Goal: Book appointment/travel/reservation

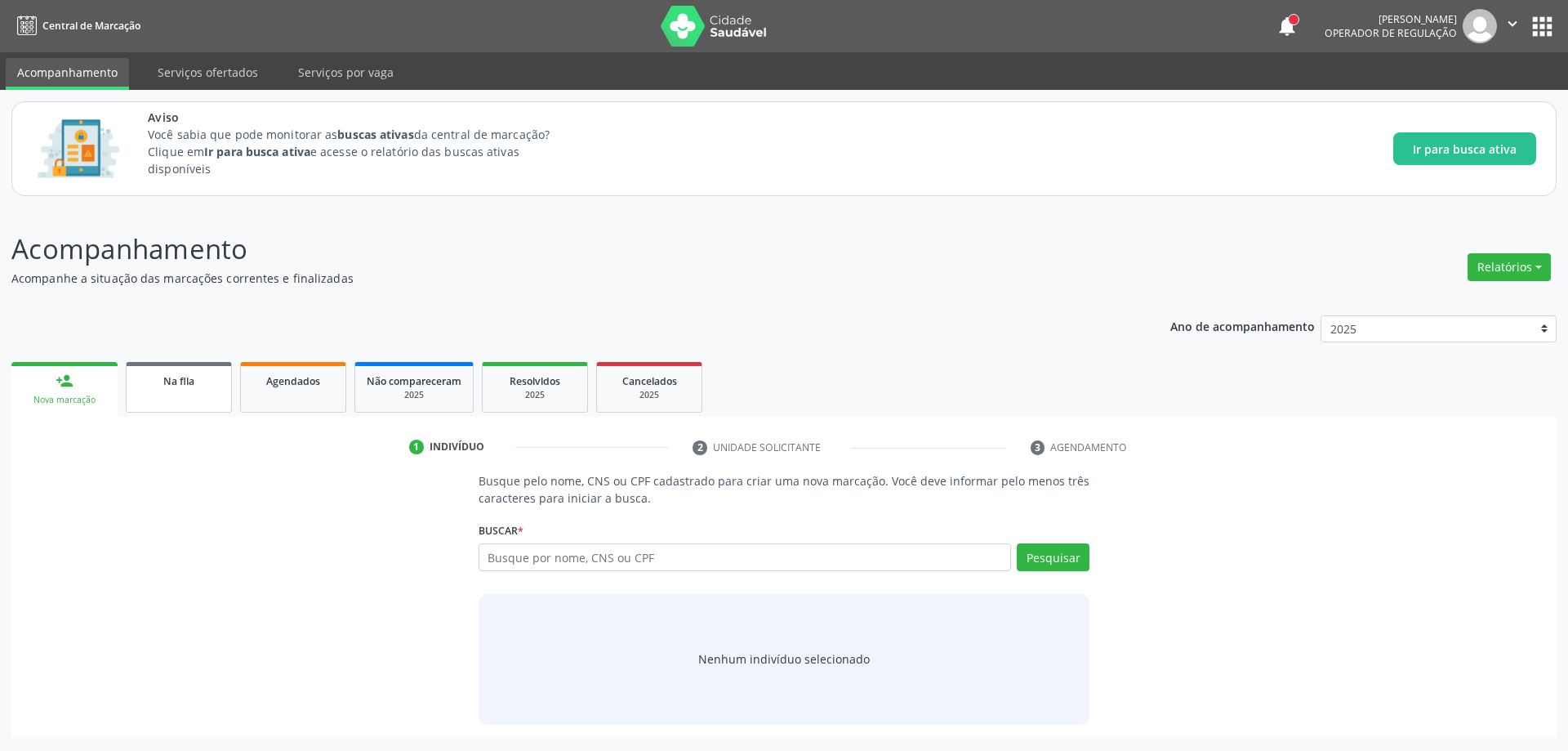
click at [178, 396] on link "Na fila" at bounding box center [178, 387] width 107 height 50
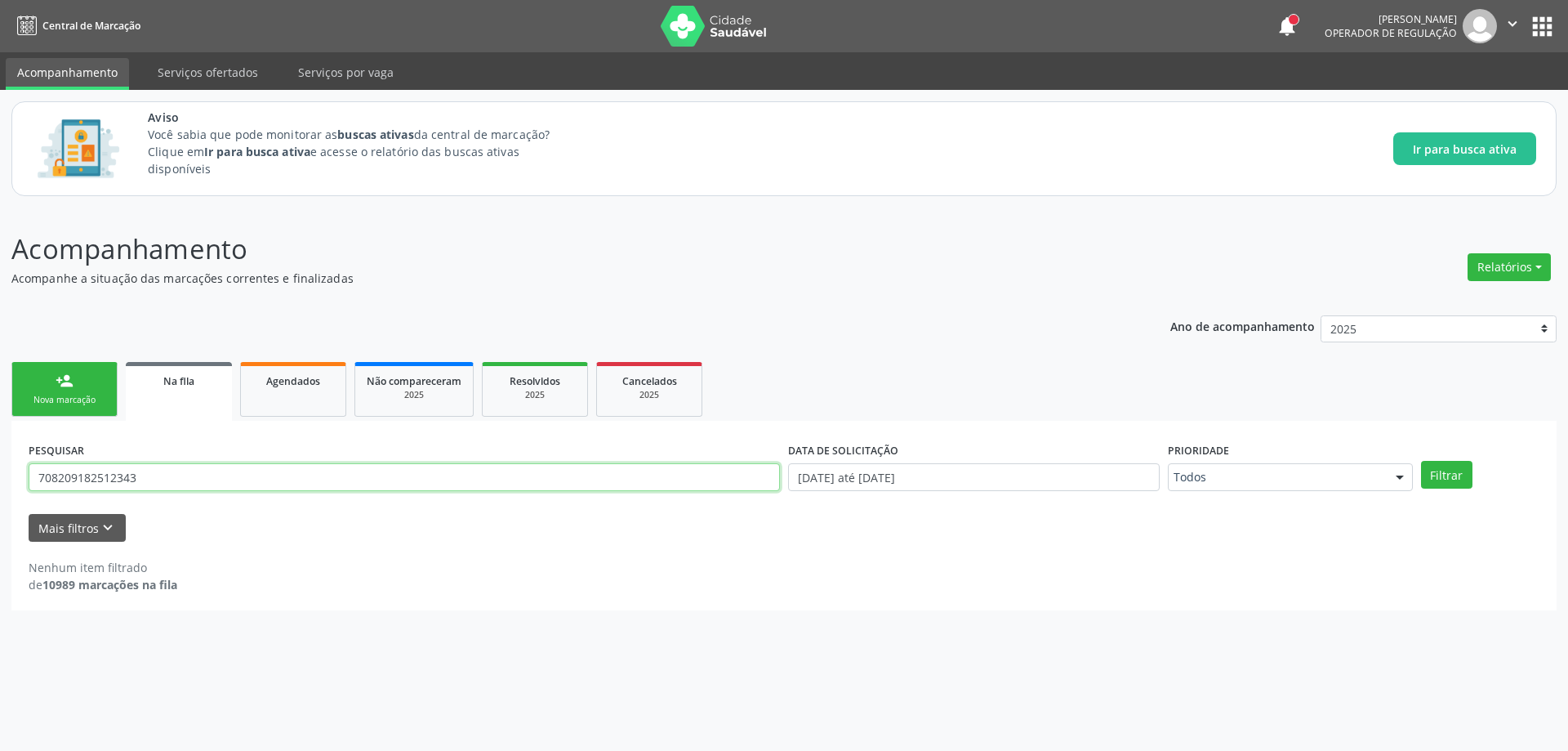
click at [226, 477] on input "708209182512343" at bounding box center [405, 478] width 751 height 28
type input "7"
paste input "703400226923911"
type input "703400226923911"
click at [1460, 482] on button "Filtrar" at bounding box center [1447, 475] width 51 height 28
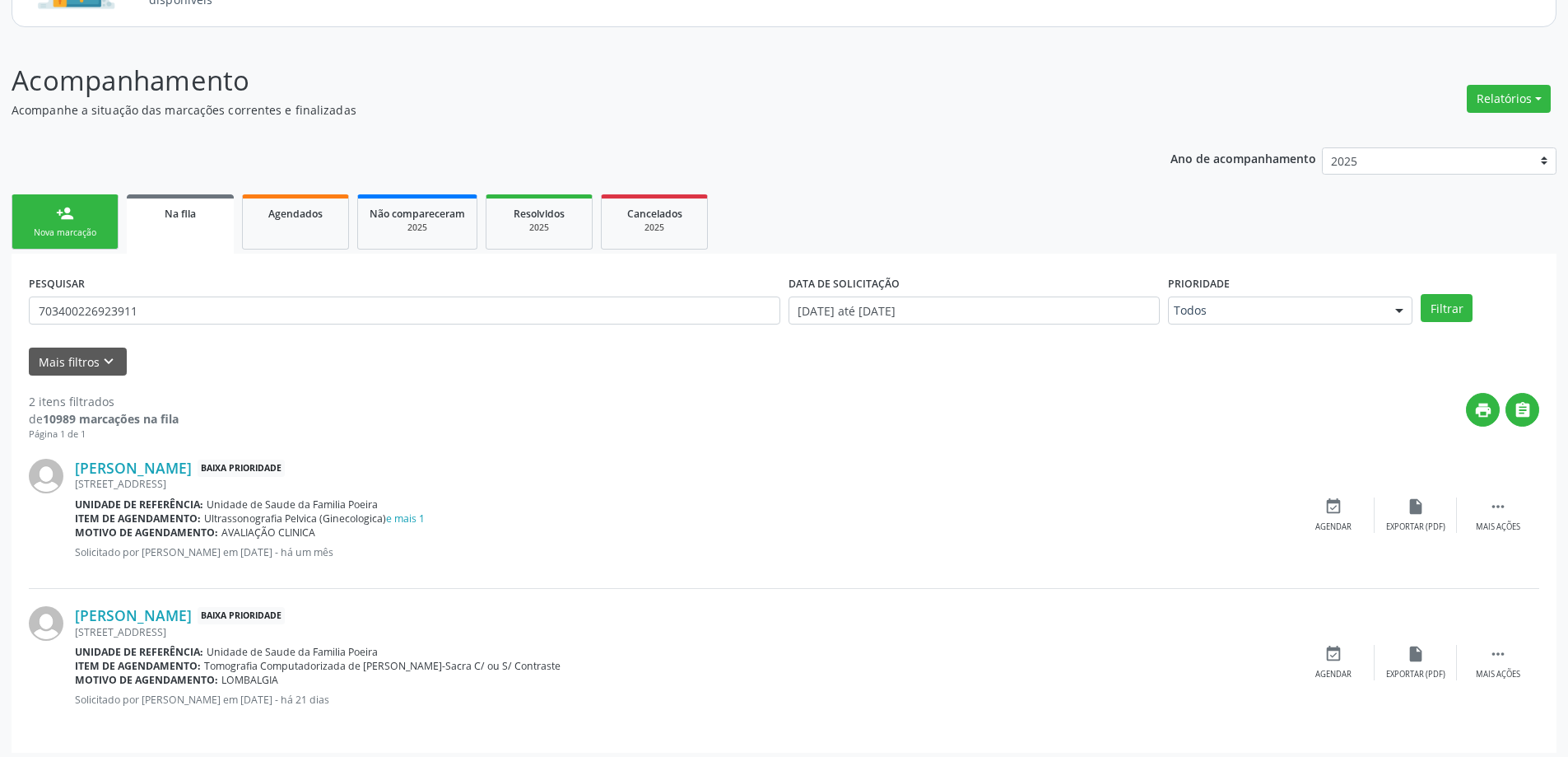
scroll to position [178, 0]
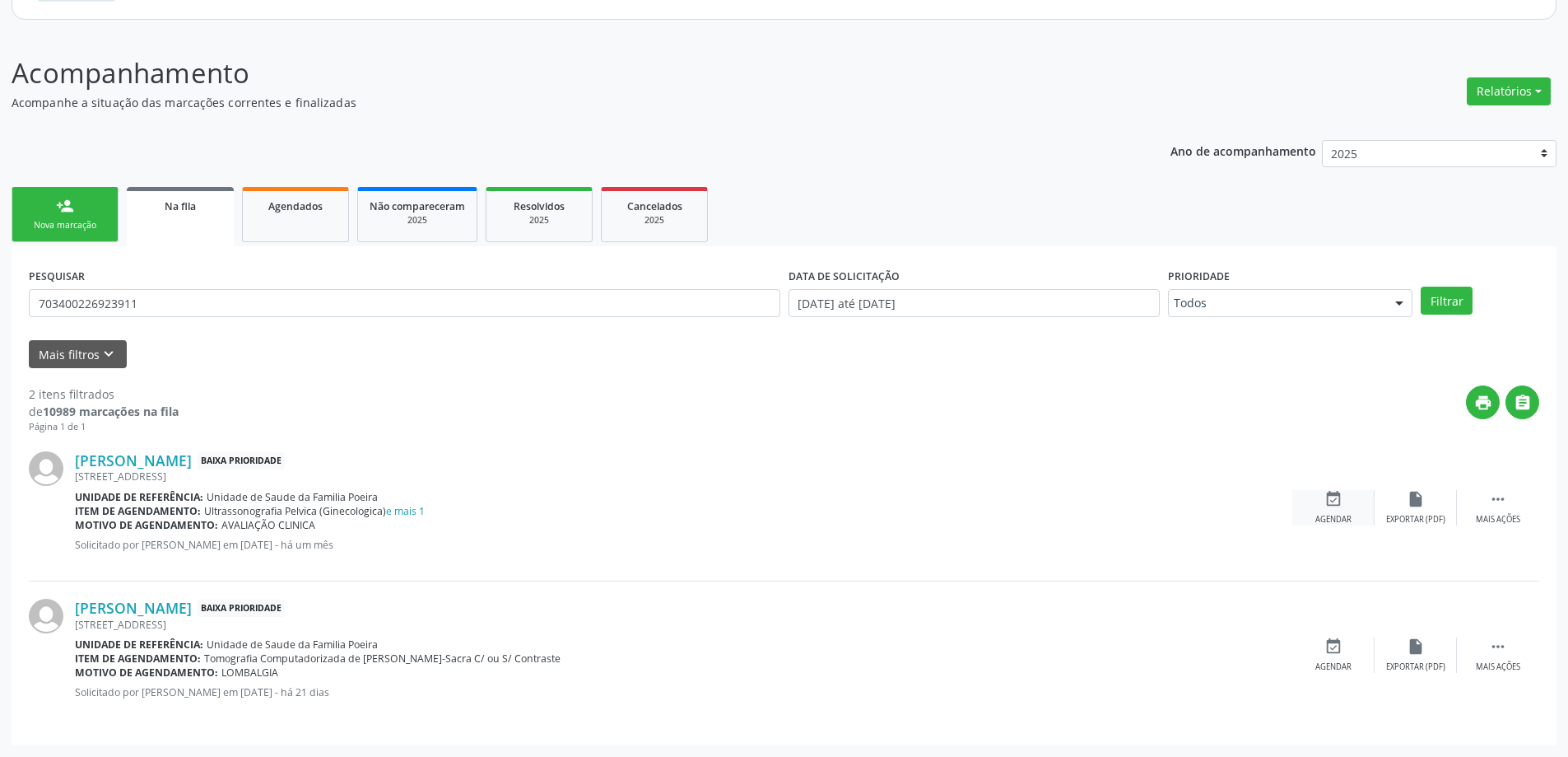
click at [1342, 500] on div "event_available Agendar" at bounding box center [1333, 508] width 82 height 36
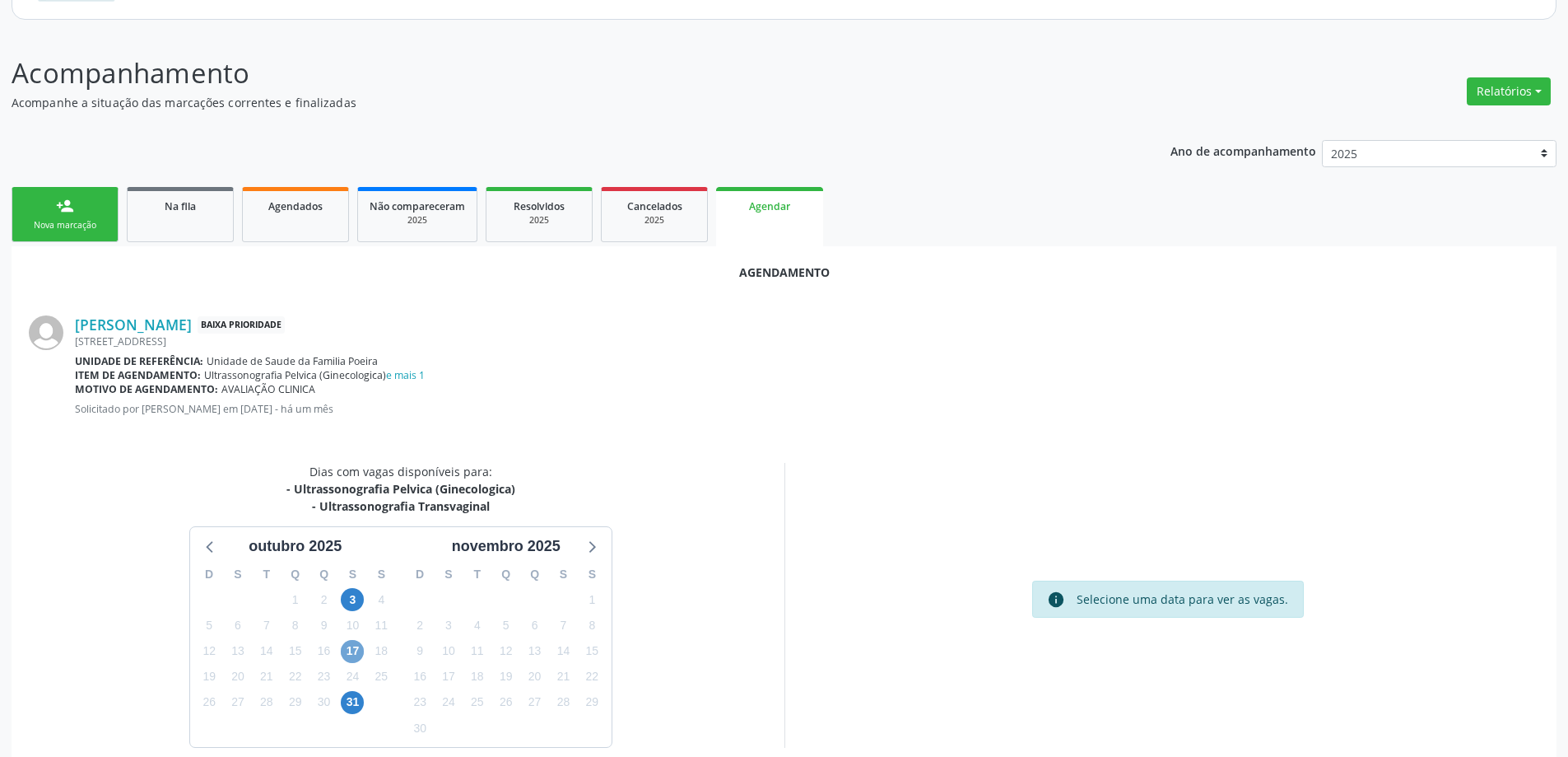
click at [349, 650] on span "17" at bounding box center [352, 652] width 23 height 23
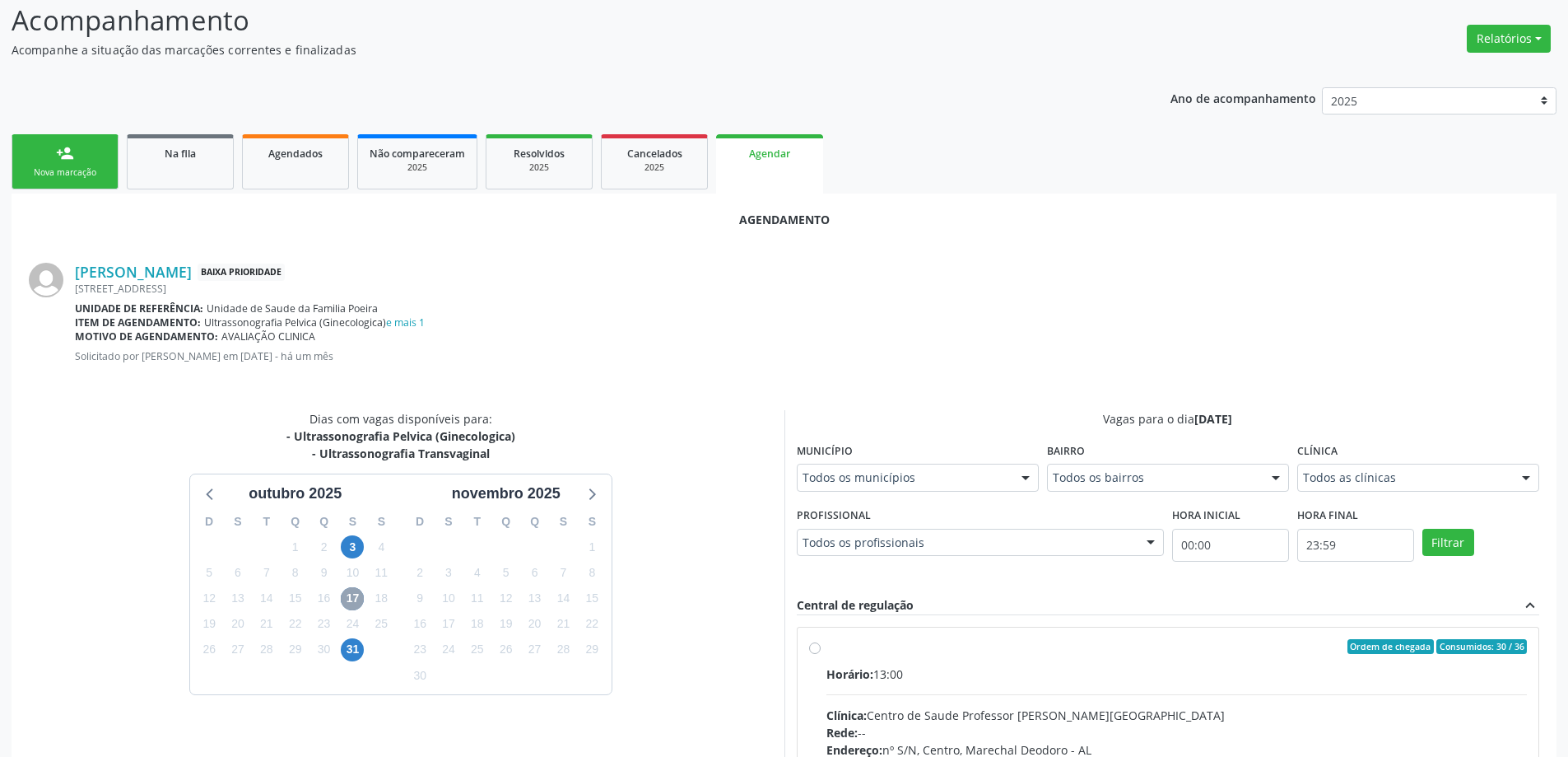
scroll to position [342, 0]
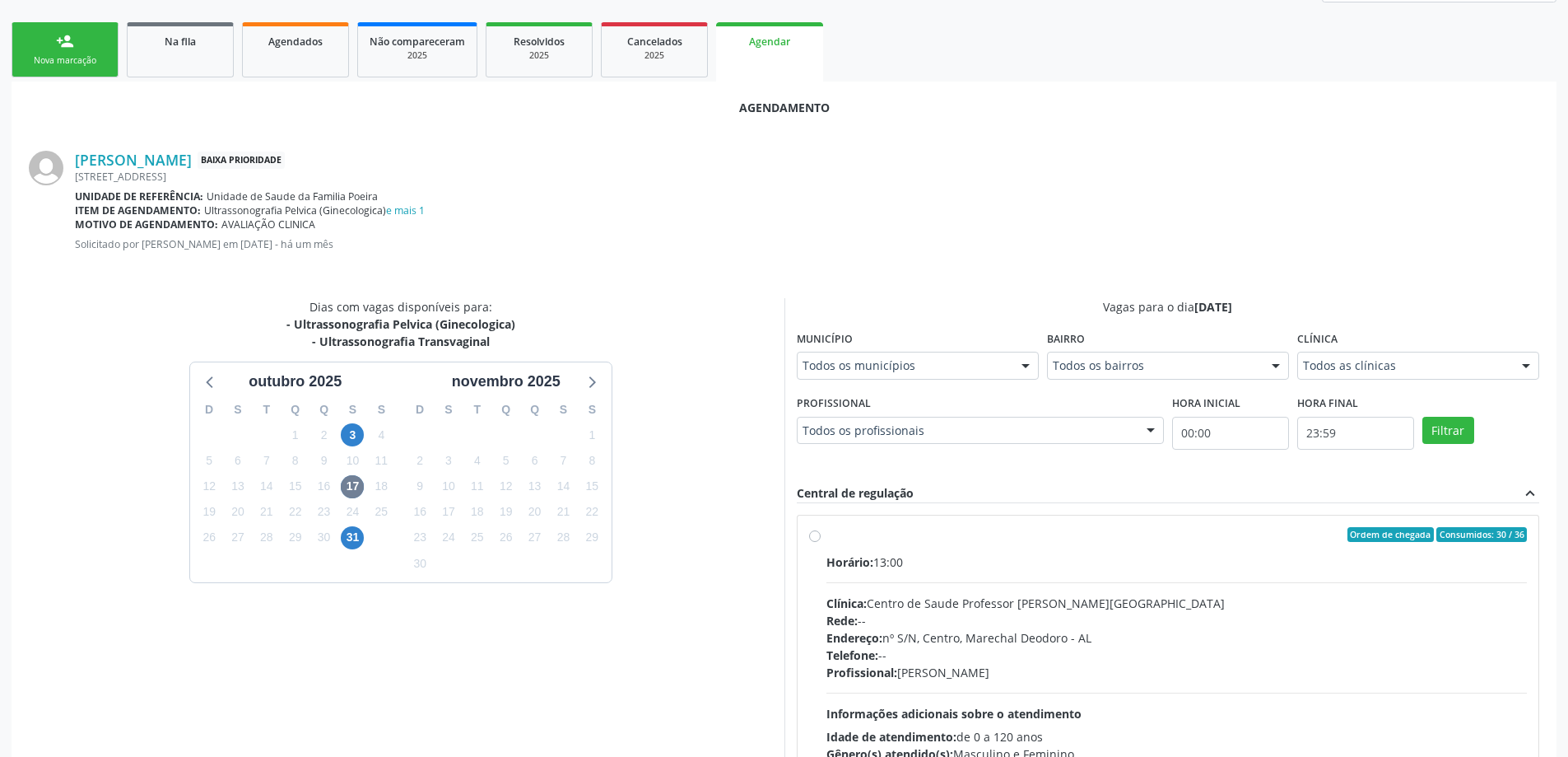
click at [826, 539] on label "Ordem de chegada Consumidos: 30 / 36 Horário: 13:00 Clínica: Centro de Saude Pr…" at bounding box center [1177, 654] width 702 height 253
click at [809, 539] on input "Ordem de chegada Consumidos: 30 / 36 Horário: 13:00 Clínica: Centro de Saude Pr…" at bounding box center [815, 535] width 12 height 15
radio input "true"
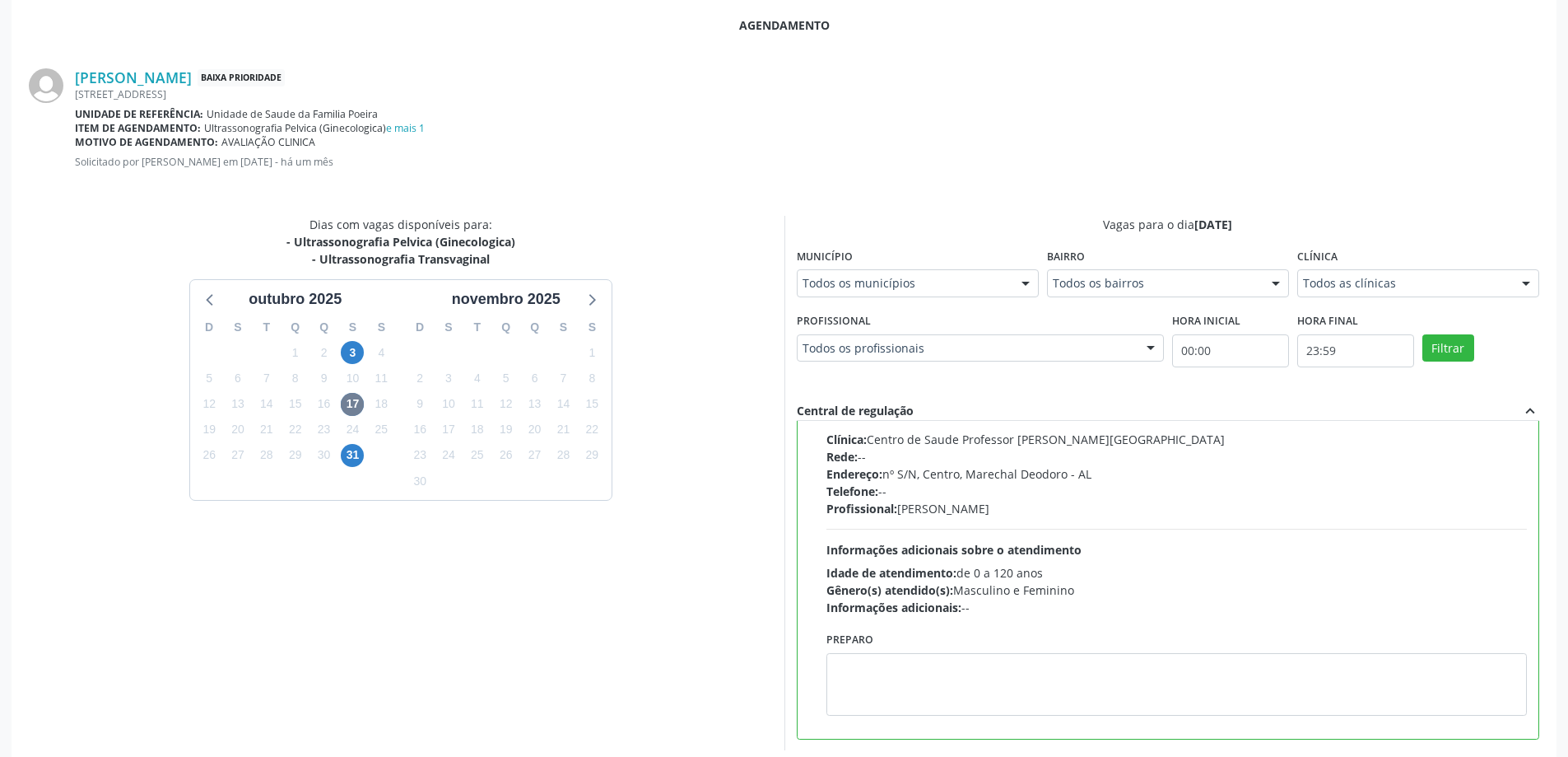
scroll to position [487, 0]
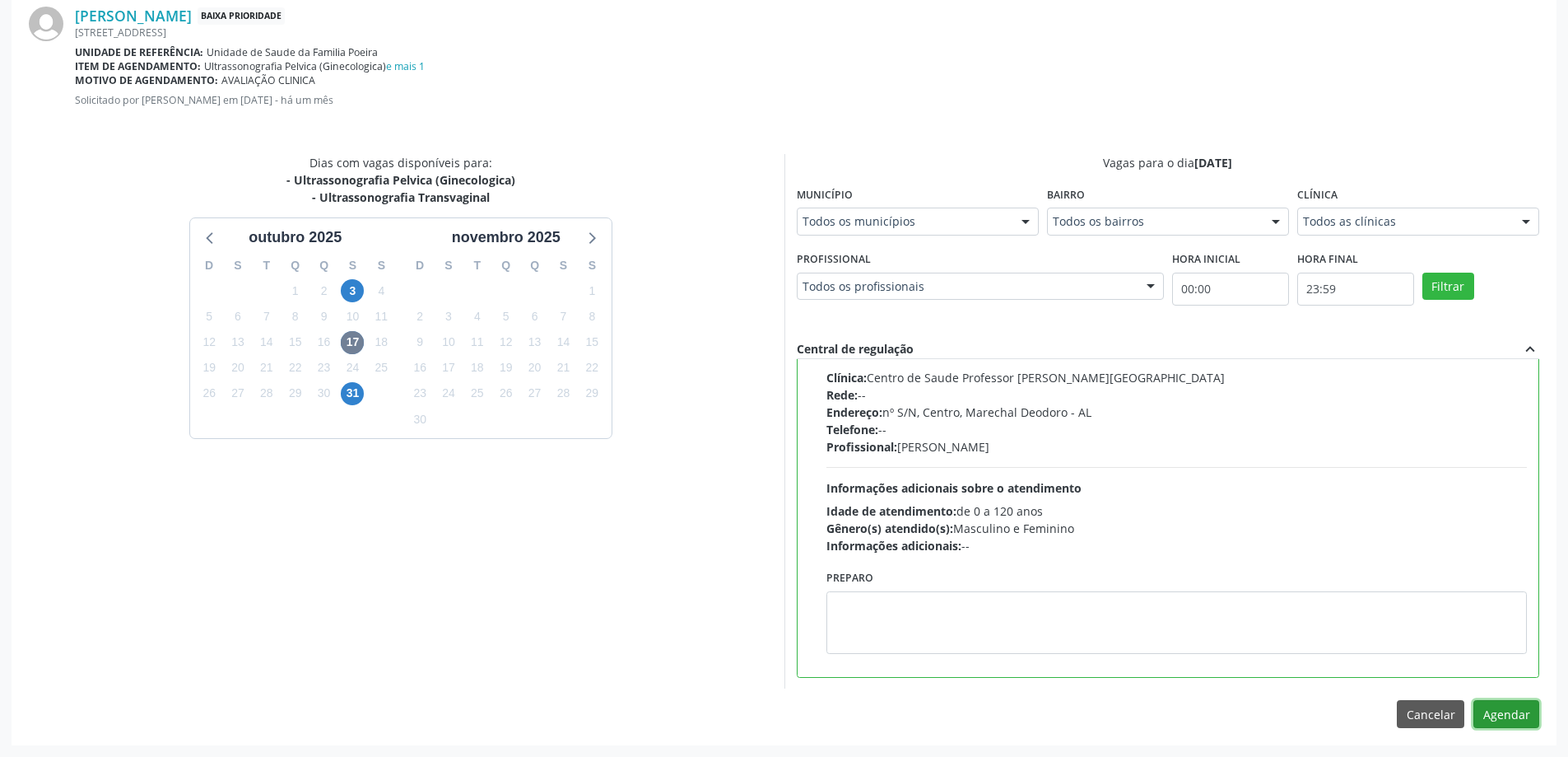
click at [1495, 718] on button "Agendar" at bounding box center [1506, 715] width 66 height 28
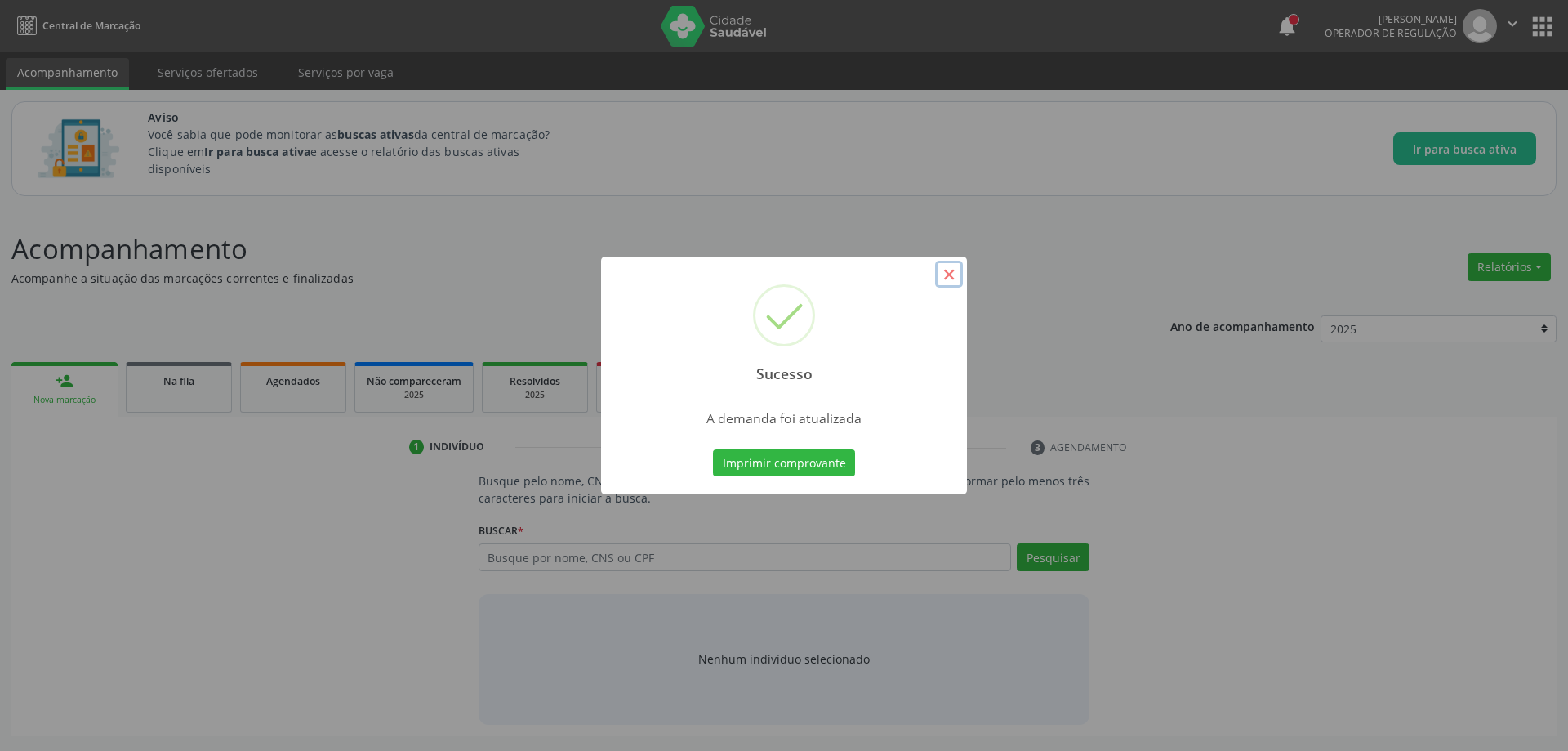
click at [941, 274] on button "×" at bounding box center [950, 275] width 28 height 28
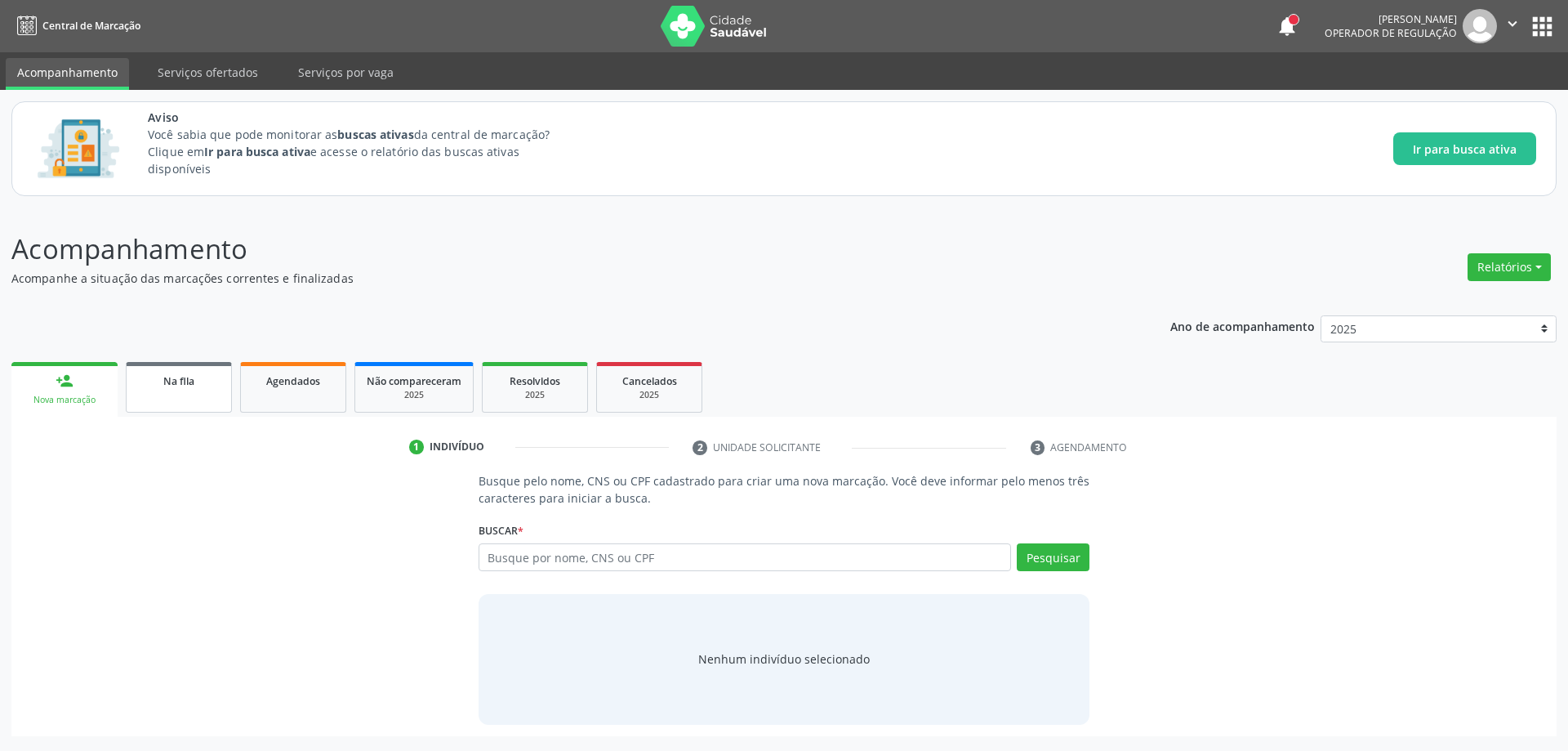
click at [131, 397] on link "Na fila" at bounding box center [178, 387] width 107 height 50
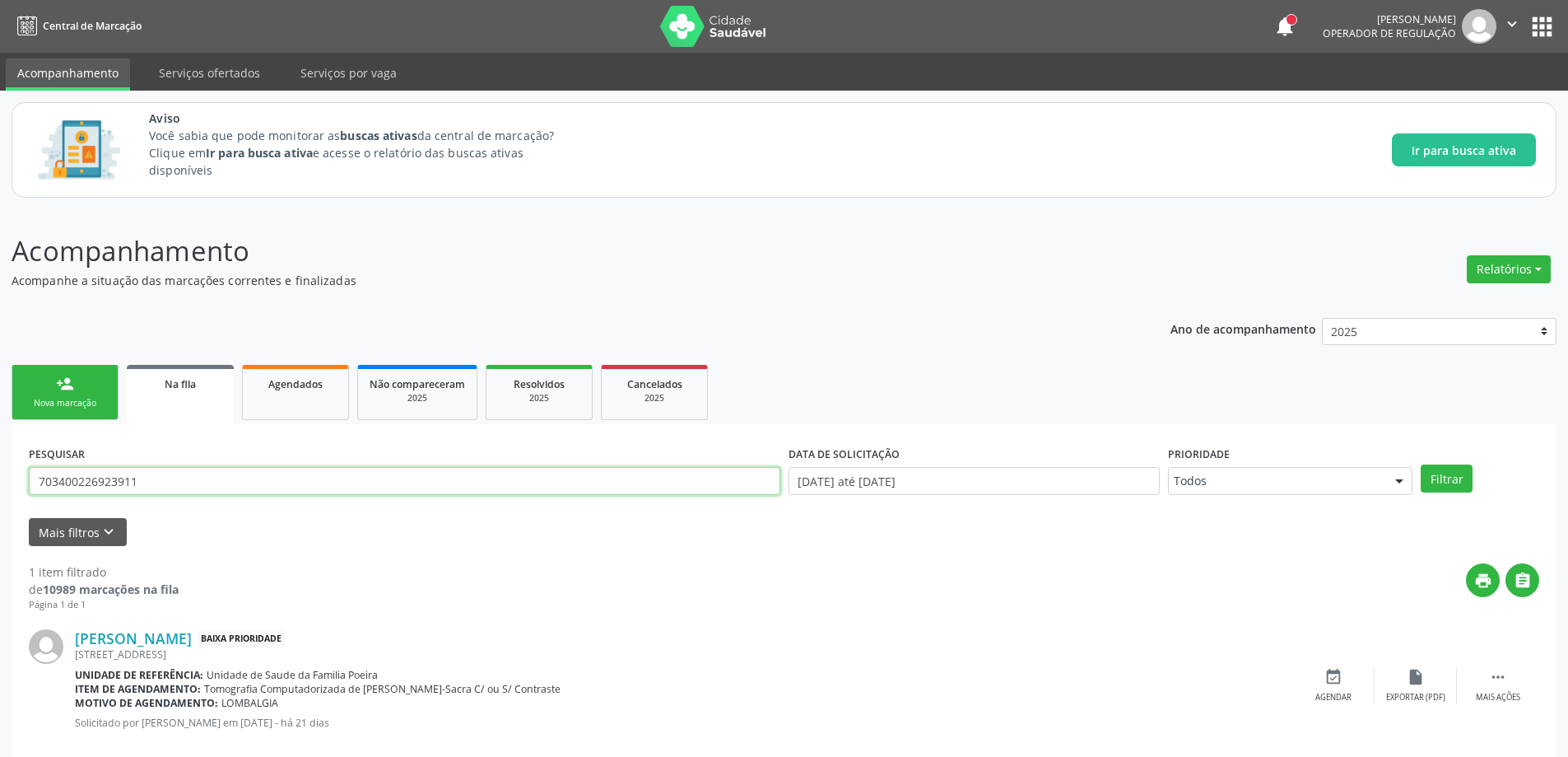
click at [207, 478] on input "703400226923911" at bounding box center [404, 481] width 752 height 28
type input "7"
paste input "705002212974057"
type input "705002212974057"
click at [1437, 479] on button "Filtrar" at bounding box center [1446, 479] width 52 height 28
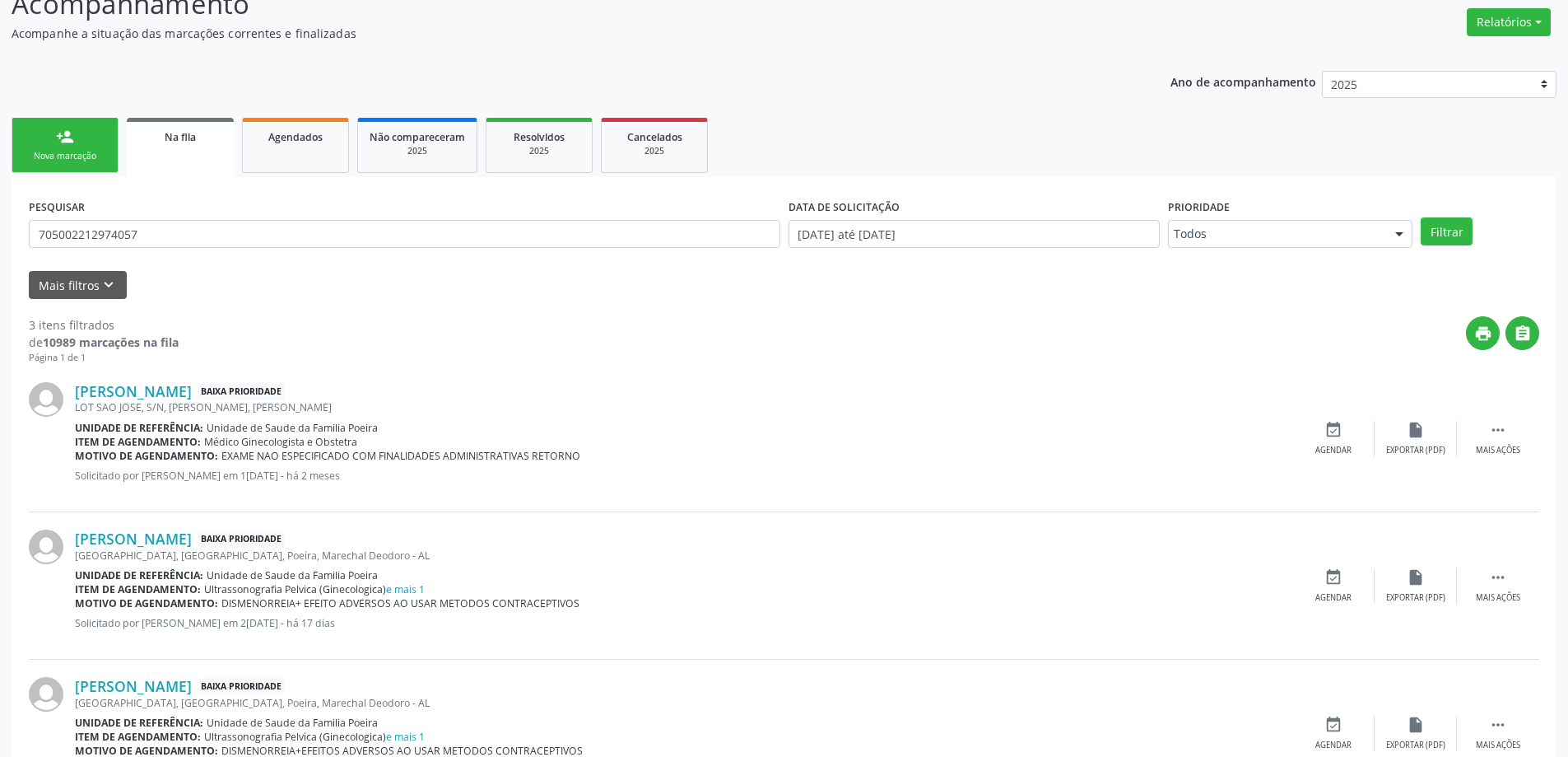
scroll to position [326, 0]
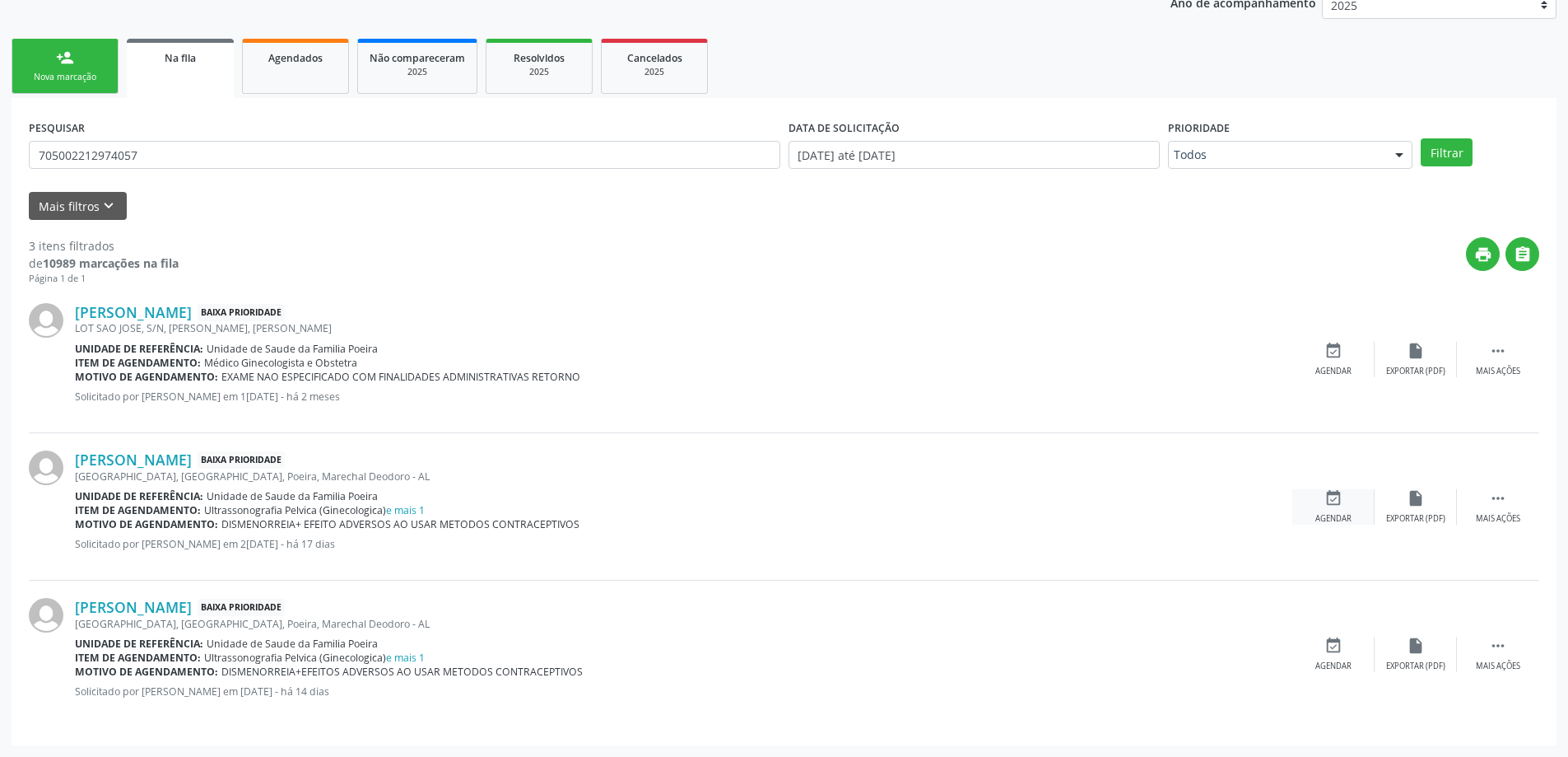
click at [1327, 513] on div "Agendar" at bounding box center [1334, 519] width 37 height 12
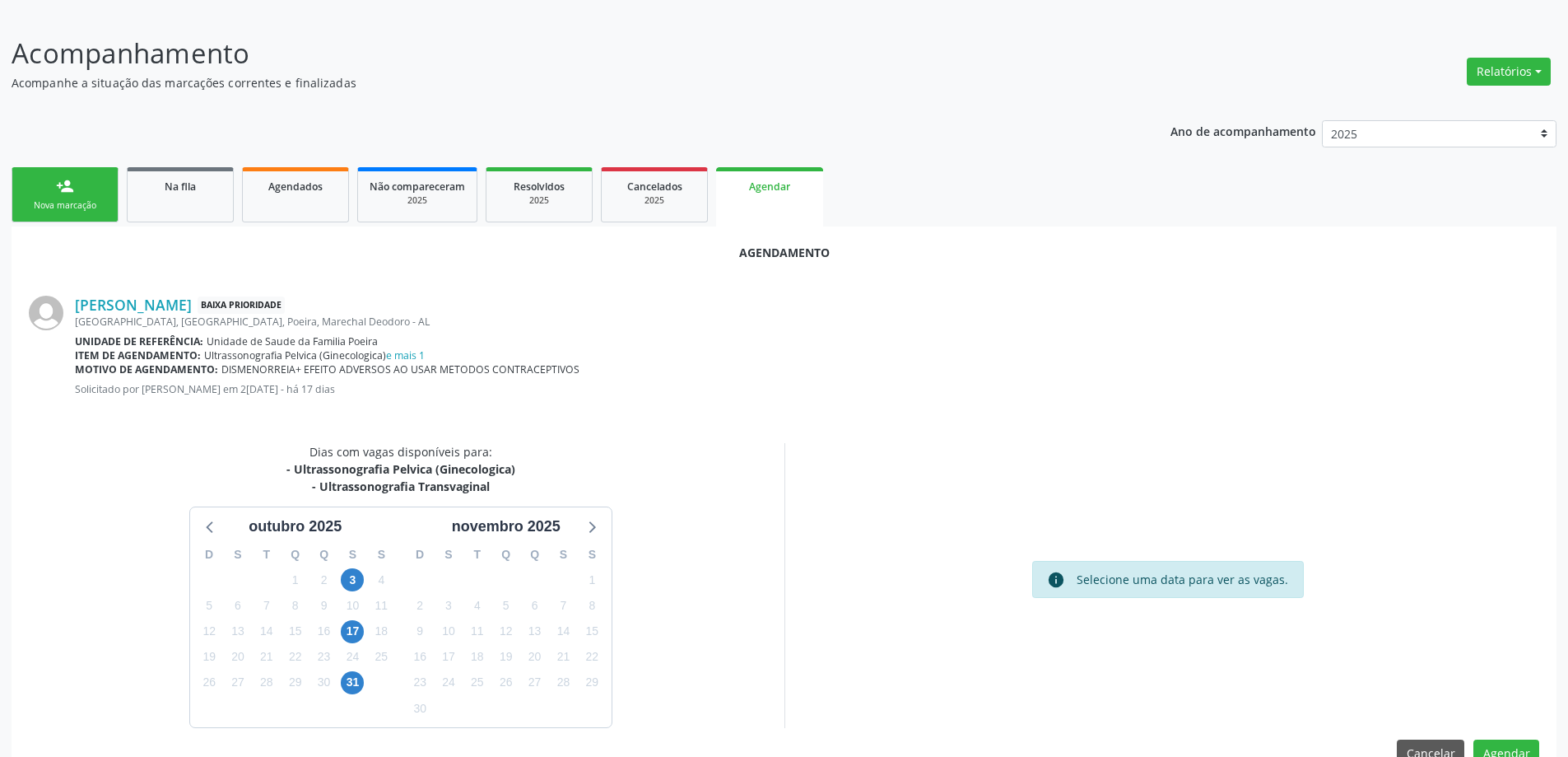
scroll to position [237, 0]
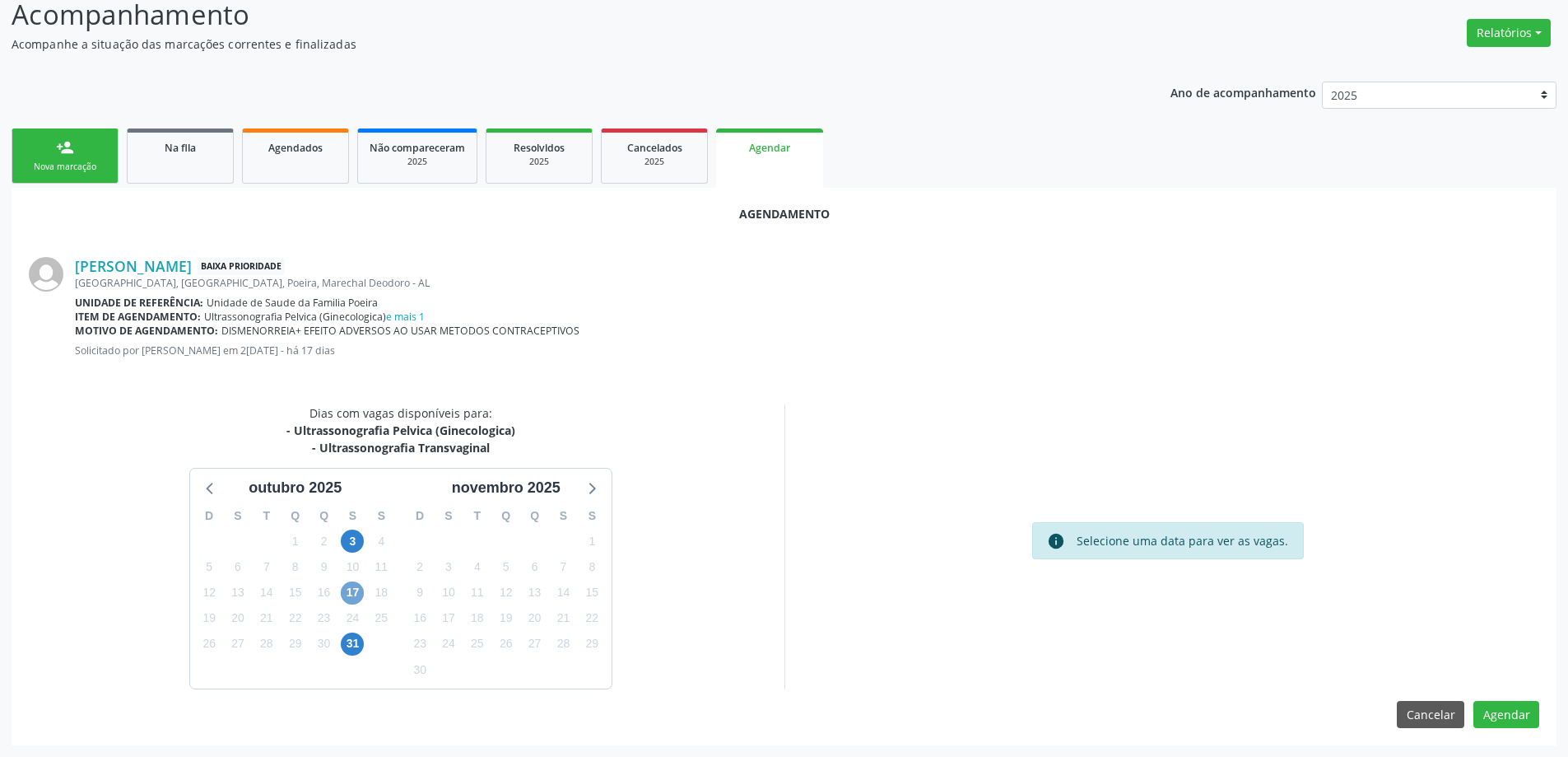
click at [343, 594] on span "17" at bounding box center [352, 593] width 23 height 23
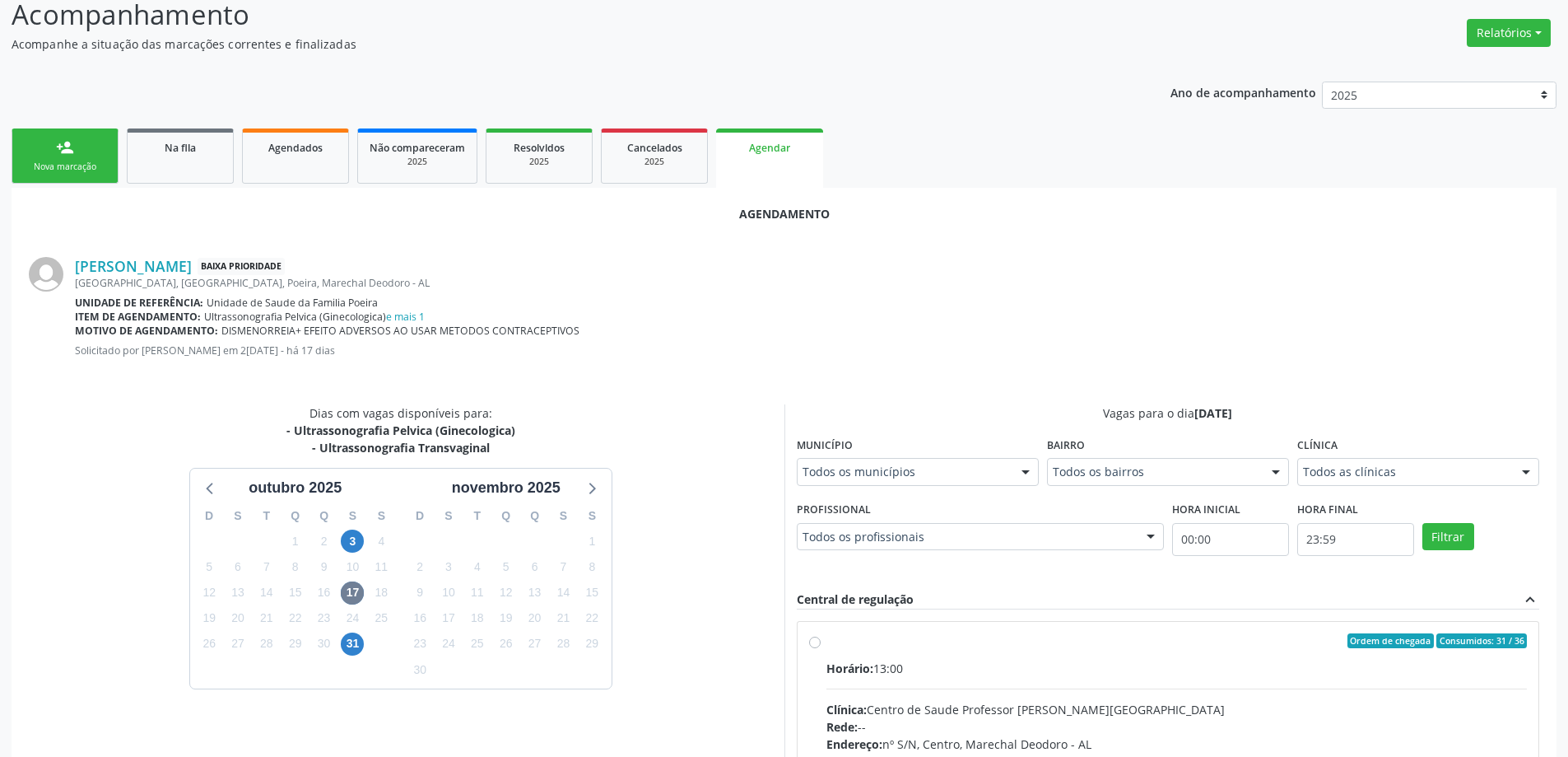
click at [826, 645] on label "Ordem de chegada Consumidos: 31 / 36 Horário: 13:00 Clínica: Centro de Saude Pr…" at bounding box center [1177, 760] width 702 height 253
click at [813, 645] on input "Ordem de chegada Consumidos: 31 / 36 Horário: 13:00 Clínica: Centro de Saude Pr…" at bounding box center [815, 641] width 12 height 15
radio input "true"
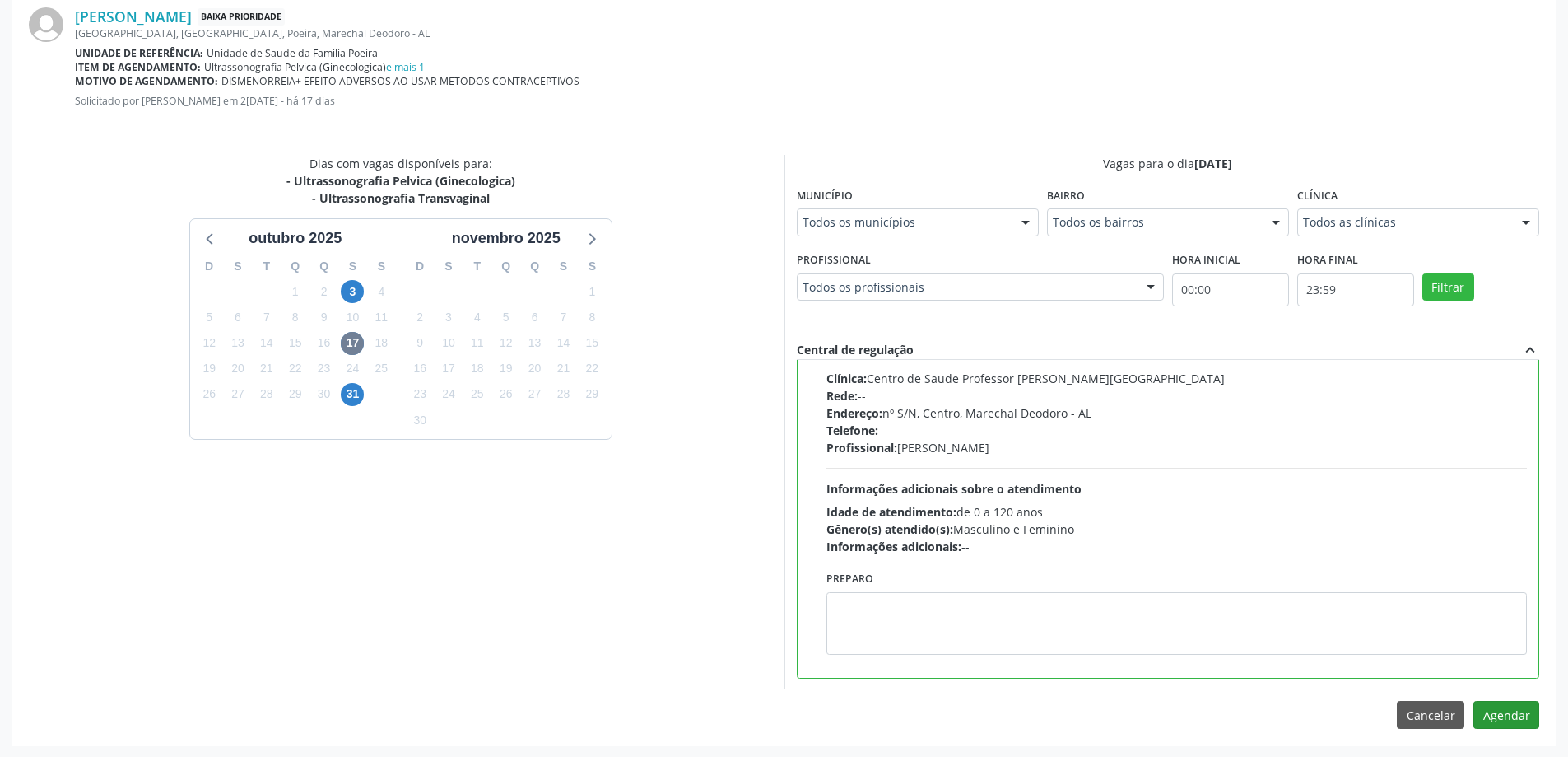
scroll to position [487, 0]
click at [1512, 725] on button "Agendar" at bounding box center [1506, 715] width 66 height 28
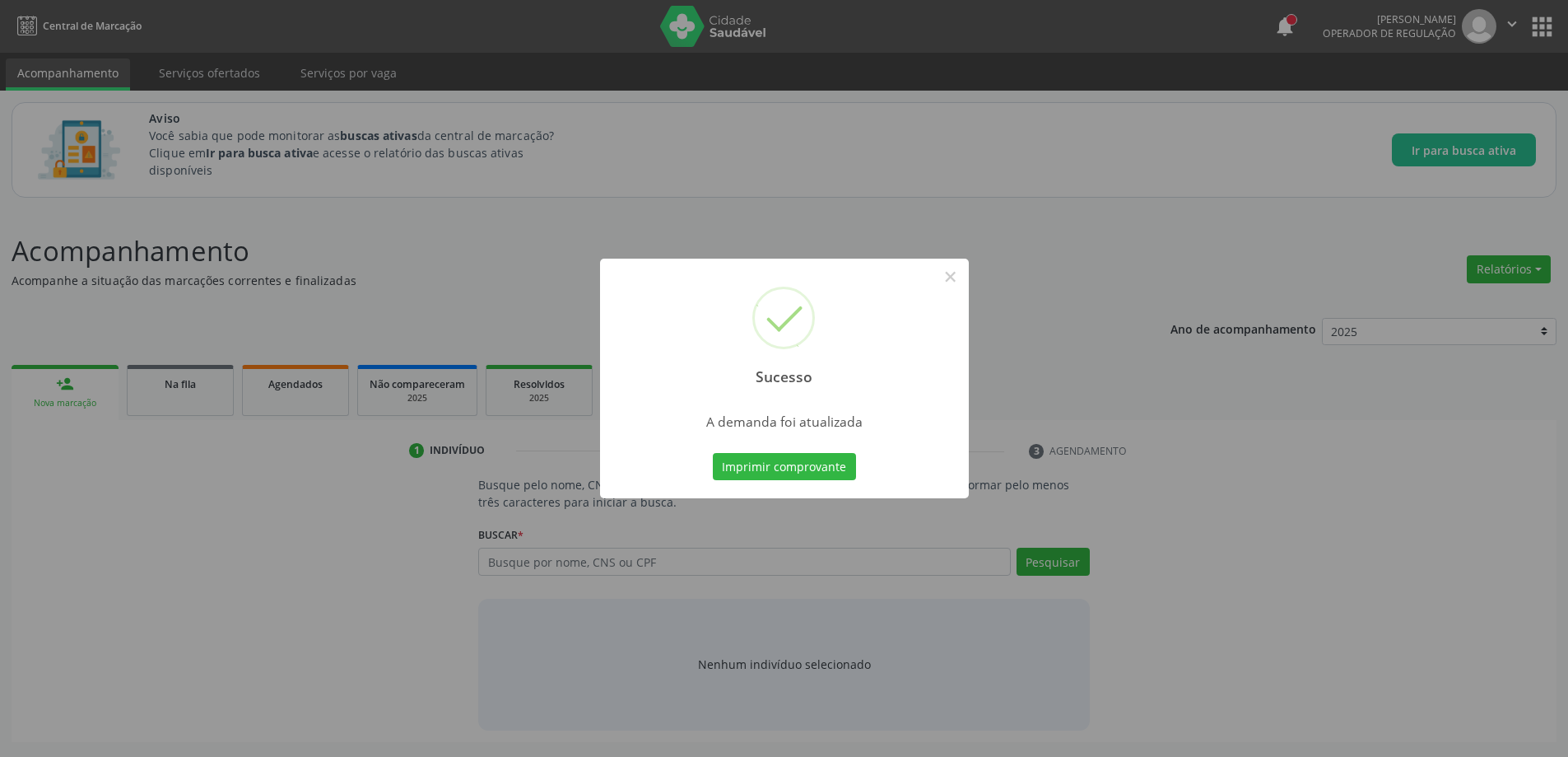
scroll to position [0, 0]
click at [950, 276] on button "×" at bounding box center [957, 277] width 28 height 28
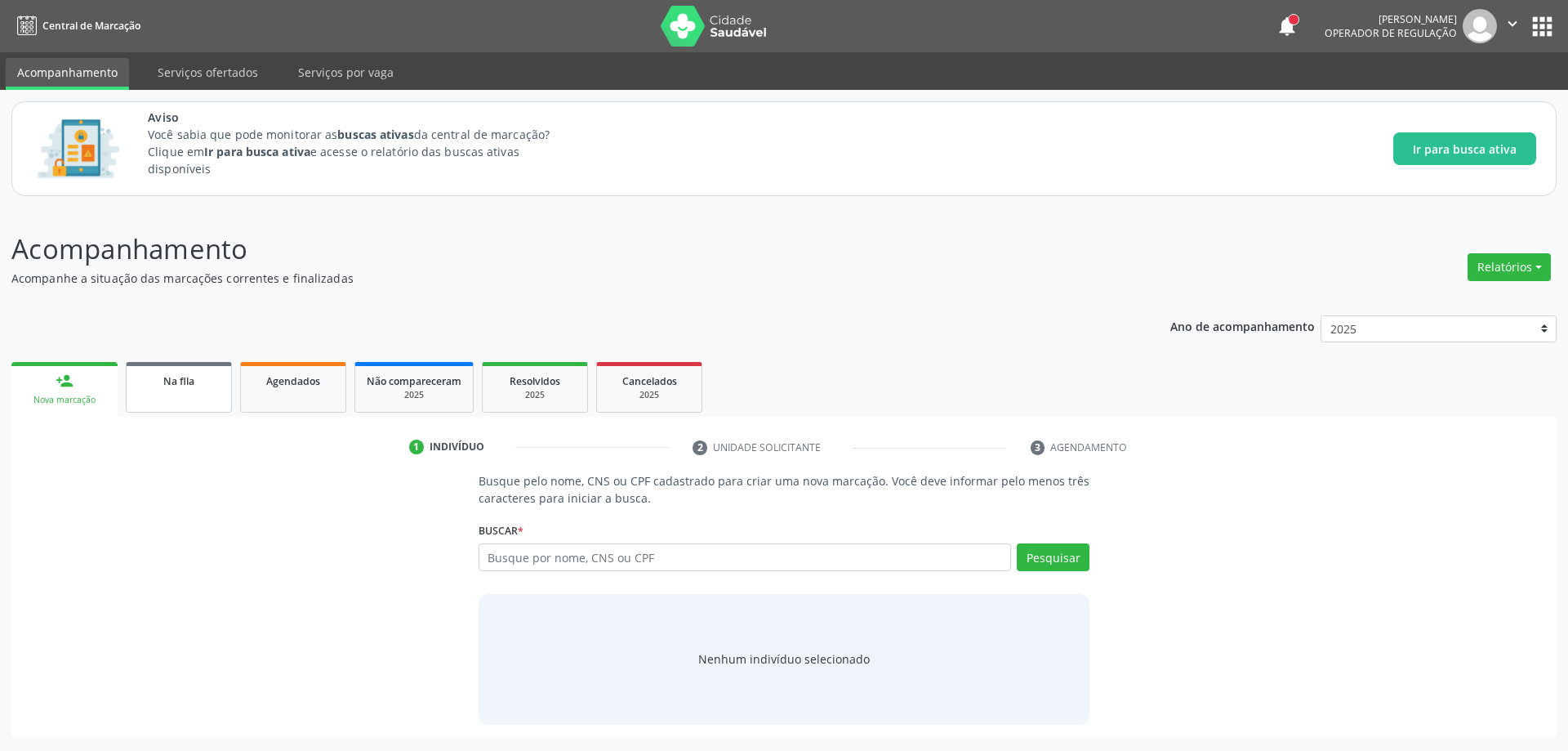
click at [173, 403] on link "Na fila" at bounding box center [178, 387] width 107 height 50
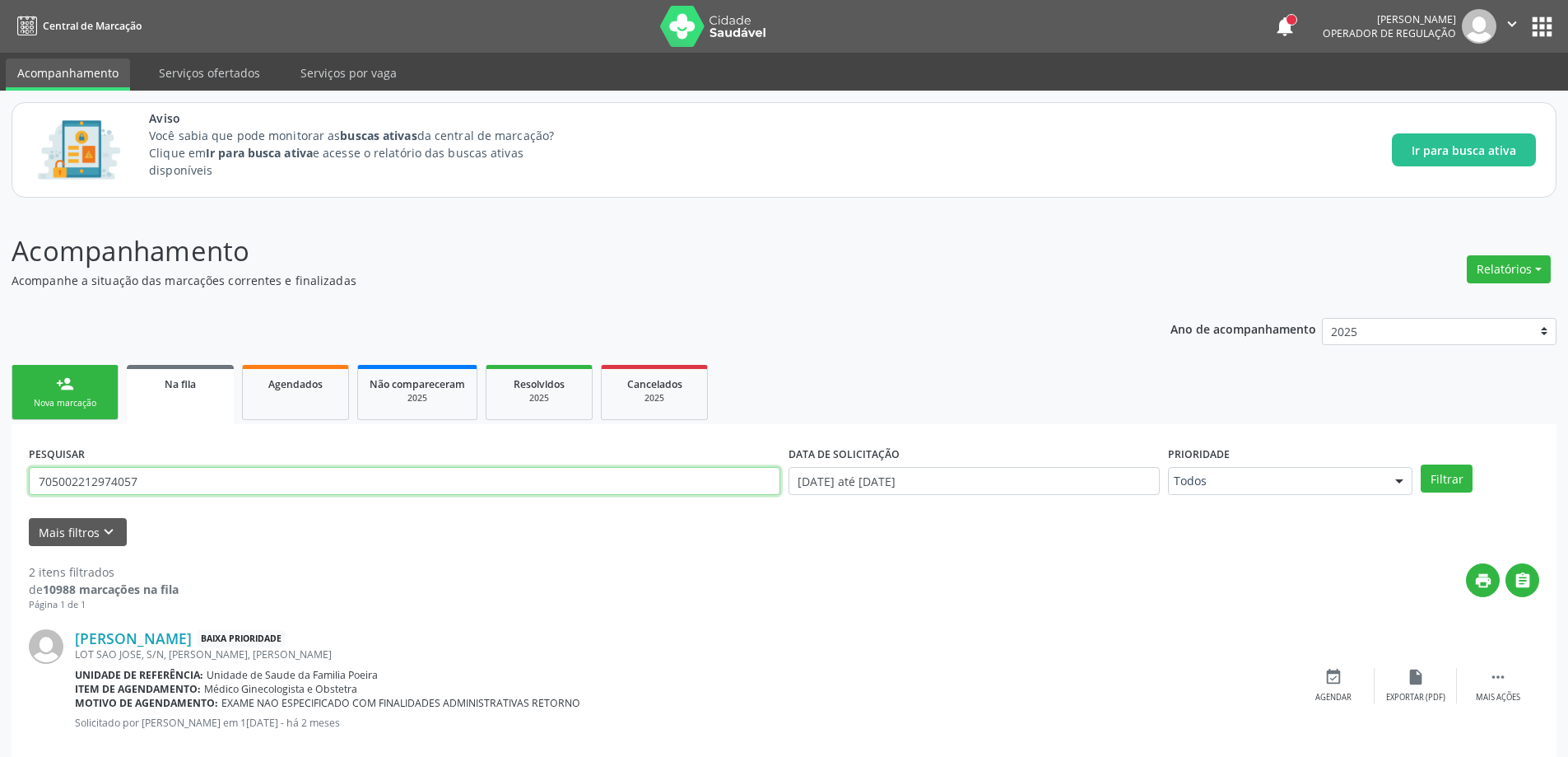
click at [236, 474] on input "705002212974057" at bounding box center [404, 481] width 752 height 28
type input "7"
paste input "701401649619137"
type input "701401649619137"
click at [1450, 488] on button "Filtrar" at bounding box center [1446, 479] width 52 height 28
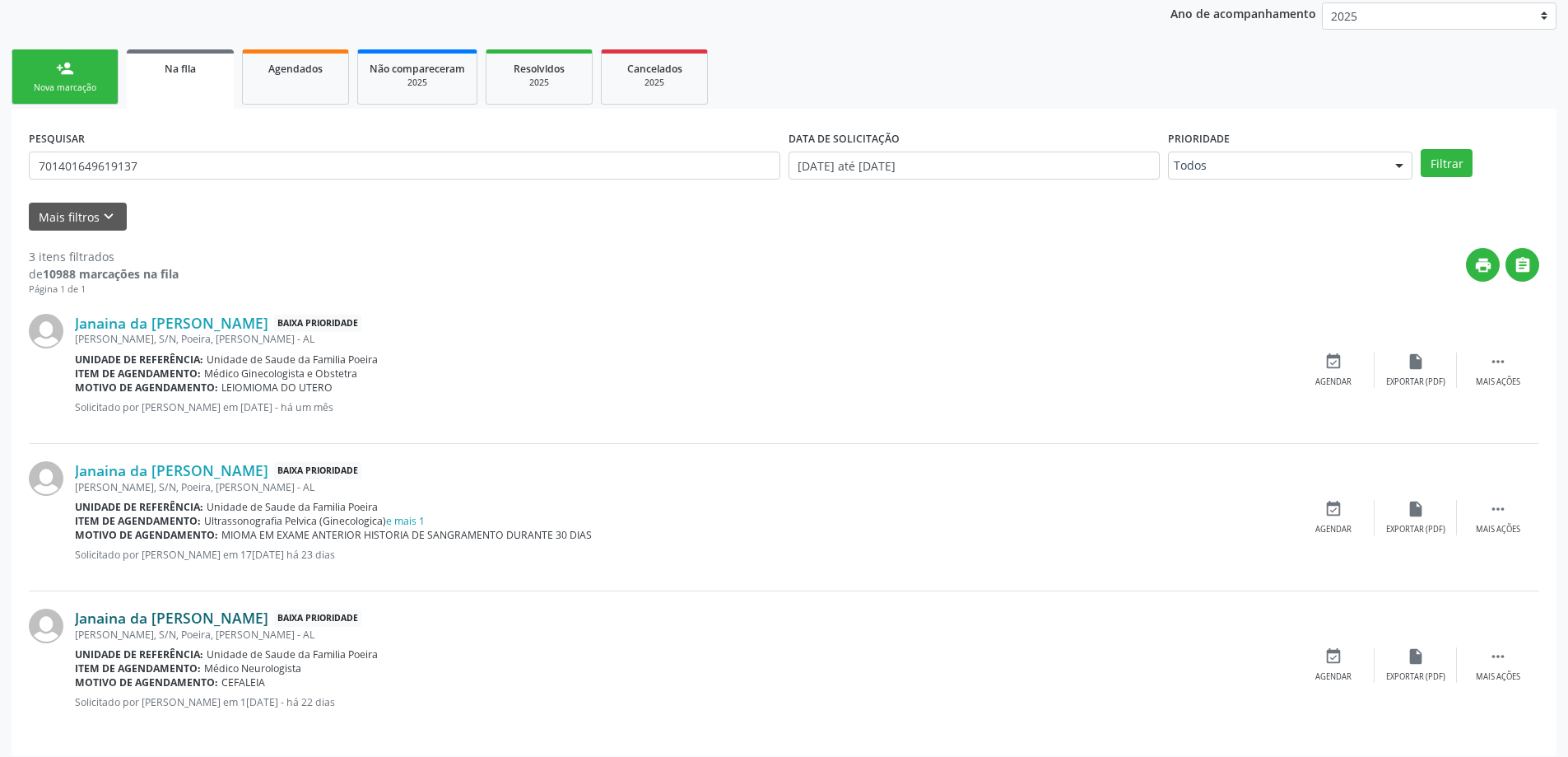
scroll to position [326, 0]
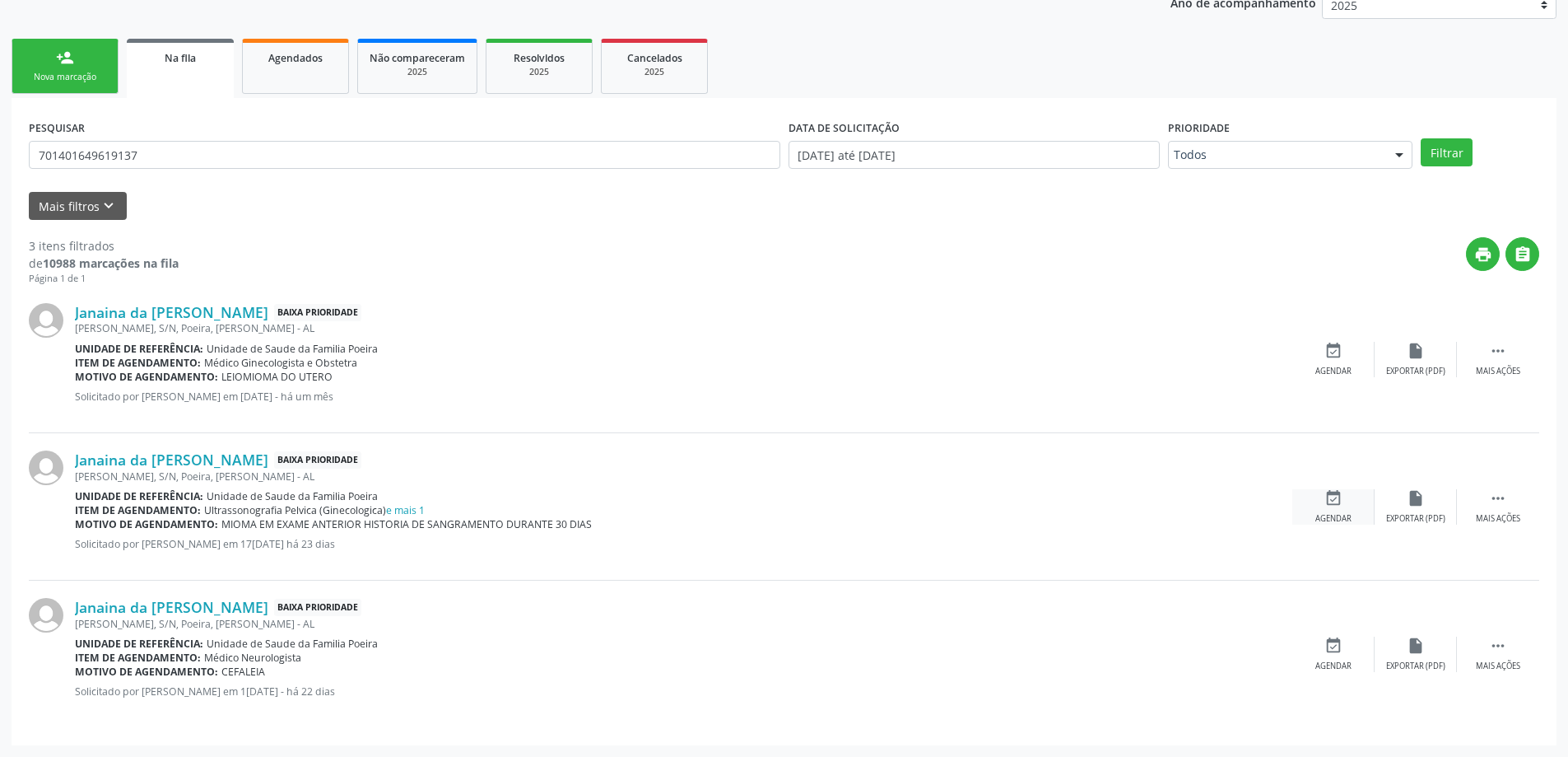
click at [1325, 510] on div "event_available Agendar" at bounding box center [1333, 507] width 82 height 36
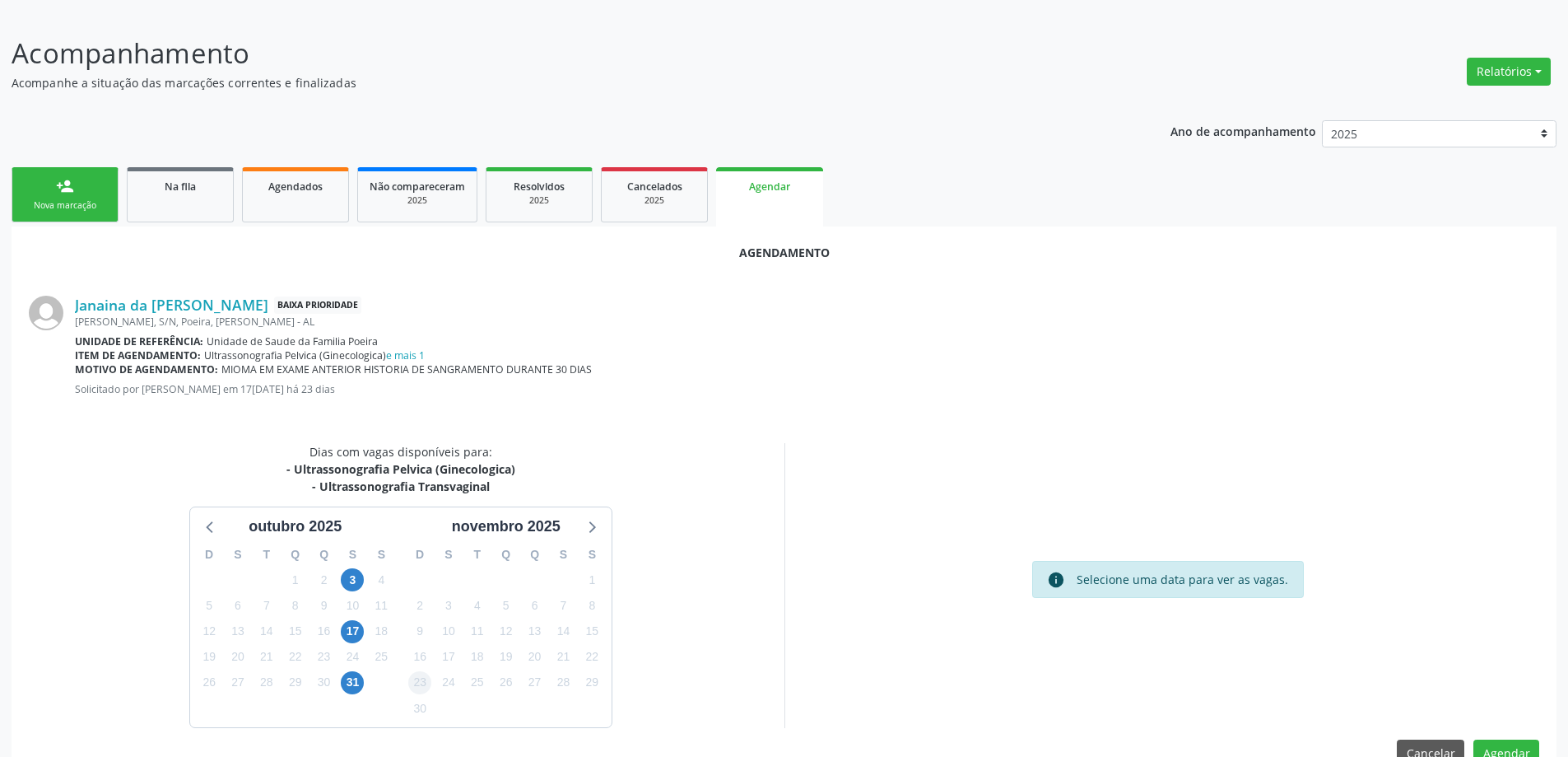
scroll to position [237, 0]
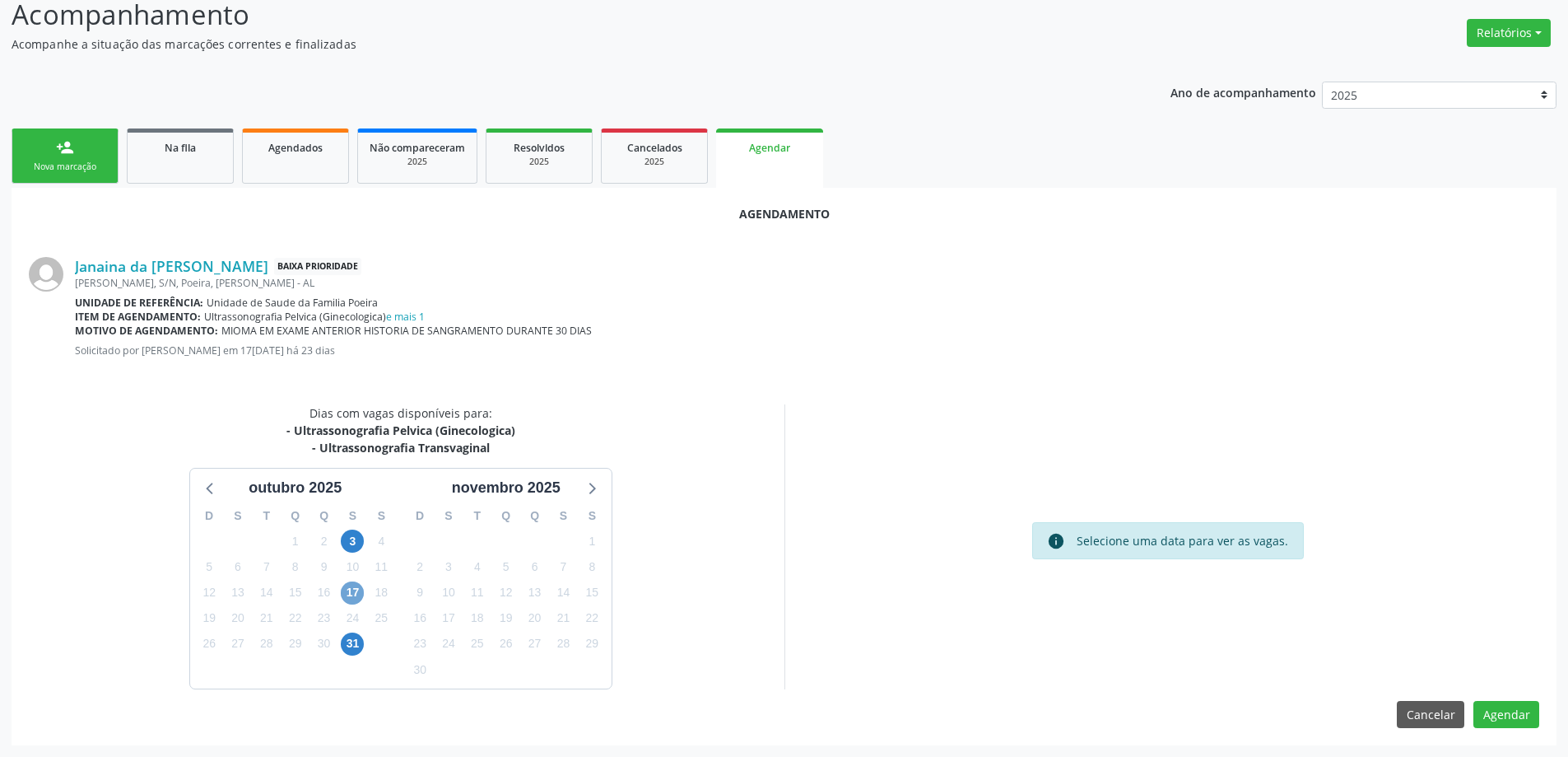
click at [357, 595] on span "17" at bounding box center [352, 593] width 23 height 23
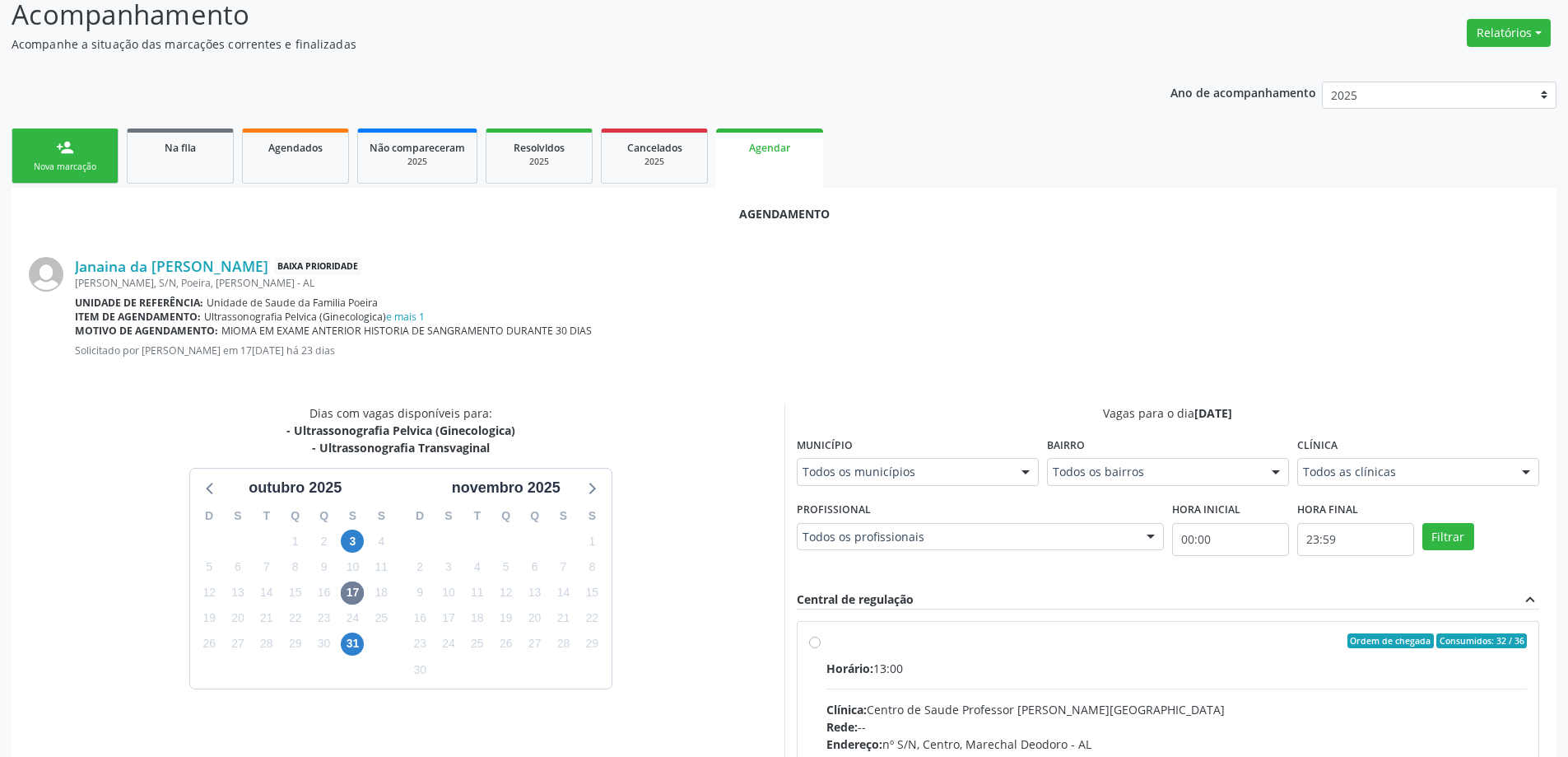
click at [826, 644] on label "Ordem de chegada Consumidos: 32 / 36 Horário: 13:00 Clínica: Centro de Saude Pr…" at bounding box center [1177, 760] width 702 height 253
click at [818, 644] on input "Ordem de chegada Consumidos: 32 / 36 Horário: 13:00 Clínica: Centro de Saude Pr…" at bounding box center [815, 641] width 12 height 15
radio input "true"
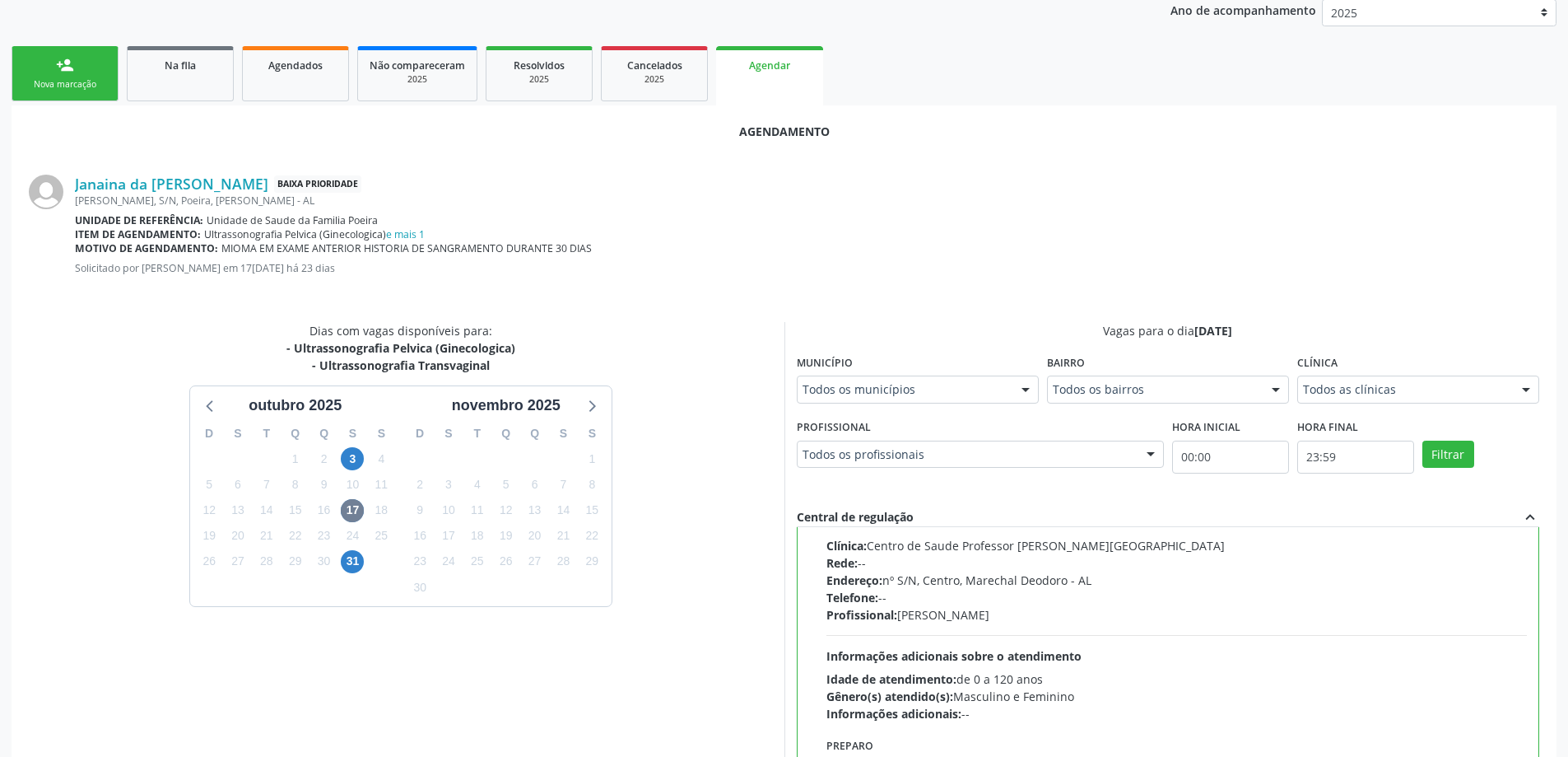
scroll to position [487, 0]
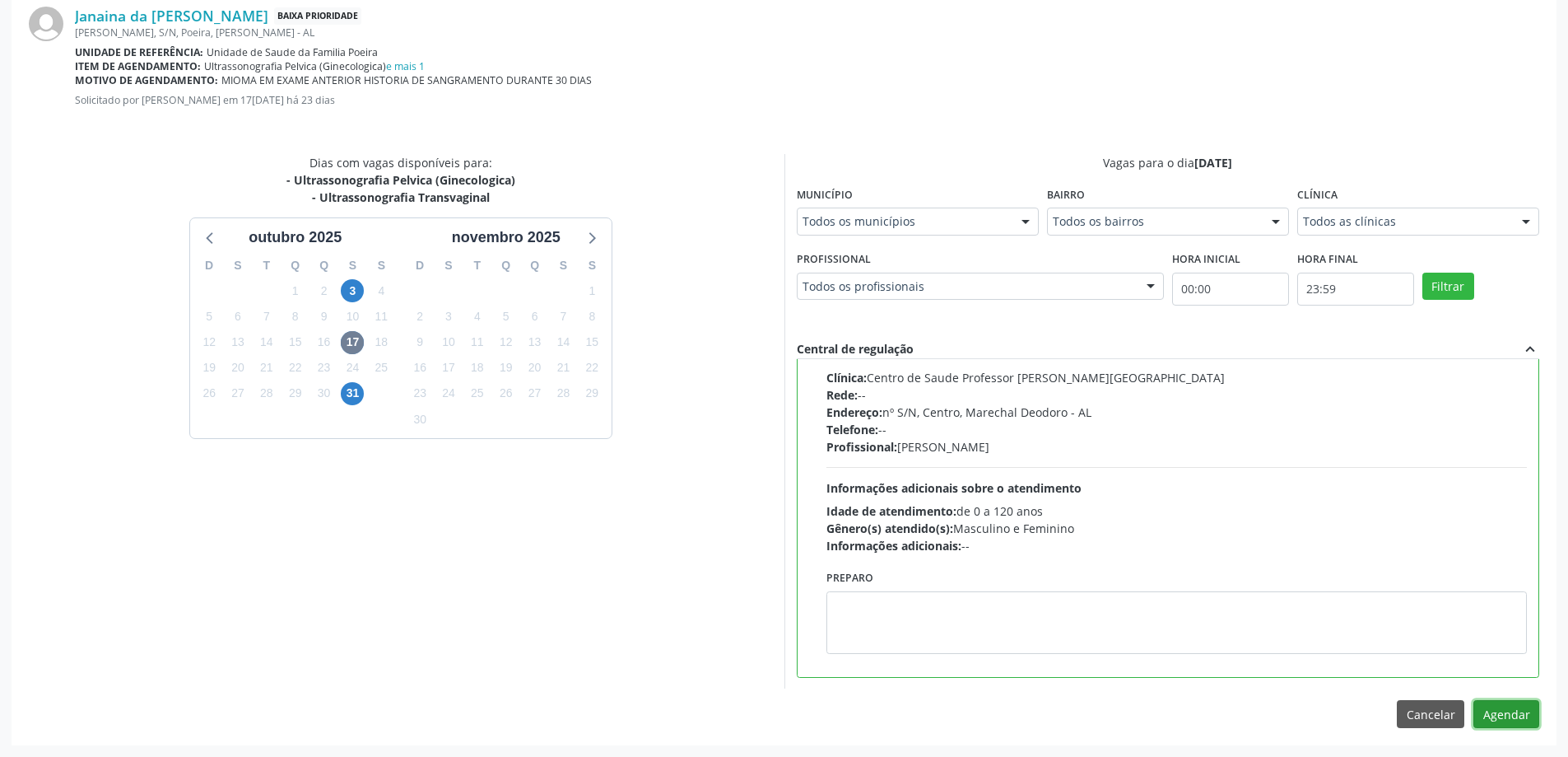
click at [1507, 710] on button "Agendar" at bounding box center [1506, 715] width 66 height 28
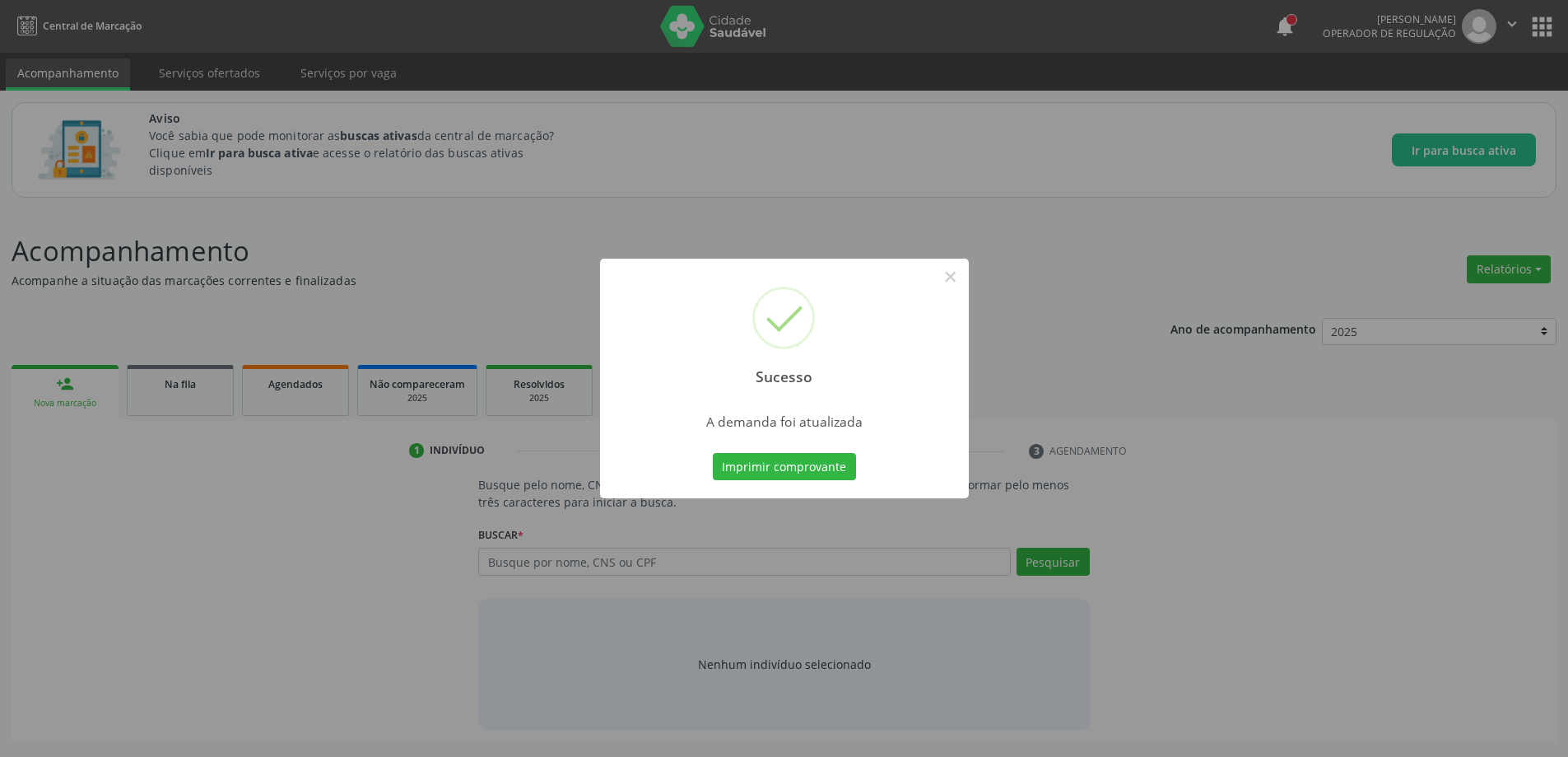
scroll to position [0, 0]
click at [950, 275] on button "×" at bounding box center [957, 277] width 28 height 28
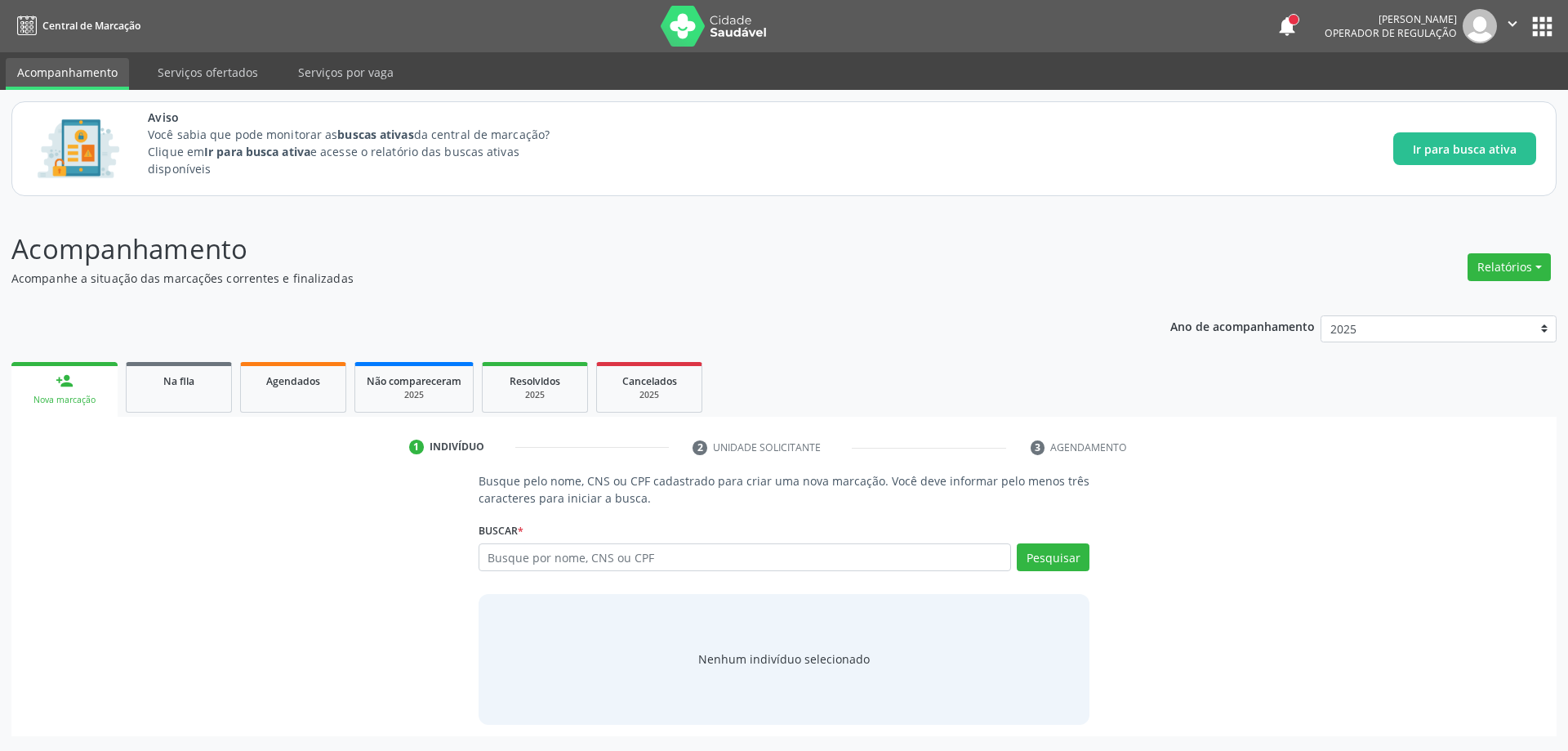
drag, startPoint x: 154, startPoint y: 387, endPoint x: 134, endPoint y: 4, distance: 383.5
click at [154, 387] on div "Na fila" at bounding box center [178, 380] width 82 height 17
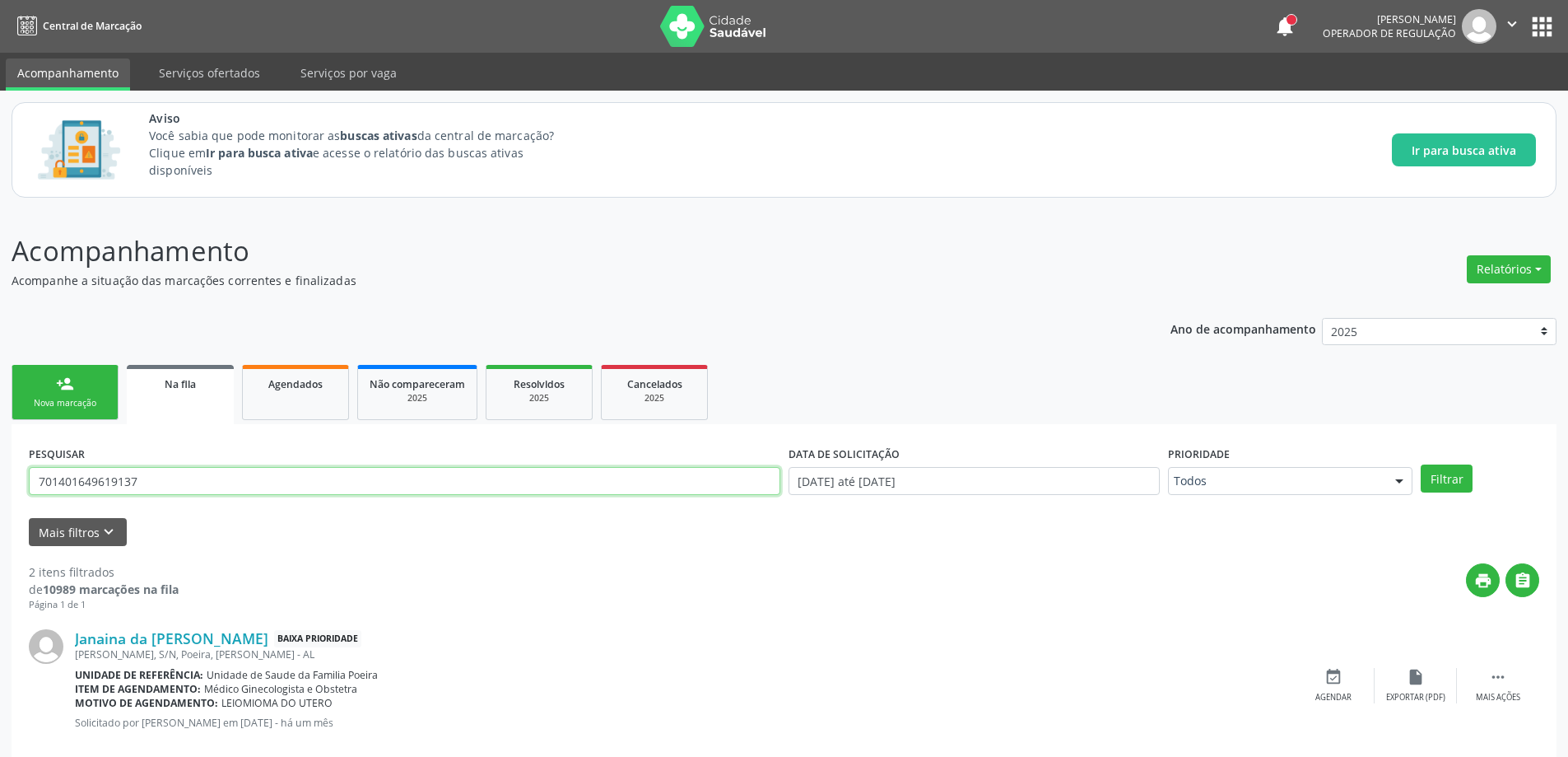
click at [201, 486] on input "701401649619137" at bounding box center [404, 481] width 752 height 28
type input "7"
paste input "898002718028108"
type input "898002718028108"
click at [1427, 484] on button "Filtrar" at bounding box center [1446, 479] width 52 height 28
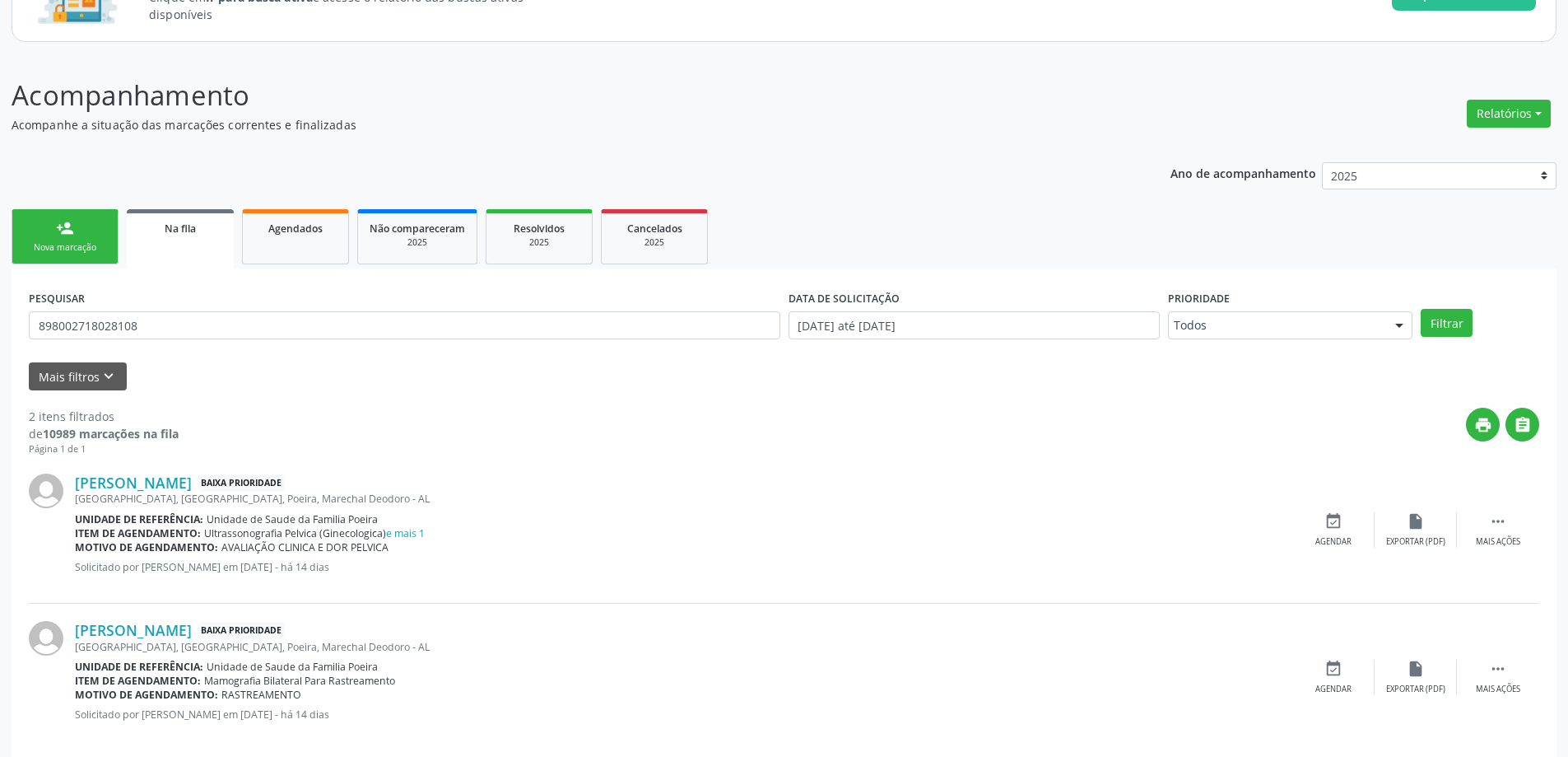
scroll to position [178, 0]
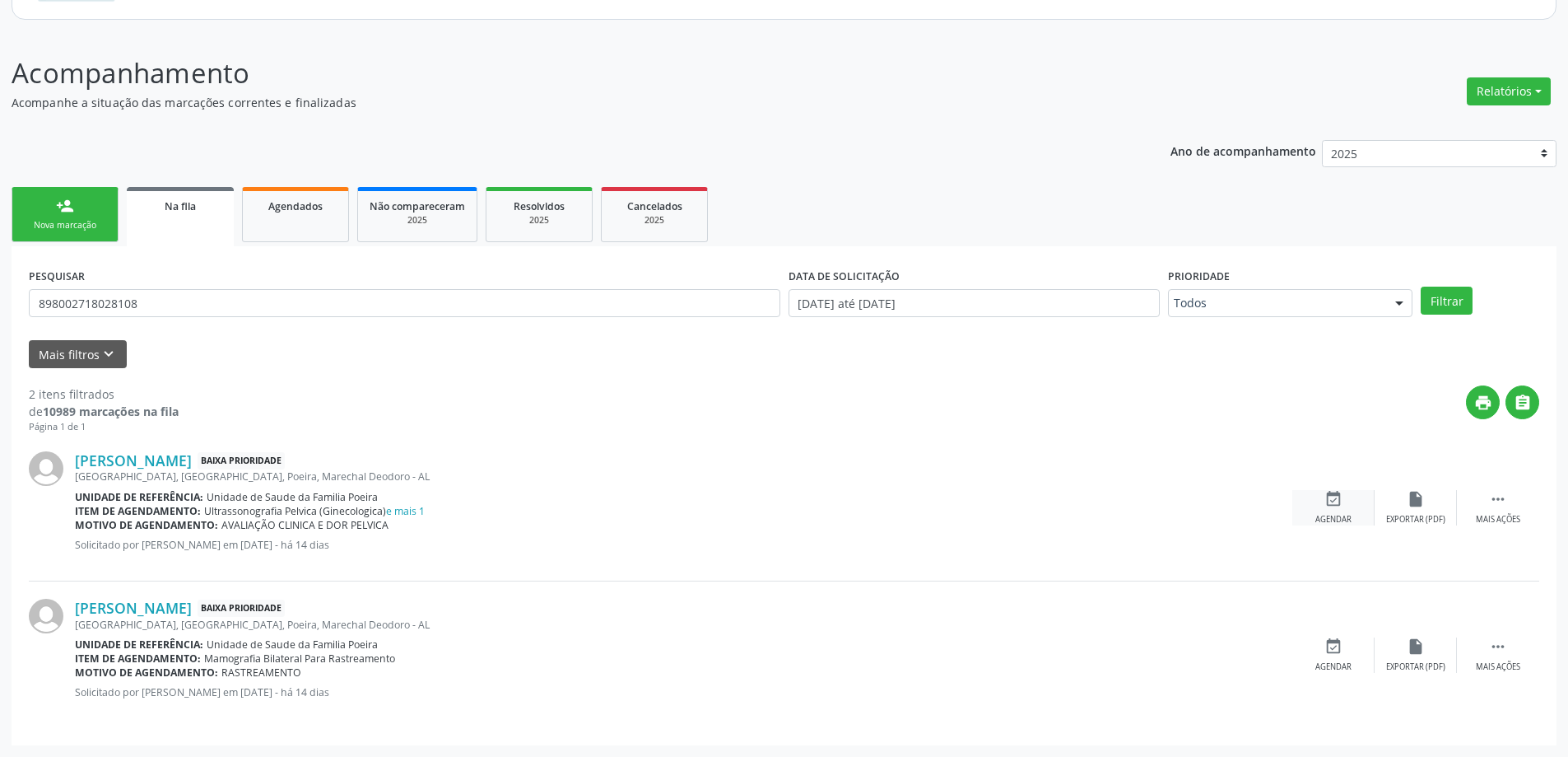
click at [1329, 518] on div "Agendar" at bounding box center [1334, 520] width 37 height 12
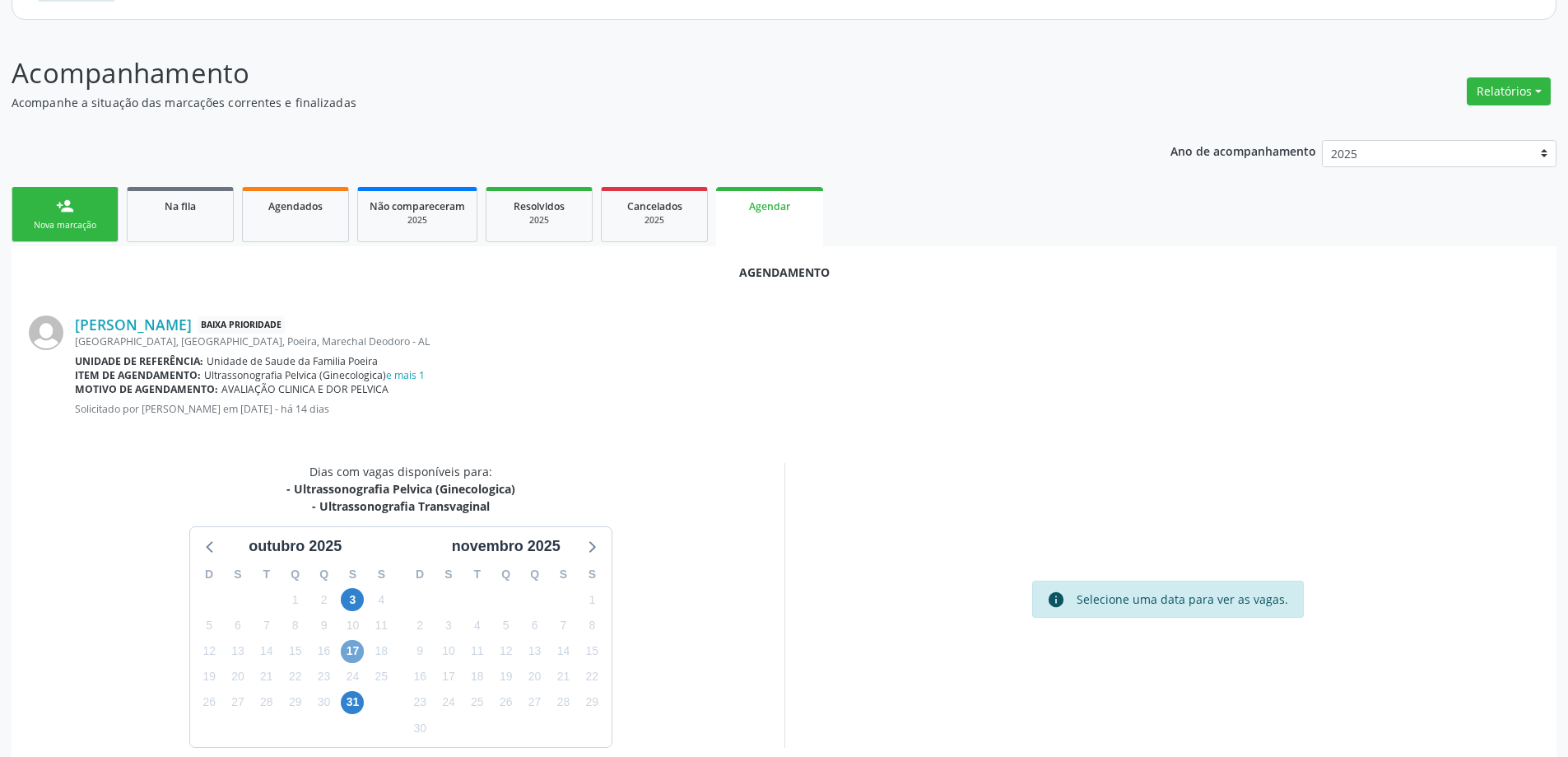
click at [350, 652] on span "17" at bounding box center [352, 652] width 23 height 23
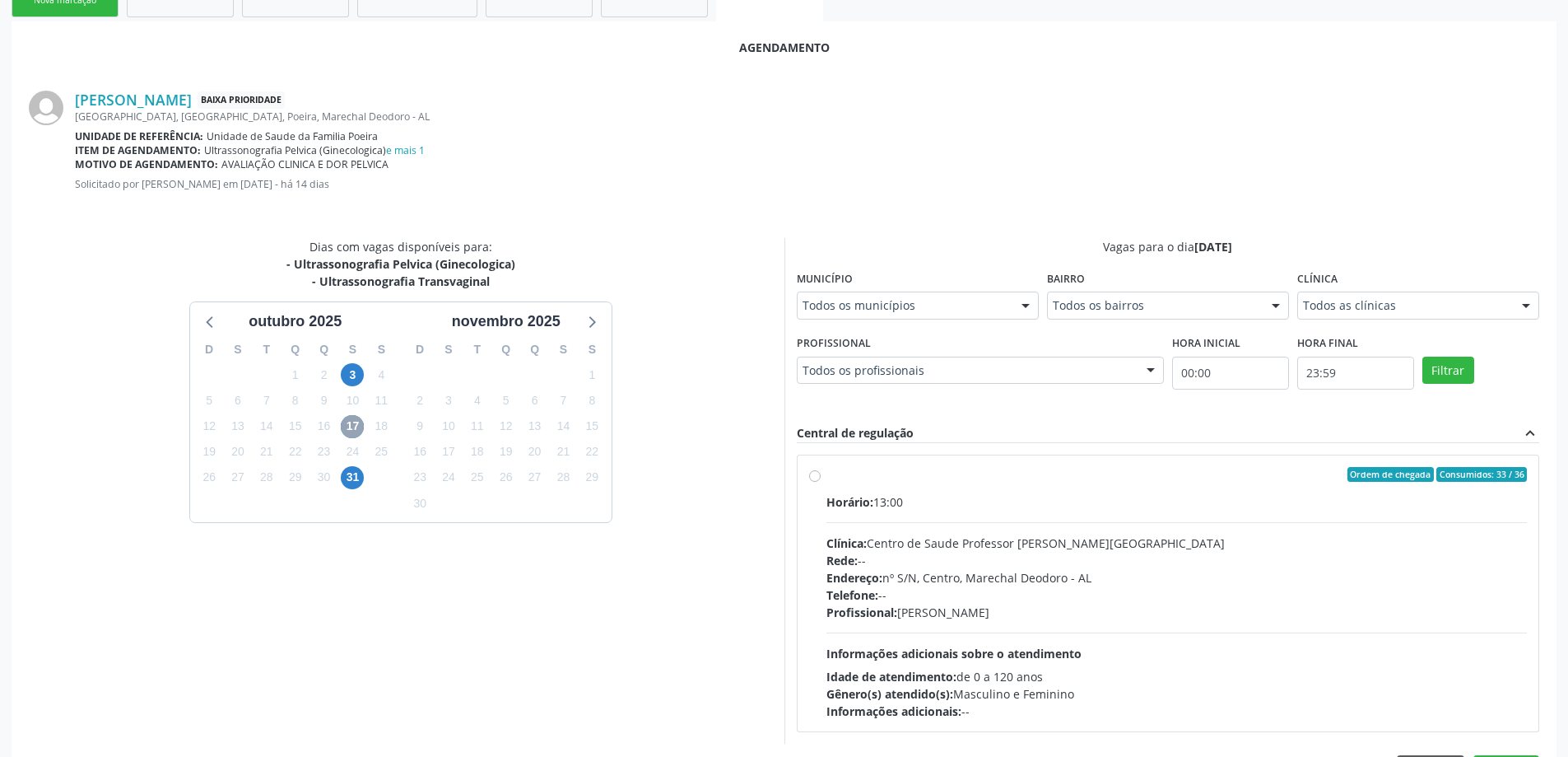
scroll to position [425, 0]
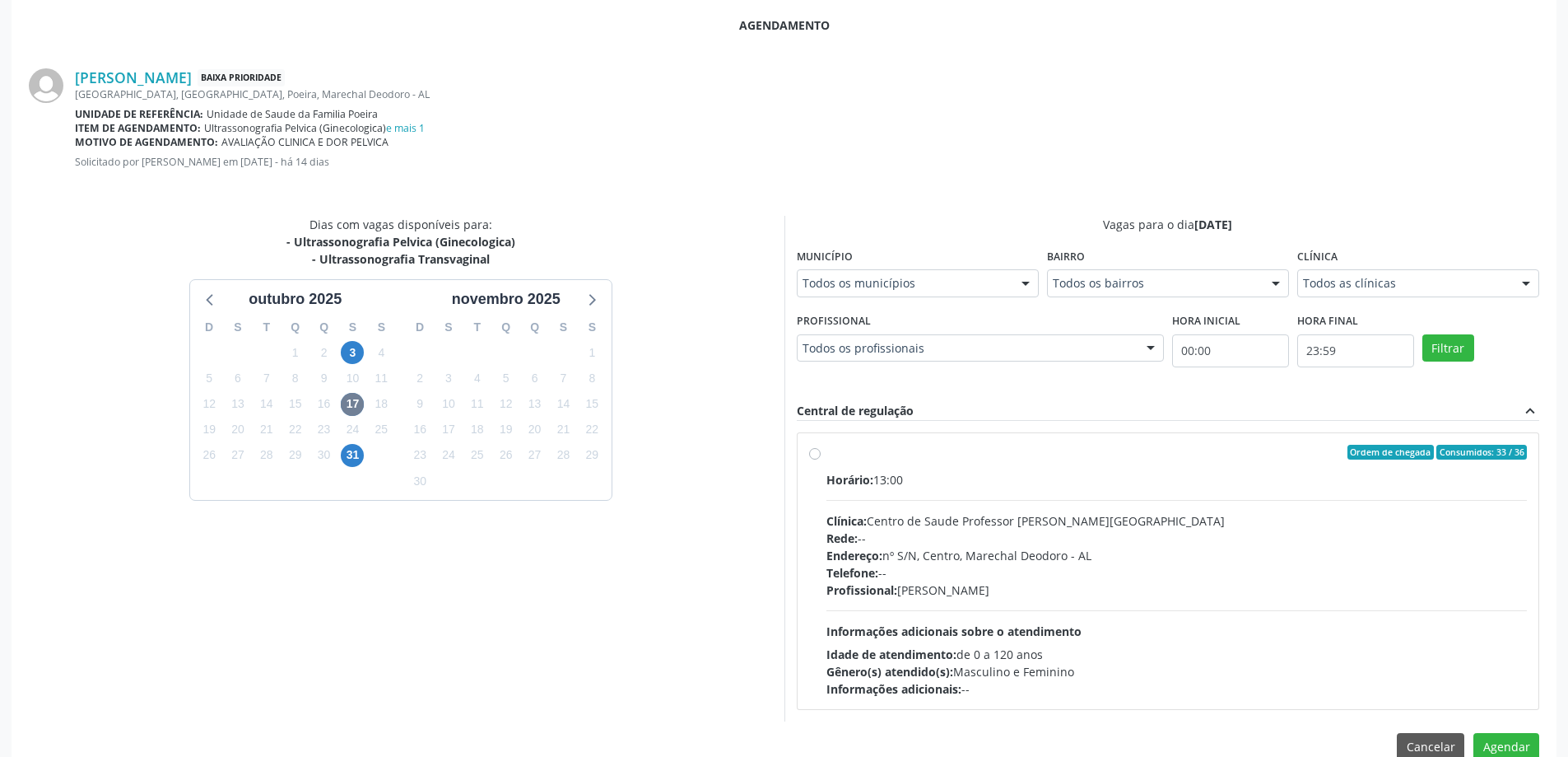
click at [826, 447] on label "Ordem de chegada Consumidos: 33 / 36 Horário: 13:00 Clínica: Centro de Saude Pr…" at bounding box center [1177, 571] width 702 height 253
click at [809, 447] on input "Ordem de chegada Consumidos: 33 / 36 Horário: 13:00 Clínica: Centro de Saude Pr…" at bounding box center [815, 452] width 12 height 15
radio input "true"
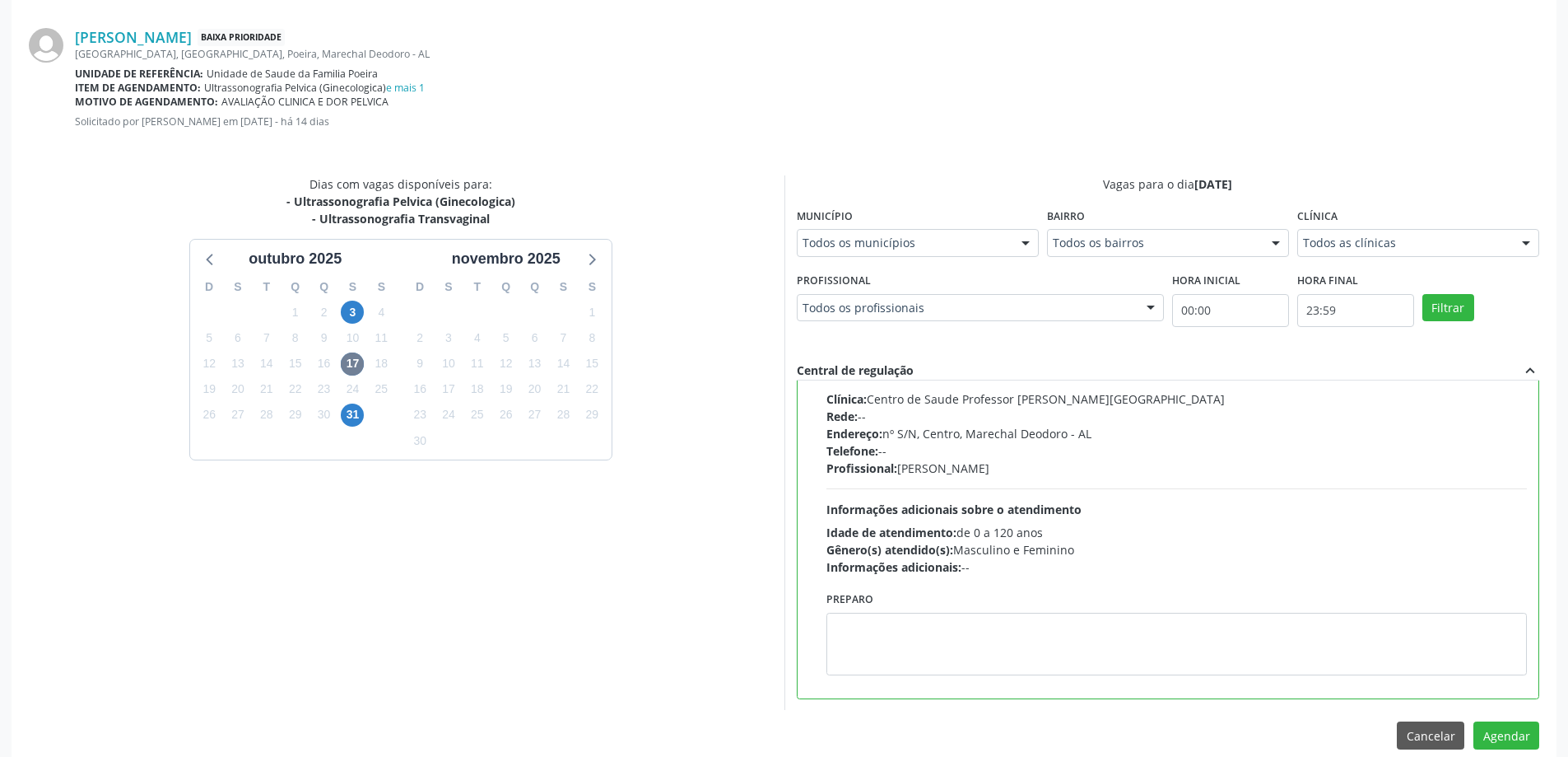
scroll to position [487, 0]
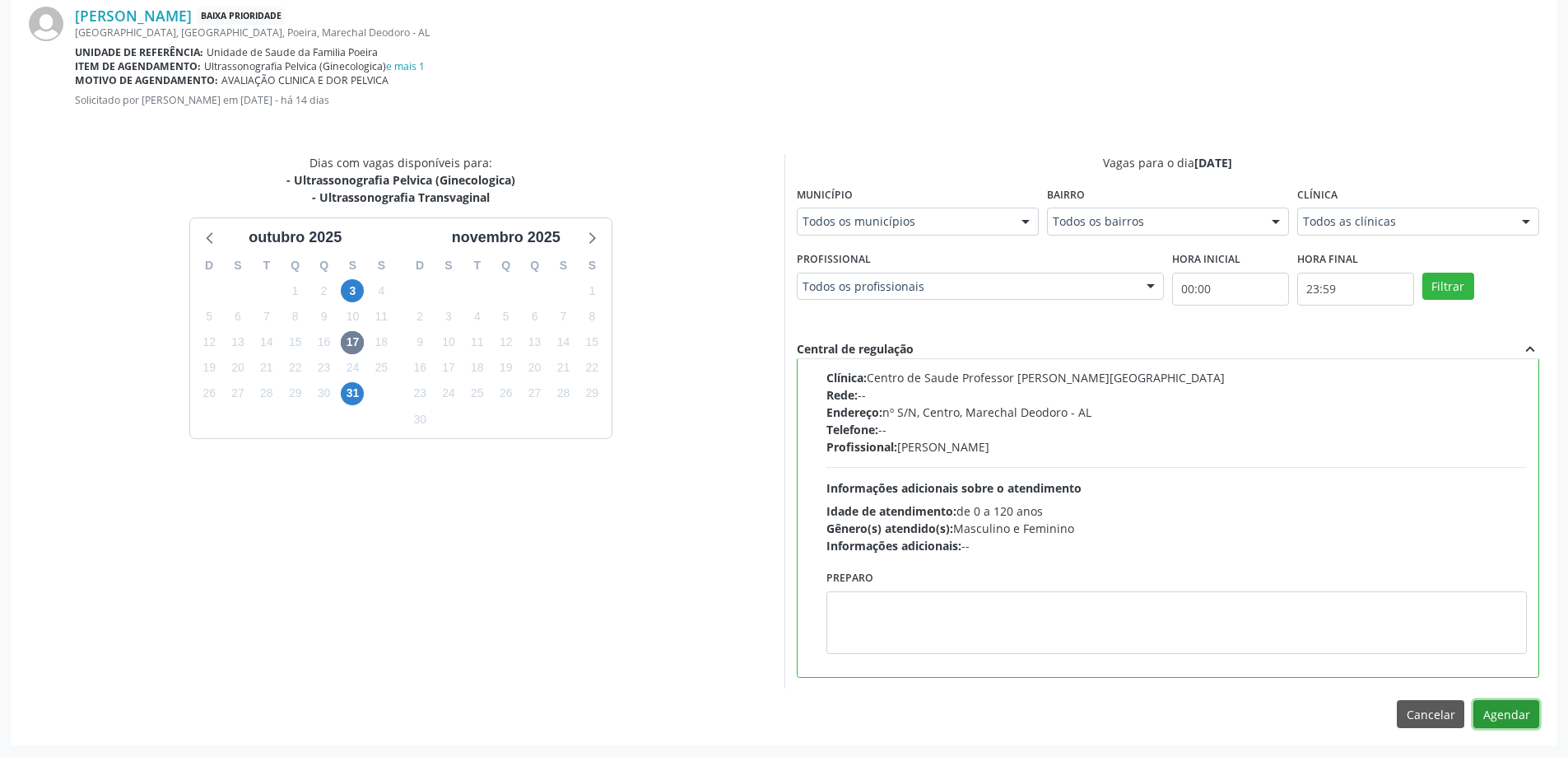
click at [1507, 712] on button "Agendar" at bounding box center [1506, 715] width 66 height 28
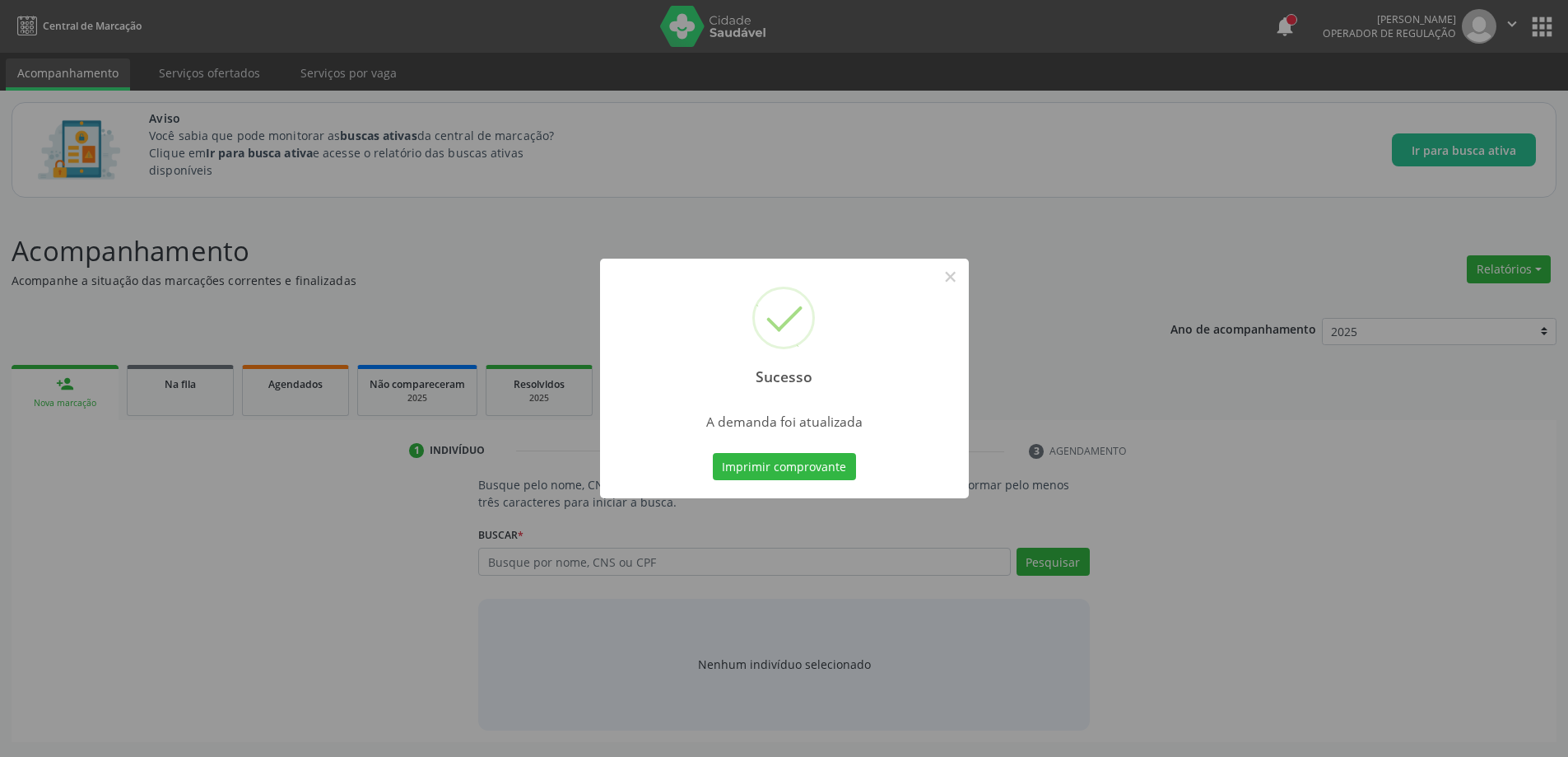
scroll to position [0, 0]
click at [949, 276] on button "×" at bounding box center [957, 277] width 28 height 28
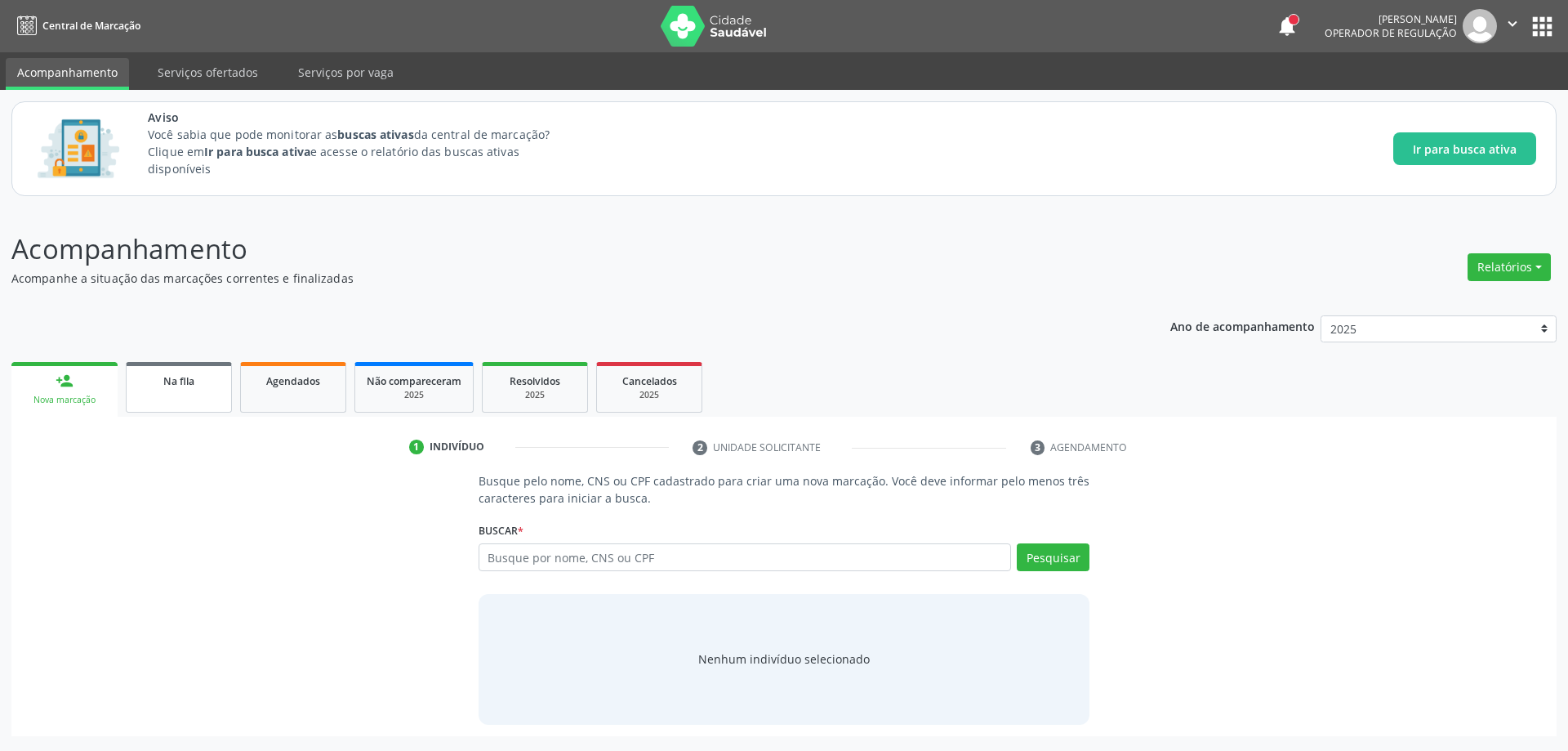
click at [147, 379] on div "Na fila" at bounding box center [178, 380] width 82 height 17
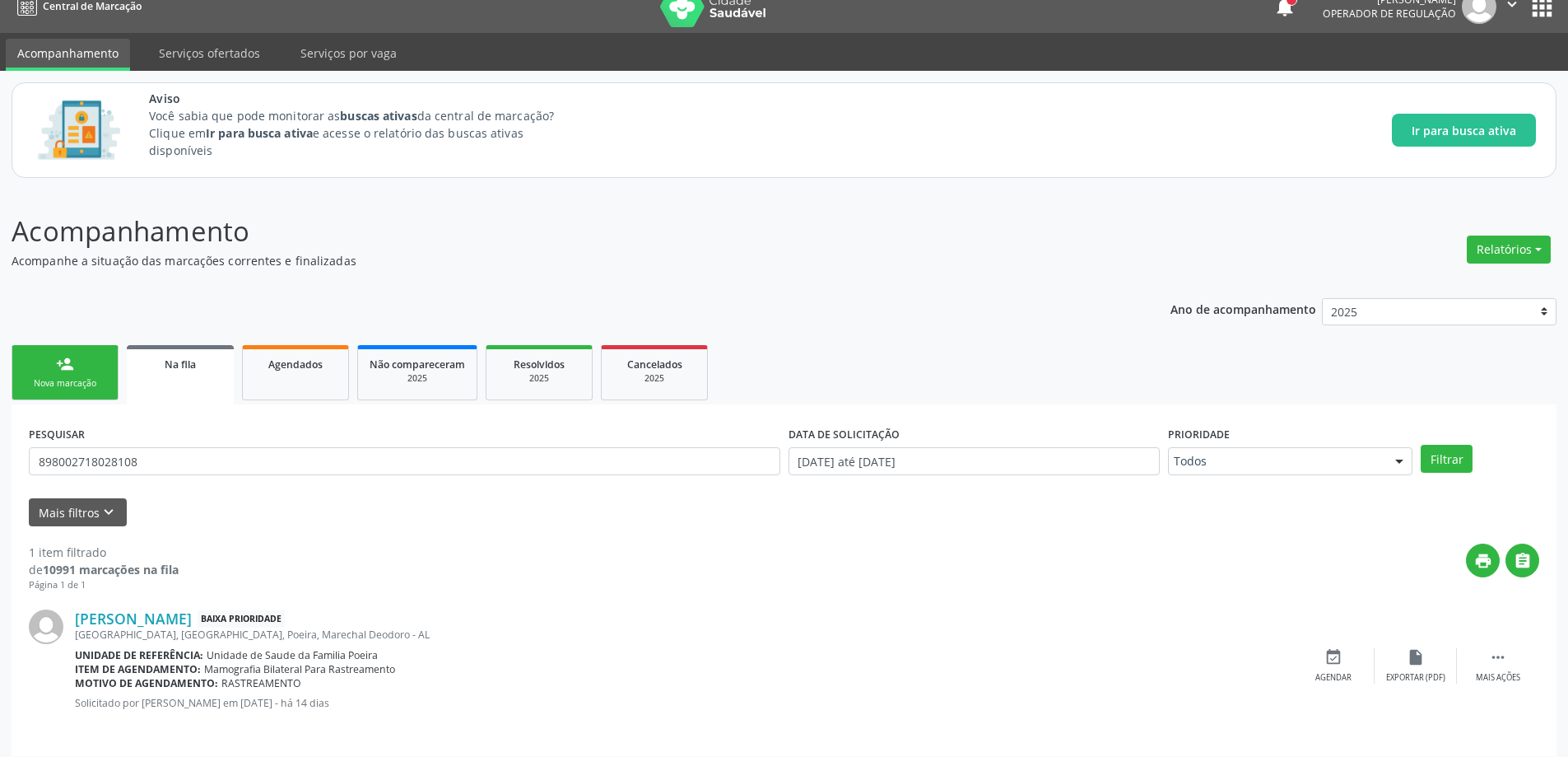
scroll to position [31, 0]
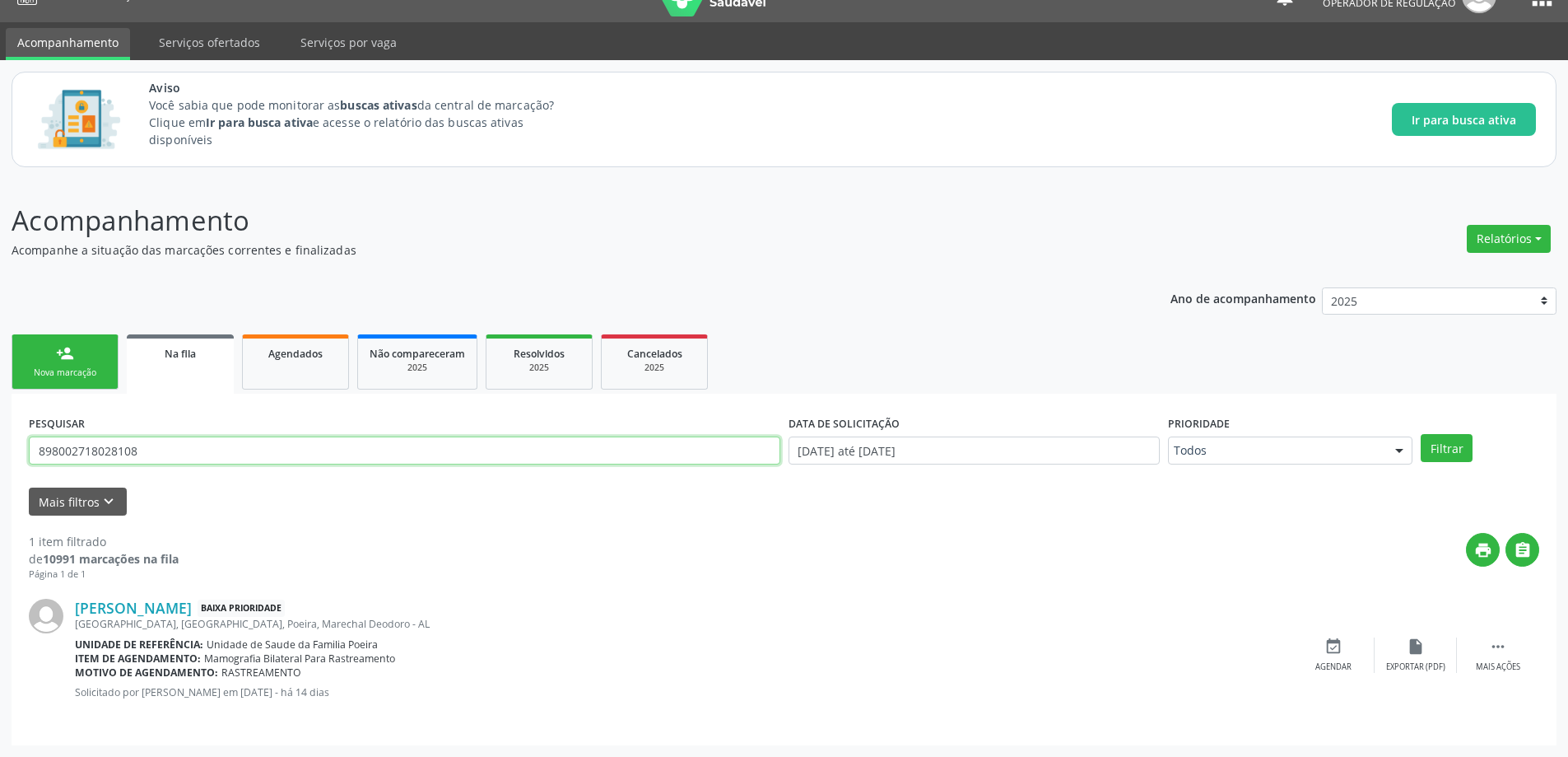
click at [201, 458] on input "898002718028108" at bounding box center [404, 451] width 752 height 28
type input "8"
paste input "704505326462810"
type input "704505326462810"
click at [1440, 443] on button "Filtrar" at bounding box center [1446, 448] width 52 height 28
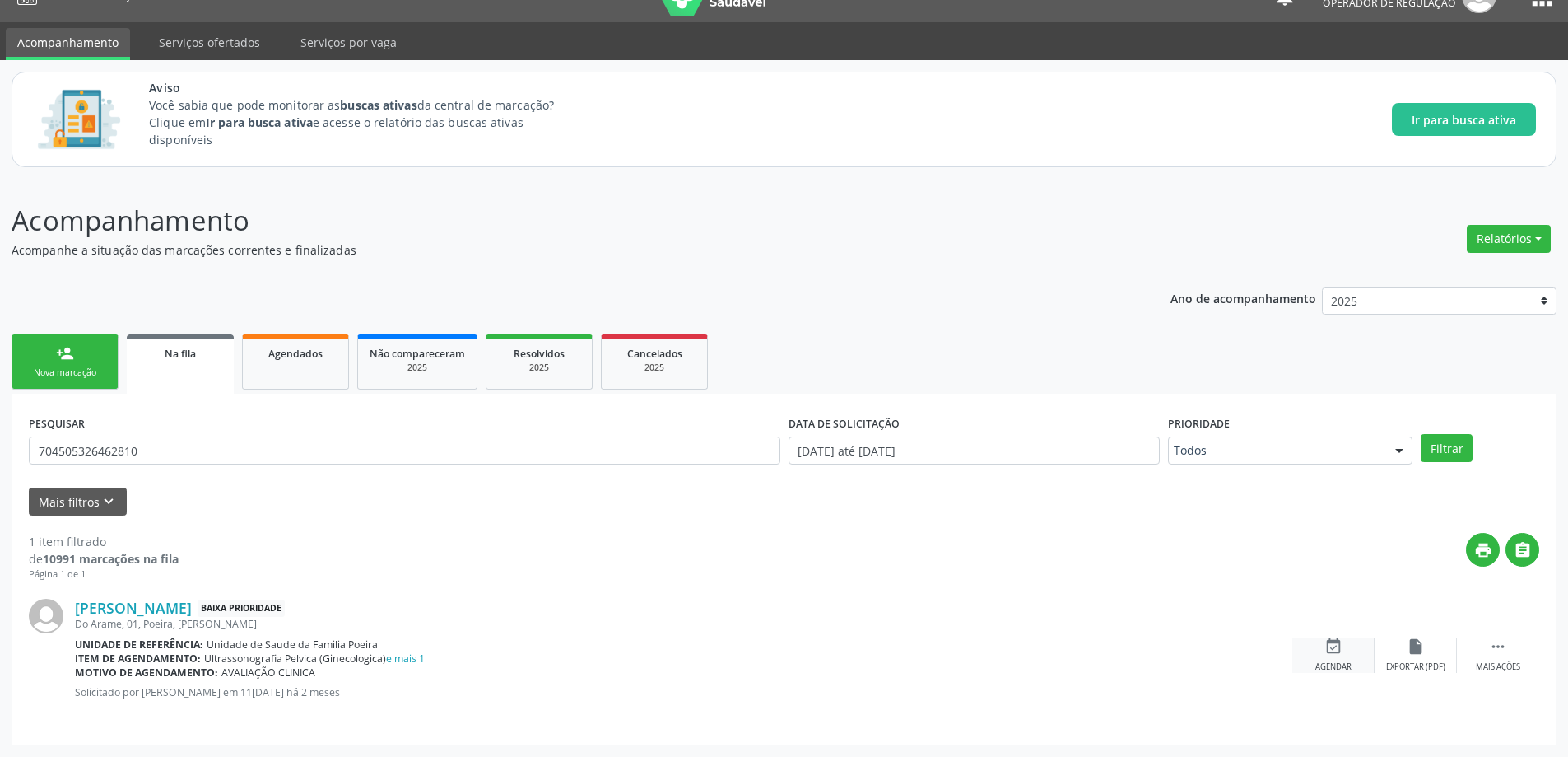
click at [1331, 656] on div "event_available Agendar" at bounding box center [1333, 655] width 82 height 36
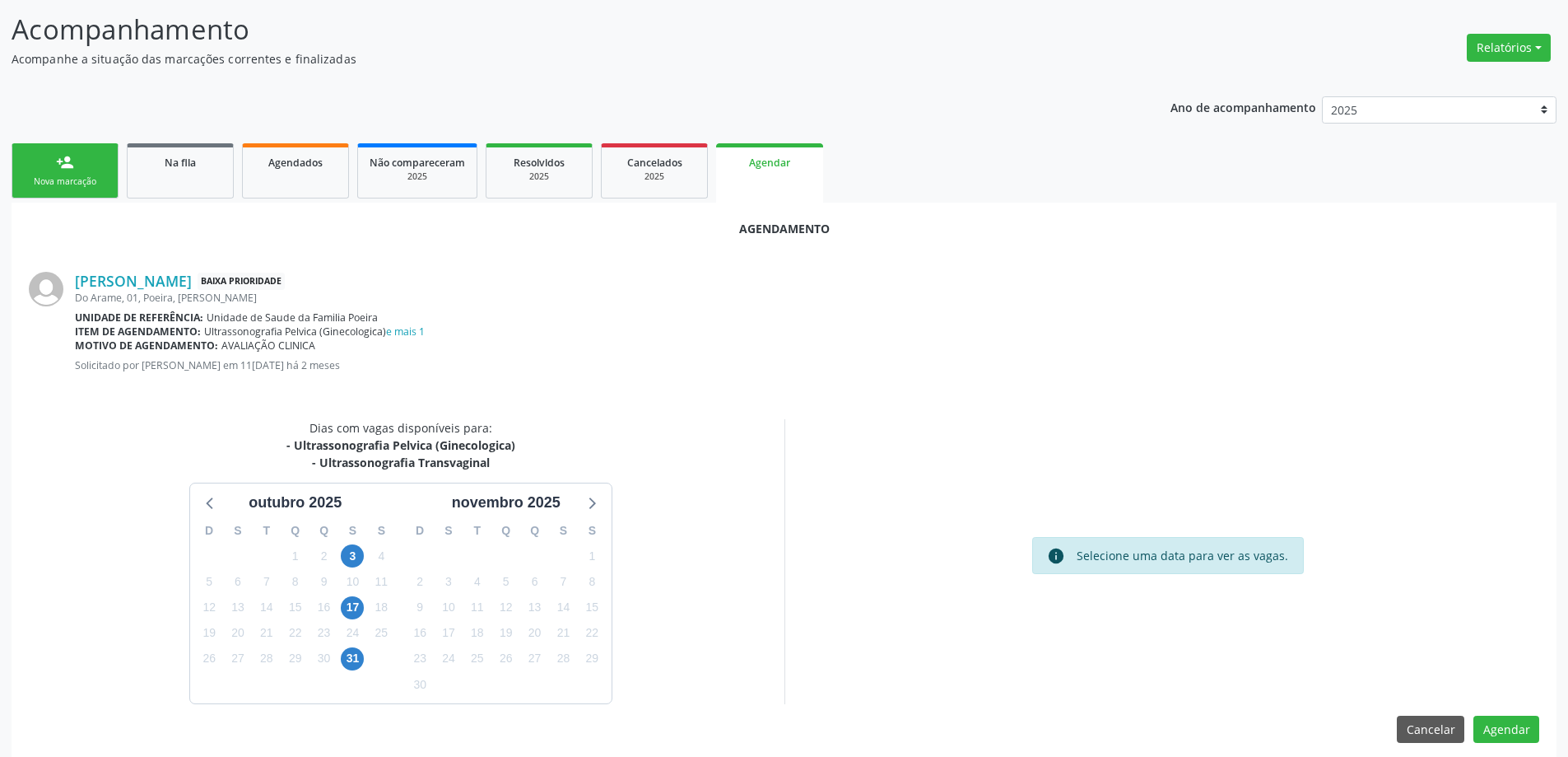
scroll to position [237, 0]
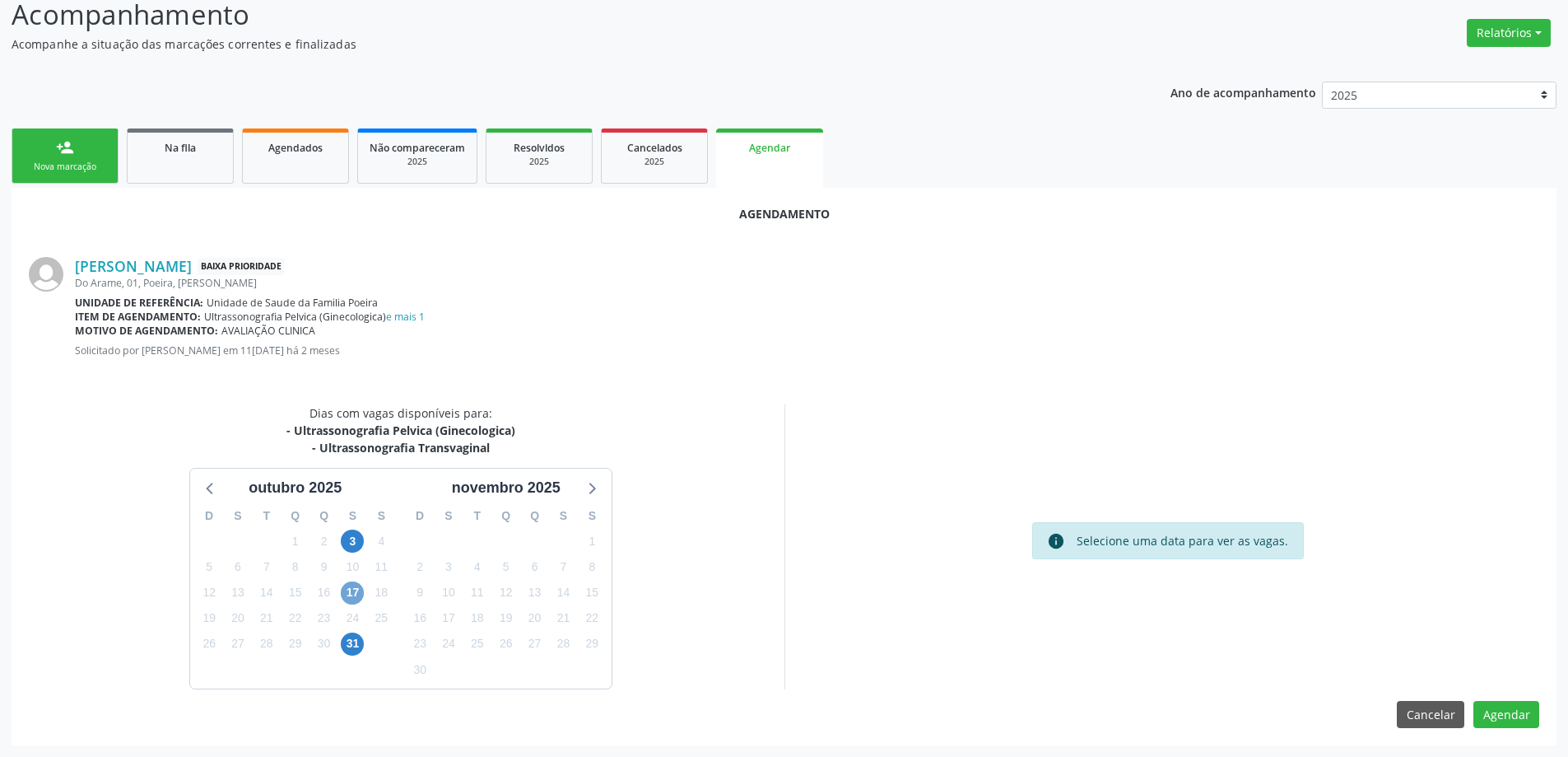
click at [353, 587] on span "17" at bounding box center [352, 593] width 23 height 23
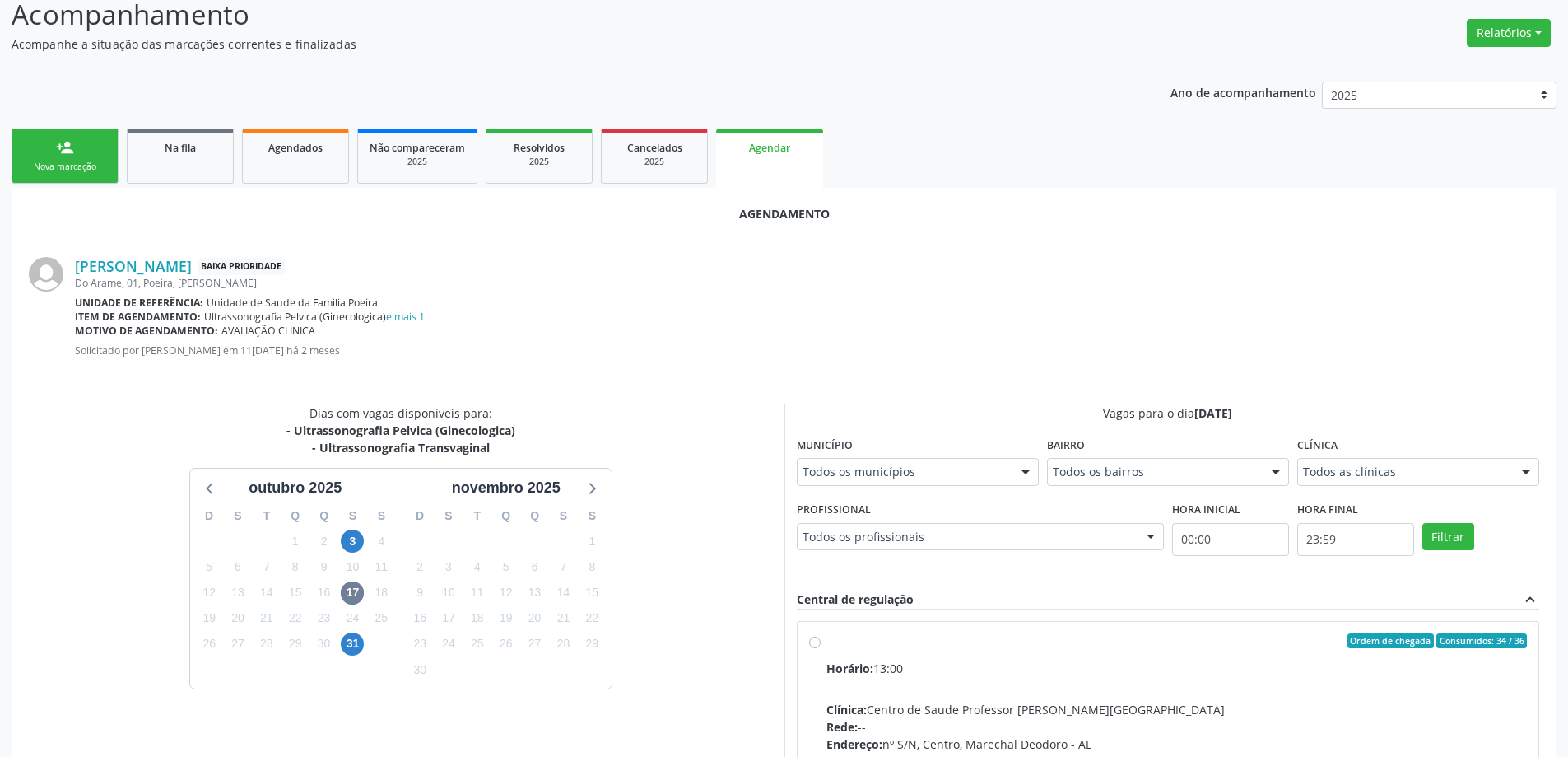
click at [826, 645] on label "Ordem de chegada Consumidos: 34 / 36 Horário: 13:00 Clínica: Centro de Saude Pr…" at bounding box center [1177, 760] width 702 height 253
click at [815, 645] on input "Ordem de chegada Consumidos: 34 / 36 Horário: 13:00 Clínica: Centro de Saude Pr…" at bounding box center [815, 641] width 12 height 15
radio input "true"
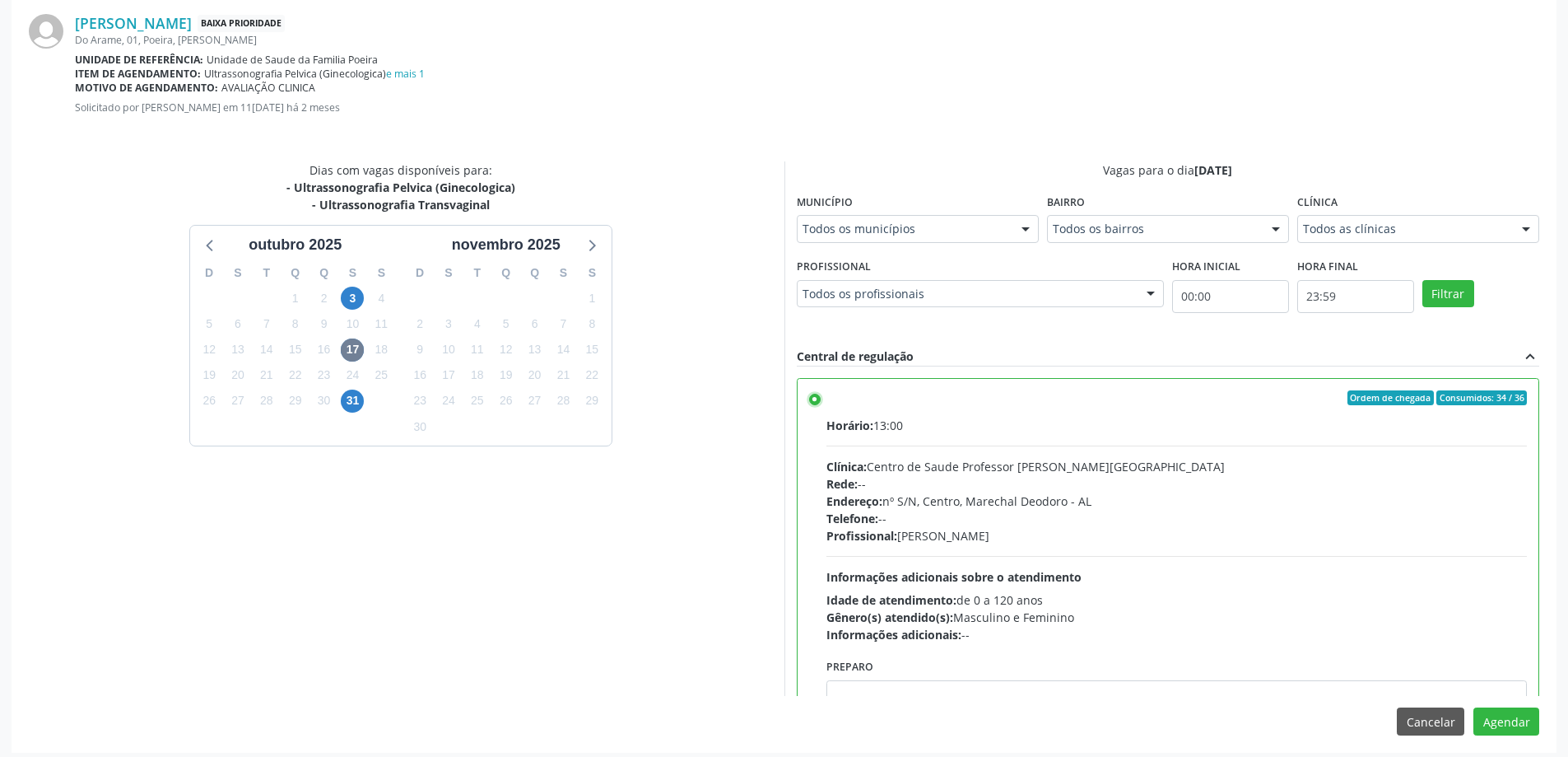
scroll to position [487, 0]
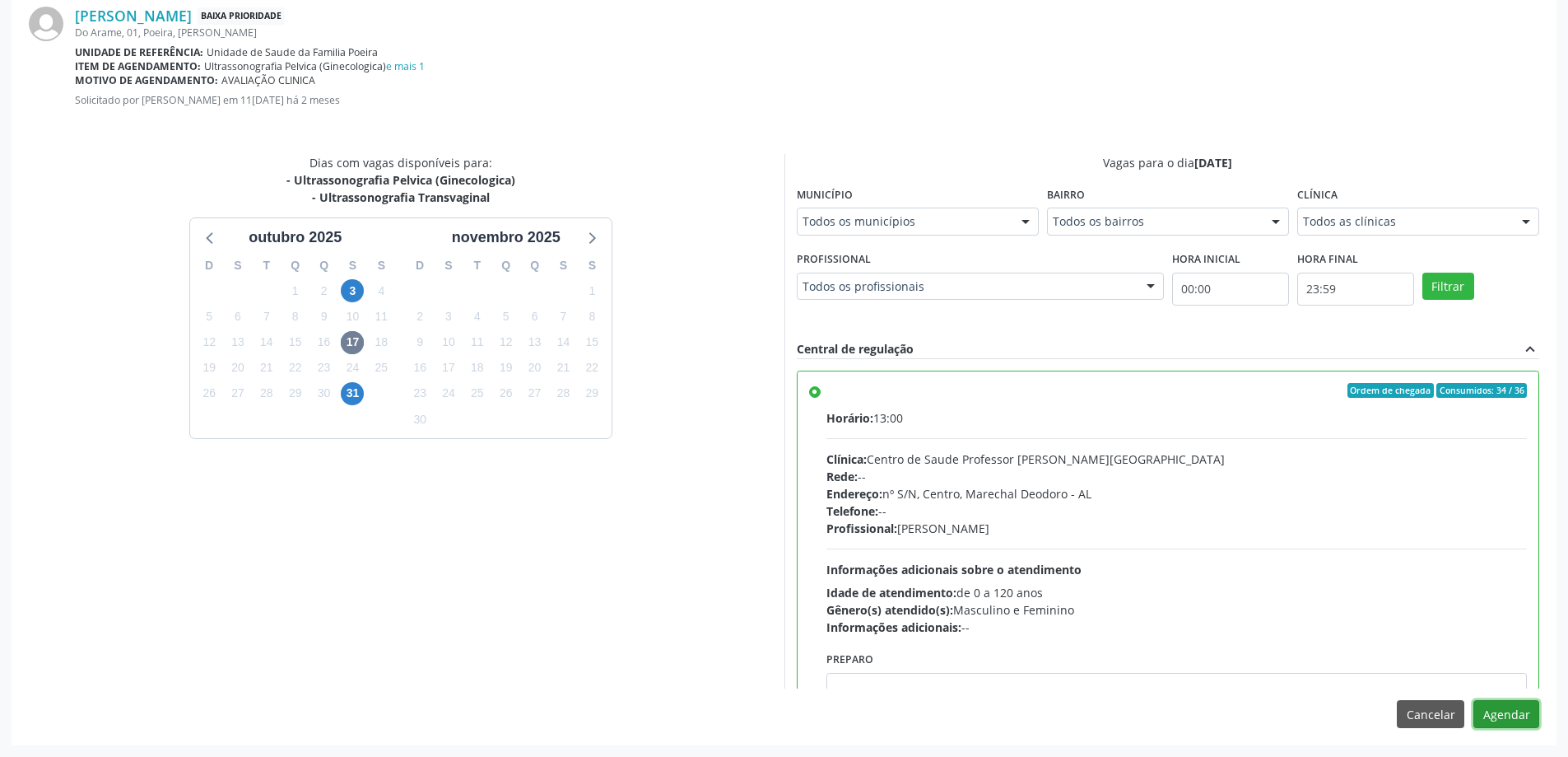
click at [1510, 713] on button "Agendar" at bounding box center [1506, 715] width 66 height 28
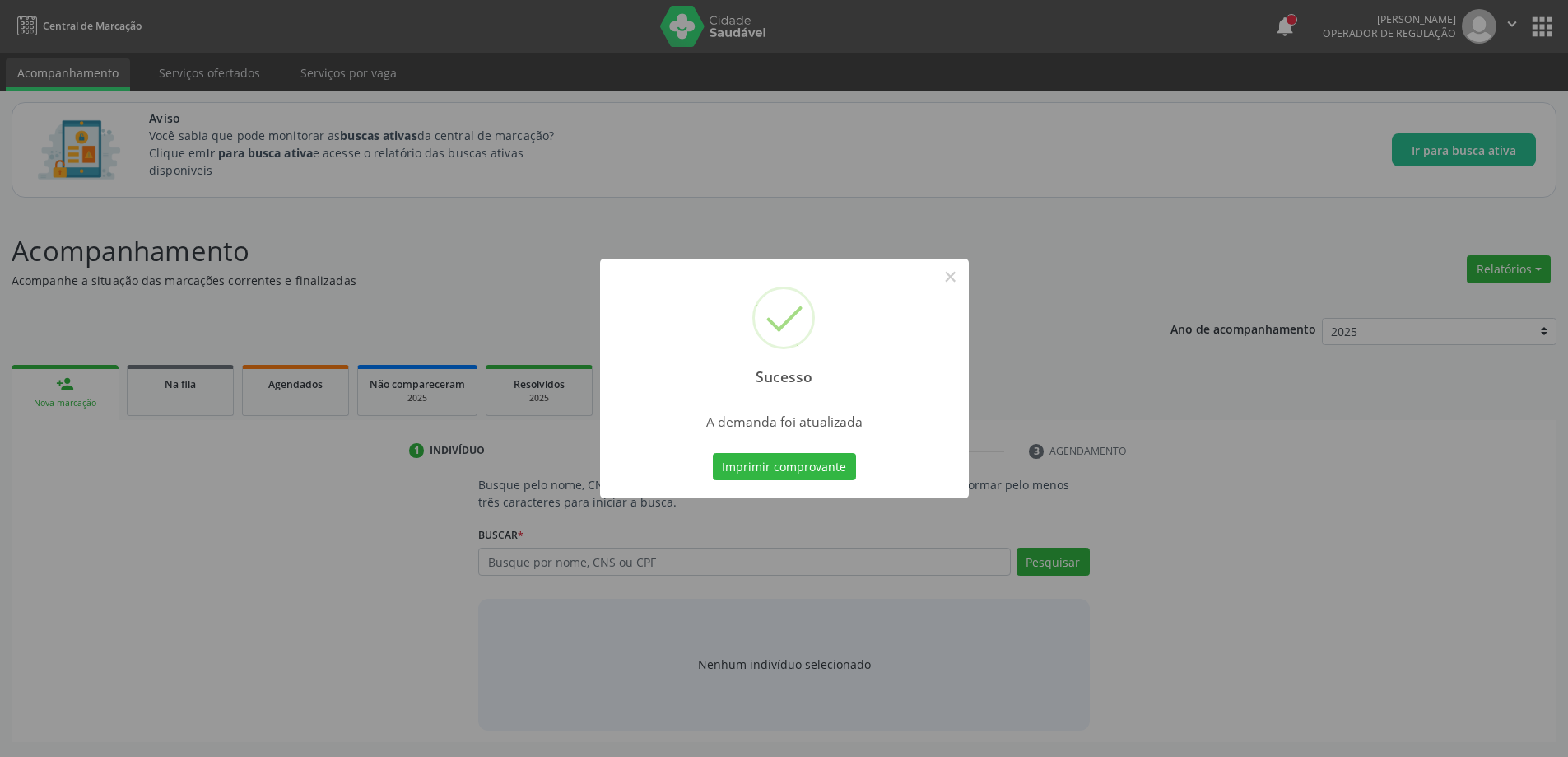
scroll to position [0, 0]
click at [951, 279] on button "×" at bounding box center [957, 277] width 28 height 28
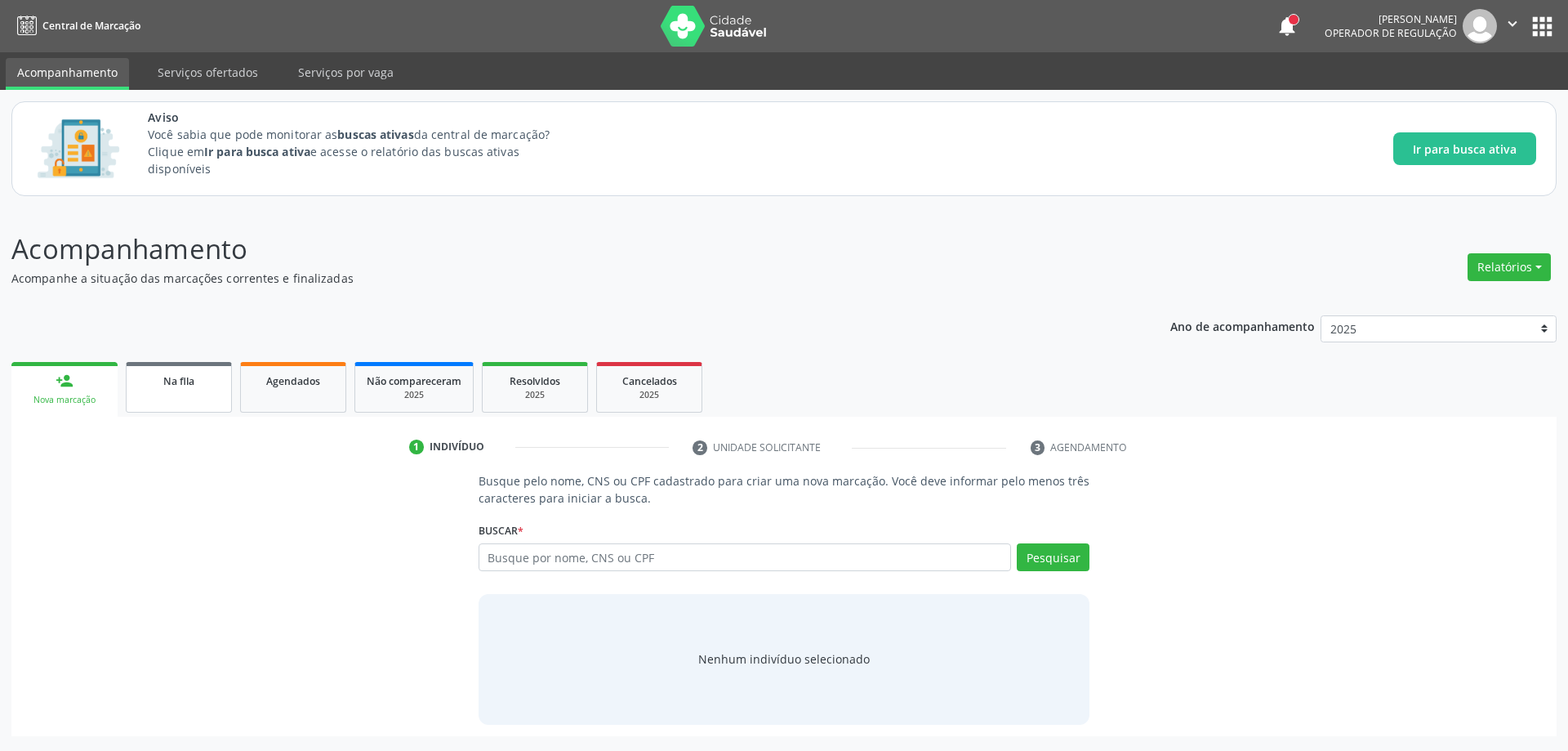
click at [150, 397] on link "Na fila" at bounding box center [178, 387] width 107 height 50
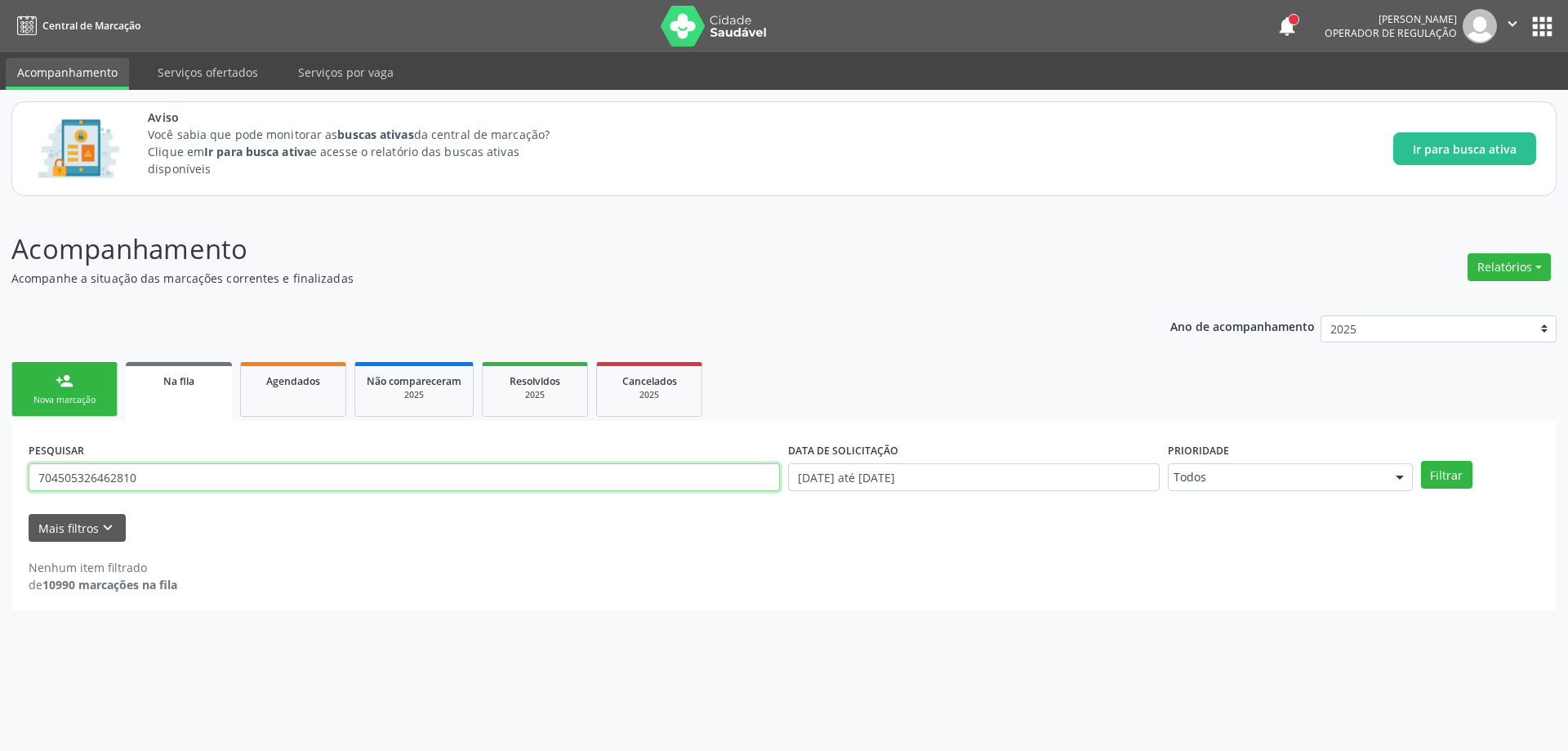
click at [223, 473] on input "704505326462810" at bounding box center [405, 478] width 751 height 28
type input "7"
paste input "707603272112894"
type input "707603272112894"
click at [1458, 494] on div "PESQUISAR 707603272112894 DATA DE SOLICITAÇÃO 0[DATE] até 1[DATE] Prioridade To…" at bounding box center [784, 469] width 1519 height 64
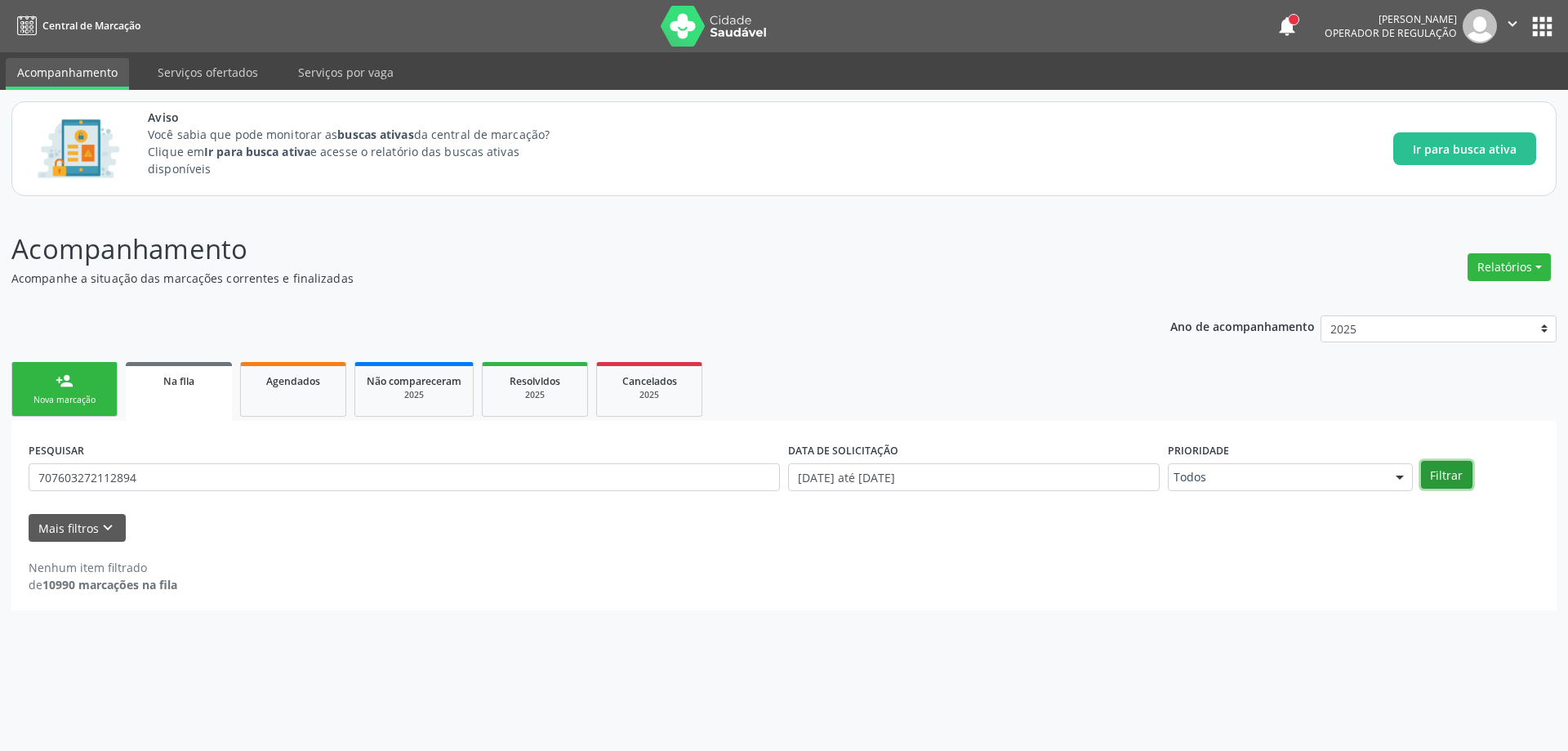
click at [1458, 472] on button "Filtrar" at bounding box center [1447, 475] width 51 height 28
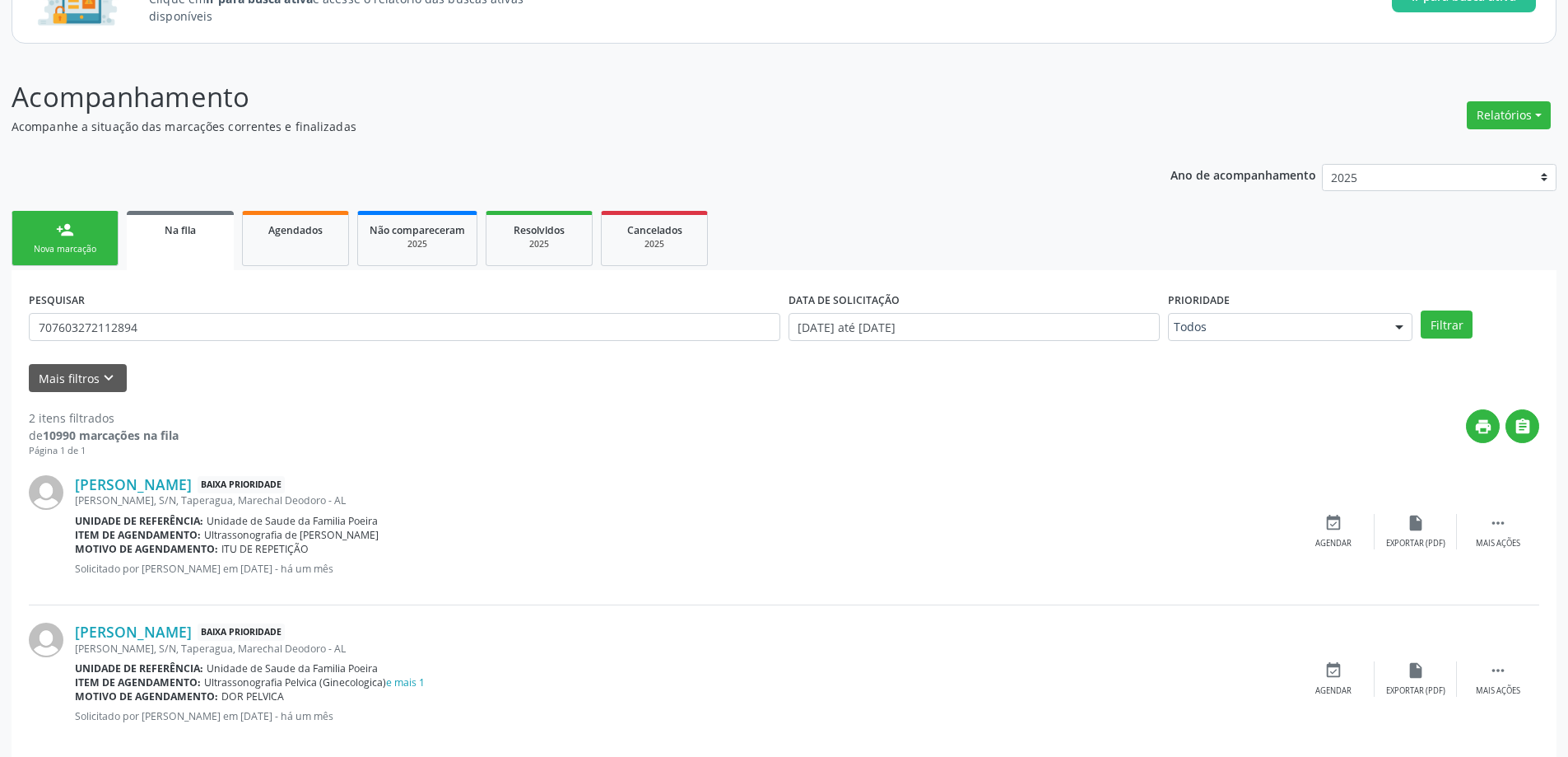
scroll to position [178, 0]
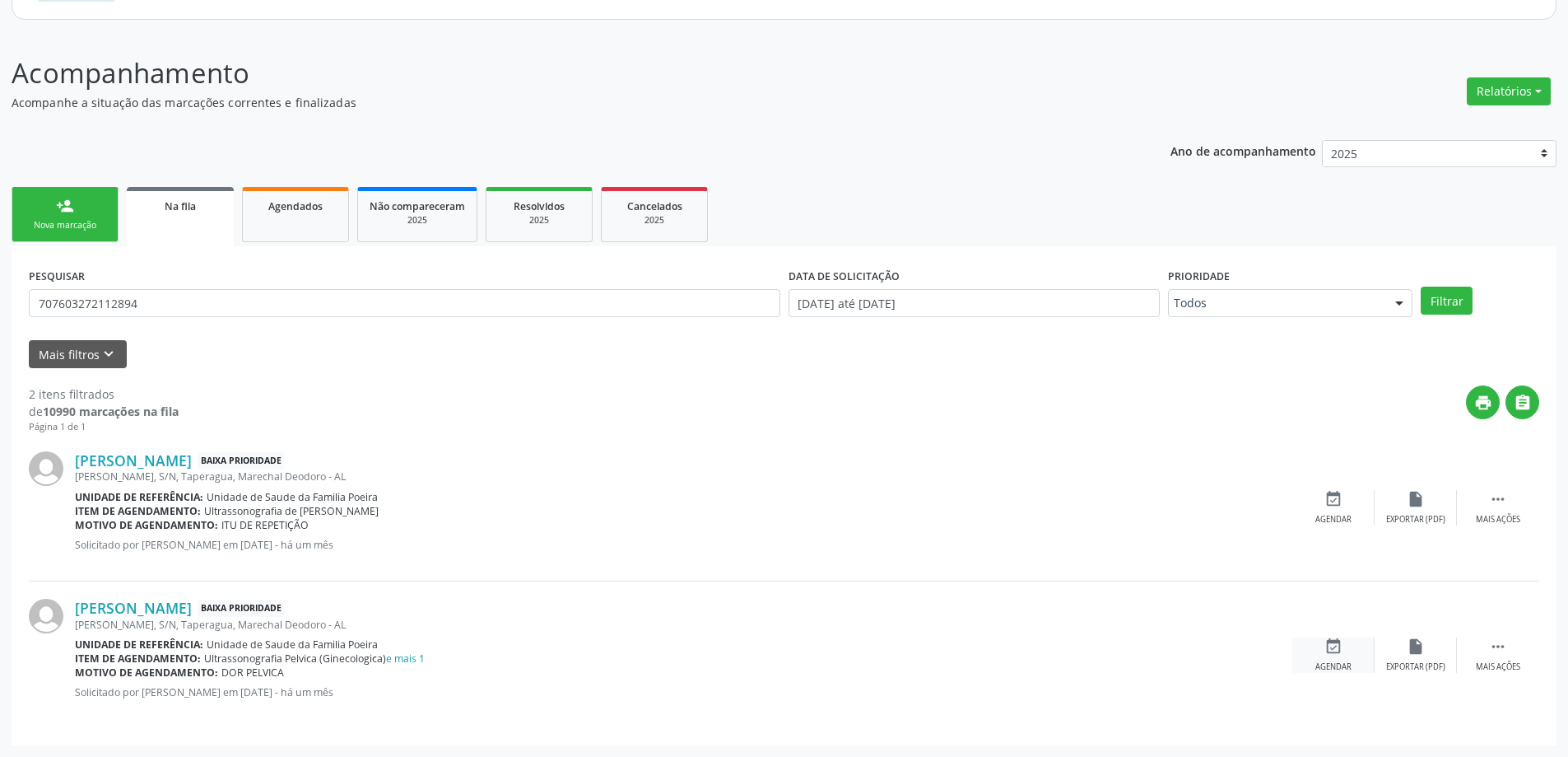
click at [1326, 665] on div "Agendar" at bounding box center [1334, 667] width 37 height 12
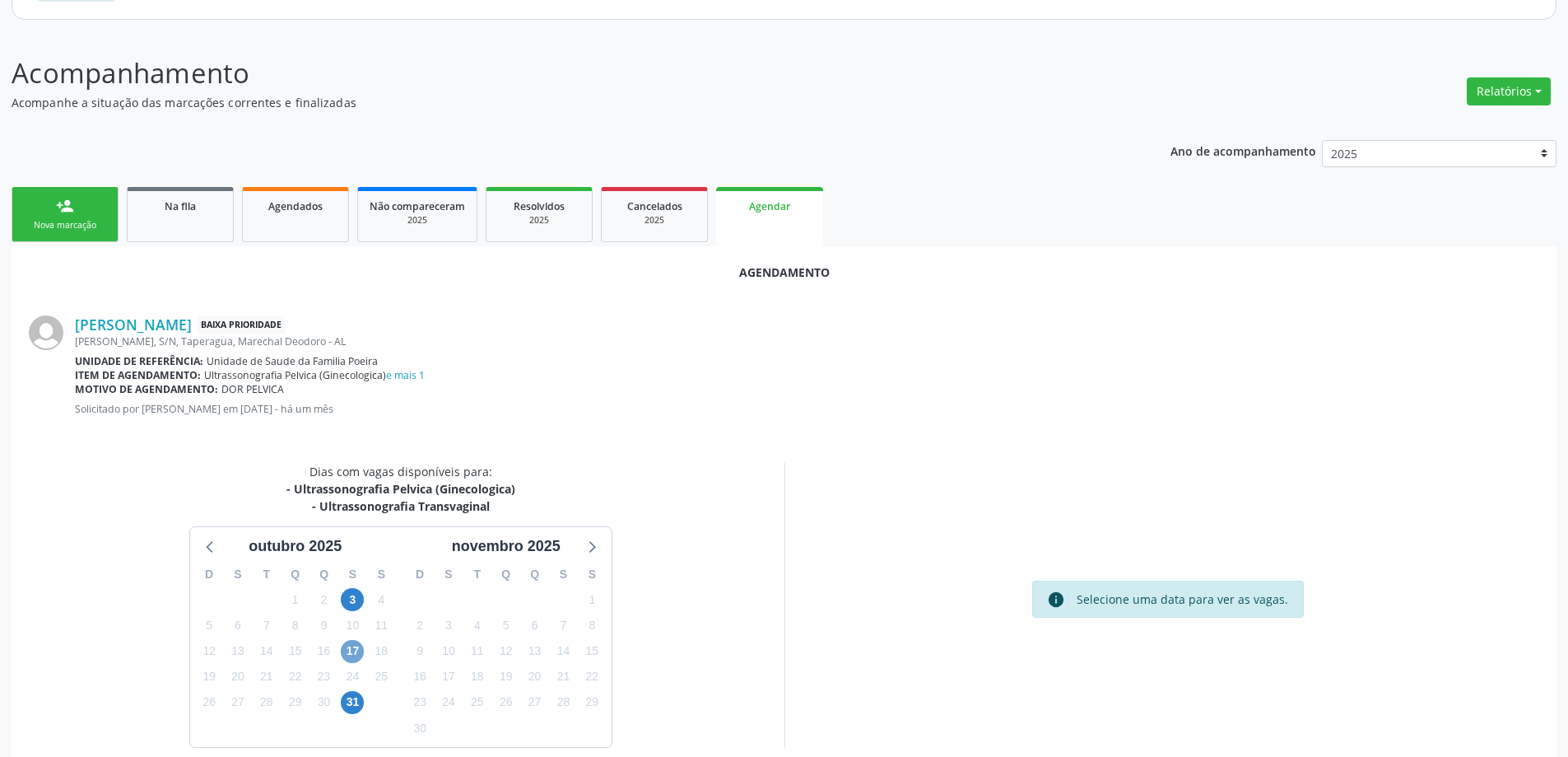
click at [352, 647] on span "17" at bounding box center [352, 652] width 23 height 23
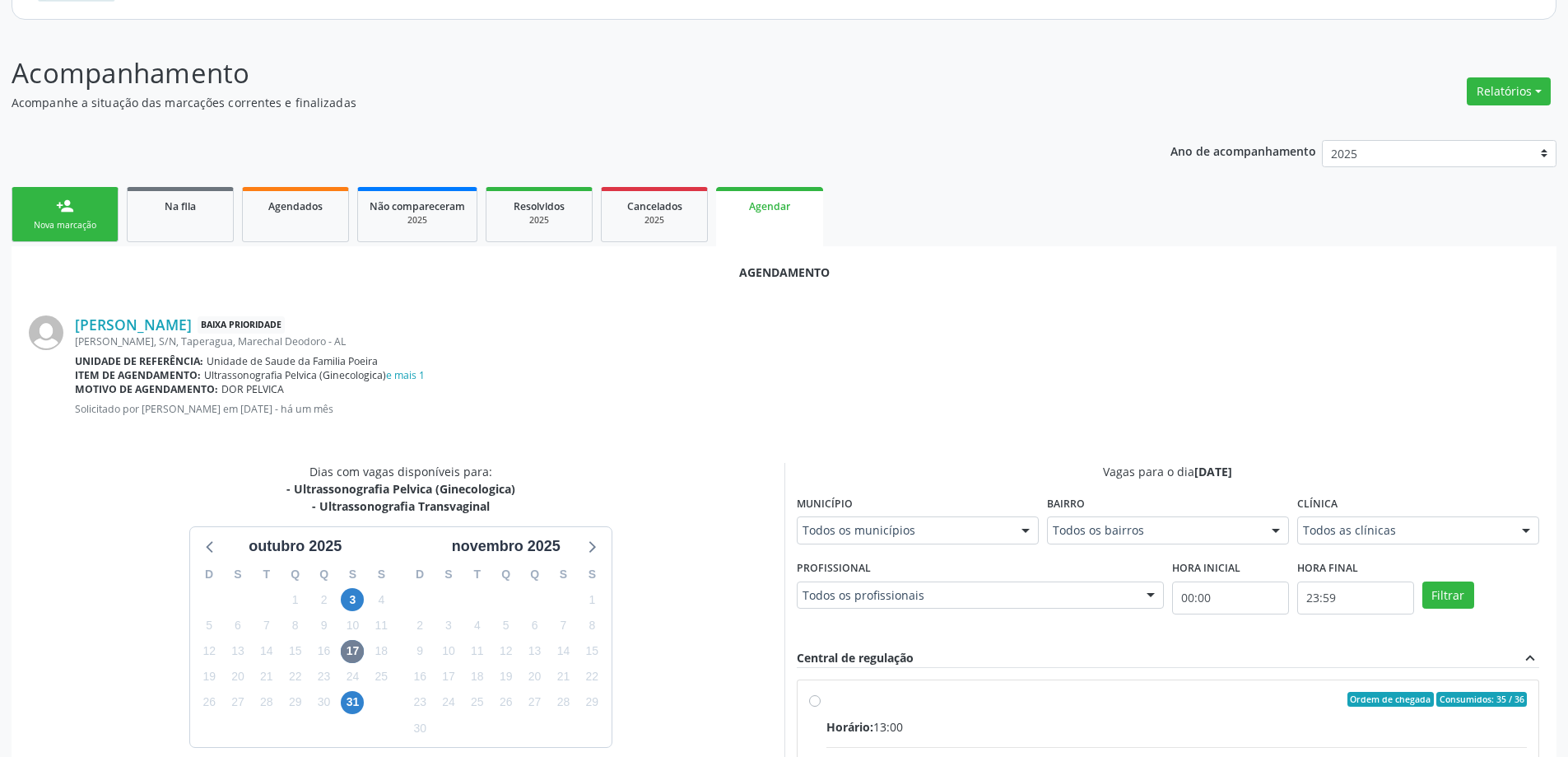
drag, startPoint x: 806, startPoint y: 700, endPoint x: 831, endPoint y: 705, distance: 25.5
radio input "true"
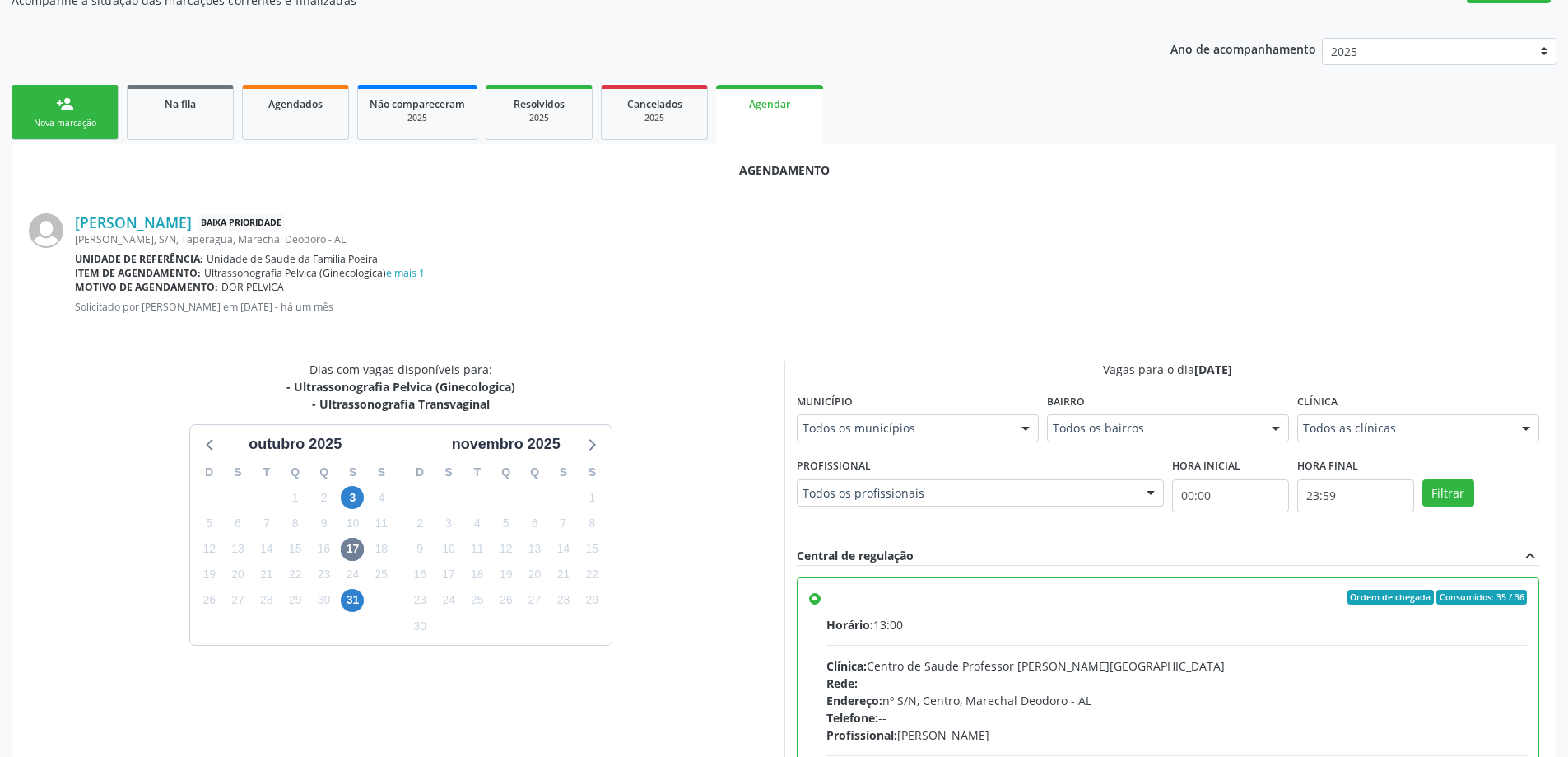
scroll to position [487, 0]
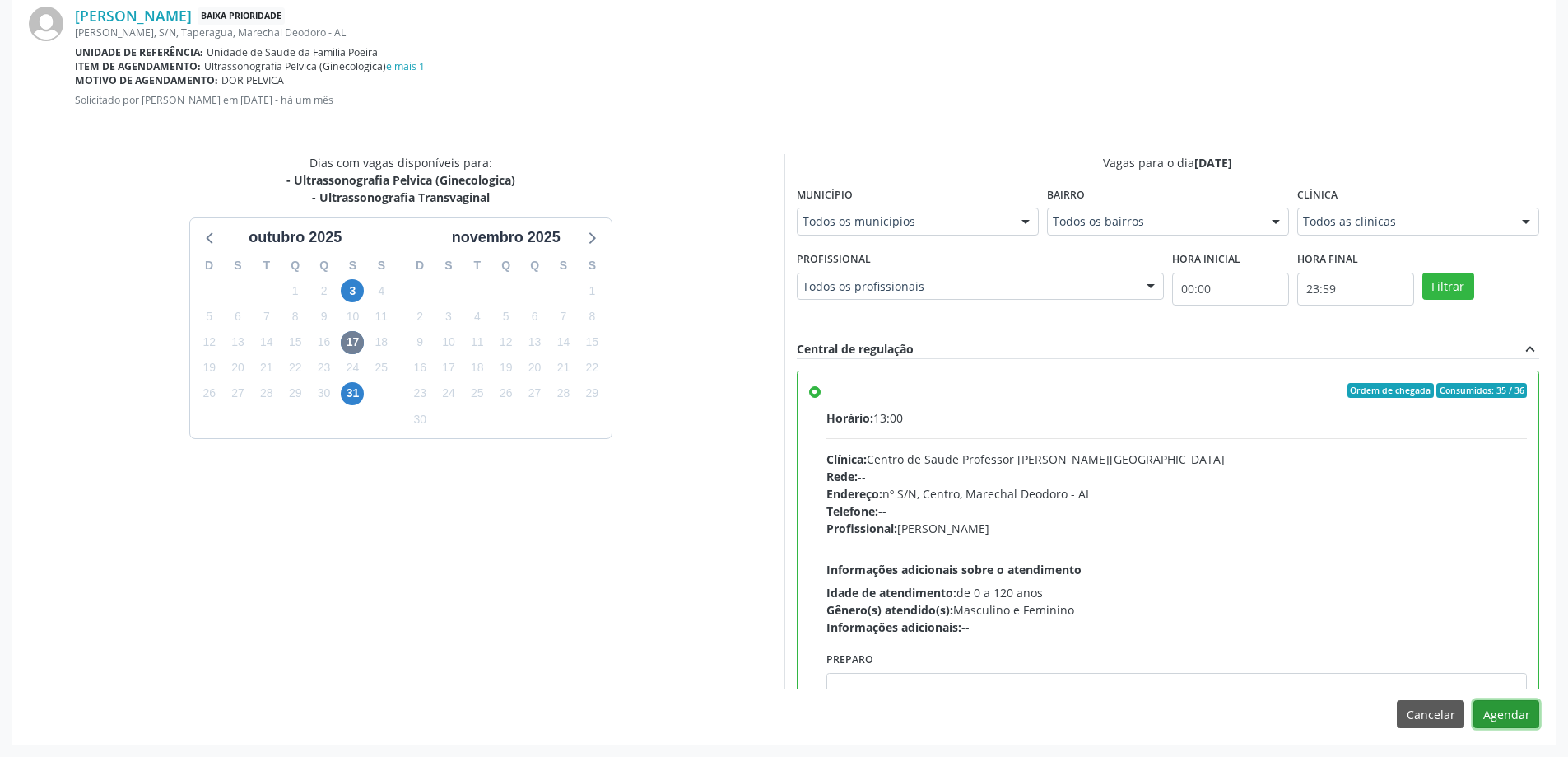
click at [1513, 712] on button "Agendar" at bounding box center [1506, 715] width 66 height 28
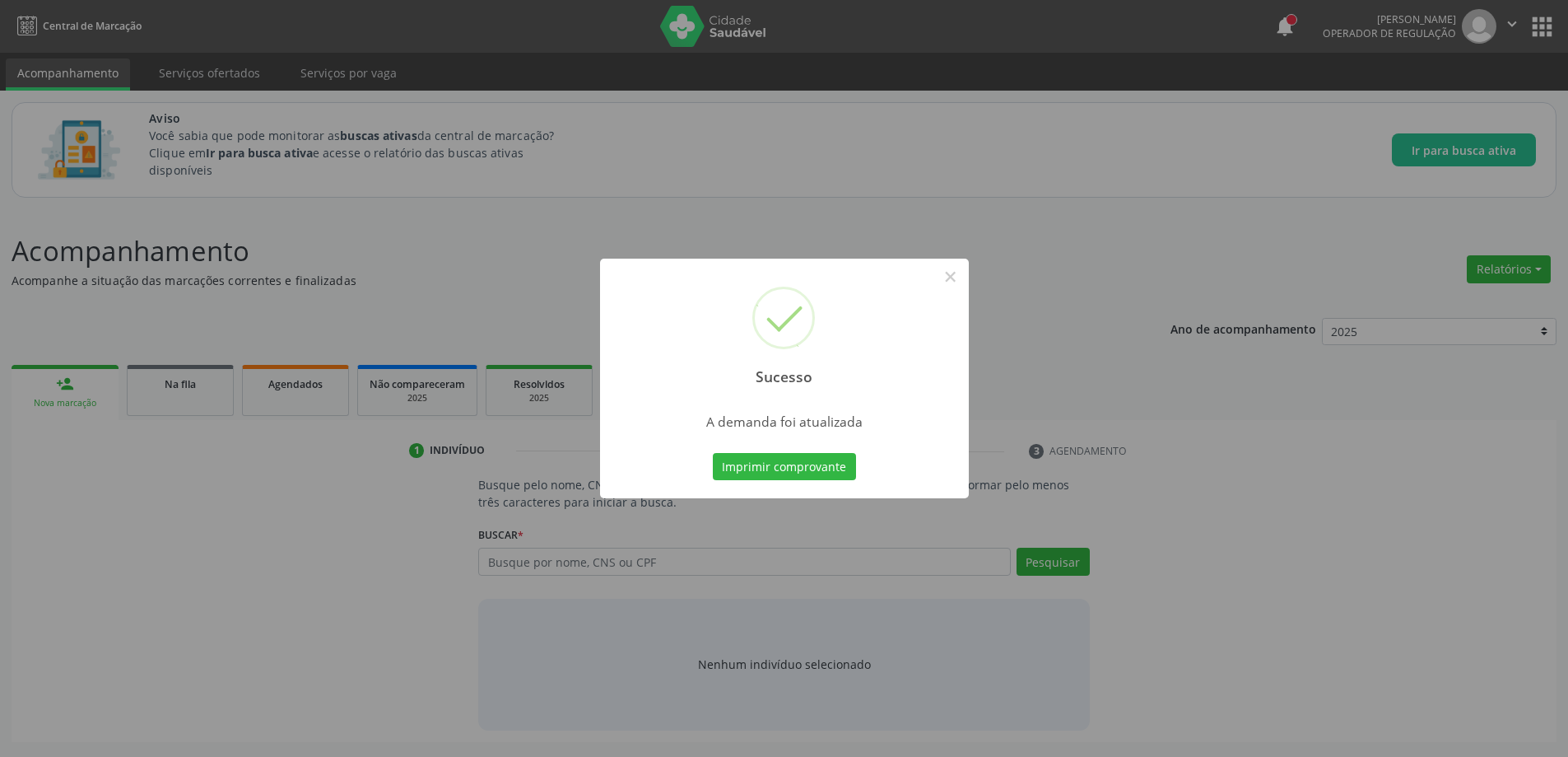
scroll to position [0, 0]
click at [954, 286] on button "×" at bounding box center [957, 277] width 28 height 28
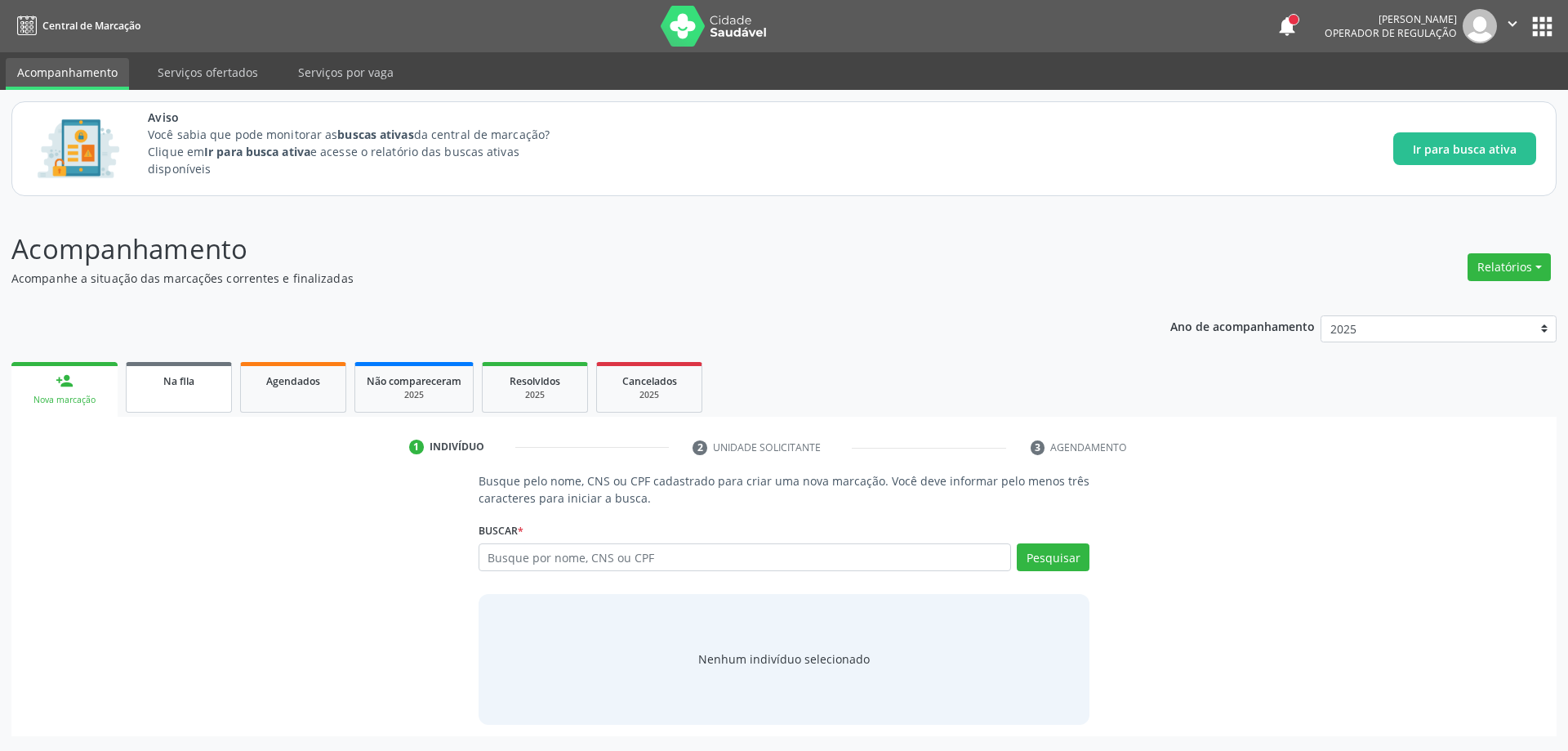
click at [202, 390] on link "Na fila" at bounding box center [178, 387] width 107 height 50
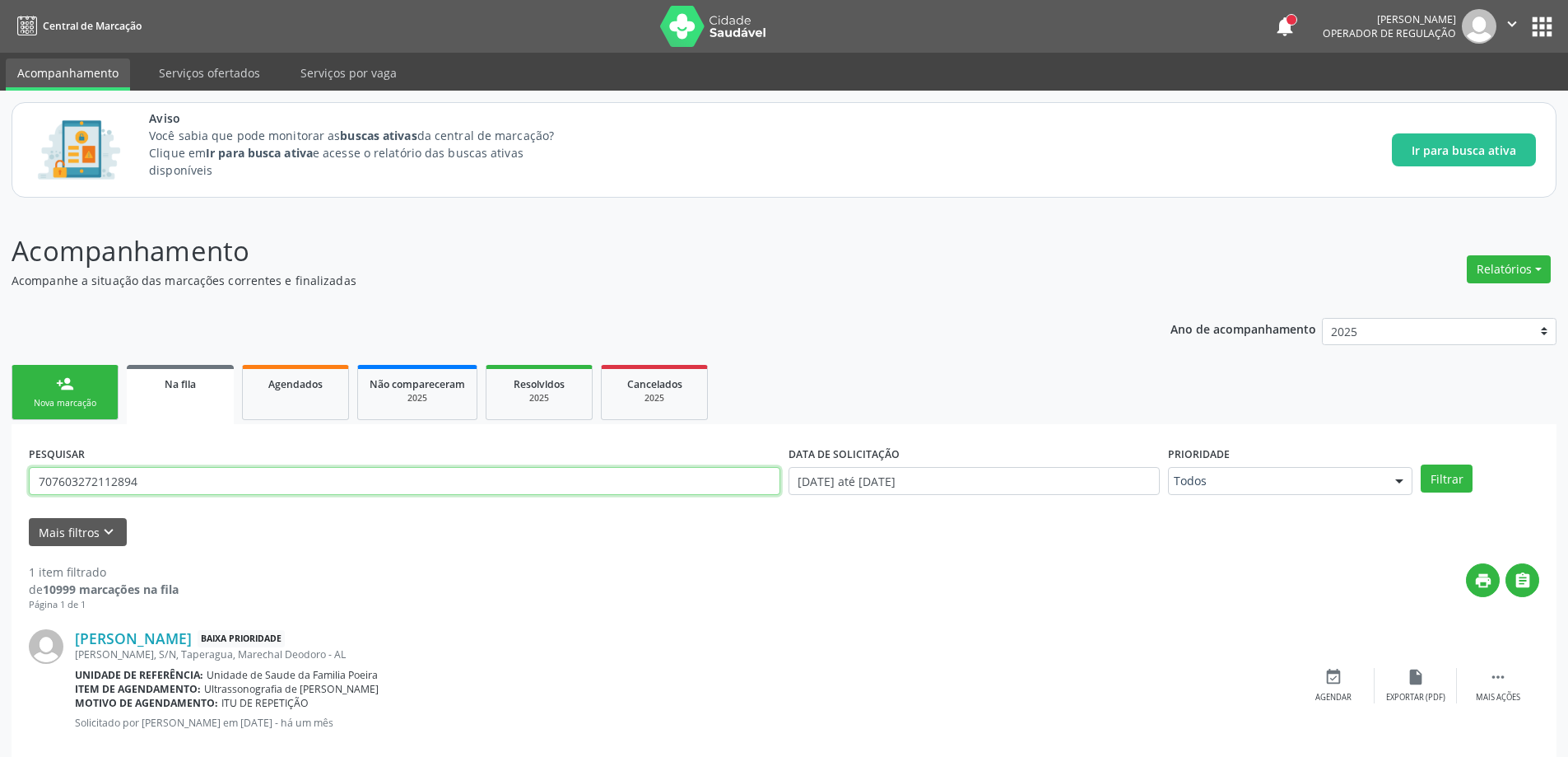
click at [166, 491] on input "707603272112894" at bounding box center [404, 481] width 752 height 28
type input "7"
paste input "704504384412315"
type input "704504384412315"
click at [1449, 476] on button "Filtrar" at bounding box center [1446, 479] width 52 height 28
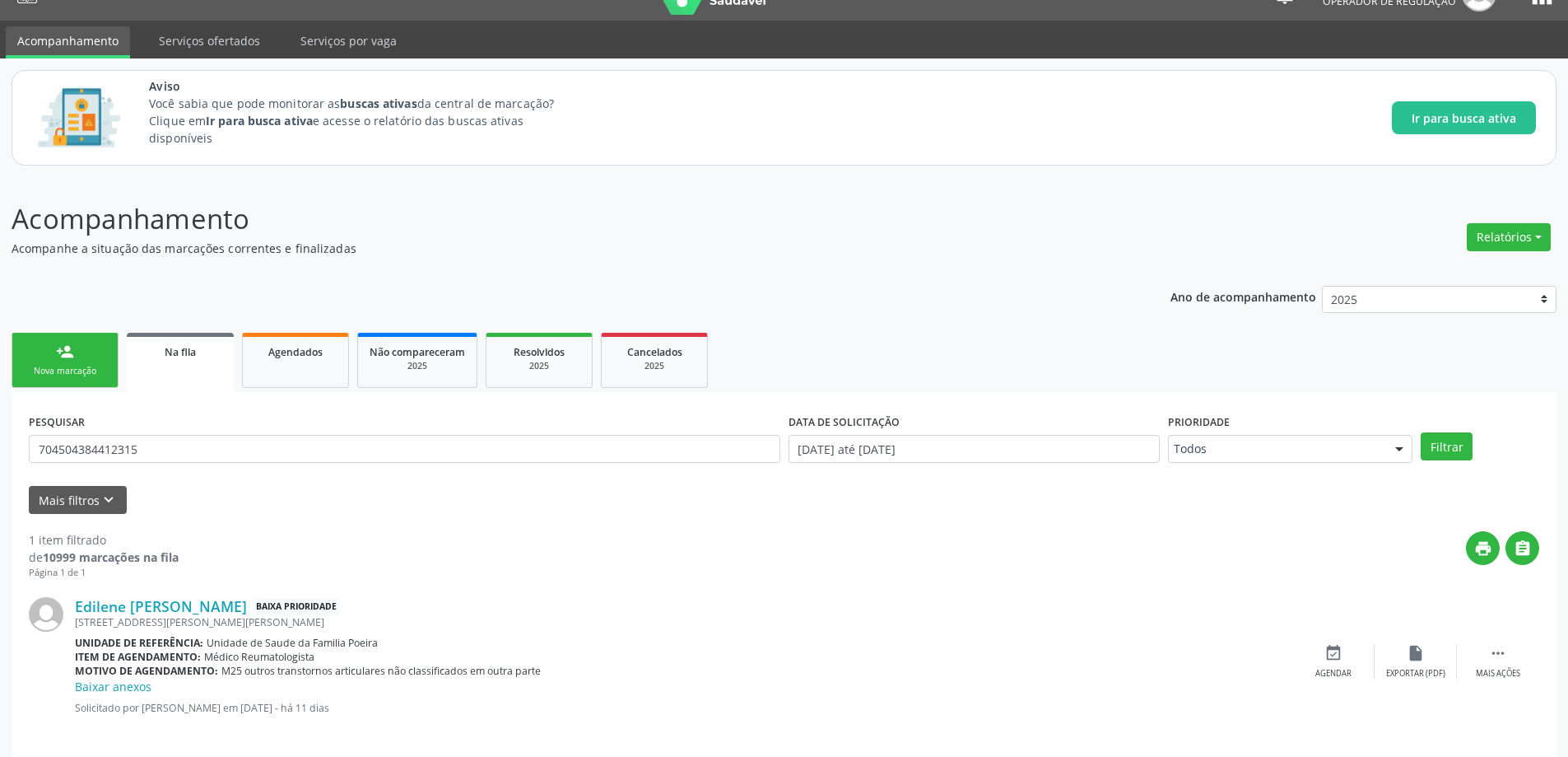
scroll to position [47, 0]
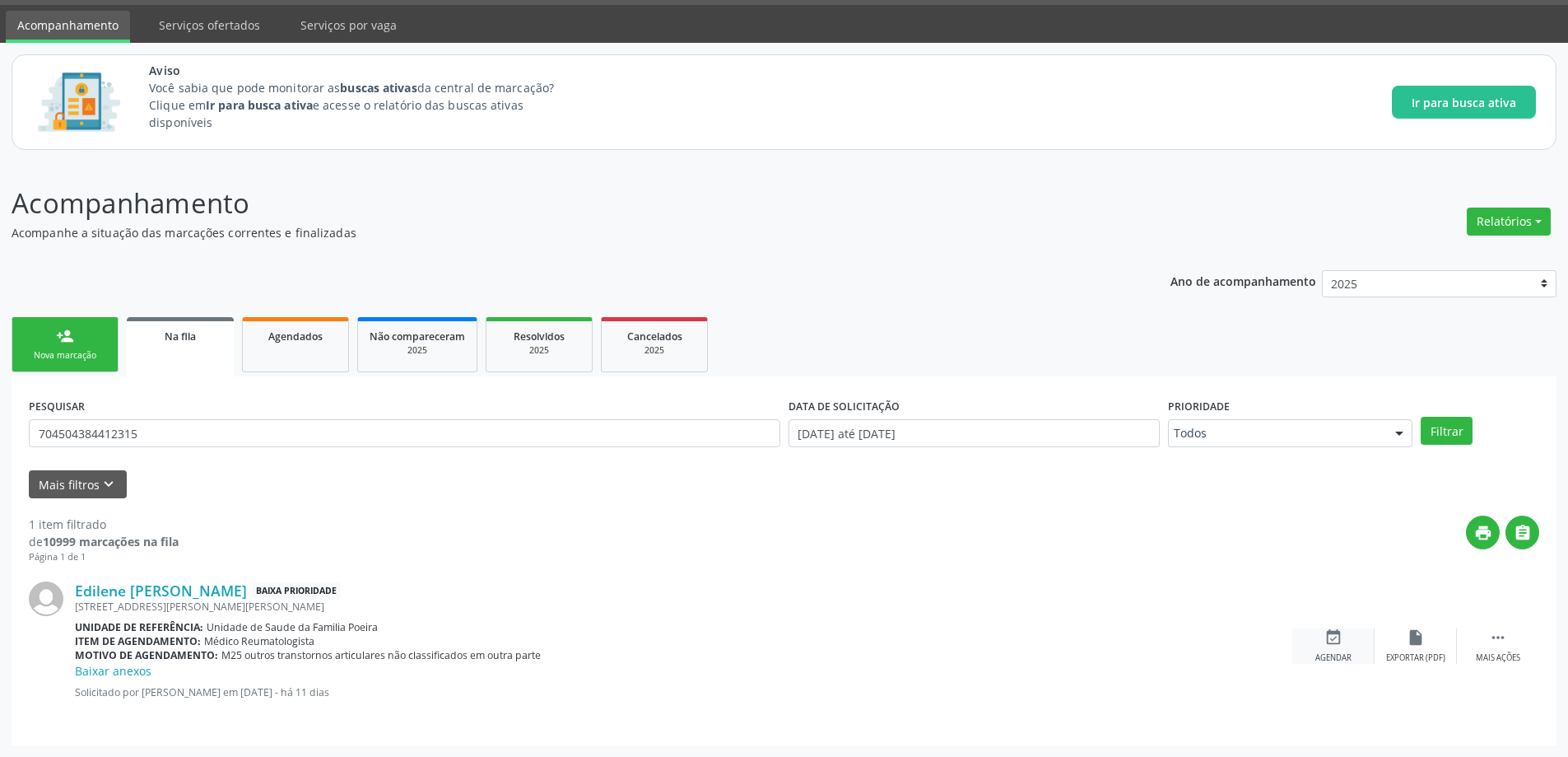
click at [1342, 633] on icon "event_available" at bounding box center [1333, 638] width 18 height 18
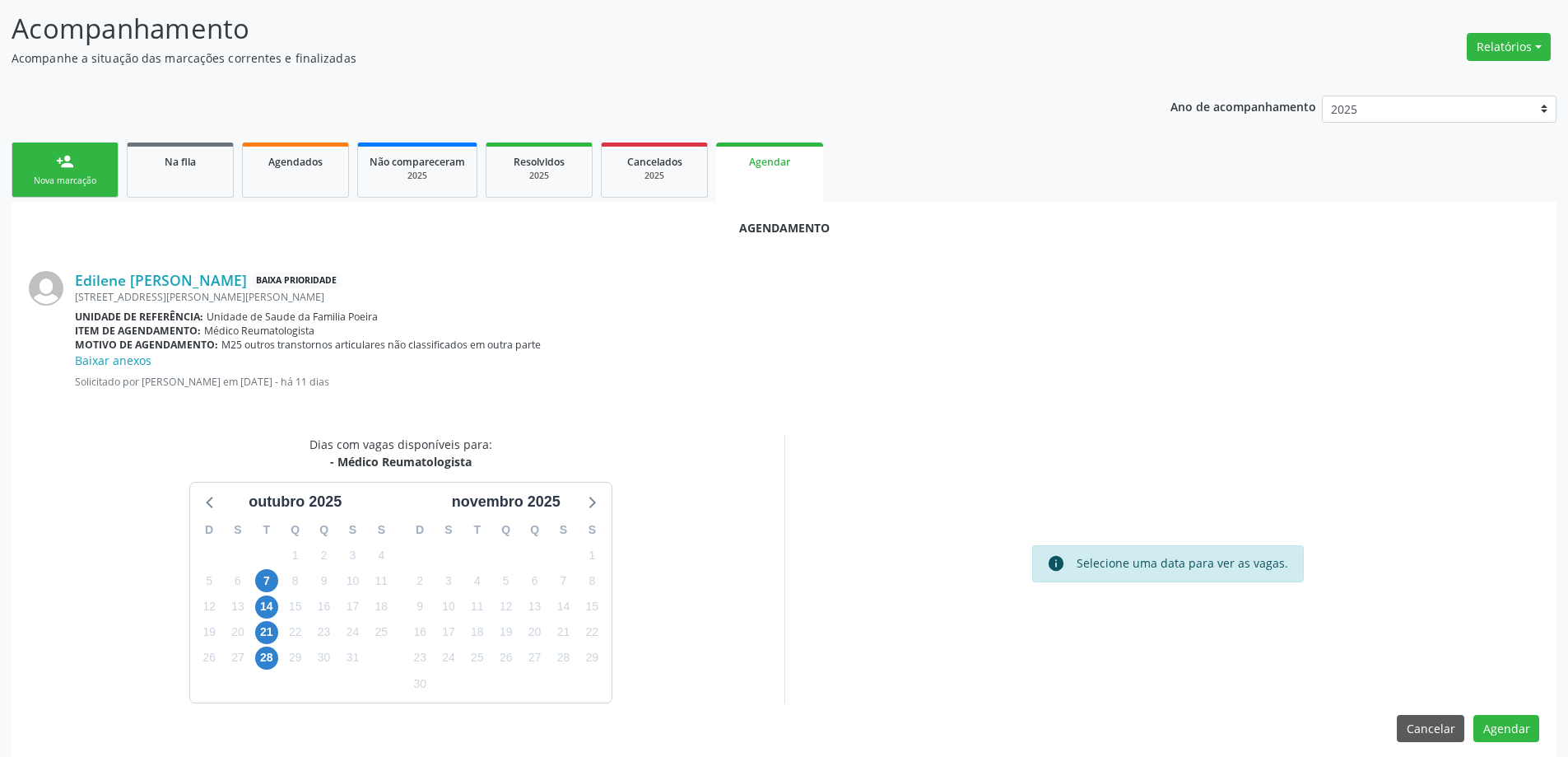
scroll to position [237, 0]
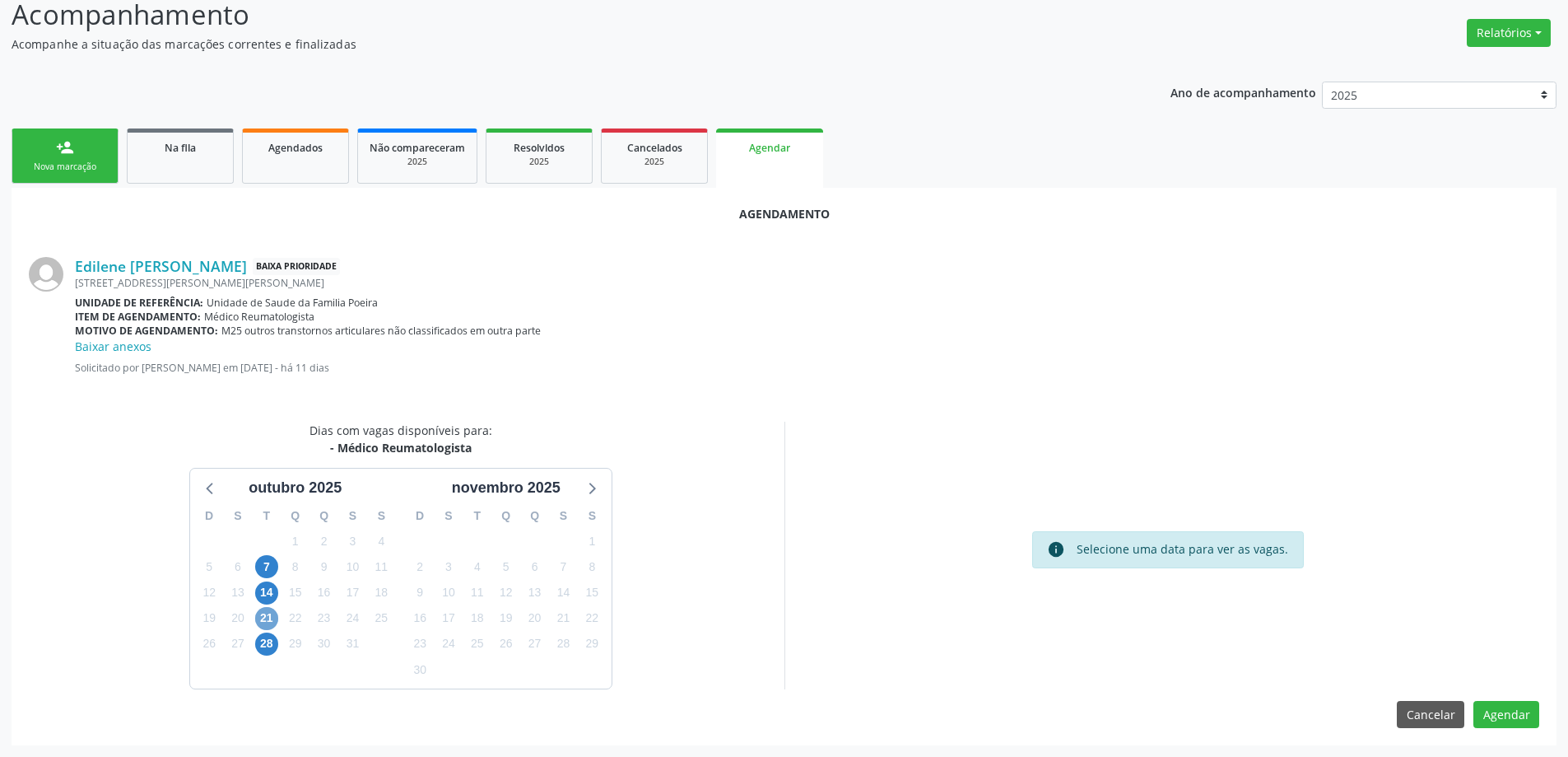
click at [269, 625] on span "21" at bounding box center [267, 619] width 23 height 23
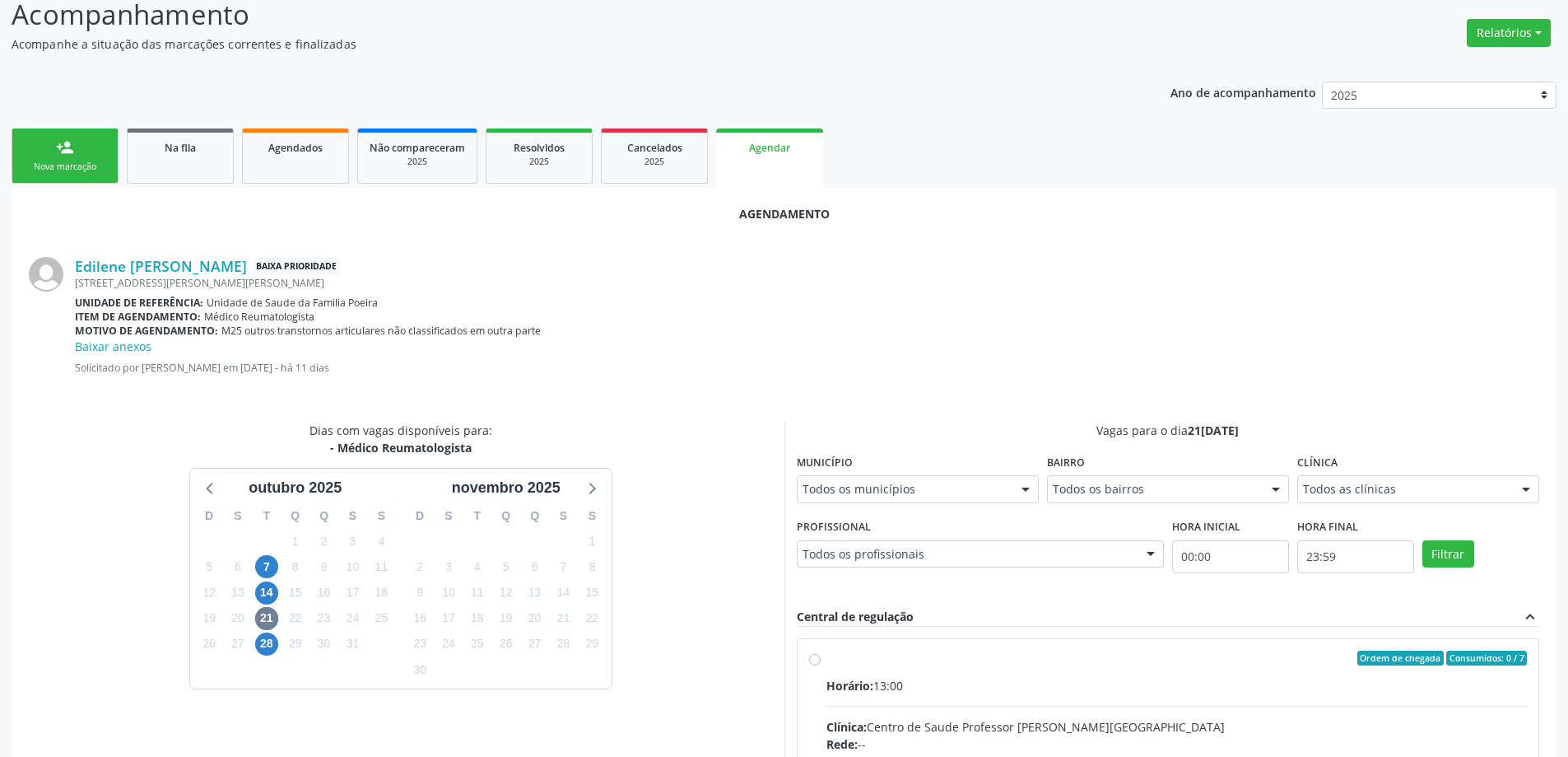
click at [814, 659] on input "Ordem de chegada Consumidos: 0 / 7 Horário: 13:00 Clínica: Centro de Saude Prof…" at bounding box center [815, 658] width 12 height 15
radio input "true"
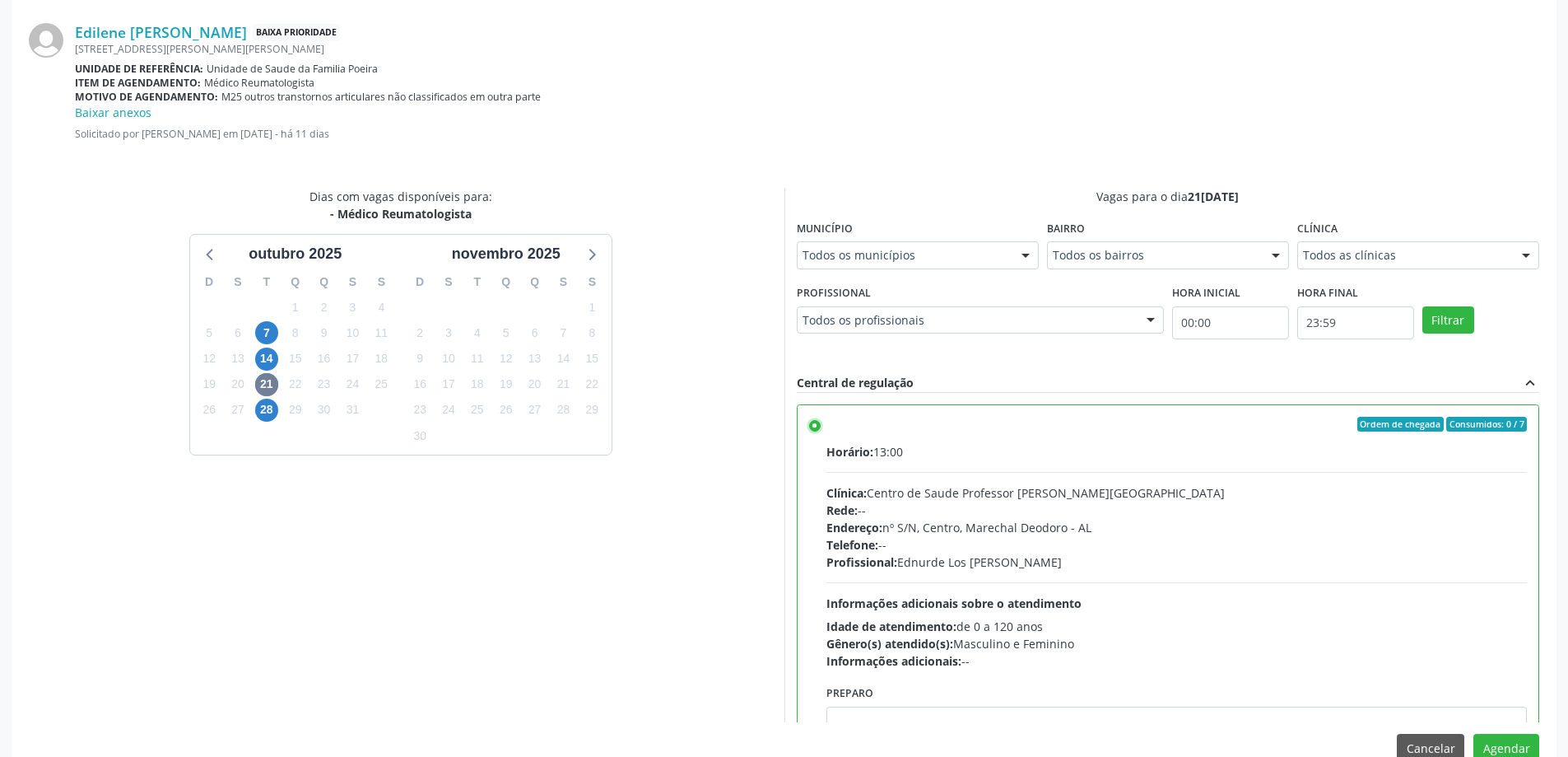
scroll to position [504, 0]
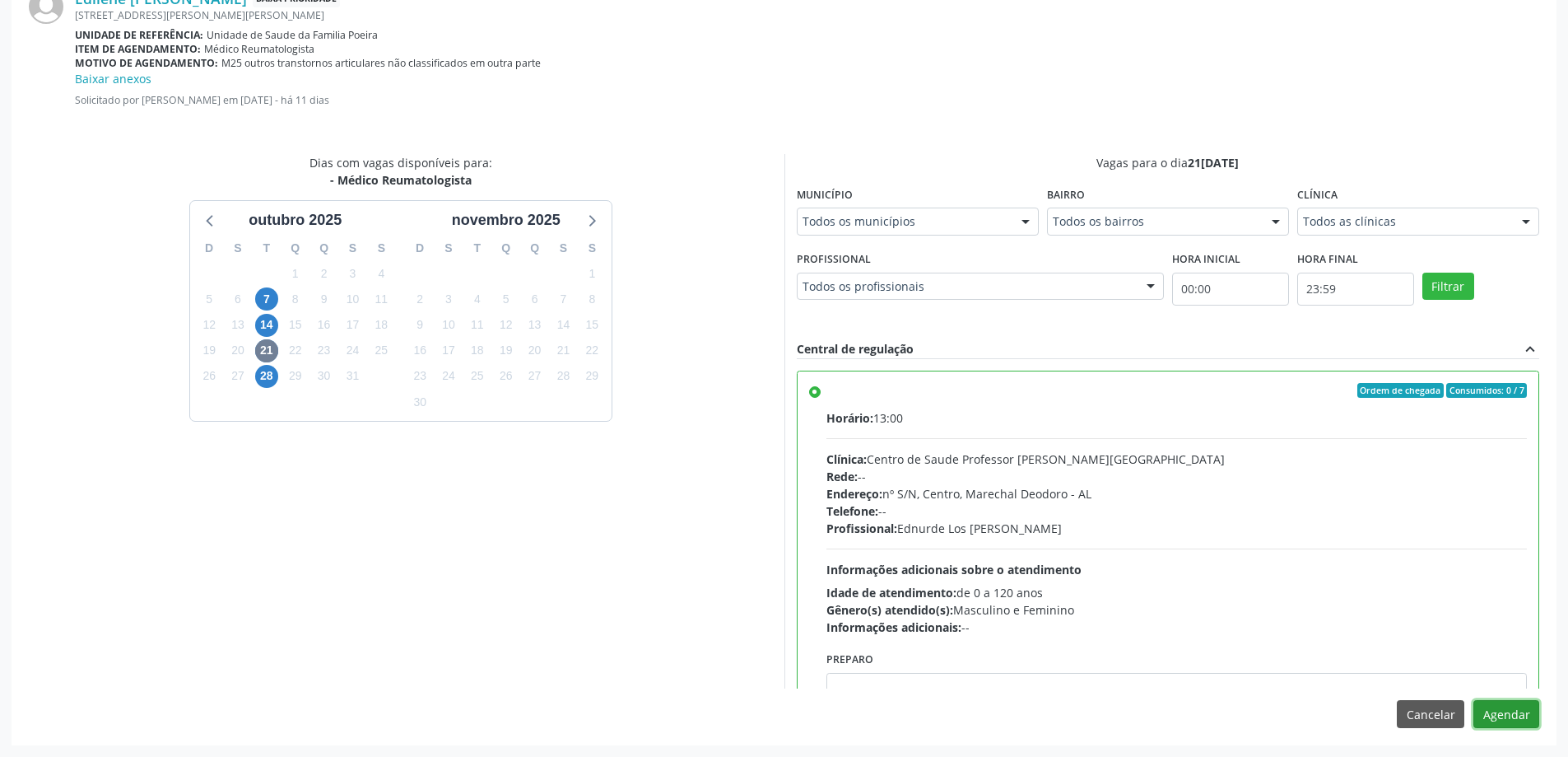
click at [1526, 715] on button "Agendar" at bounding box center [1506, 715] width 66 height 28
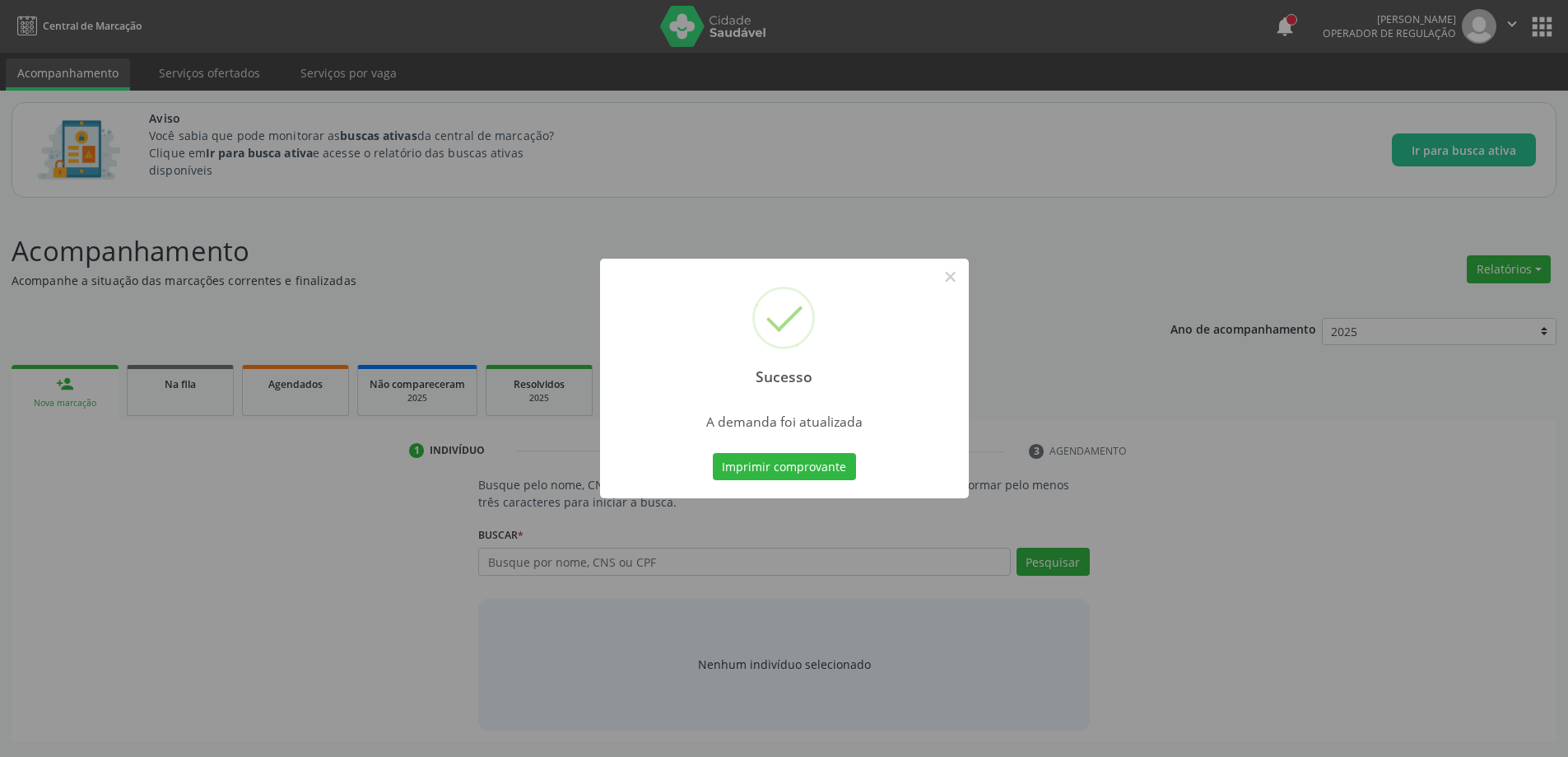
scroll to position [0, 0]
click at [948, 277] on button "×" at bounding box center [957, 277] width 28 height 28
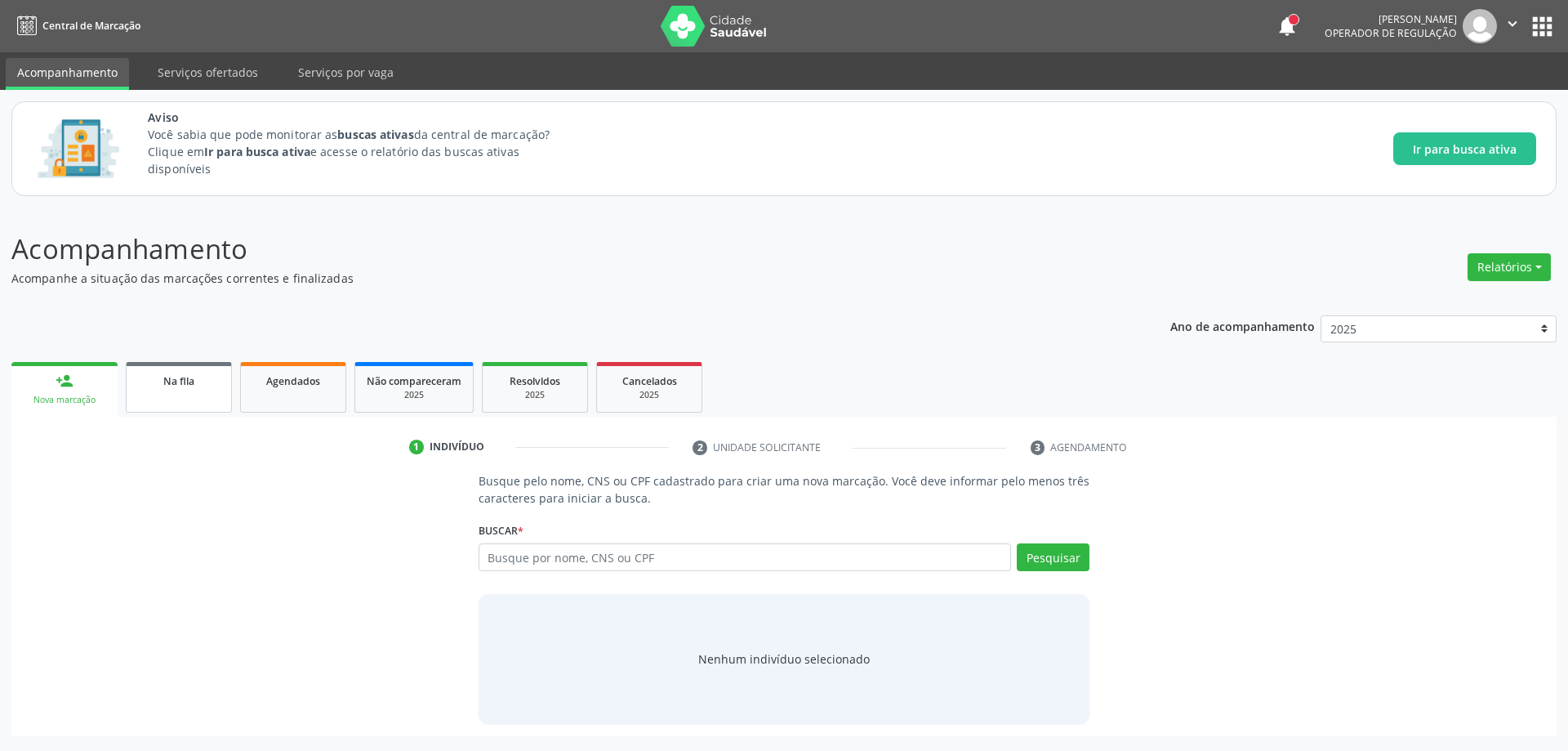
click at [177, 381] on span "Na fila" at bounding box center [179, 381] width 31 height 14
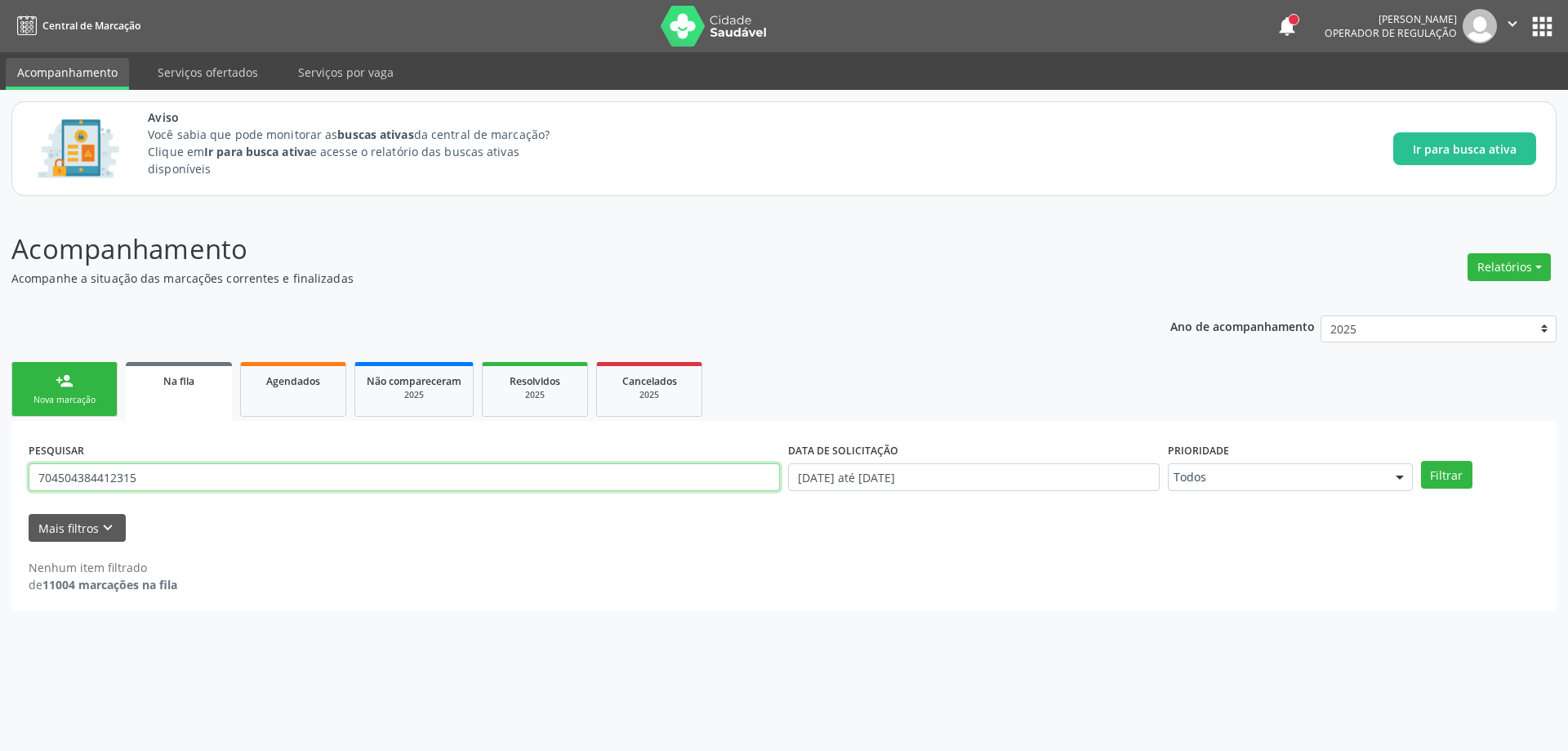
click at [137, 483] on input "704504384412315" at bounding box center [405, 478] width 751 height 28
type input "7"
paste input "702902591679072"
type input "702902591679072"
click at [1442, 470] on button "Filtrar" at bounding box center [1447, 475] width 51 height 28
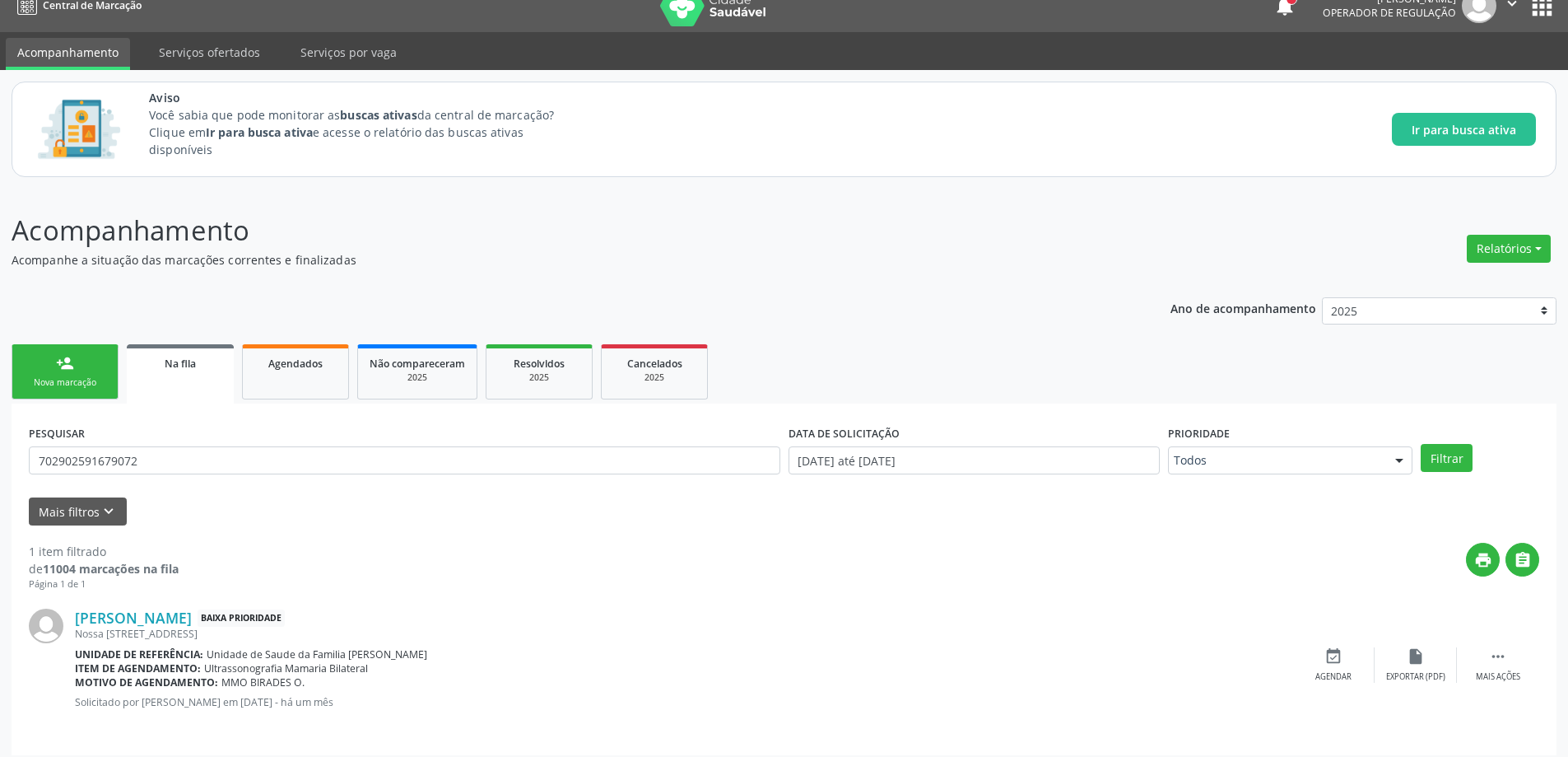
scroll to position [31, 0]
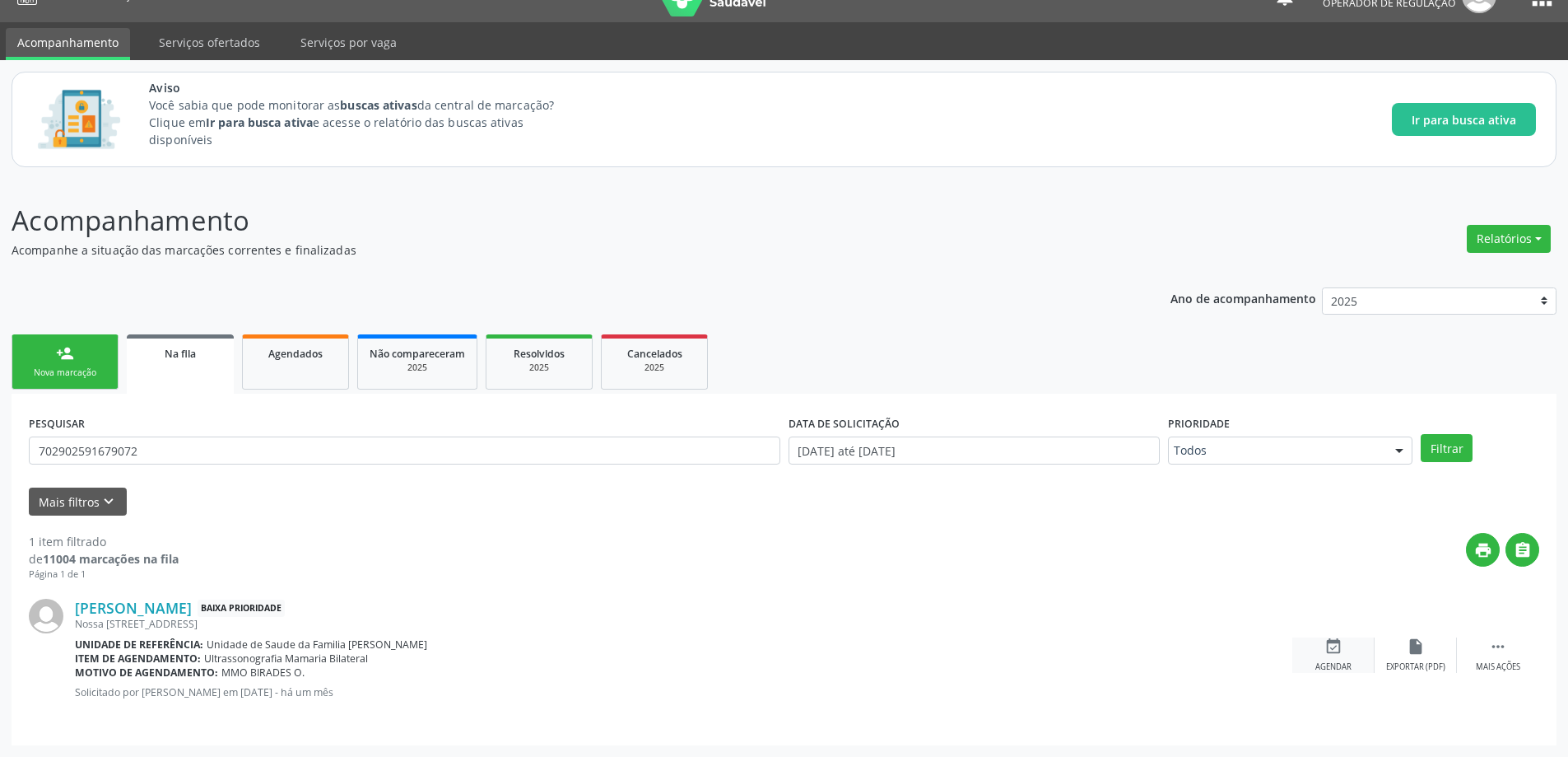
click at [1335, 654] on icon "event_available" at bounding box center [1333, 647] width 18 height 18
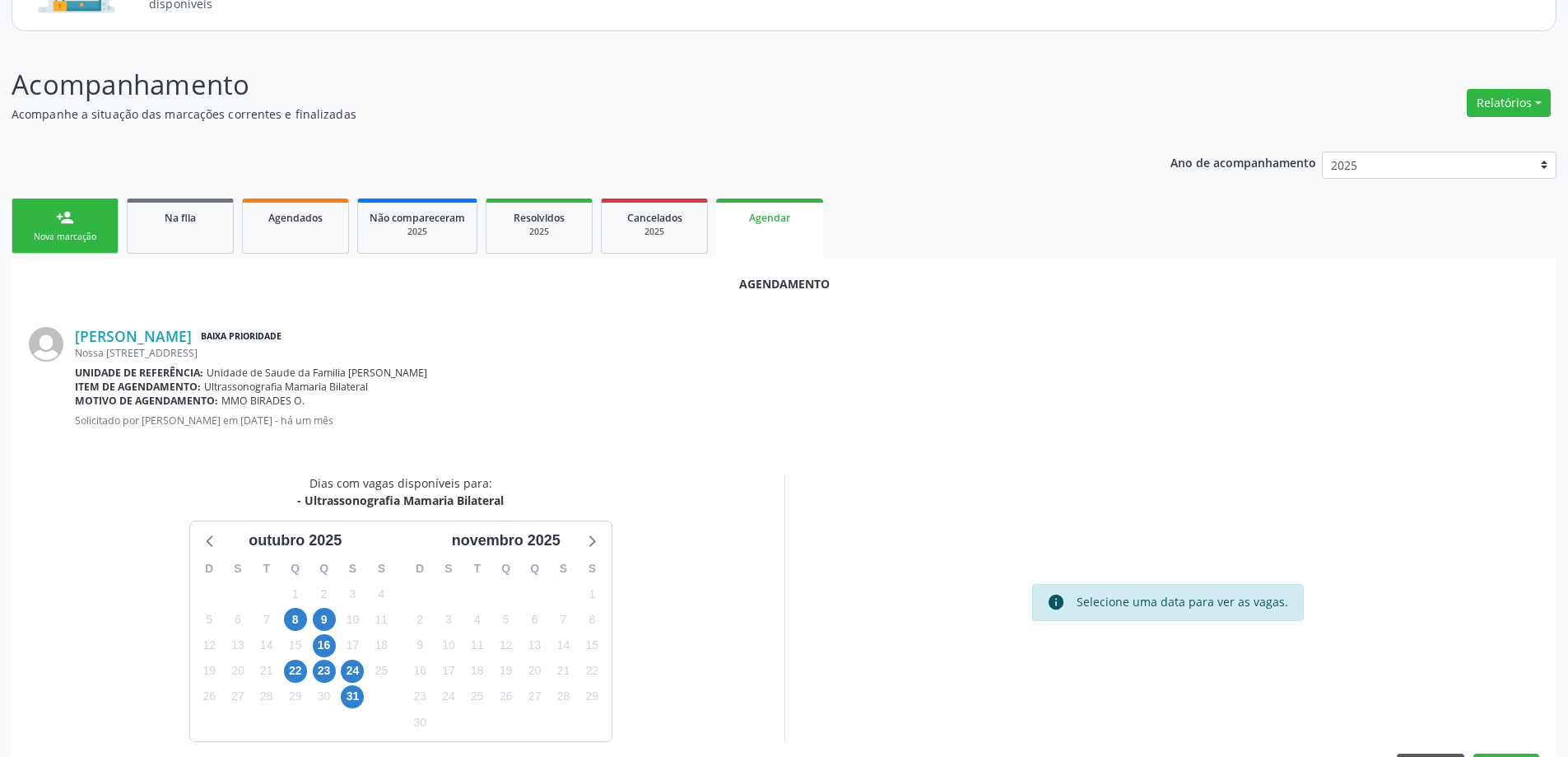
scroll to position [195, 0]
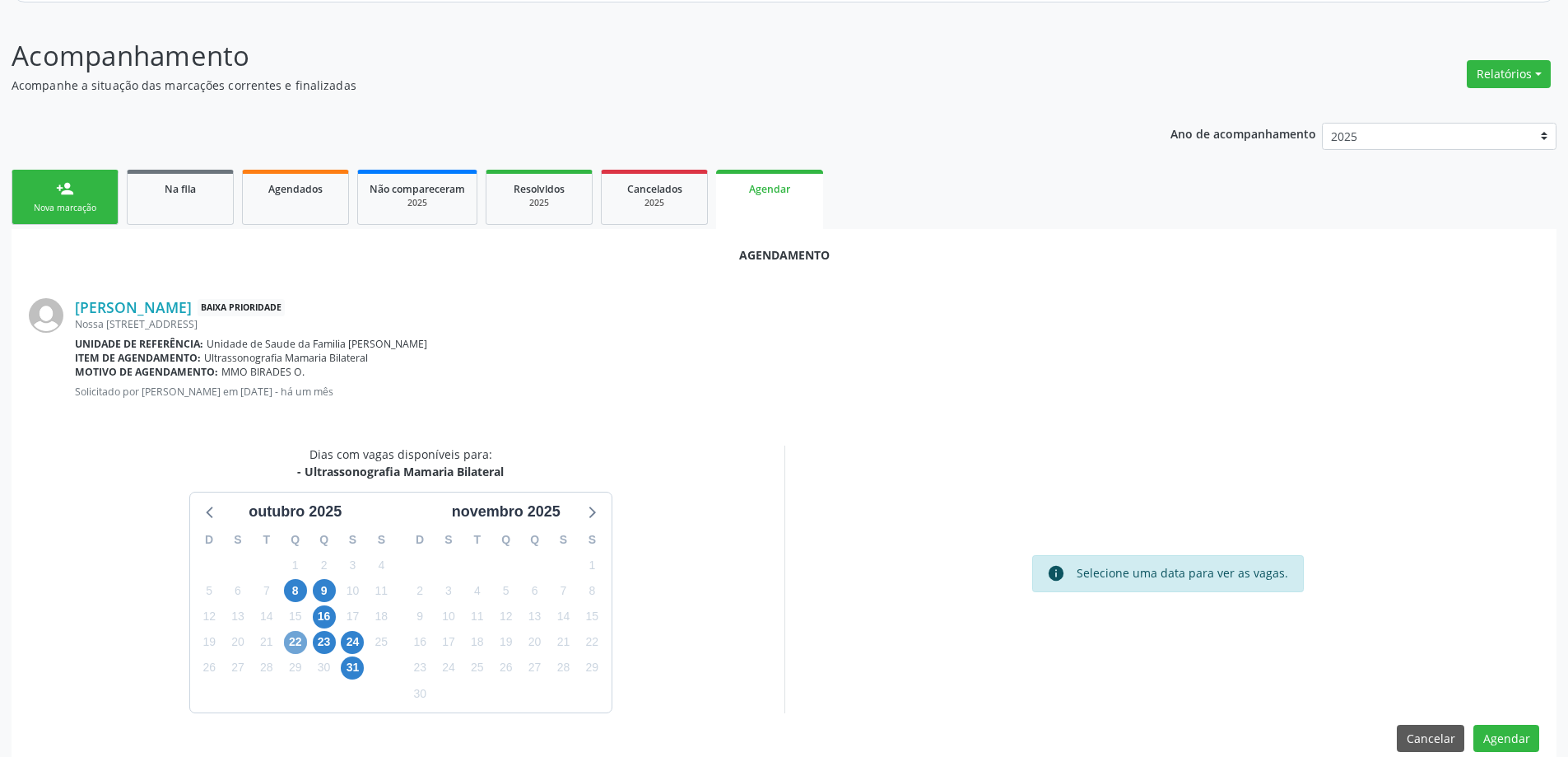
click at [287, 641] on span "22" at bounding box center [295, 643] width 23 height 23
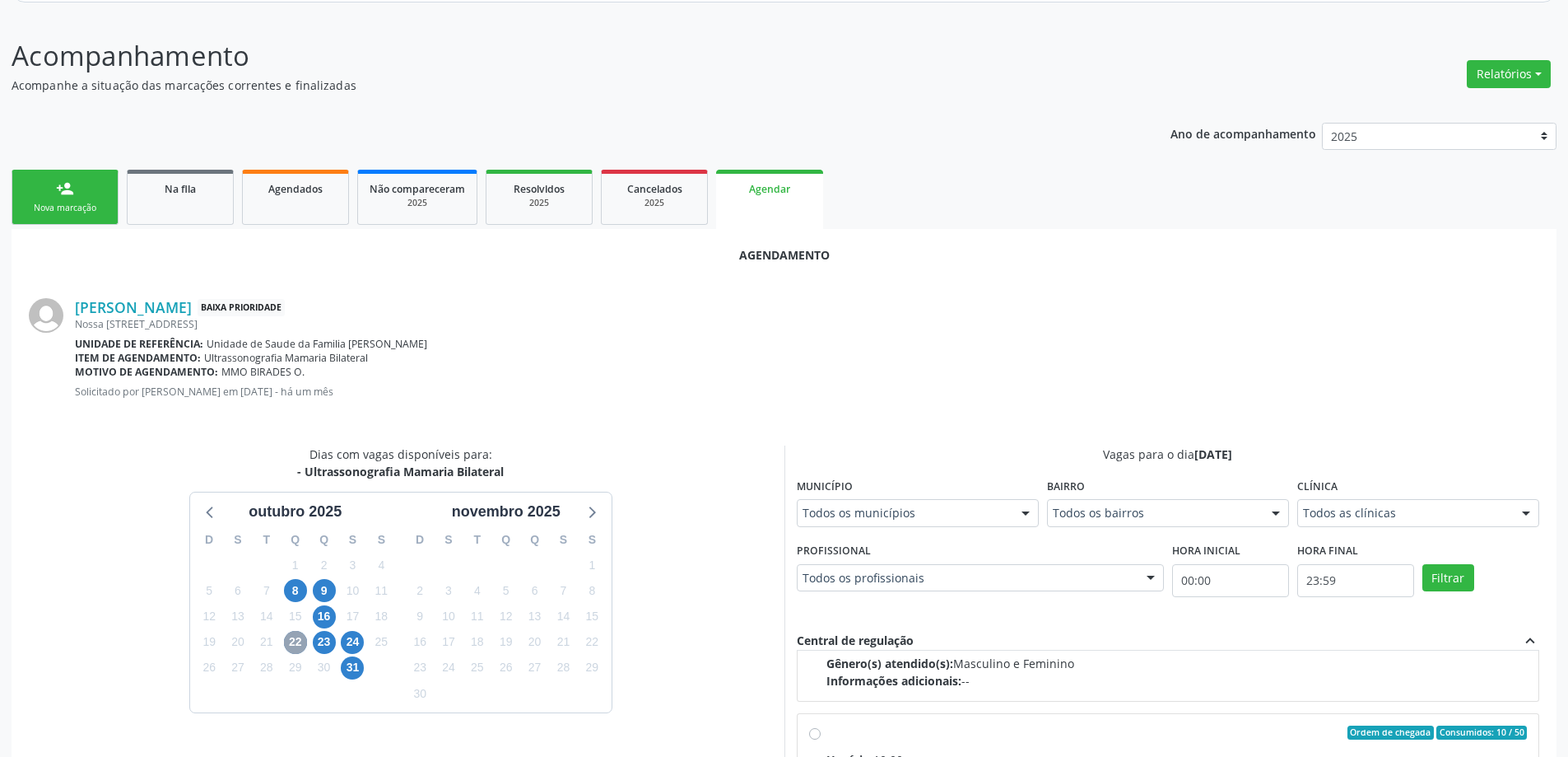
scroll to position [247, 0]
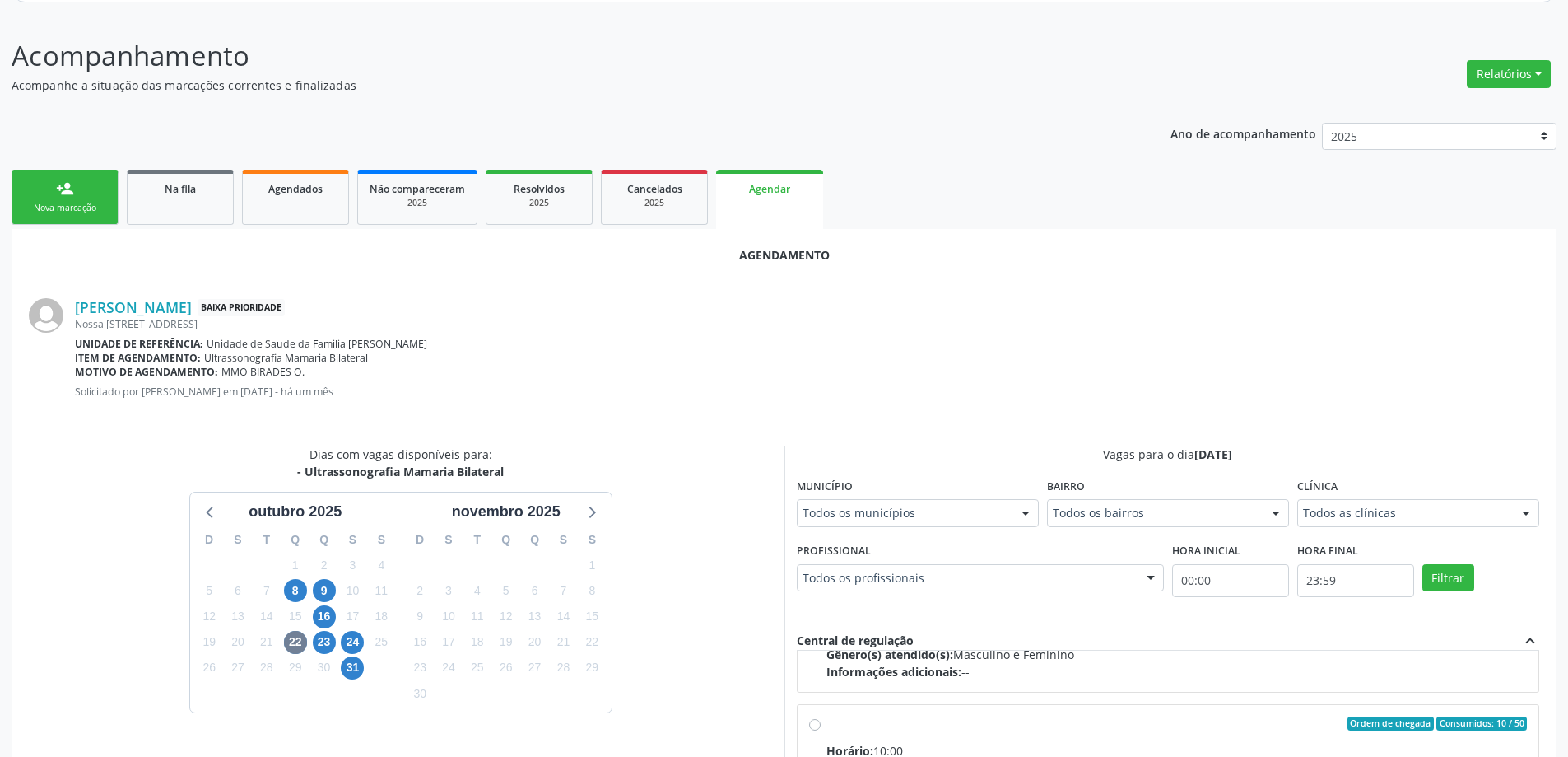
drag, startPoint x: 816, startPoint y: 721, endPoint x: 841, endPoint y: 723, distance: 25.1
click at [816, 721] on input "Ordem de chegada Consumidos: 10 / 50 Horário: 10:00 Clínica: Centro de Saude Pr…" at bounding box center [815, 725] width 12 height 15
radio input "true"
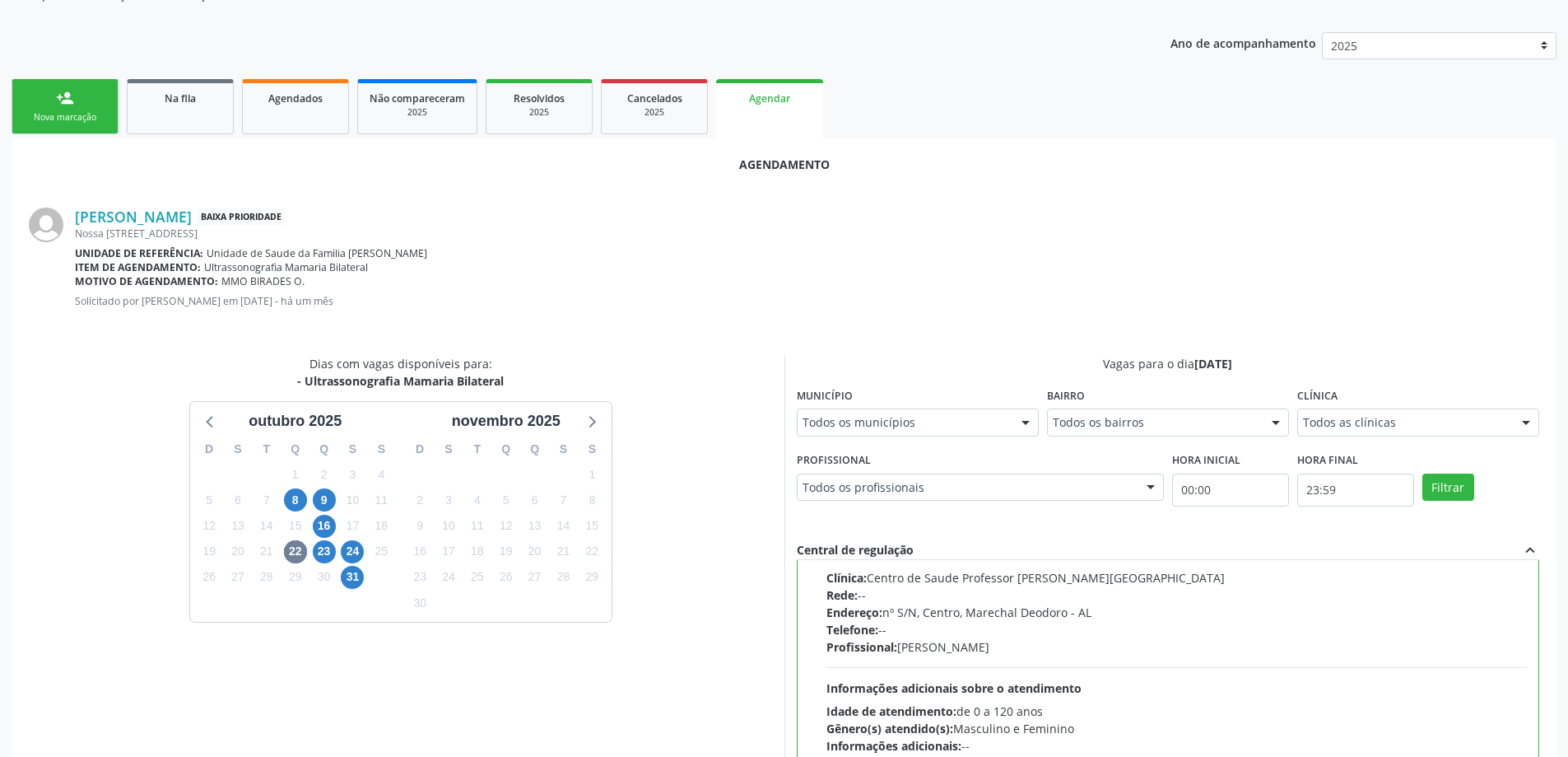
scroll to position [487, 0]
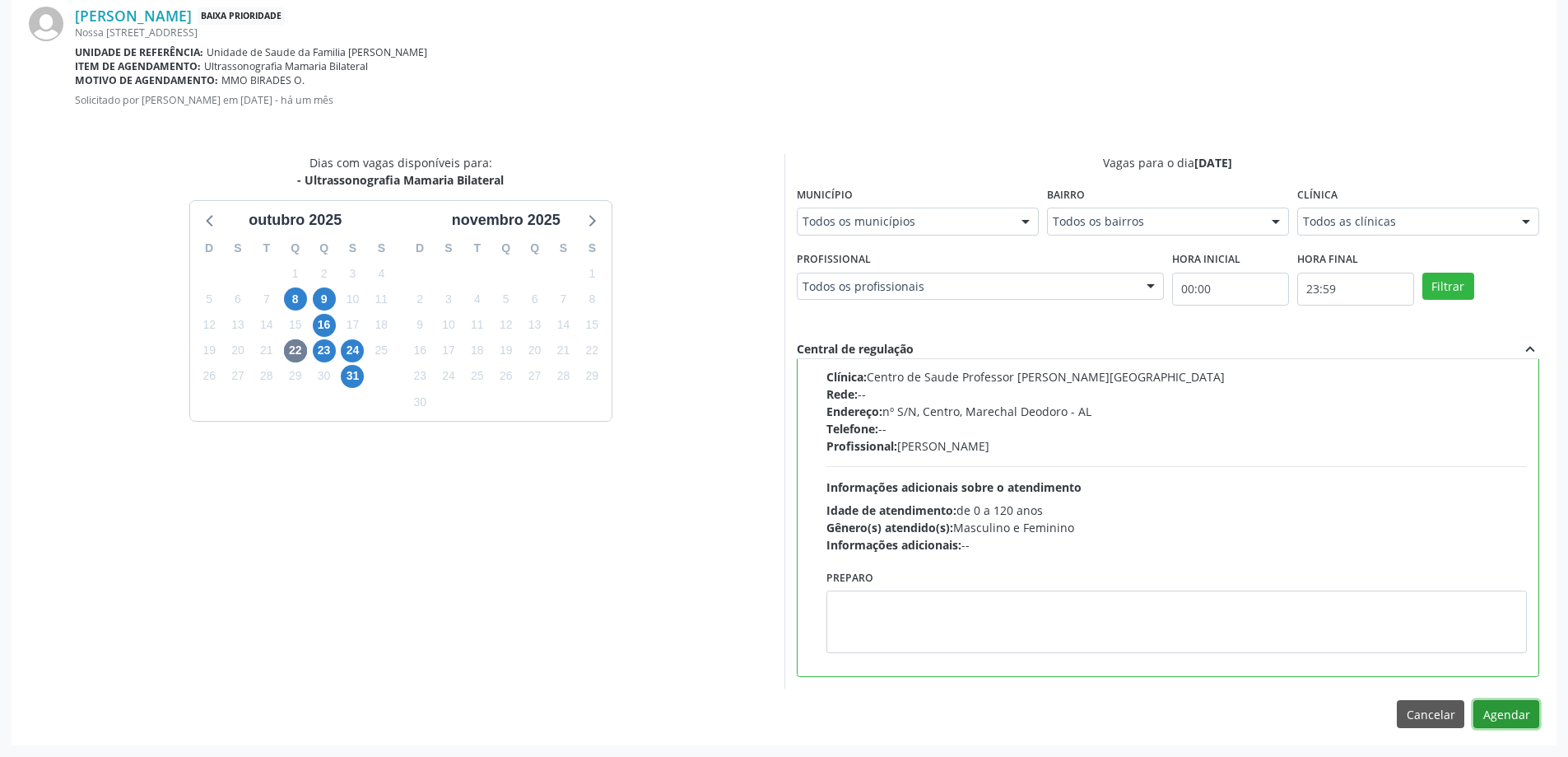
click at [1496, 721] on button "Agendar" at bounding box center [1506, 715] width 66 height 28
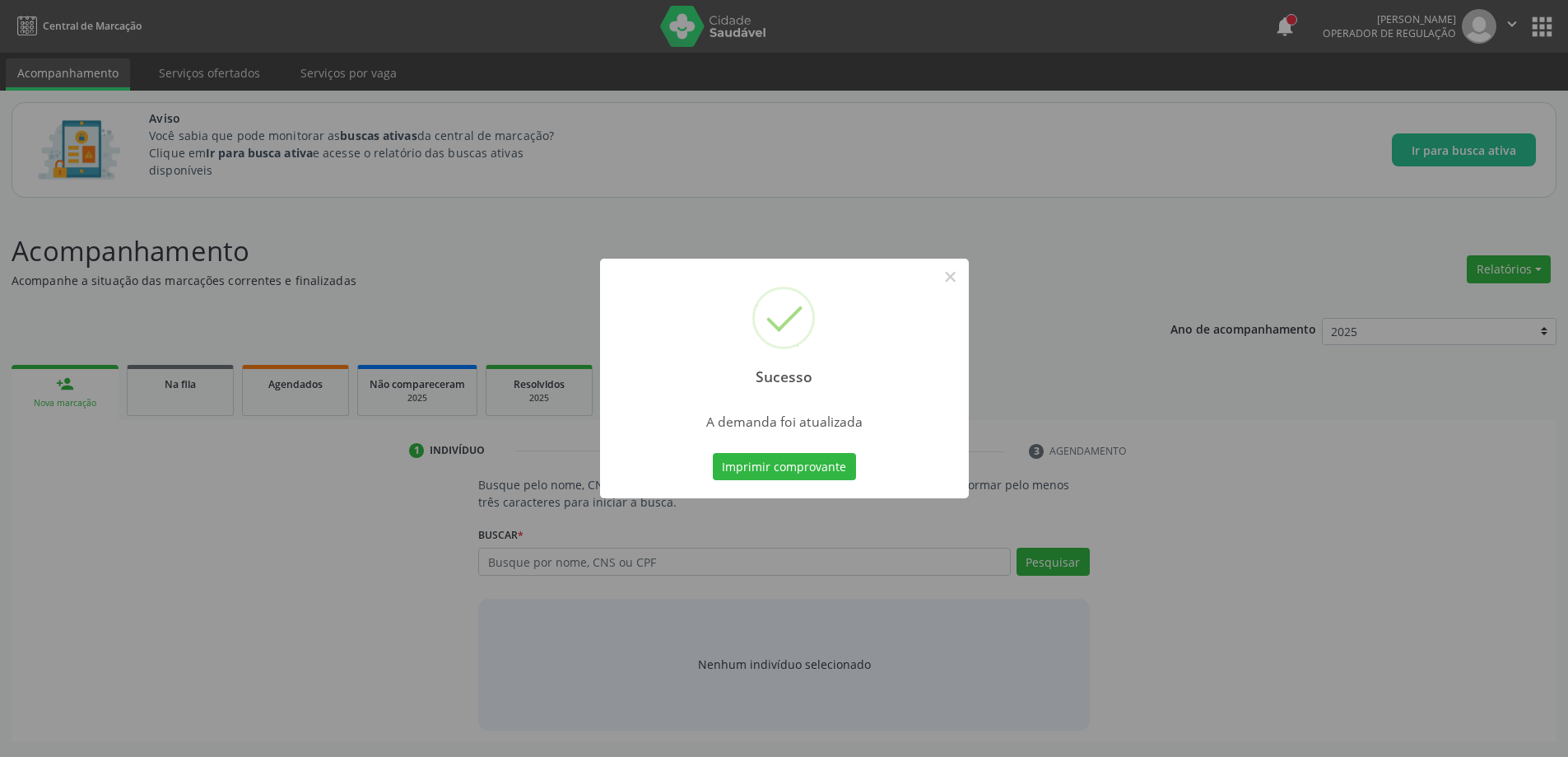
scroll to position [0, 0]
click at [960, 270] on button "×" at bounding box center [957, 277] width 28 height 28
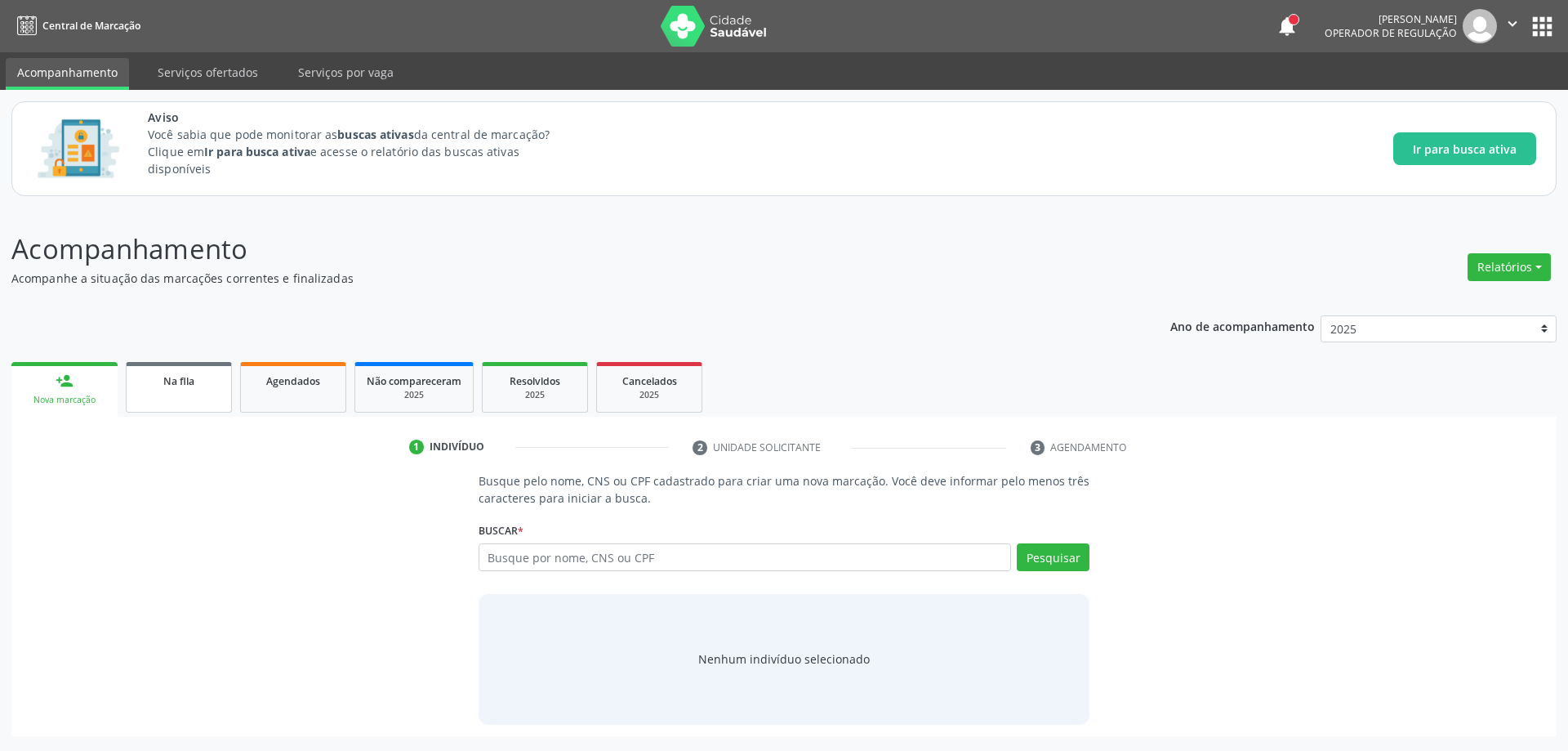
click at [177, 397] on link "Na fila" at bounding box center [178, 387] width 107 height 50
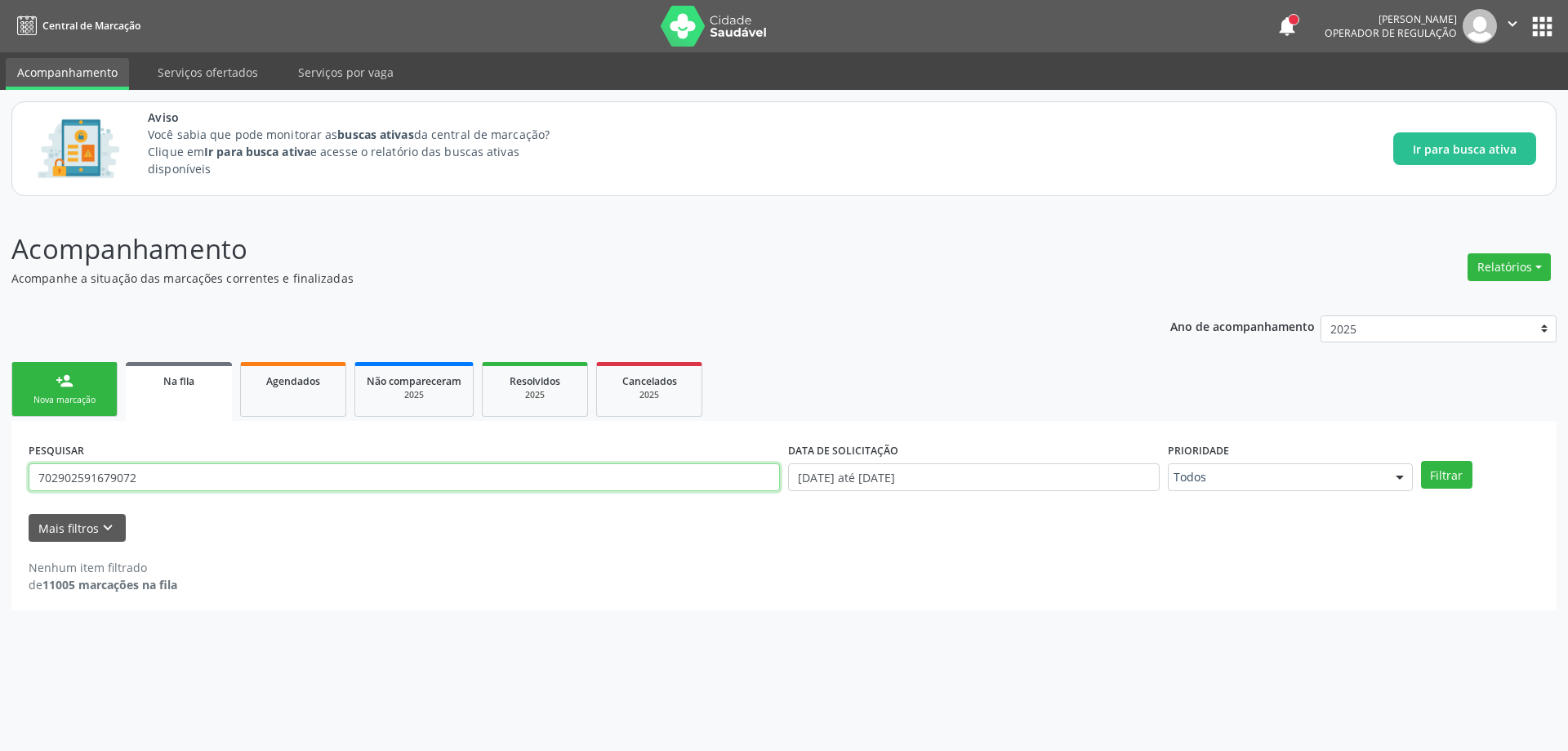
click at [162, 482] on input "702902591679072" at bounding box center [405, 478] width 751 height 28
type input "7"
paste input "705409413739899"
type input "705409413739899"
click at [1439, 472] on button "Filtrar" at bounding box center [1447, 475] width 51 height 28
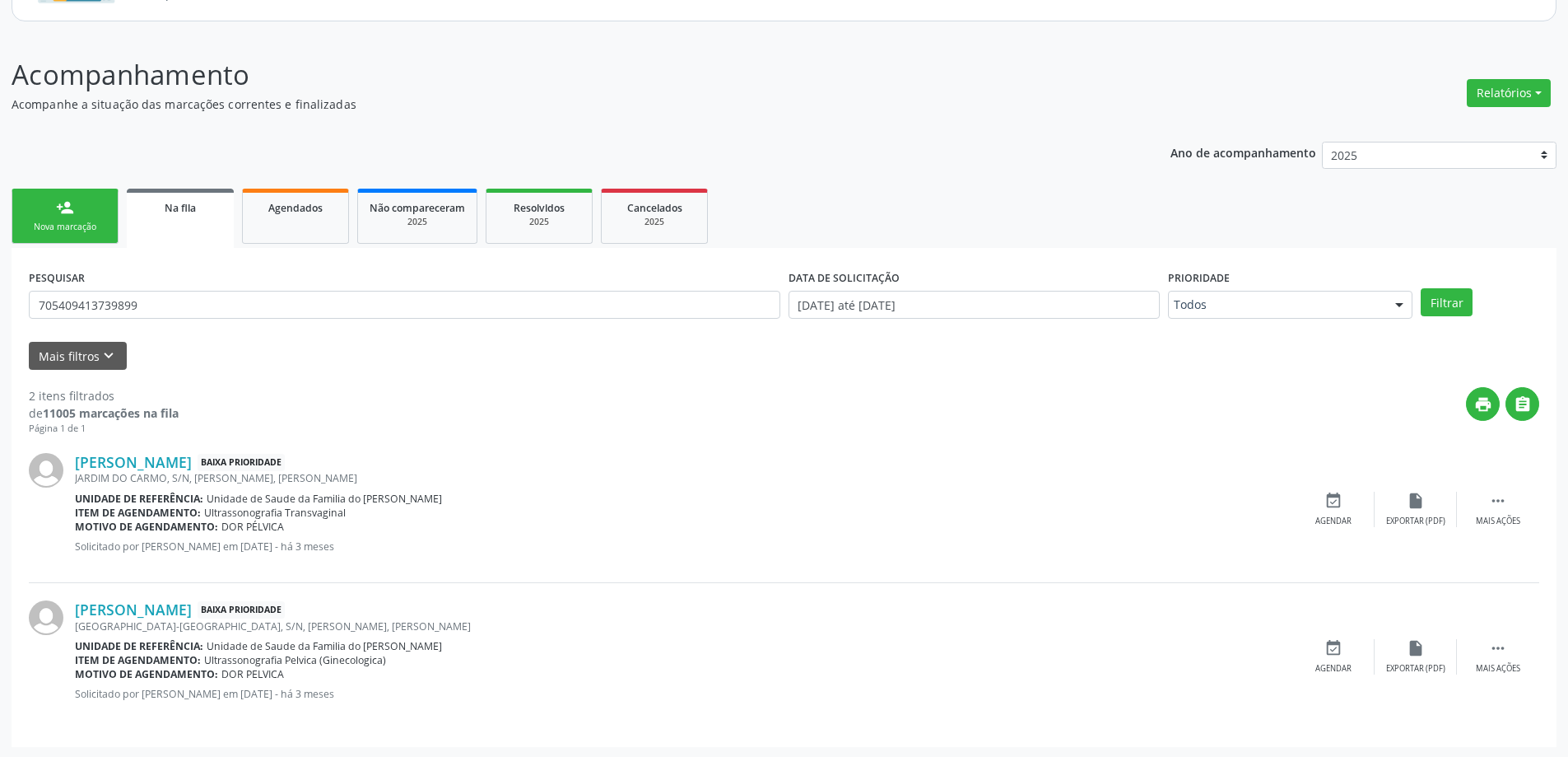
scroll to position [178, 0]
click at [1345, 511] on div "event_available Agendar" at bounding box center [1333, 508] width 82 height 36
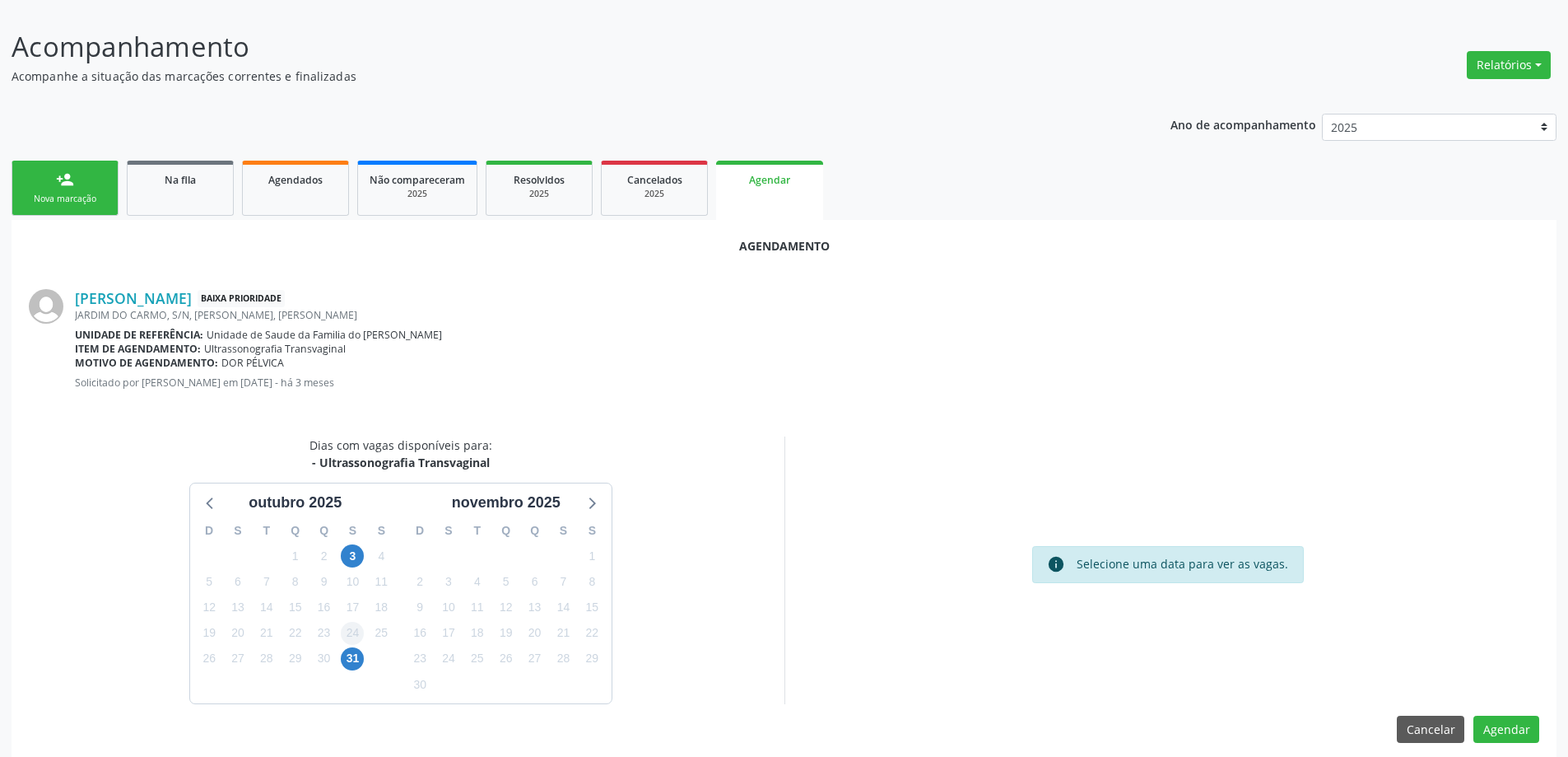
scroll to position [219, 0]
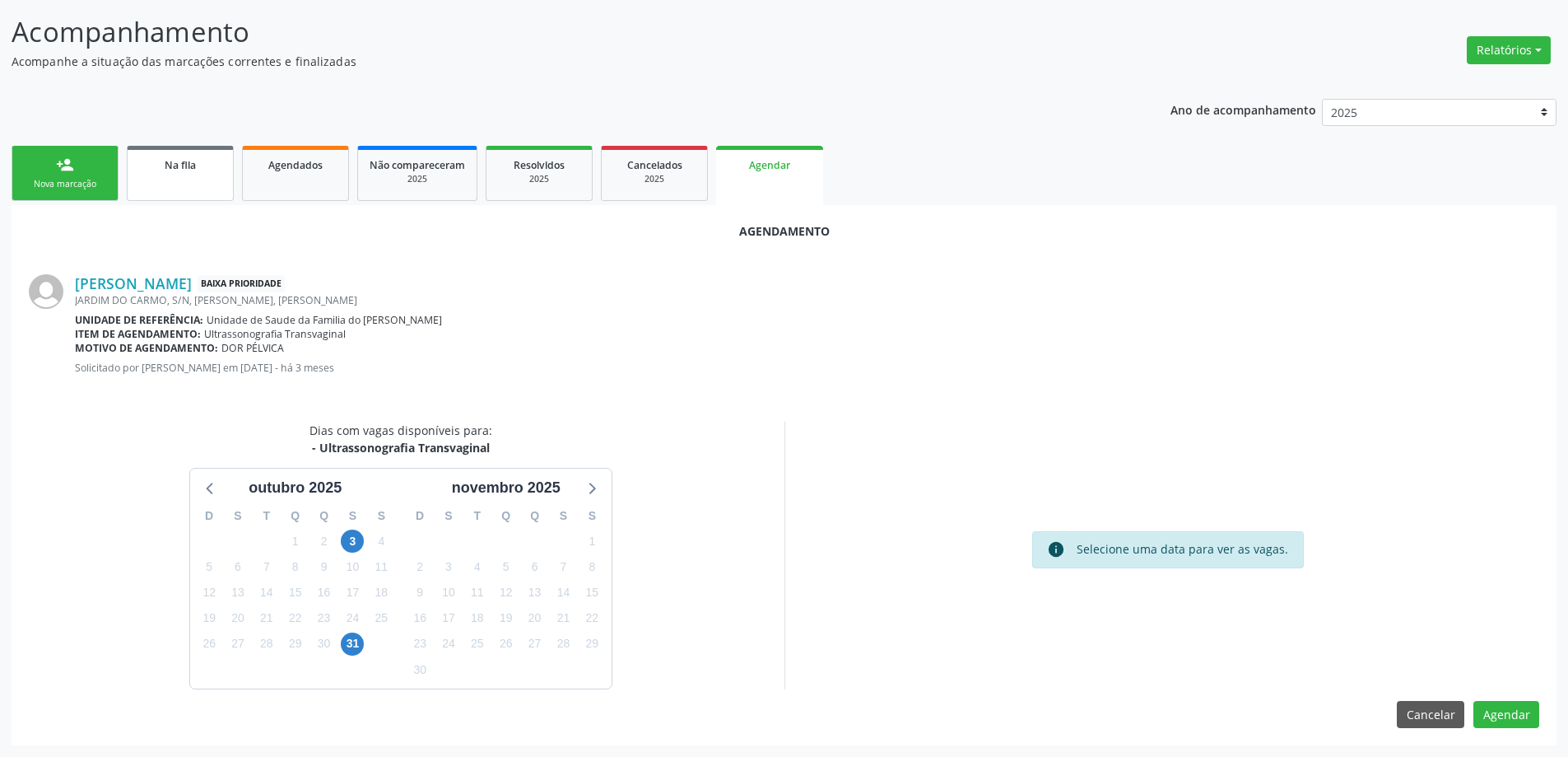
click at [195, 177] on link "Na fila" at bounding box center [180, 173] width 107 height 55
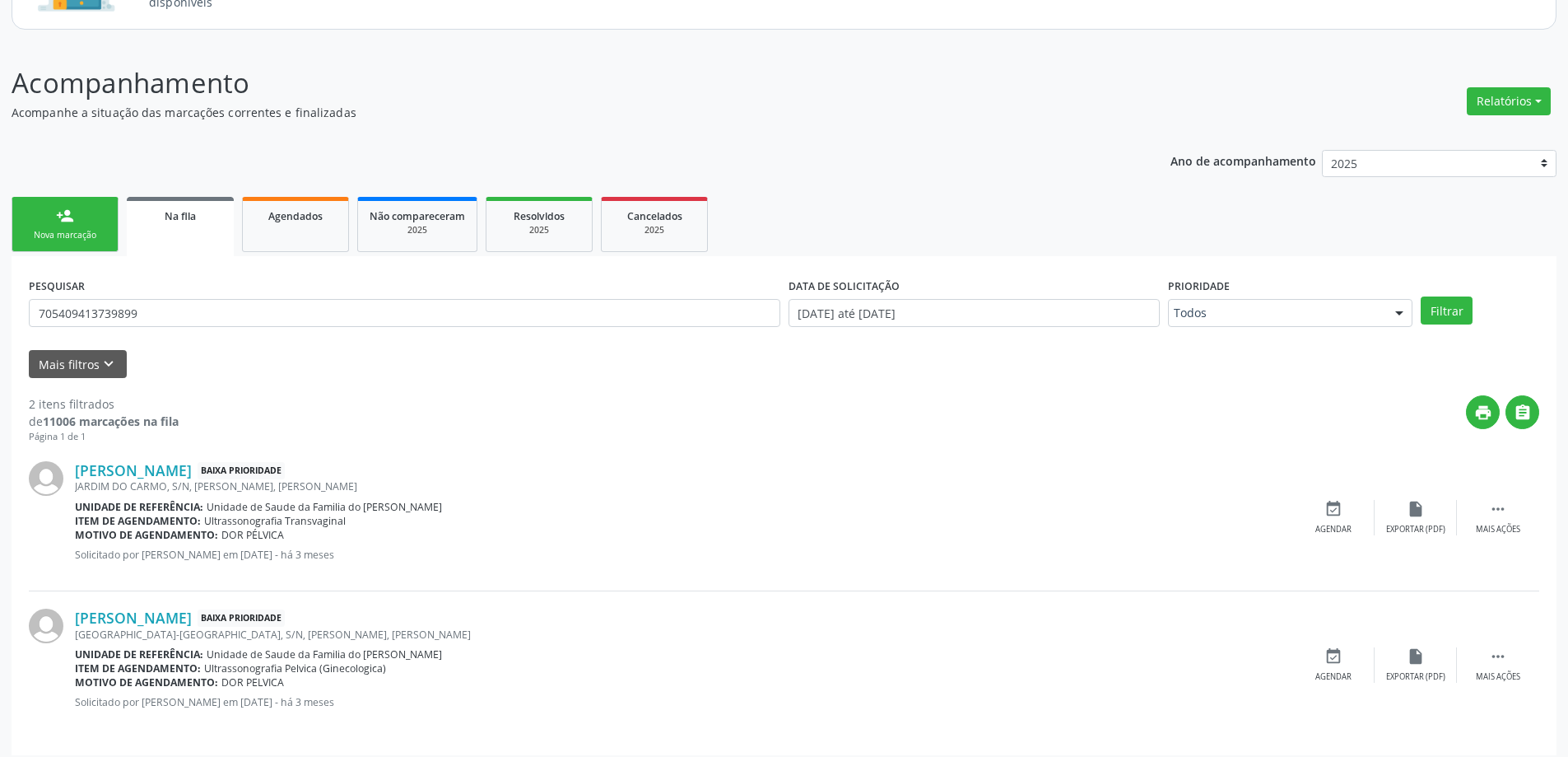
scroll to position [178, 0]
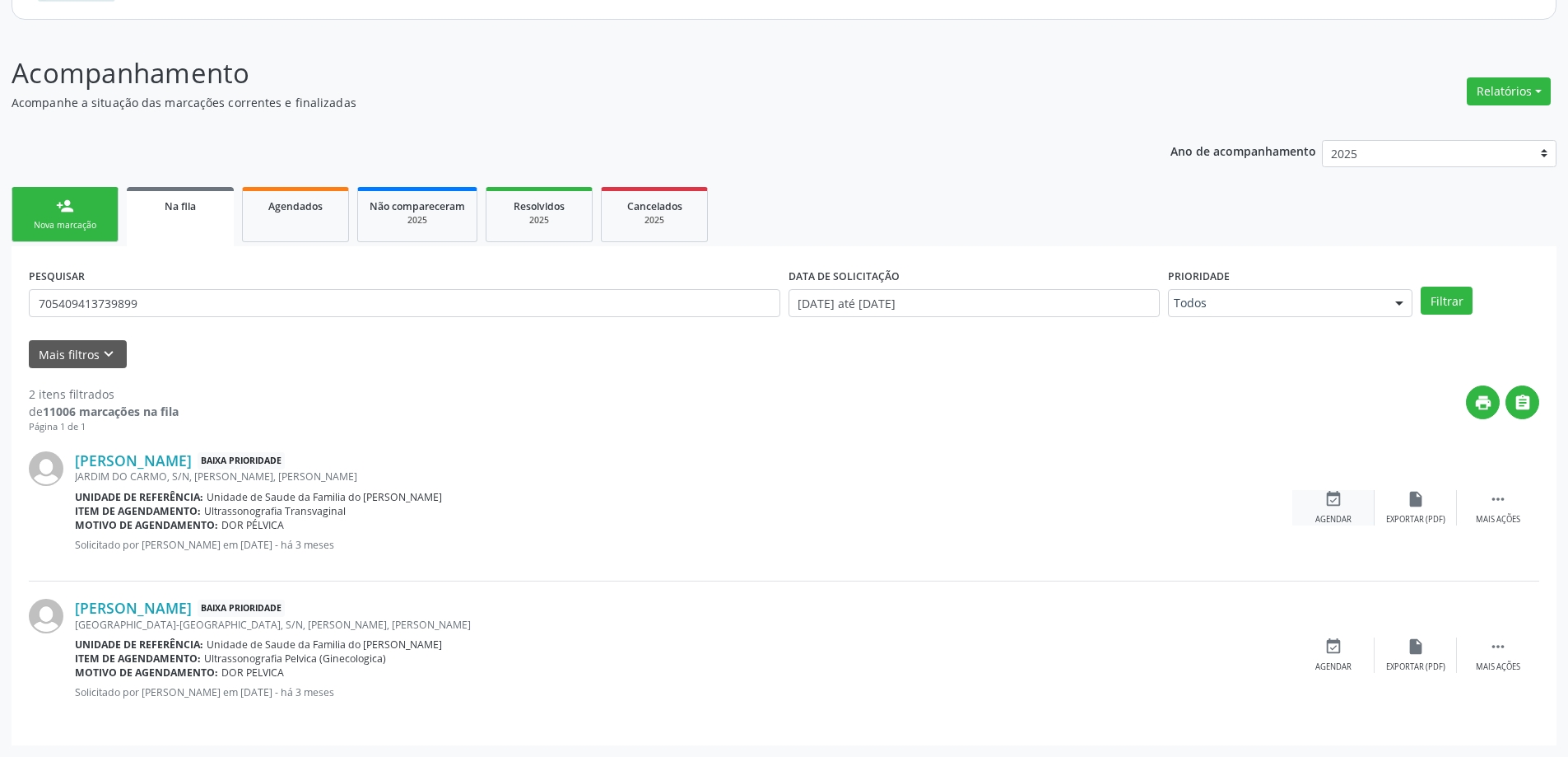
click at [1333, 508] on div "event_available Agendar" at bounding box center [1333, 508] width 82 height 36
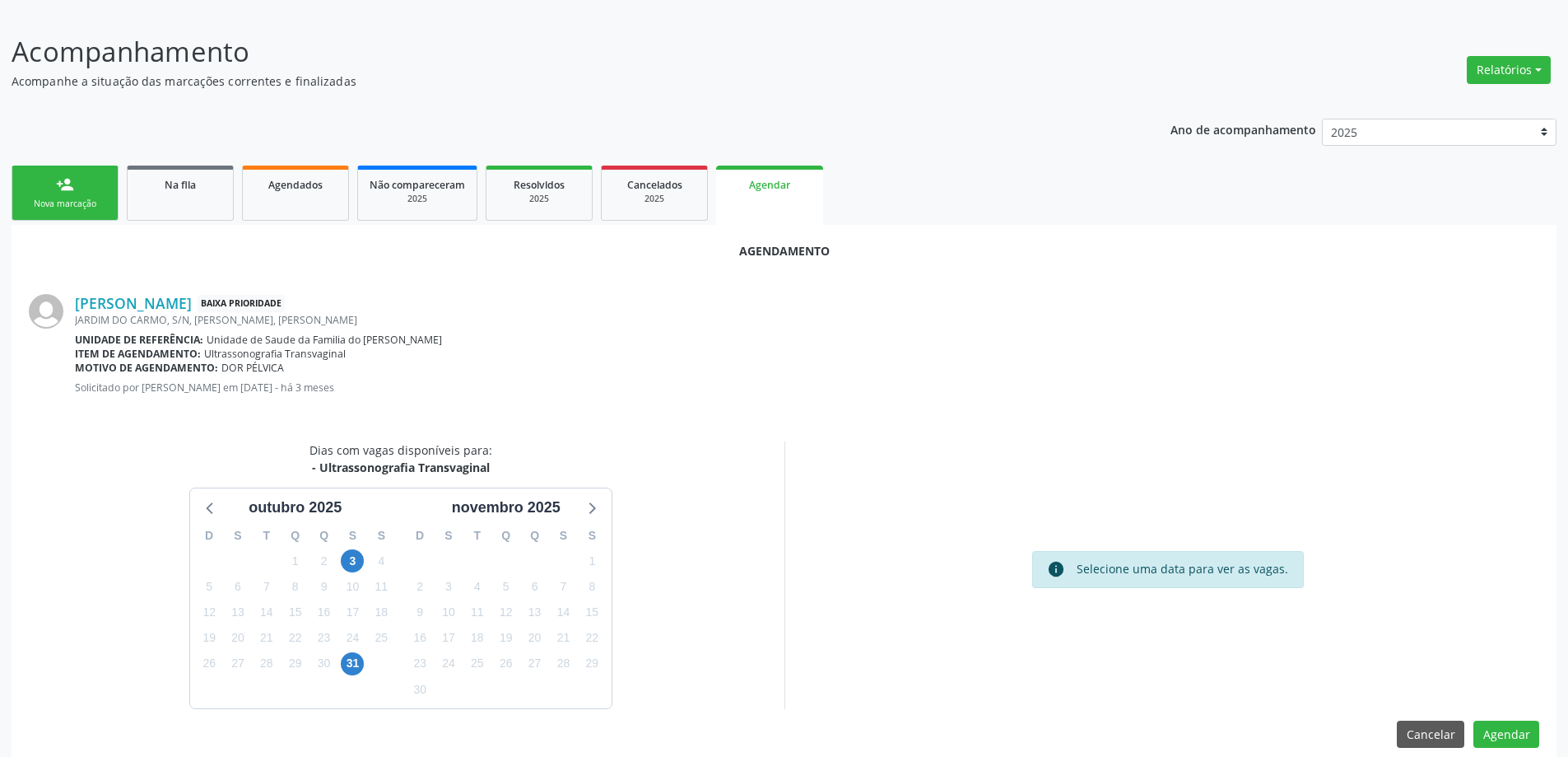
scroll to position [219, 0]
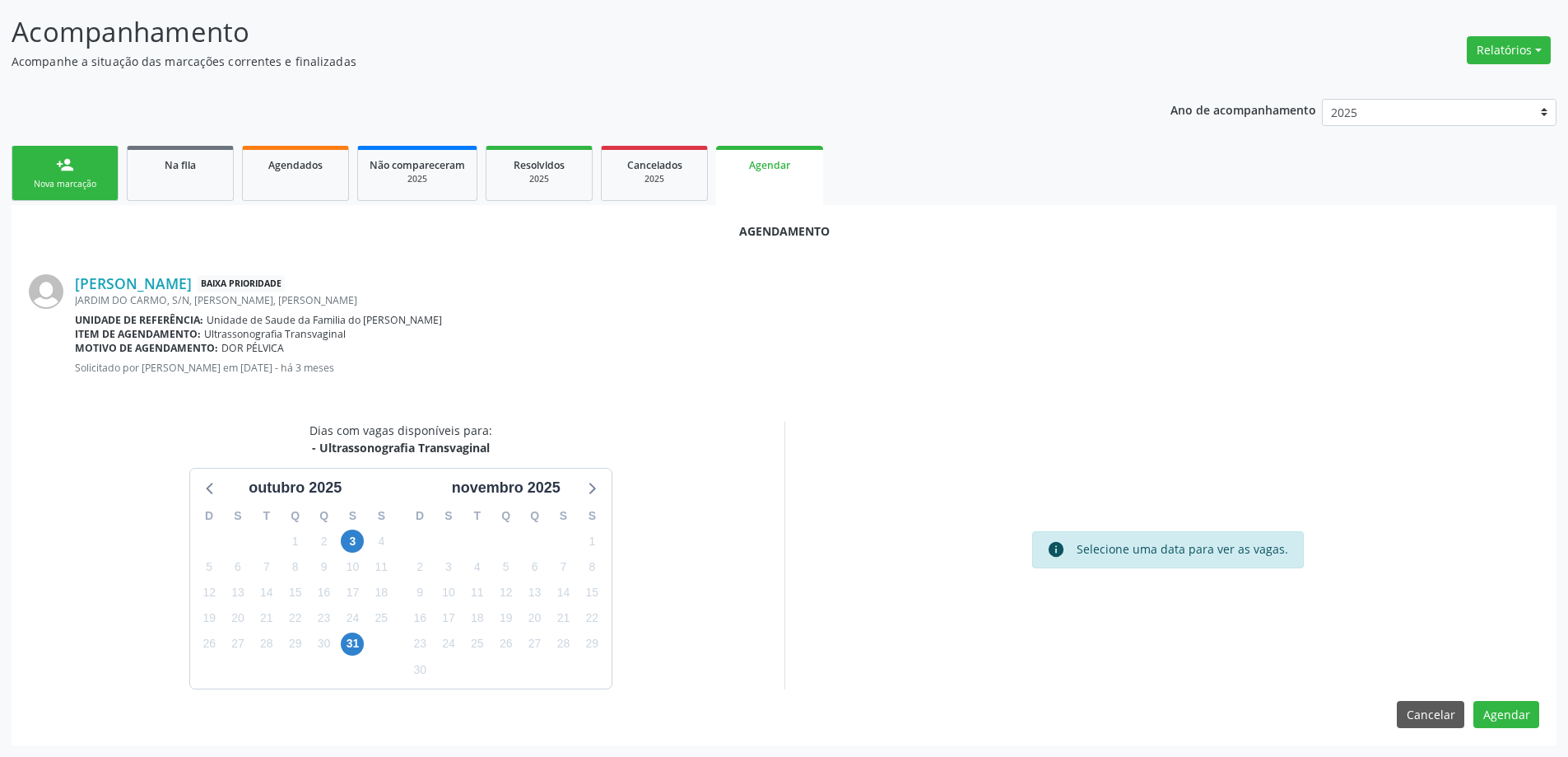
click at [677, 435] on div "Dias com vagas disponíveis para: - Ultrassonografia Transvaginal o[DATE] D S T …" at bounding box center [401, 555] width 767 height 267
click at [151, 174] on link "Na fila" at bounding box center [180, 173] width 107 height 55
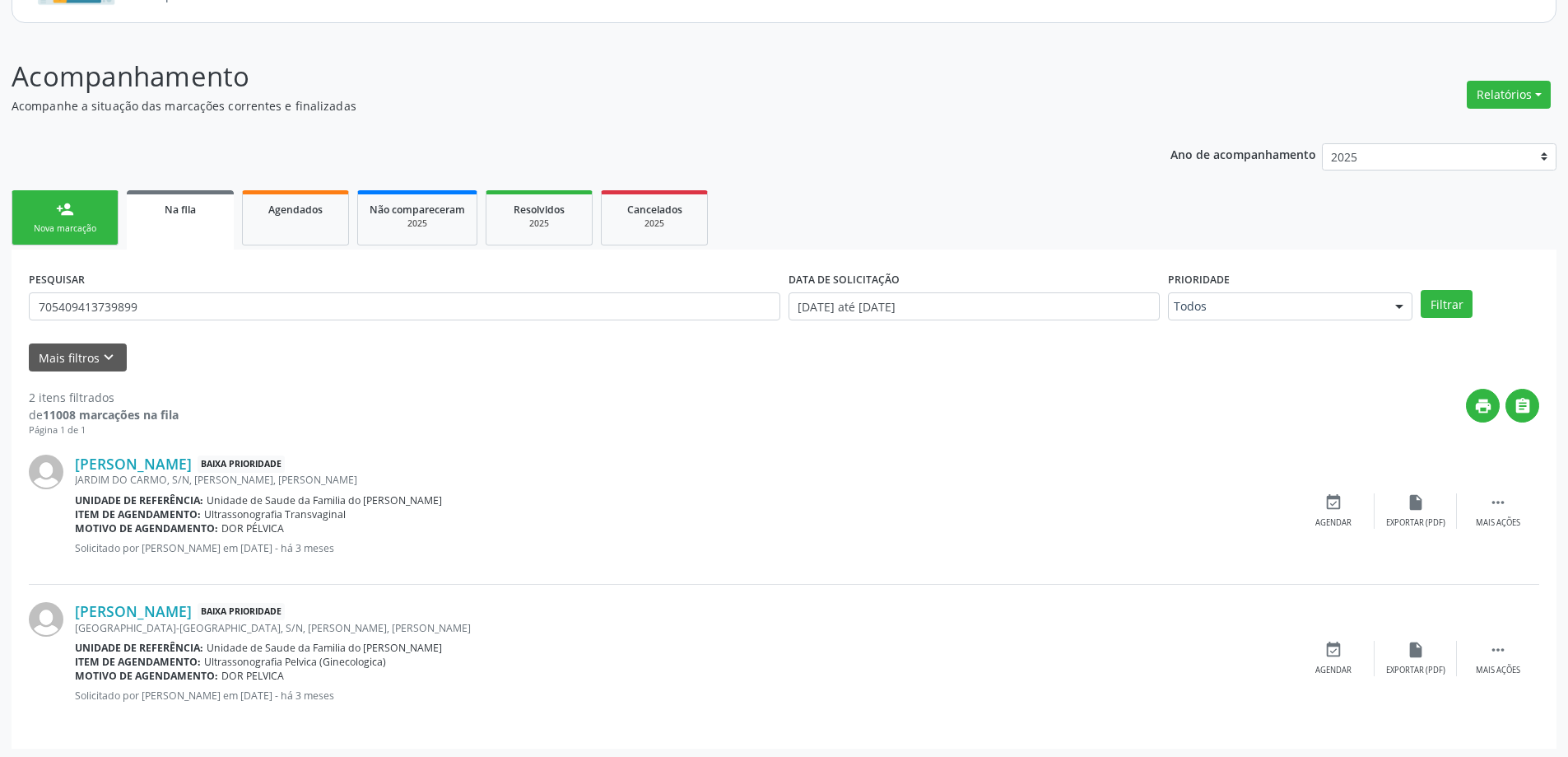
scroll to position [178, 0]
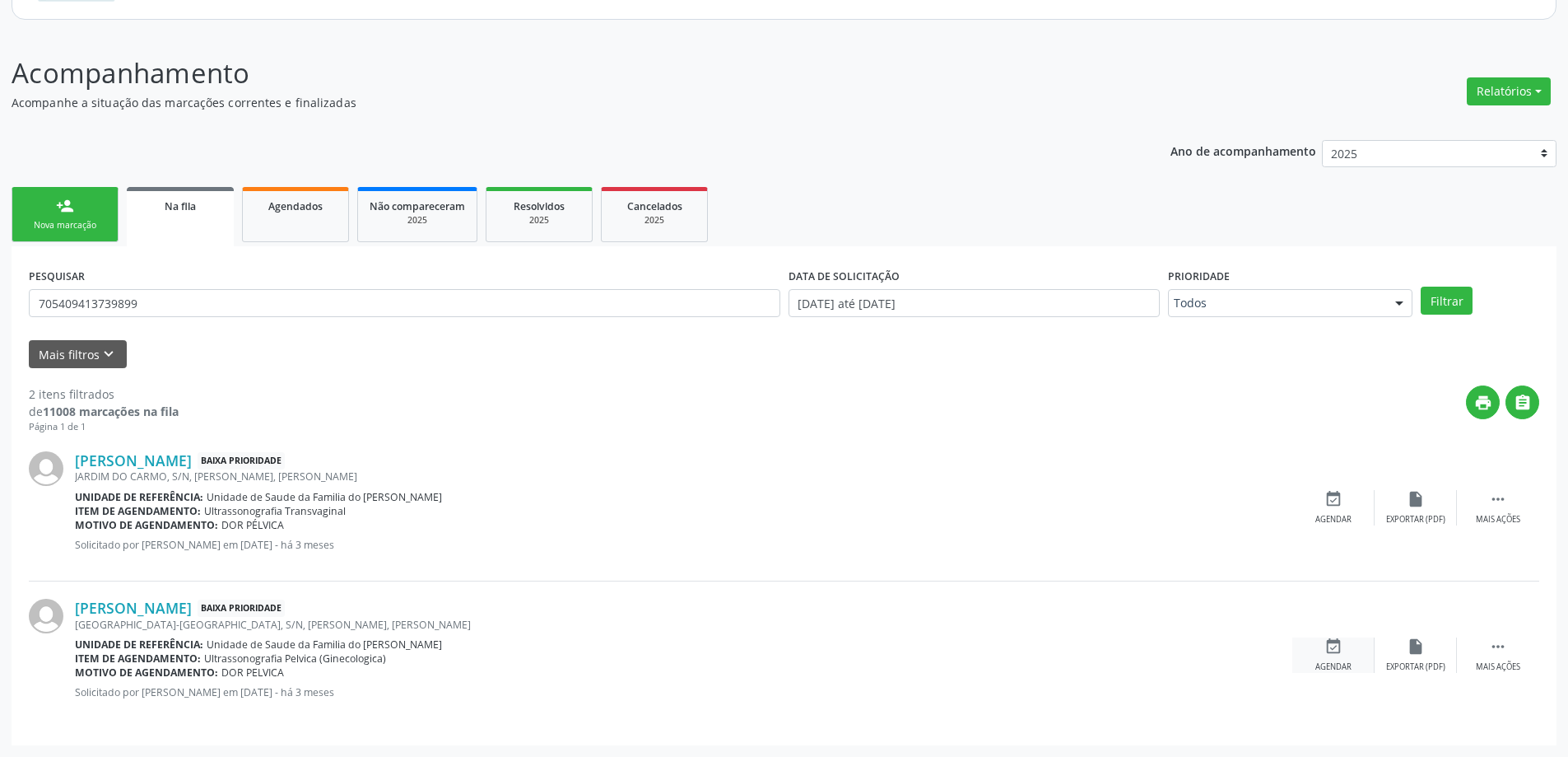
click at [1336, 644] on icon "event_available" at bounding box center [1333, 647] width 18 height 18
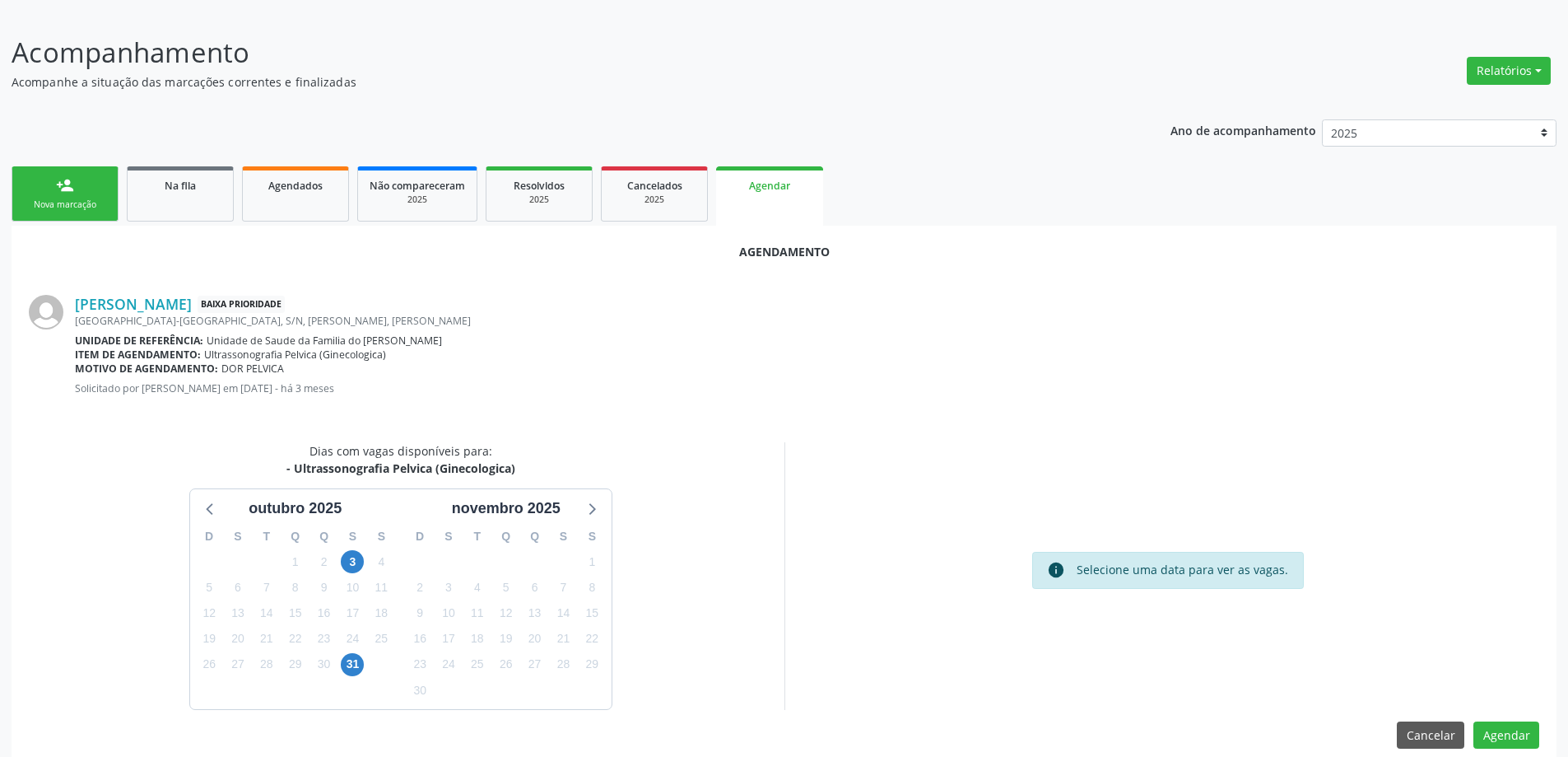
scroll to position [219, 0]
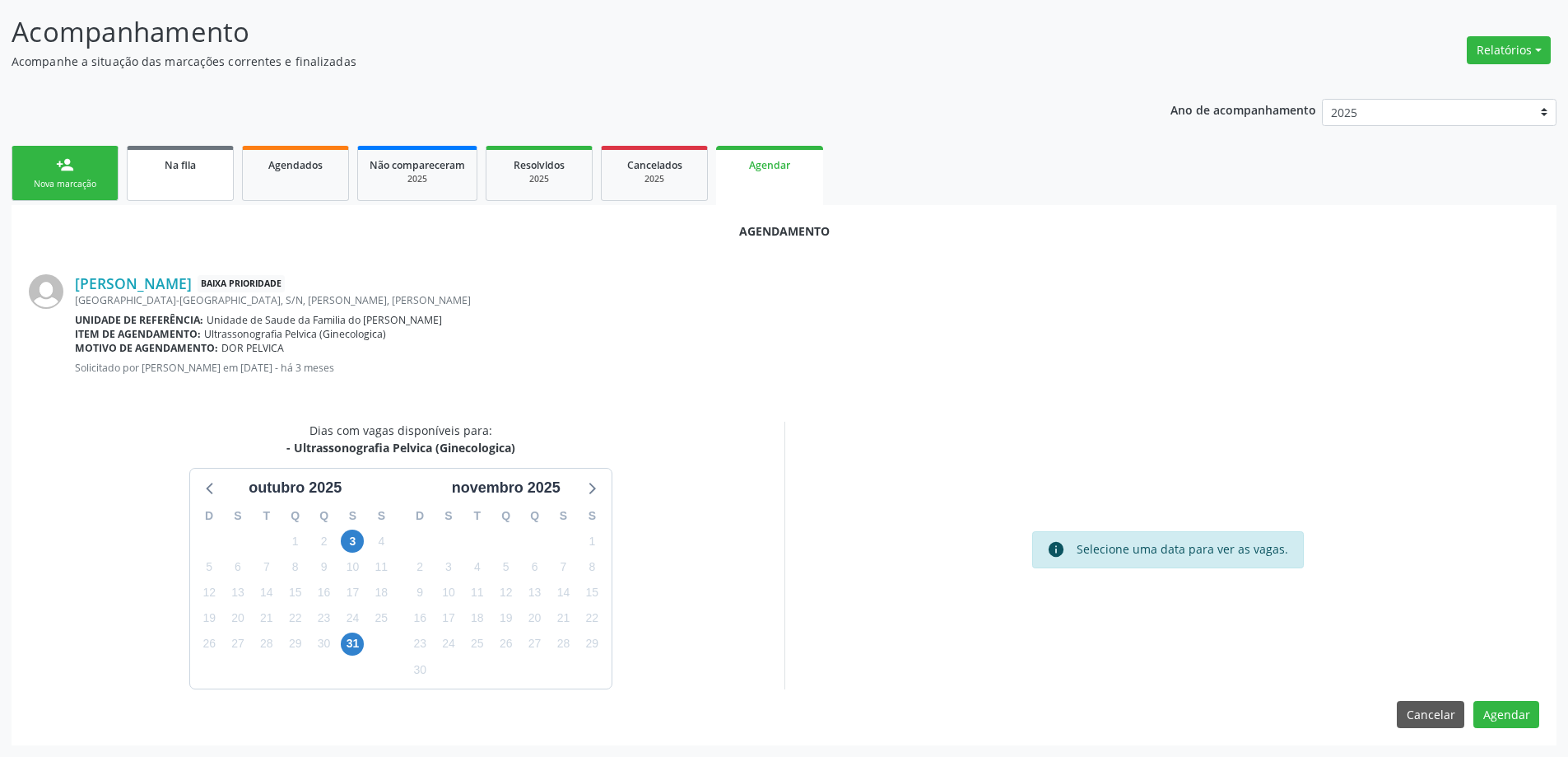
click at [166, 187] on link "Na fila" at bounding box center [180, 173] width 107 height 55
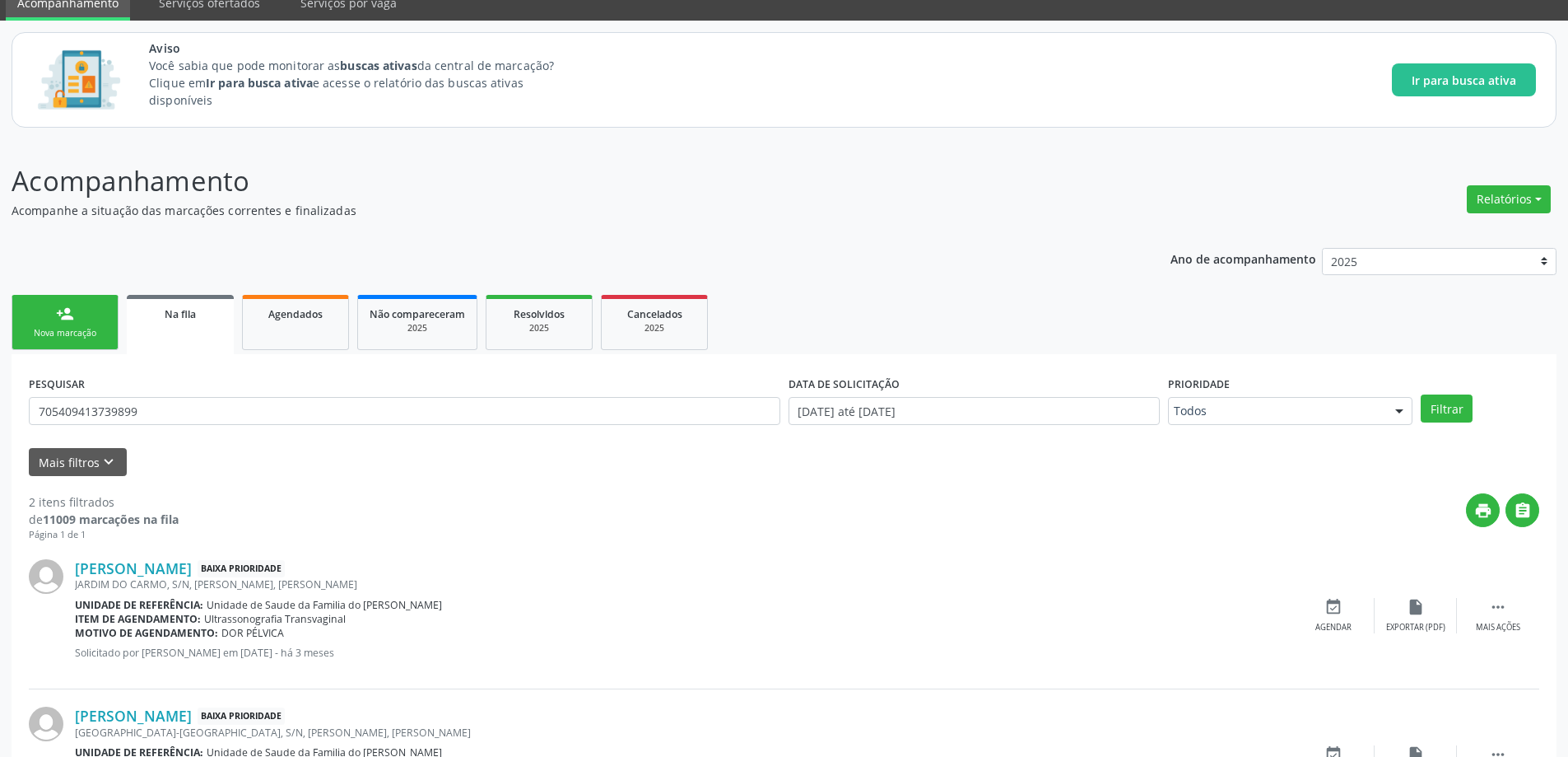
scroll to position [178, 0]
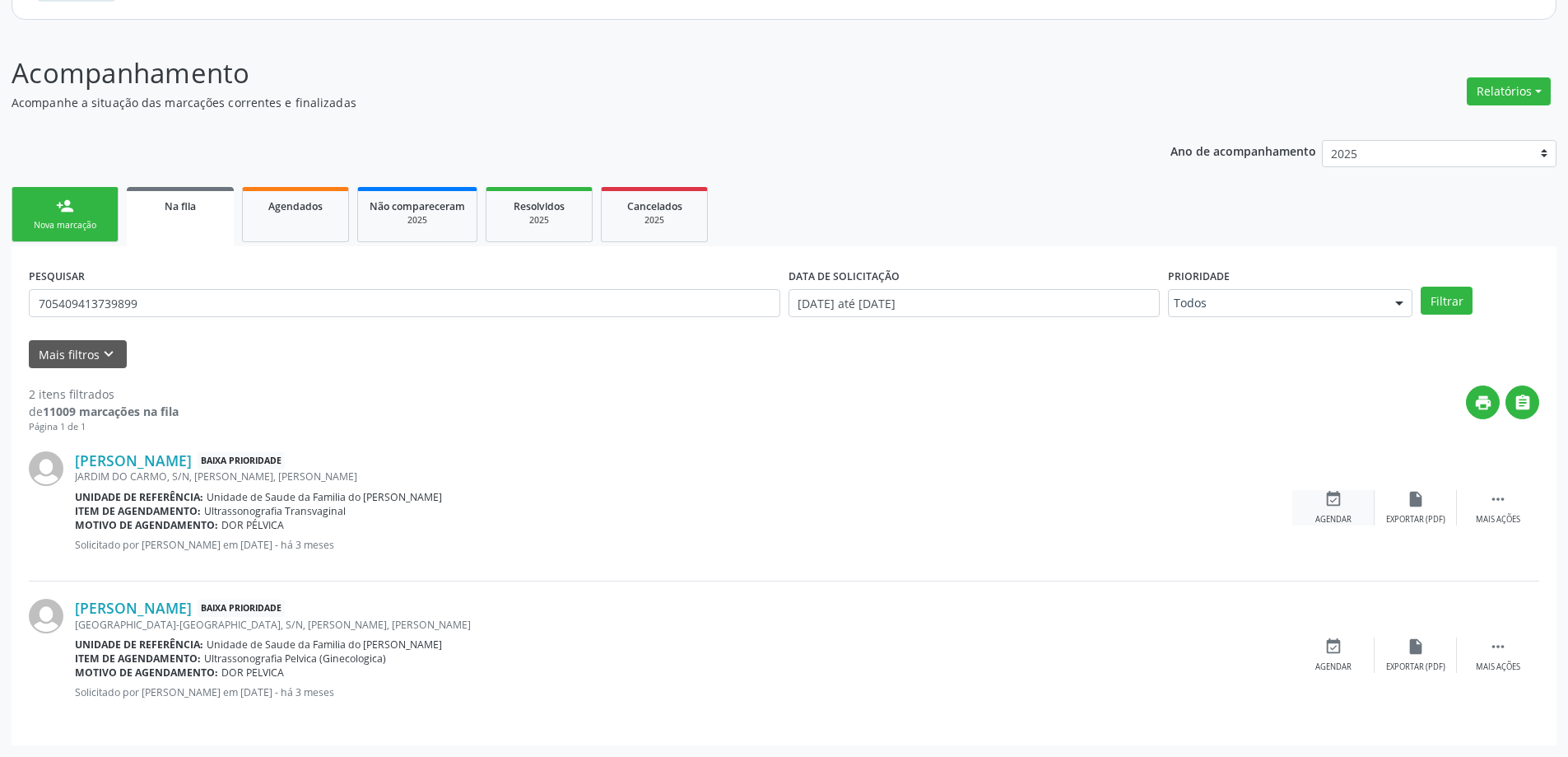
click at [1322, 500] on div "event_available Agendar" at bounding box center [1333, 508] width 82 height 36
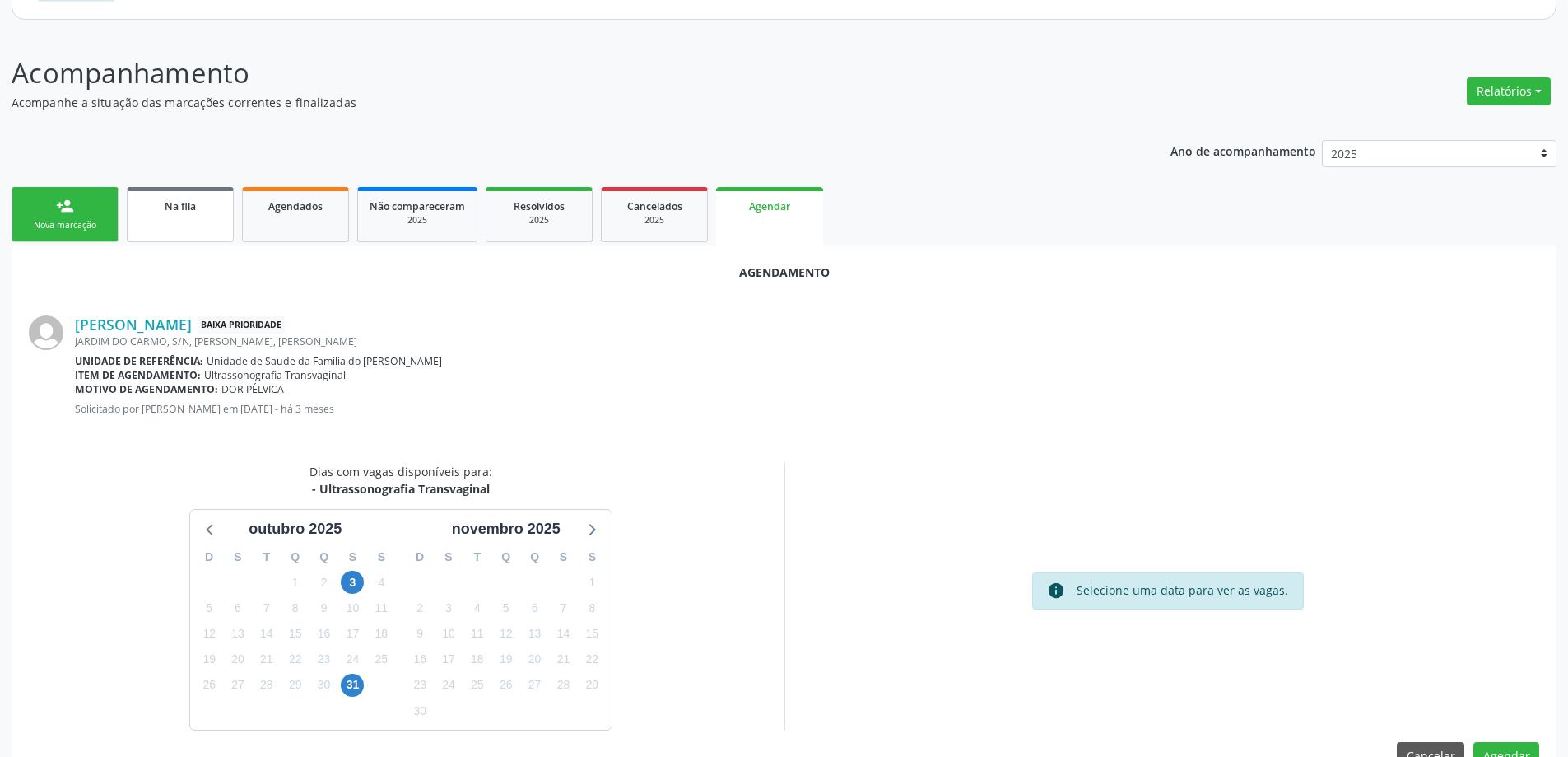
click at [159, 214] on link "Na fila" at bounding box center [180, 215] width 107 height 55
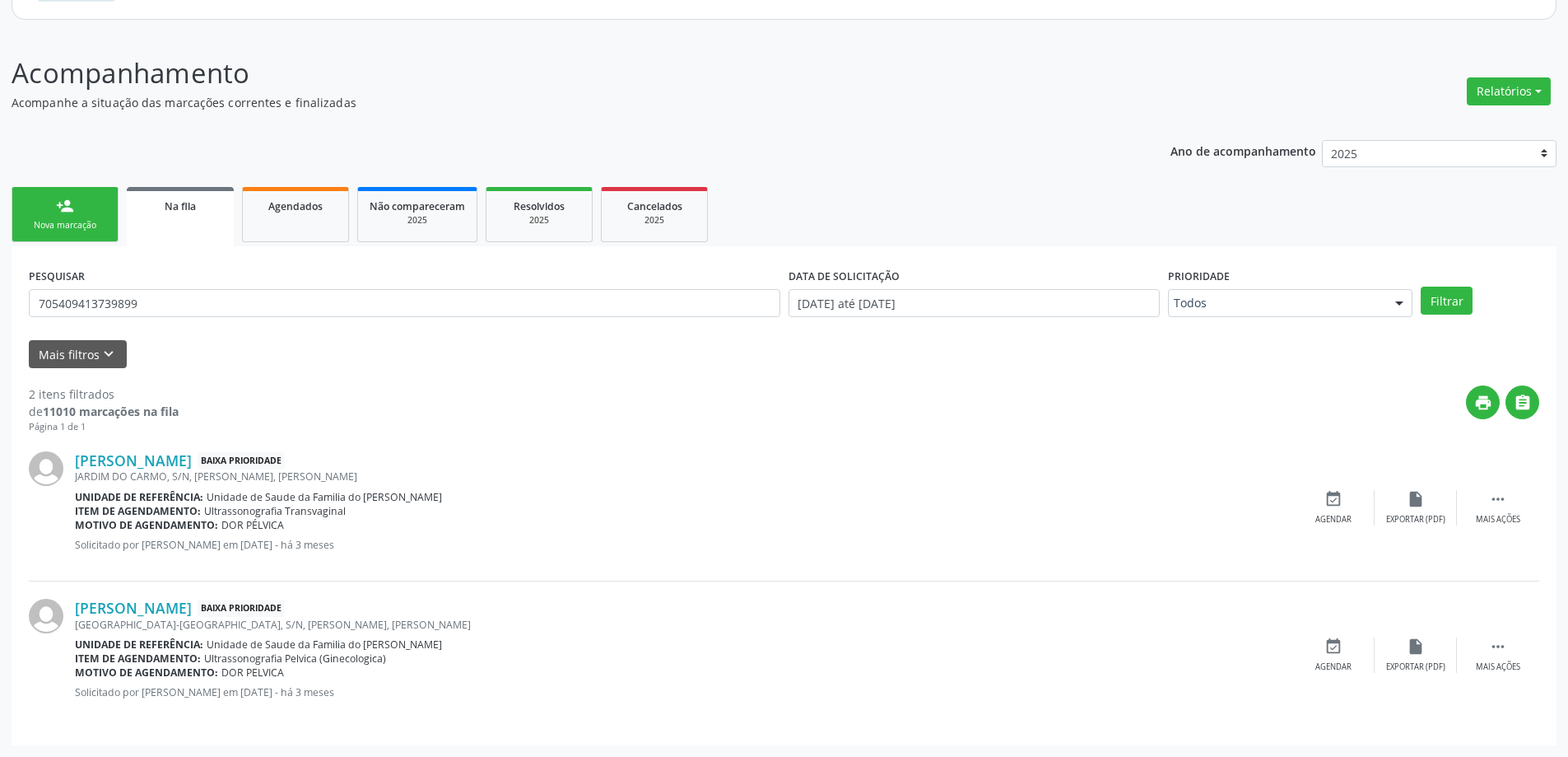
scroll to position [0, 0]
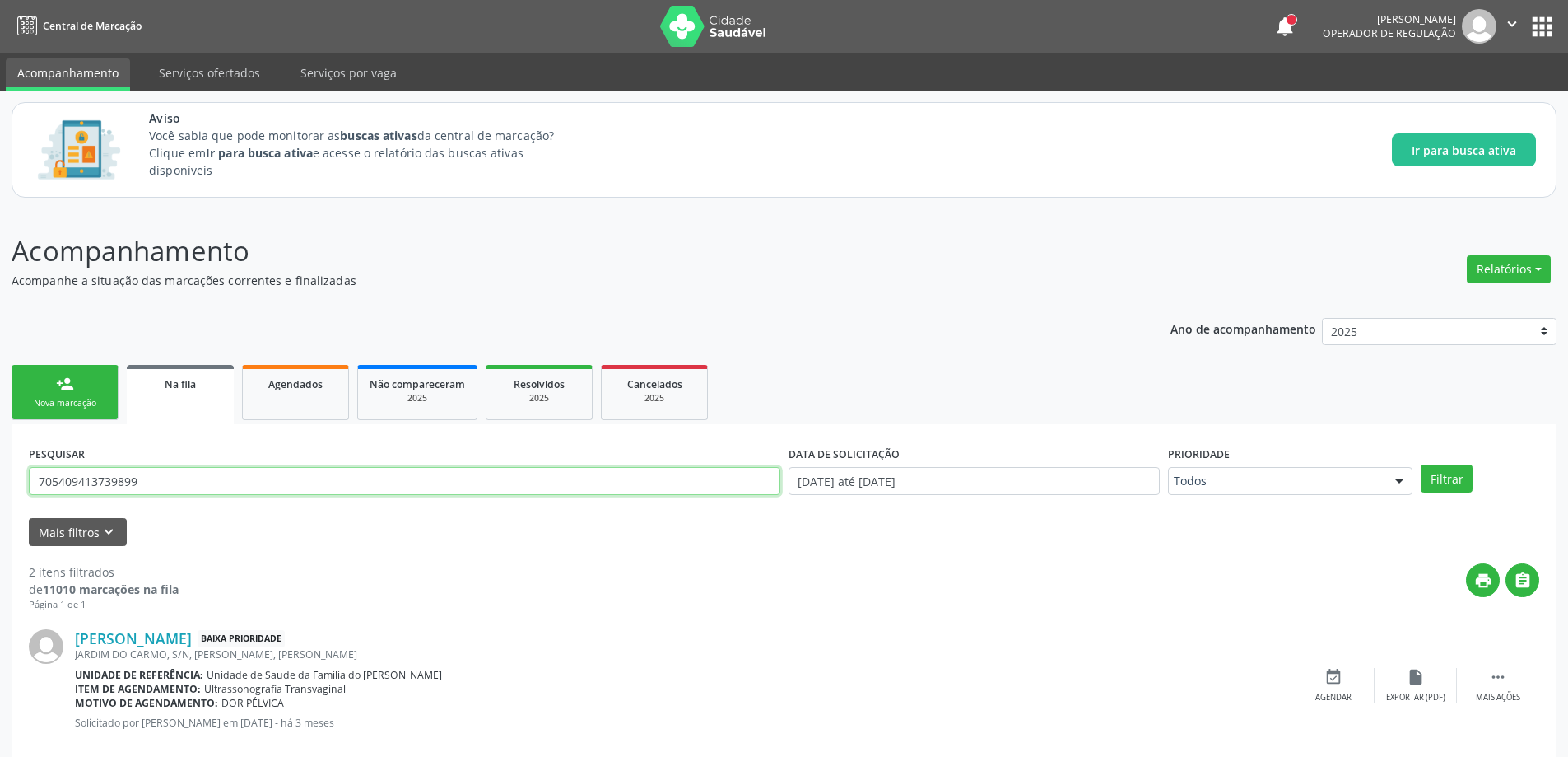
click at [222, 472] on input "705409413739899" at bounding box center [404, 481] width 752 height 28
type input "7"
click at [206, 396] on link "Na fila" at bounding box center [180, 394] width 107 height 59
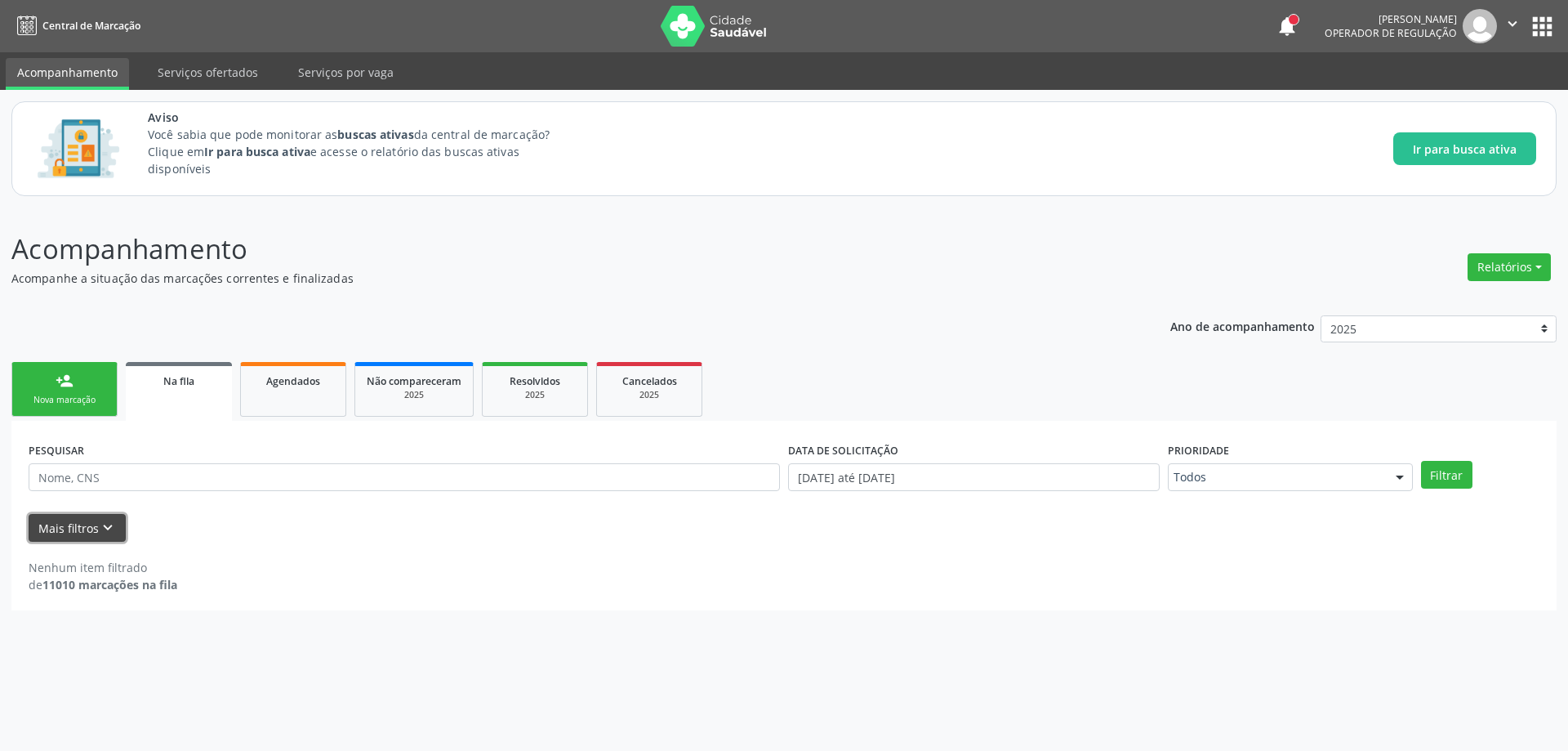
click at [100, 536] on icon "keyboard_arrow_down" at bounding box center [108, 528] width 18 height 18
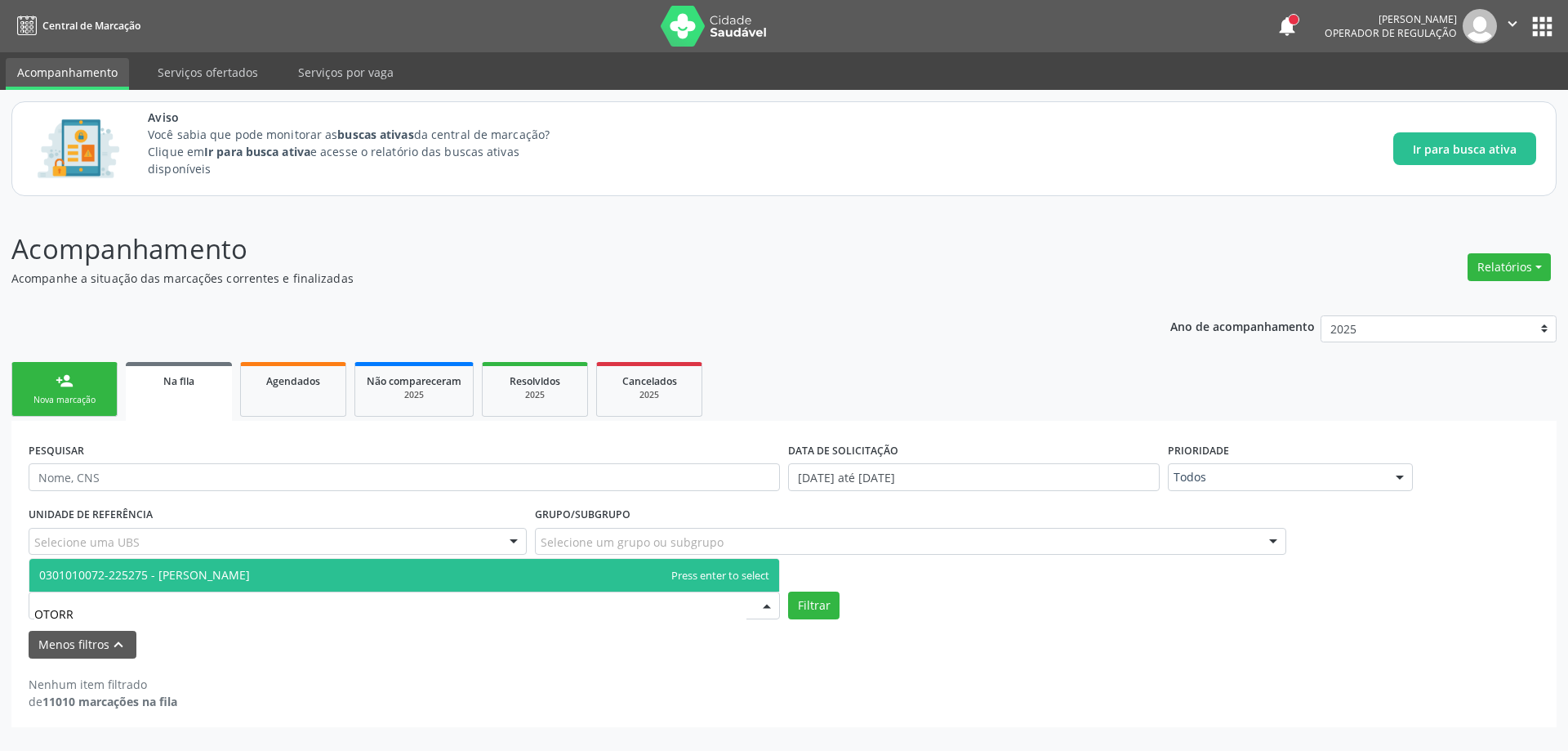
type input "OTORRI"
click at [167, 579] on span "0301010072-225275 - [PERSON_NAME]" at bounding box center [144, 574] width 211 height 16
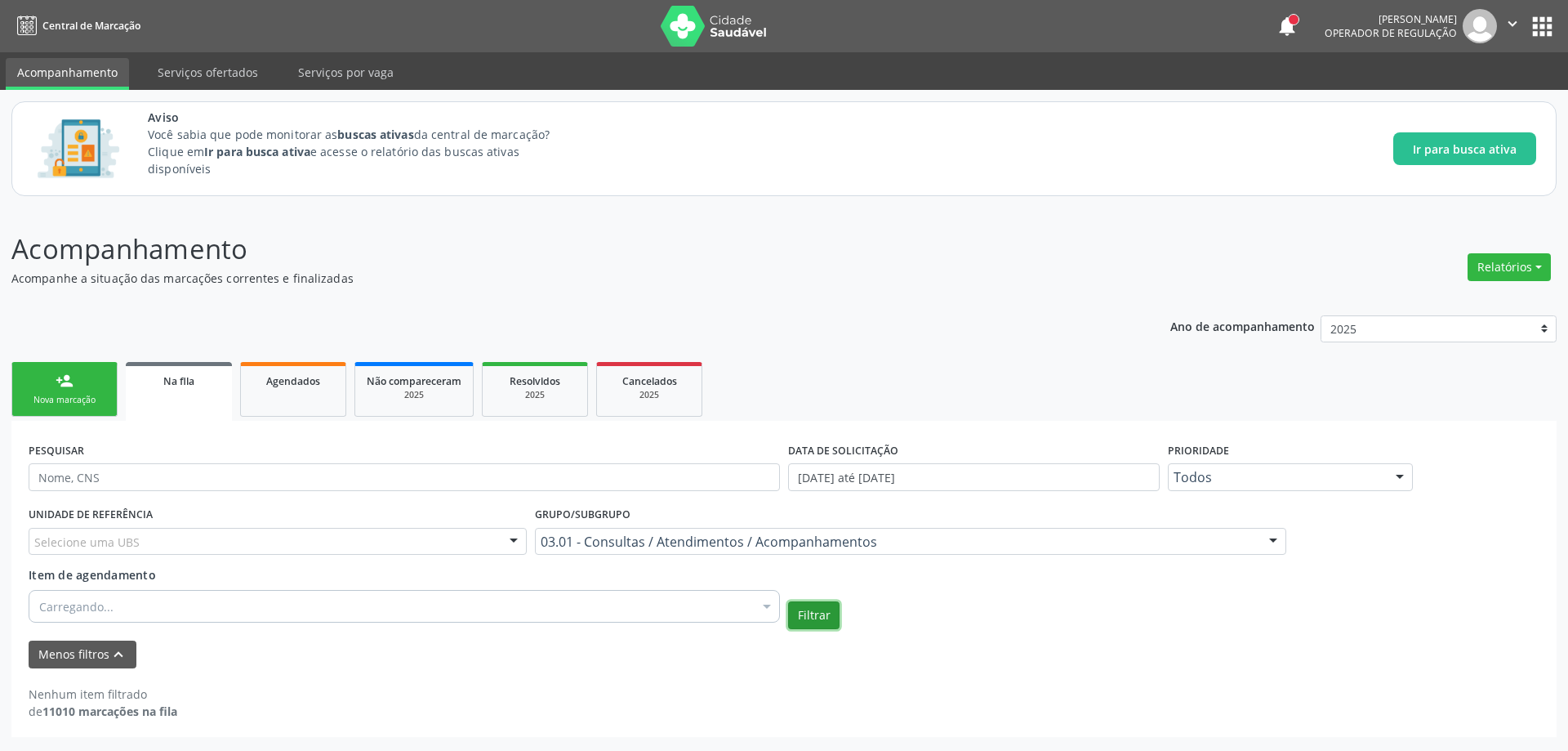
click at [808, 617] on button "Filtrar" at bounding box center [813, 616] width 51 height 28
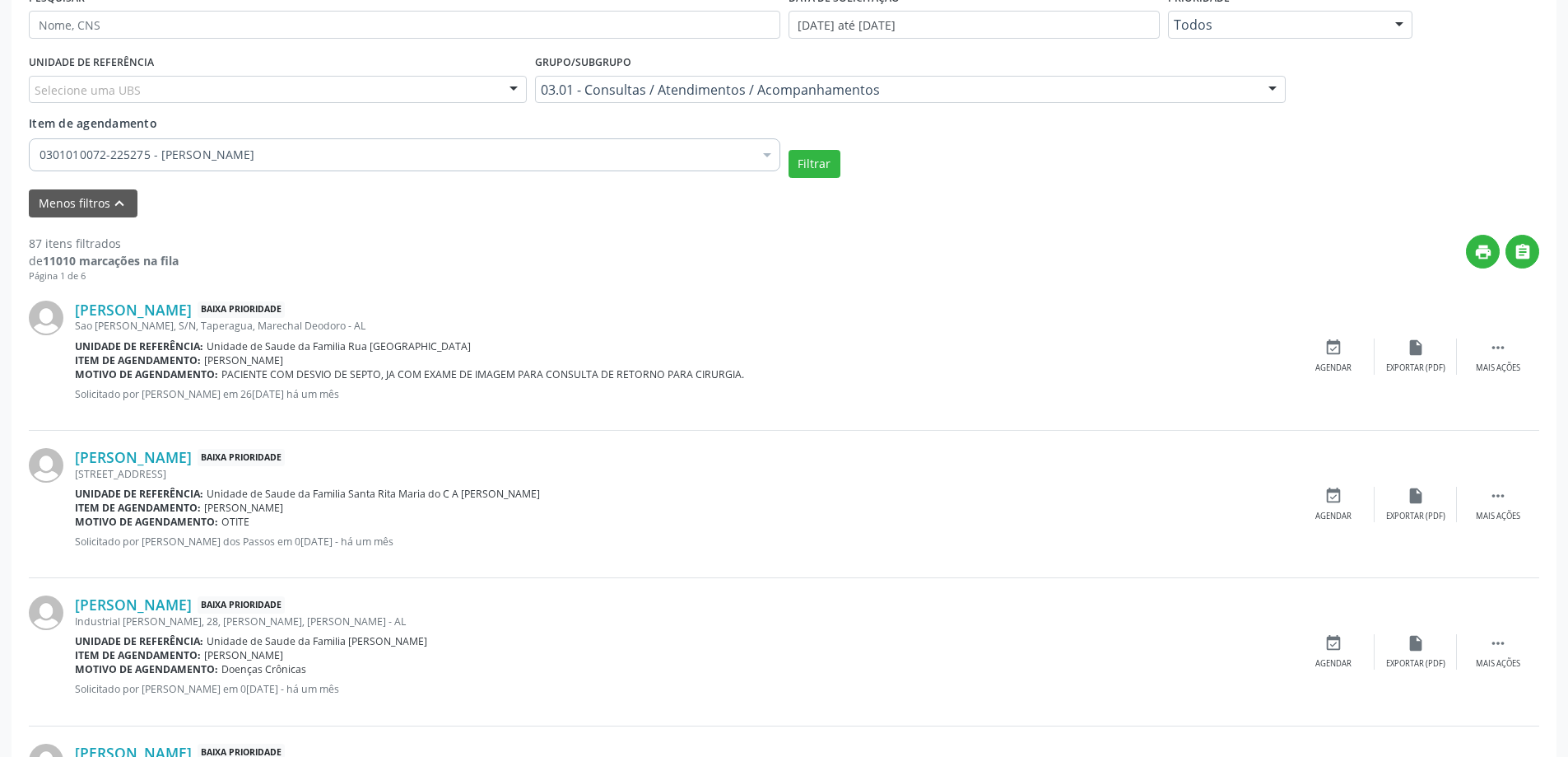
scroll to position [494, 0]
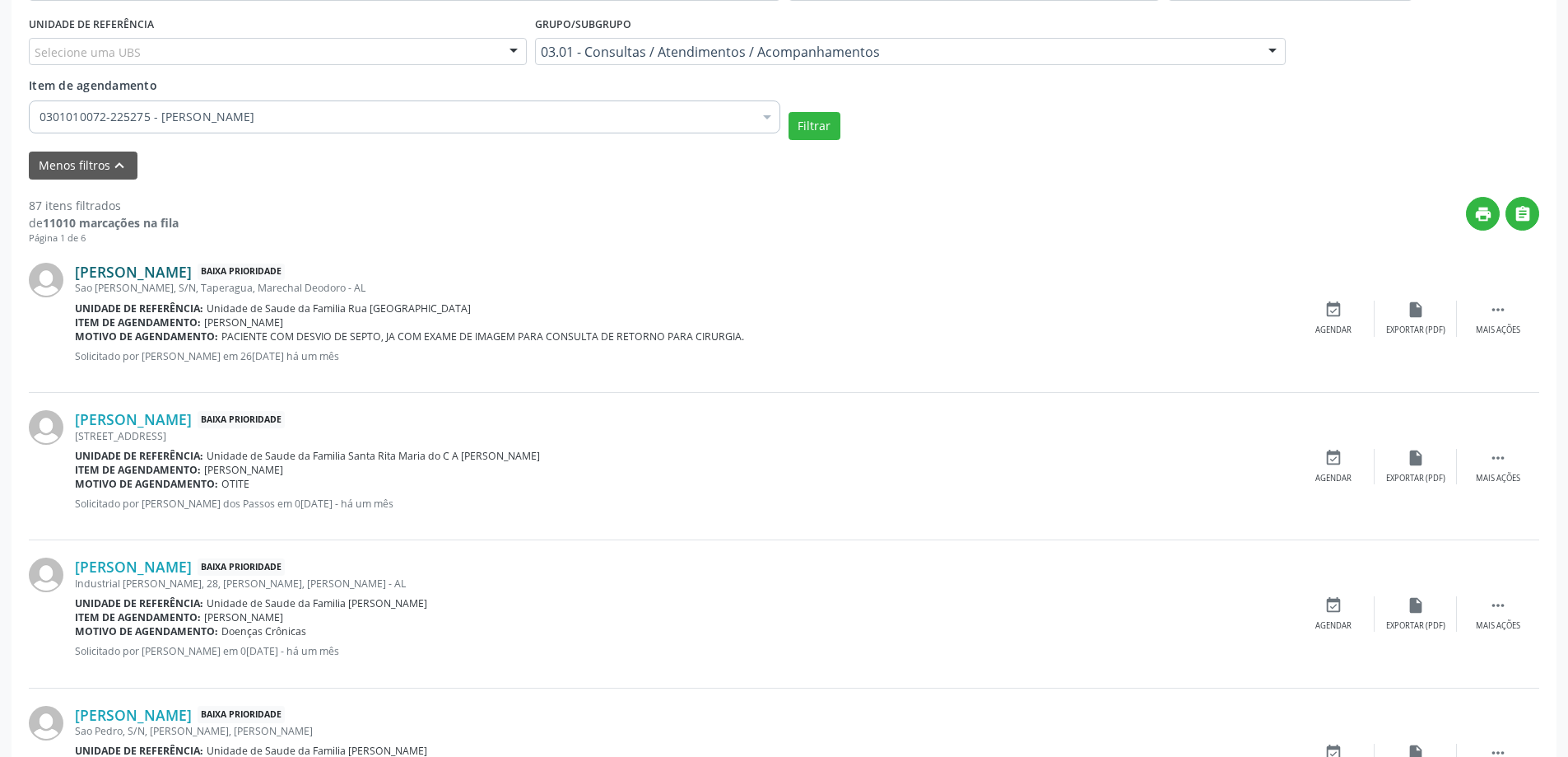
click at [114, 268] on link "[PERSON_NAME]" at bounding box center [133, 272] width 117 height 18
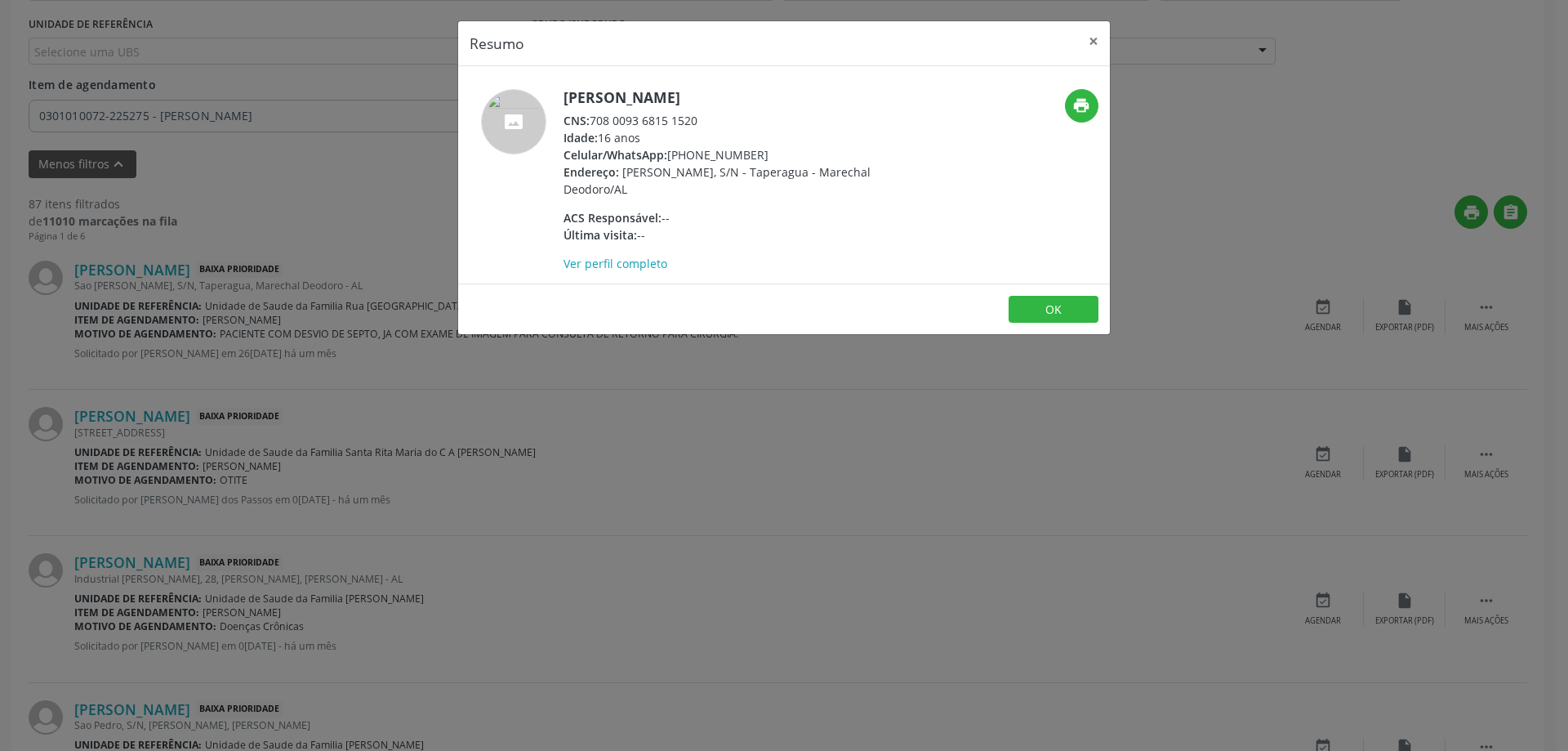
drag, startPoint x: 703, startPoint y: 120, endPoint x: 593, endPoint y: 126, distance: 110.2
click at [593, 126] on div "CNS: 708 0093 6815 1520" at bounding box center [722, 121] width 318 height 17
copy div "708 0093 6815 1520"
click at [1087, 40] on button "×" at bounding box center [1094, 41] width 33 height 40
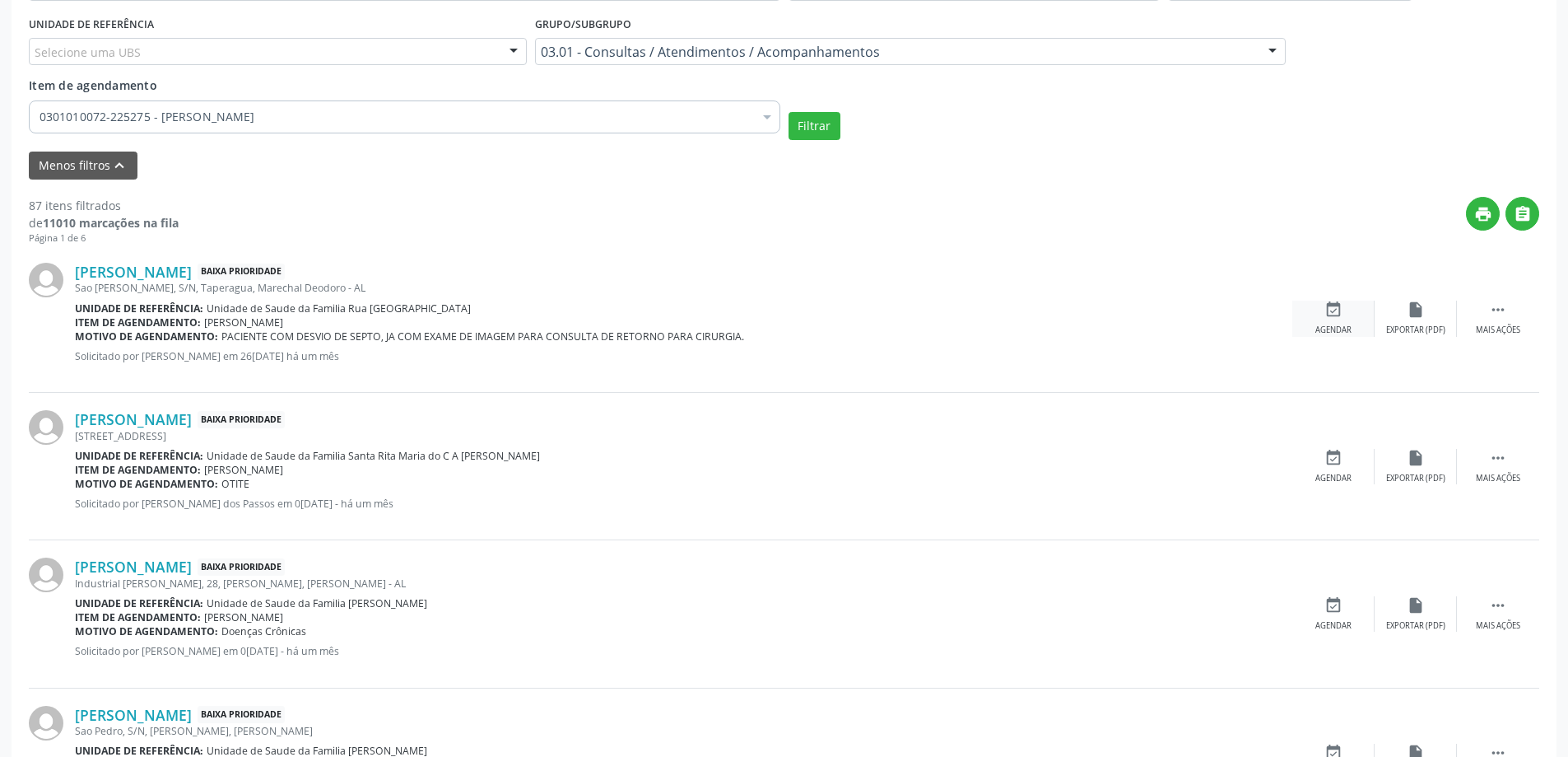
click at [1333, 309] on icon "event_available" at bounding box center [1333, 310] width 18 height 18
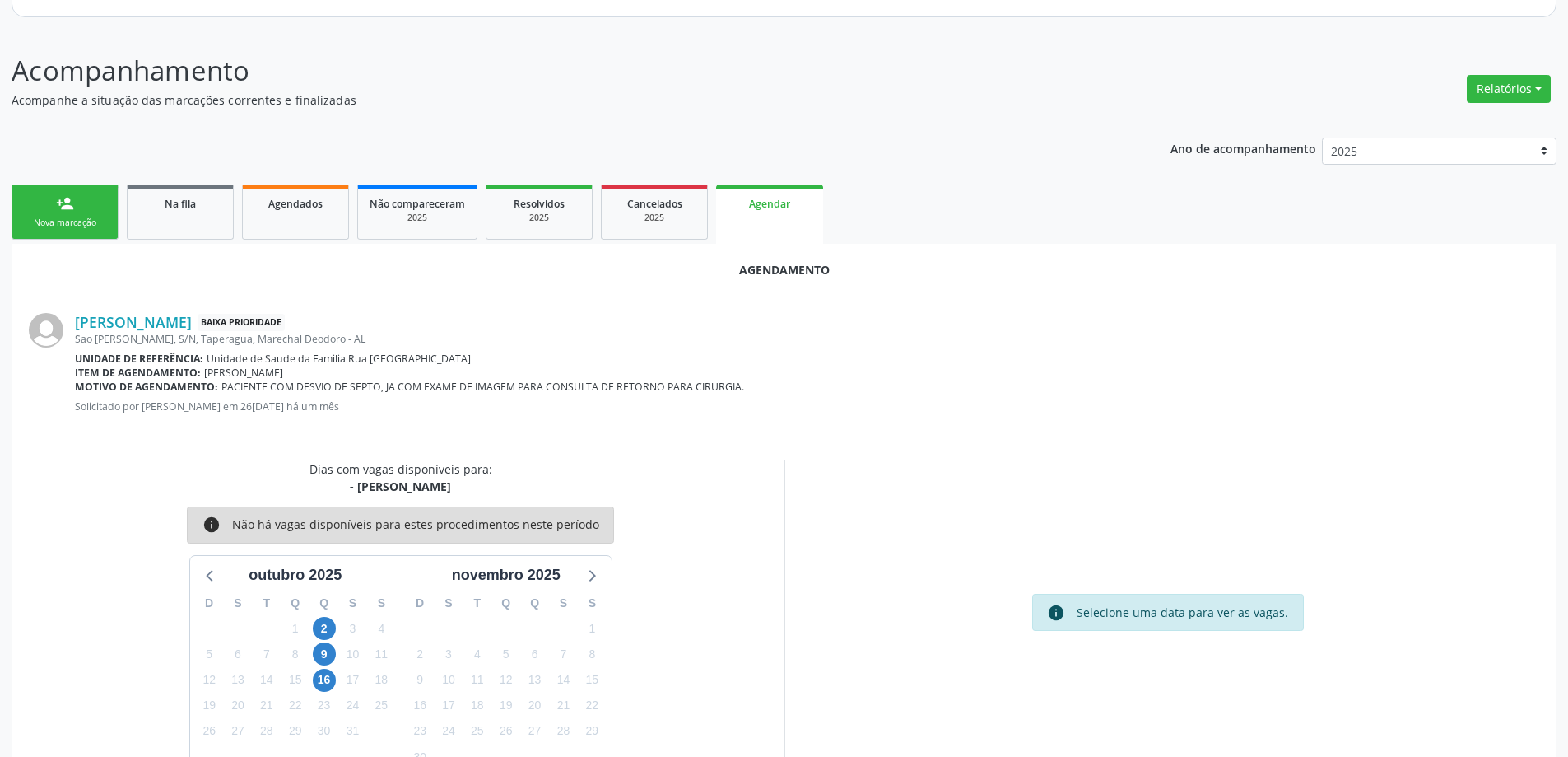
scroll to position [219, 0]
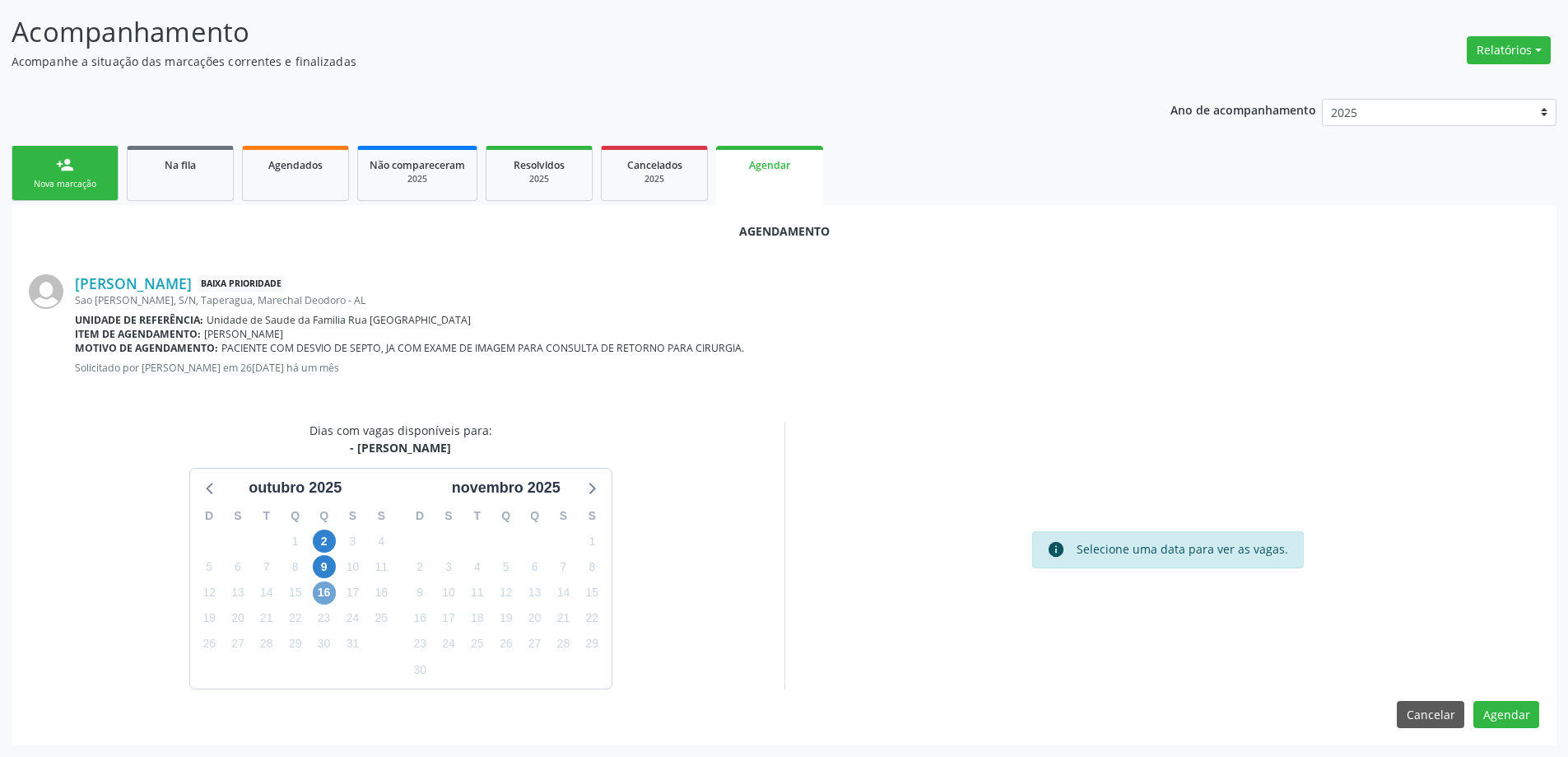
click at [327, 591] on span "16" at bounding box center [325, 593] width 23 height 23
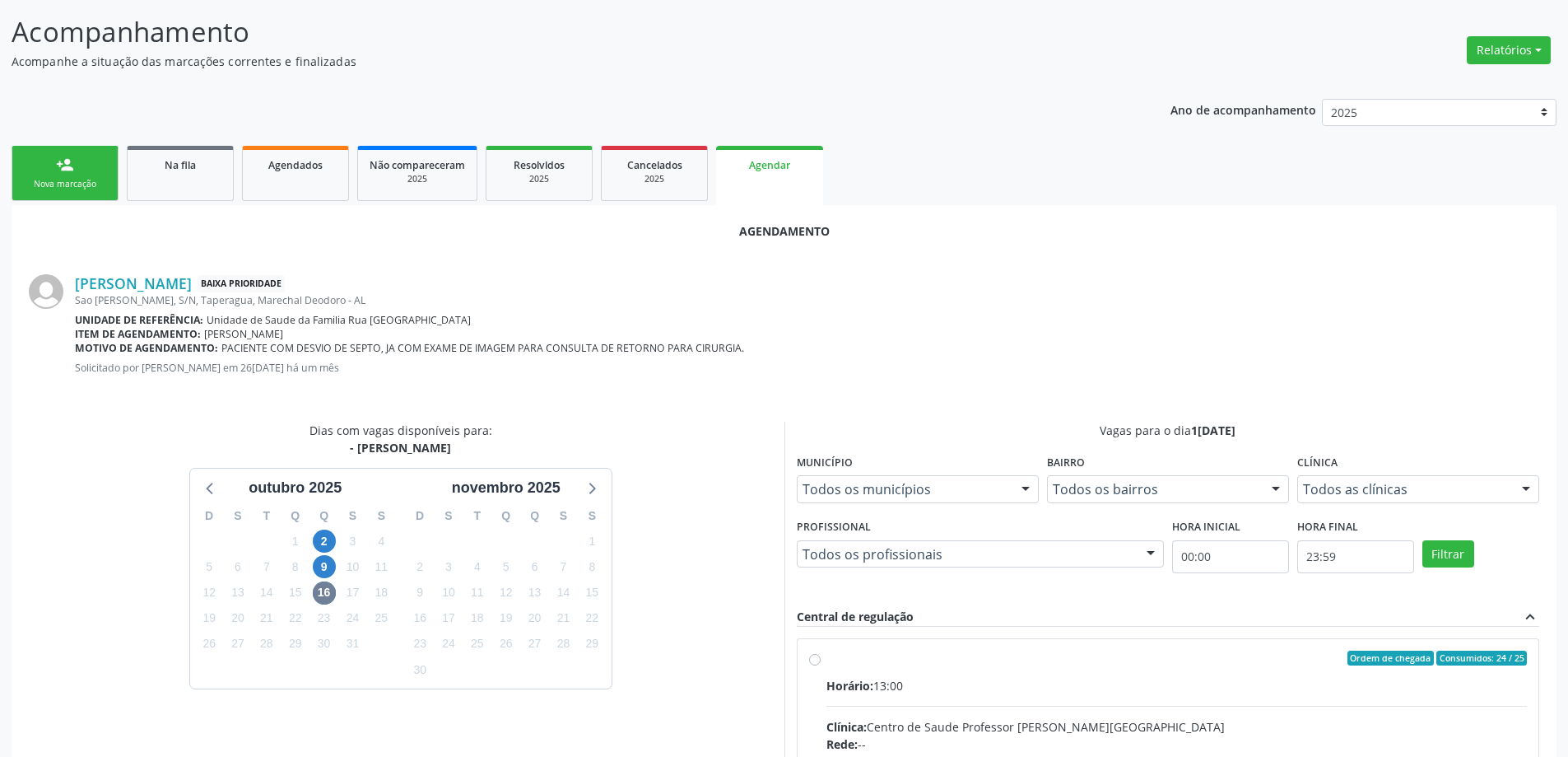
radio input "true"
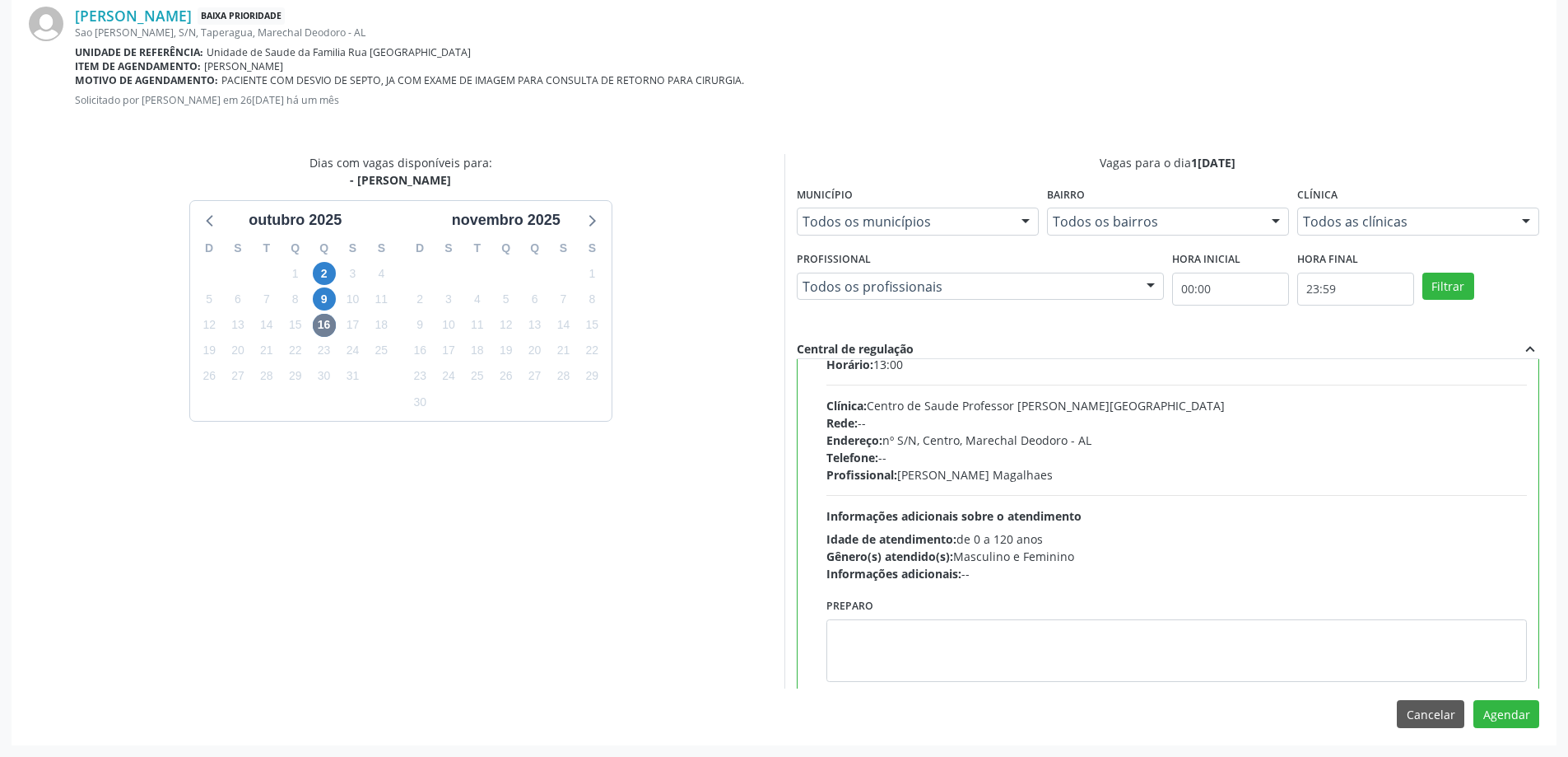
scroll to position [82, 0]
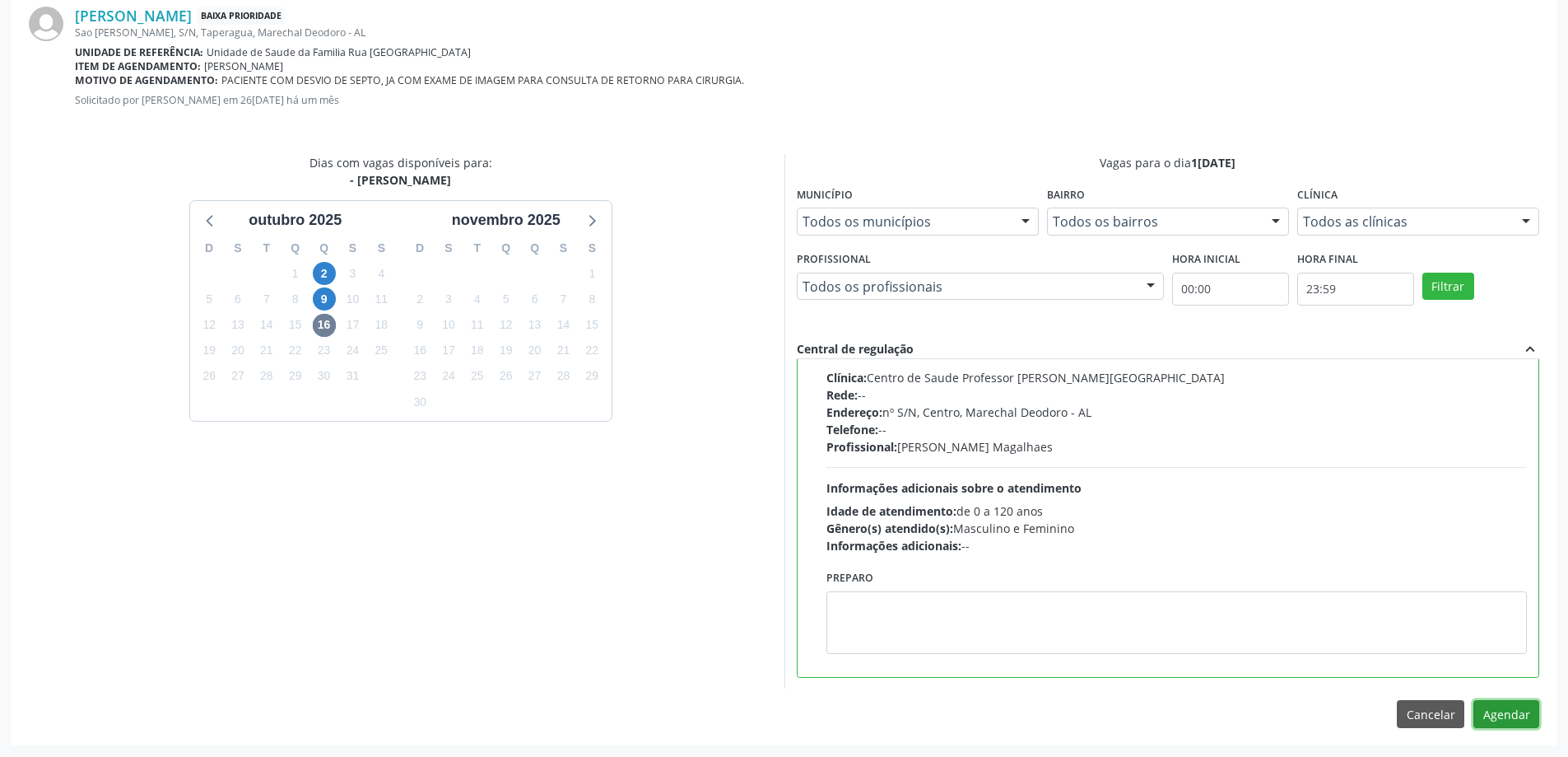
click at [1511, 710] on button "Agendar" at bounding box center [1506, 715] width 66 height 28
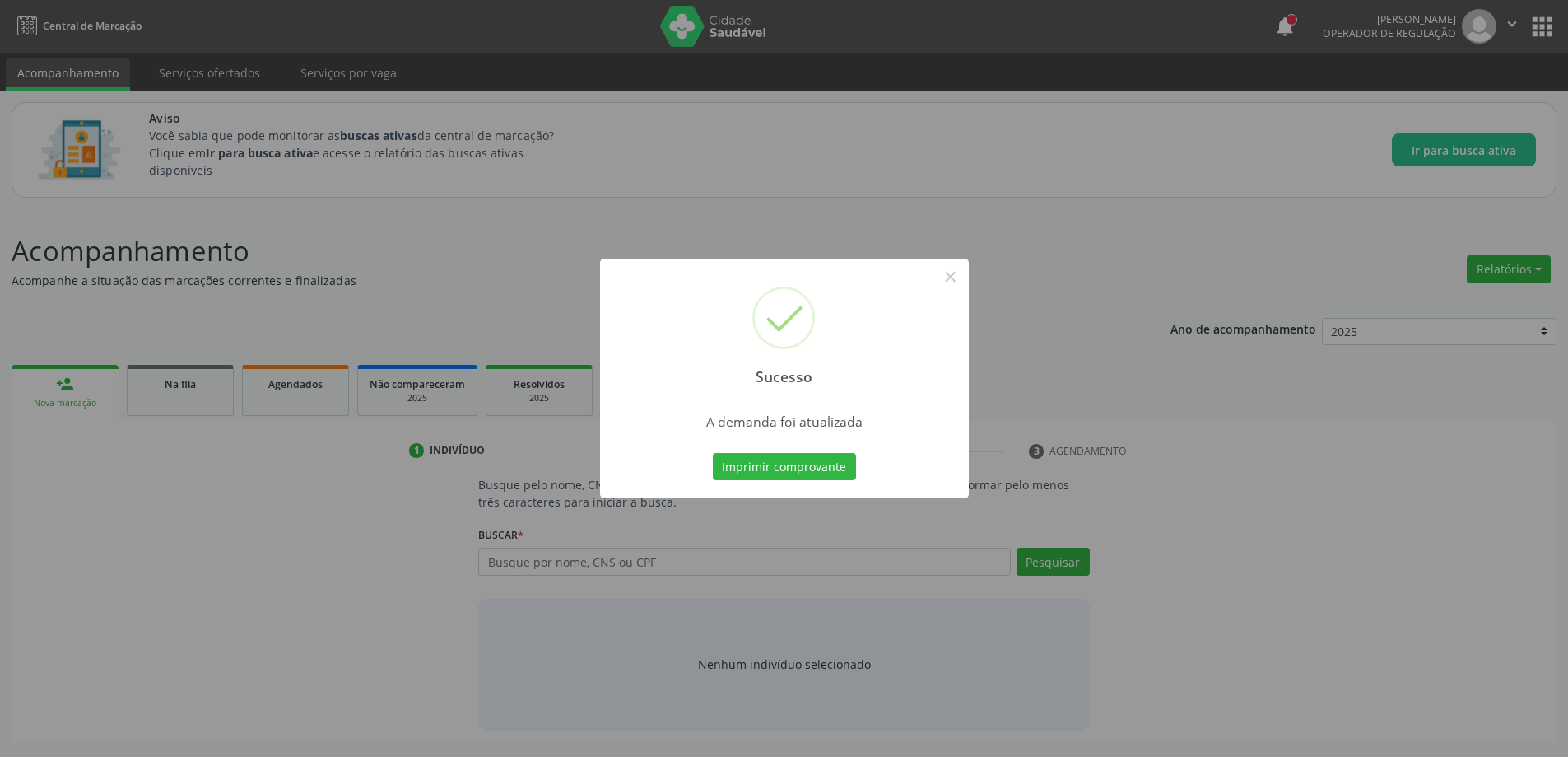
scroll to position [0, 0]
click at [950, 274] on button "×" at bounding box center [957, 277] width 28 height 28
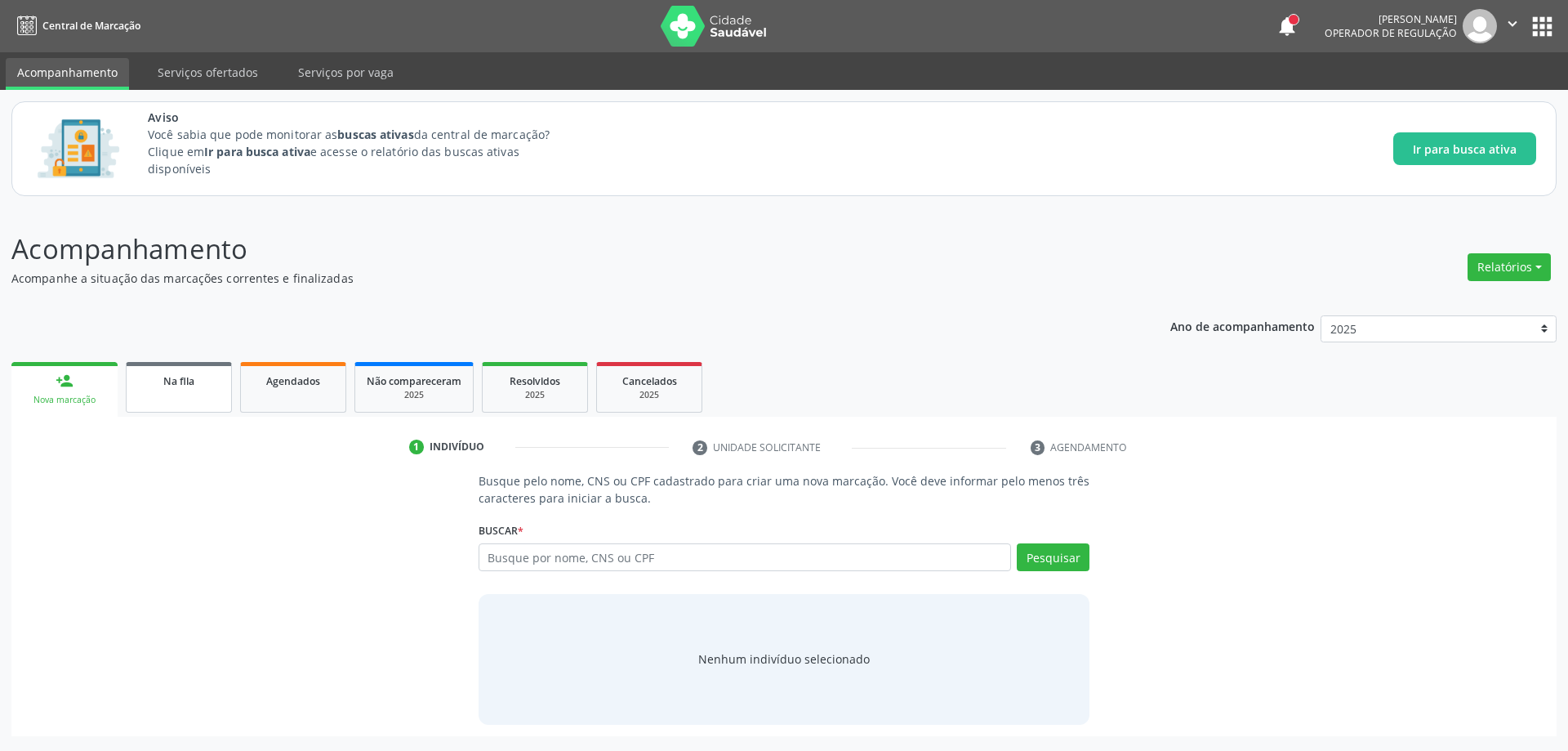
click at [197, 381] on div "Na fila" at bounding box center [178, 380] width 82 height 17
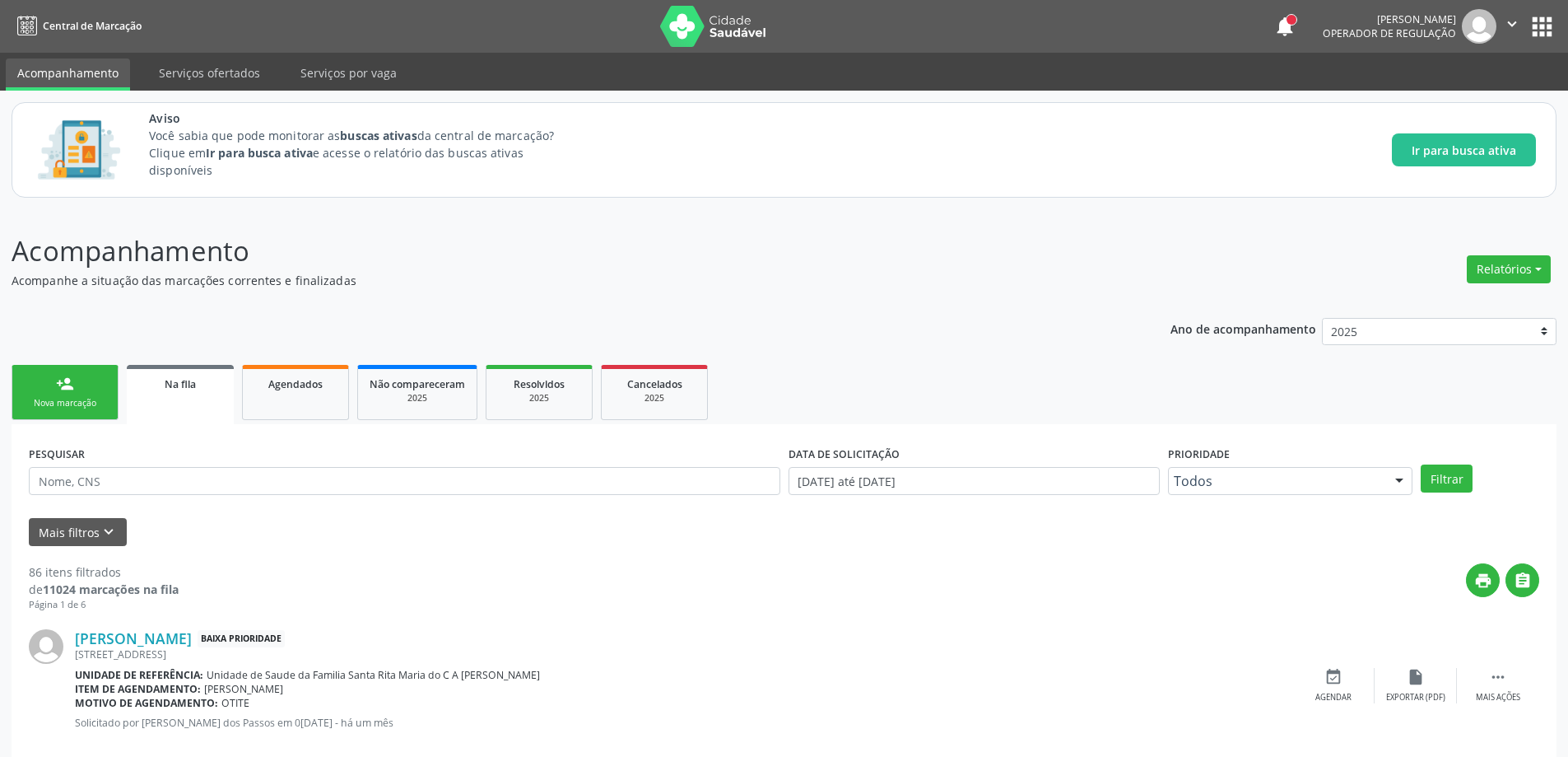
scroll to position [82, 0]
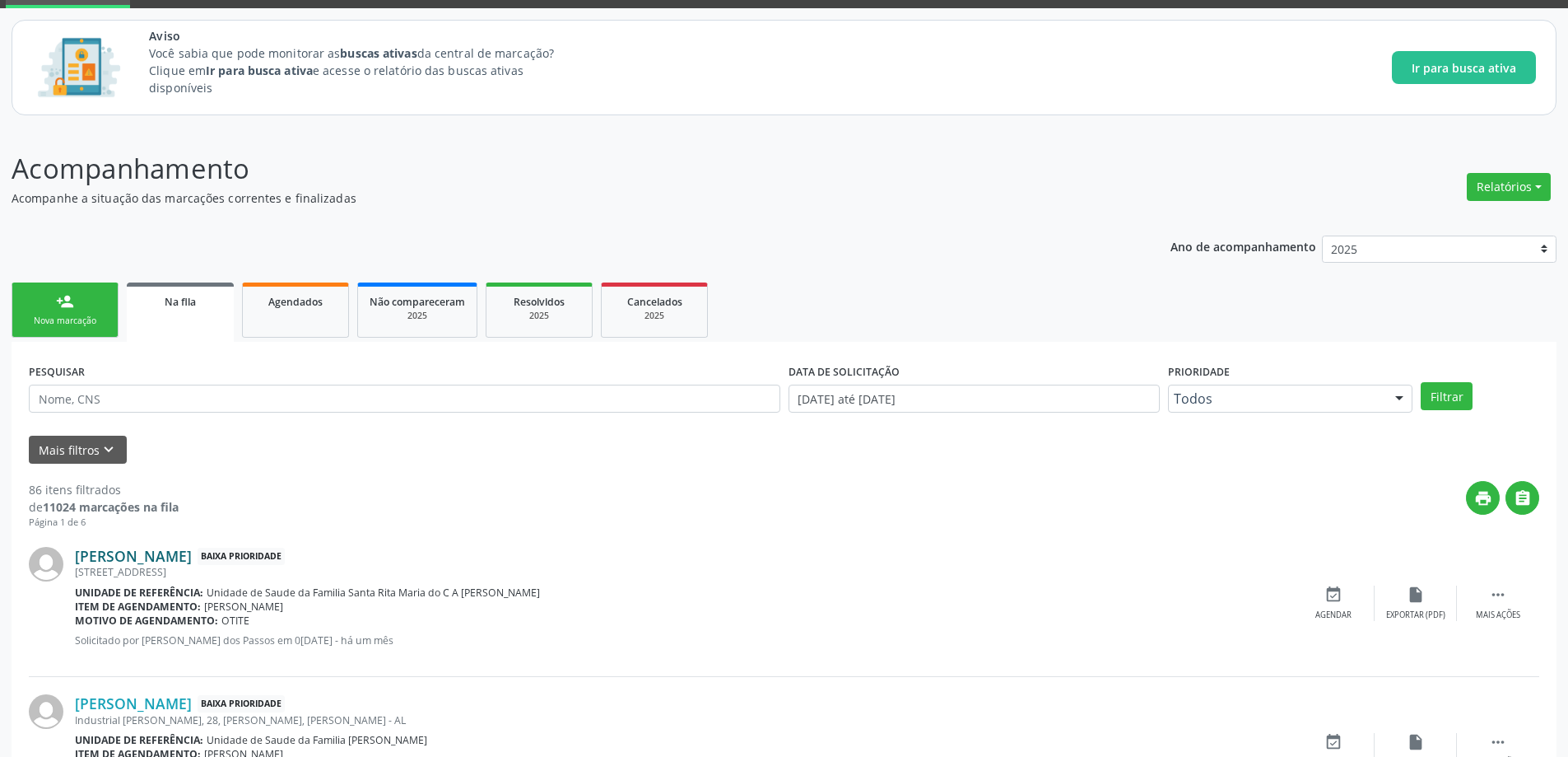
click at [105, 551] on link "[PERSON_NAME]" at bounding box center [133, 556] width 117 height 18
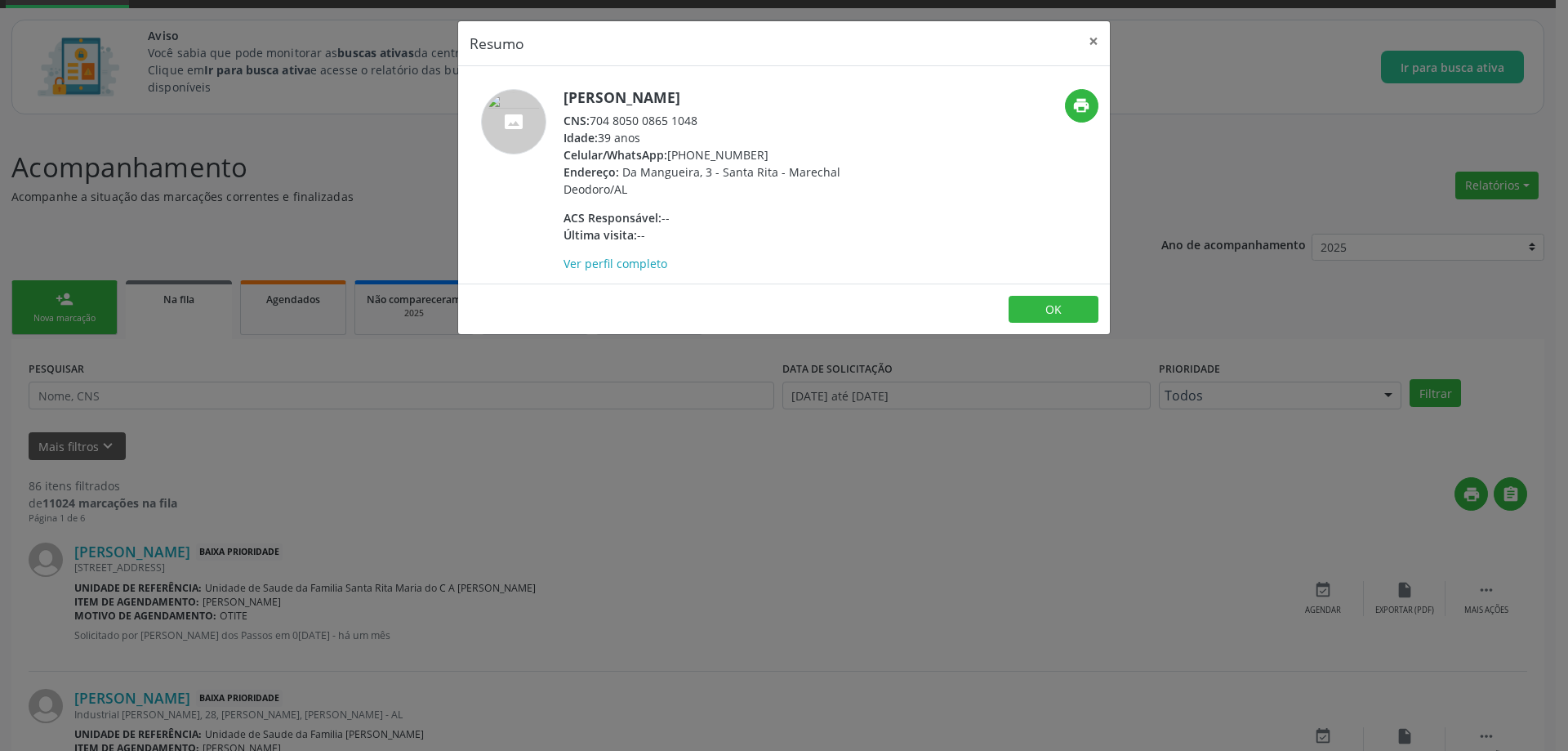
drag, startPoint x: 699, startPoint y: 118, endPoint x: 594, endPoint y: 125, distance: 105.2
click at [594, 125] on div "CNS: 704 8050 0865 1048" at bounding box center [722, 121] width 318 height 17
copy div "704 8050 0865 1048"
click at [1110, 37] on div "Resumo × [PERSON_NAME] CNS: 704 8050 0865 1048 Idade: 39 anos Celular/WhatsApp:…" at bounding box center [784, 178] width 653 height 316
click at [1092, 34] on button "×" at bounding box center [1094, 41] width 33 height 40
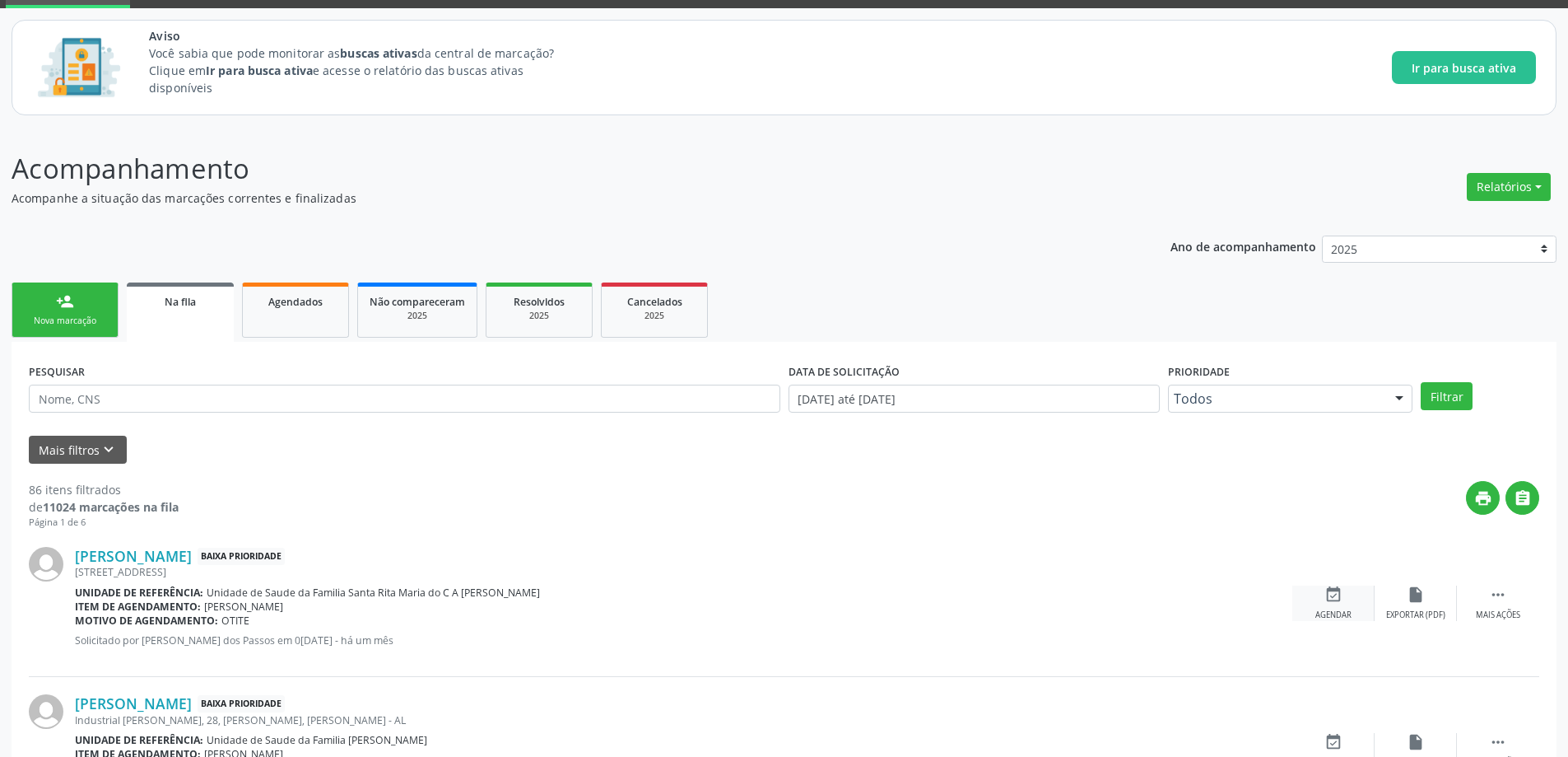
click at [1317, 599] on div "event_available Agendar" at bounding box center [1333, 603] width 82 height 36
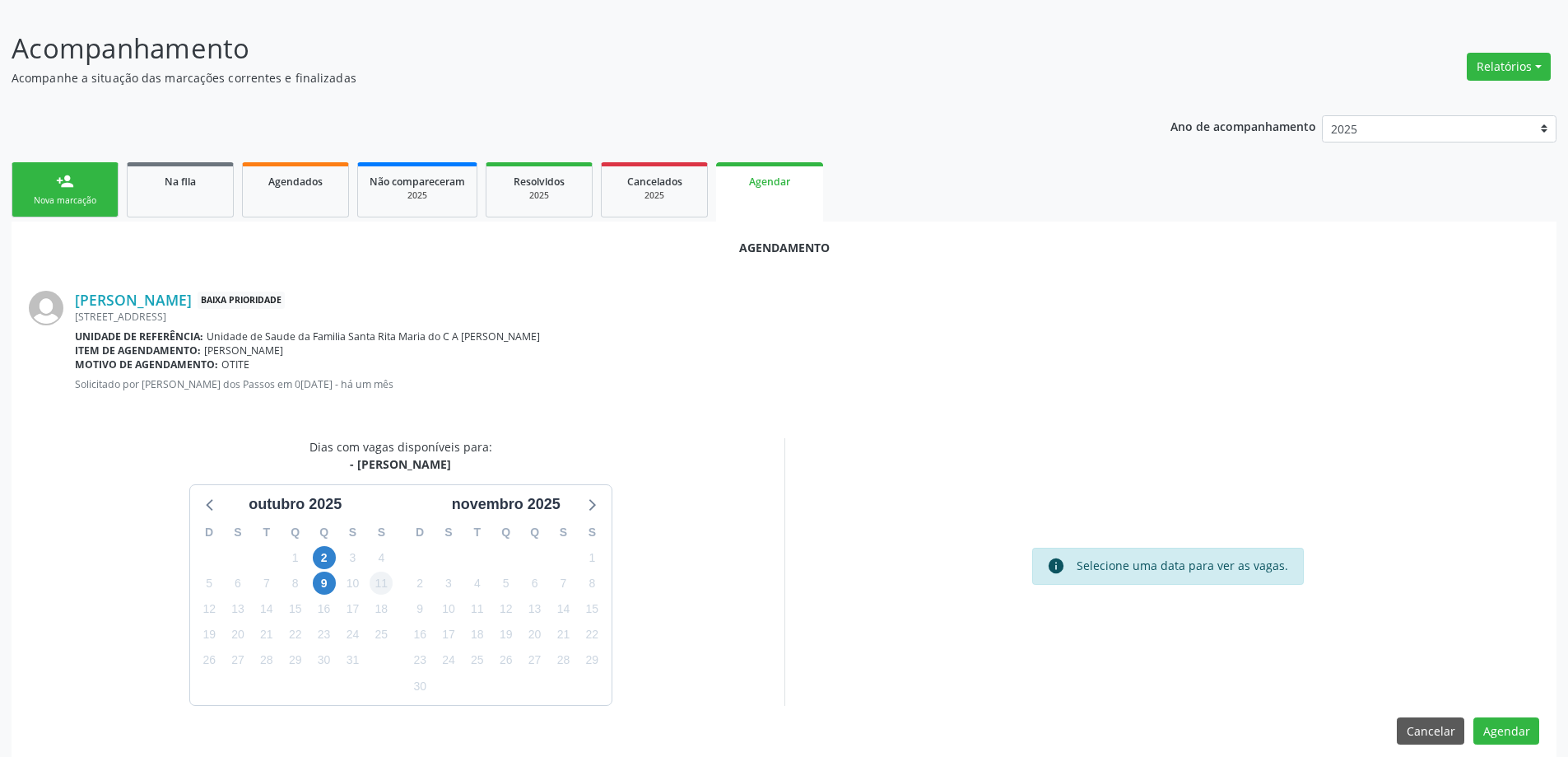
scroll to position [219, 0]
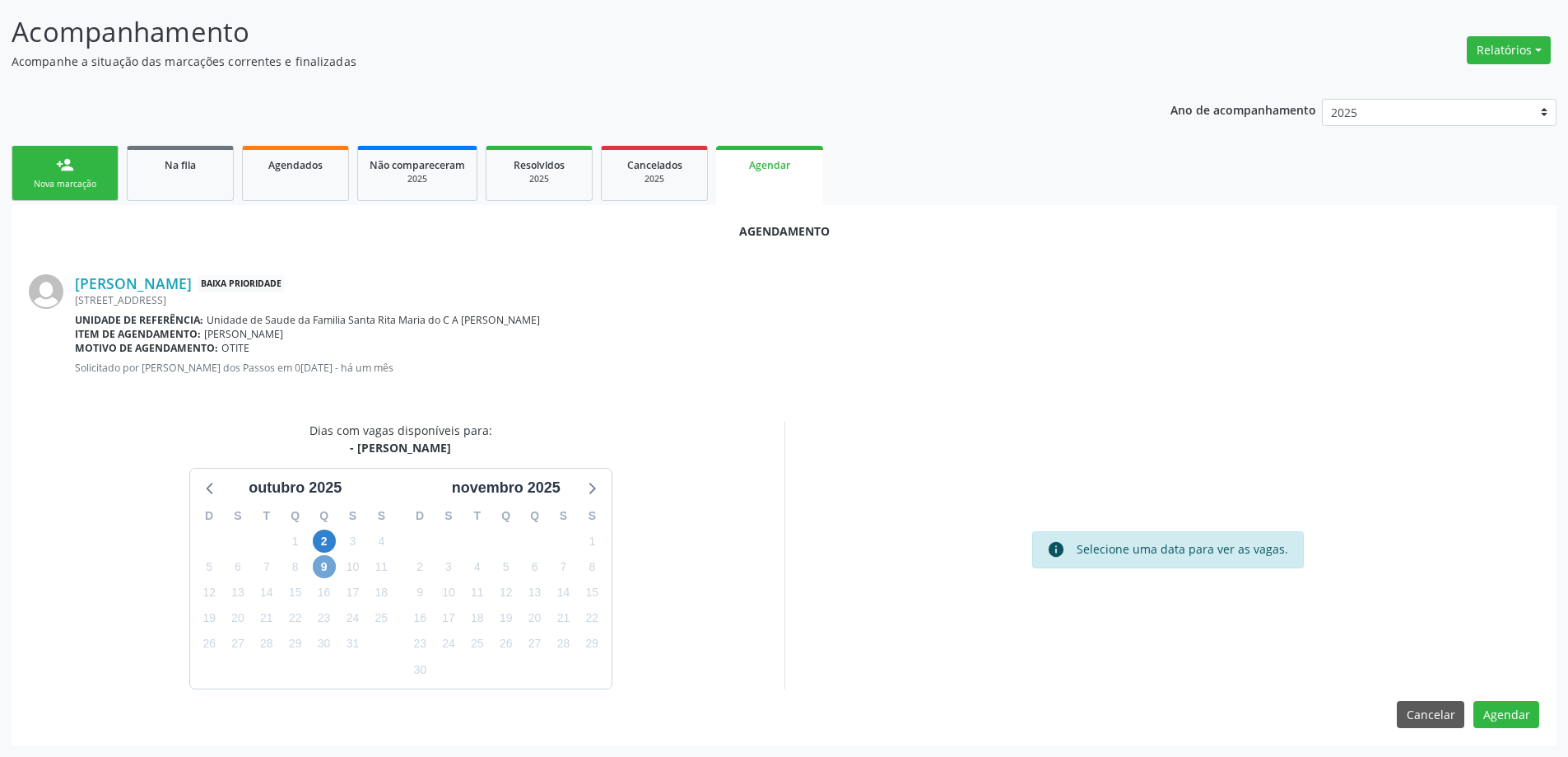
click at [331, 568] on span "9" at bounding box center [325, 567] width 23 height 23
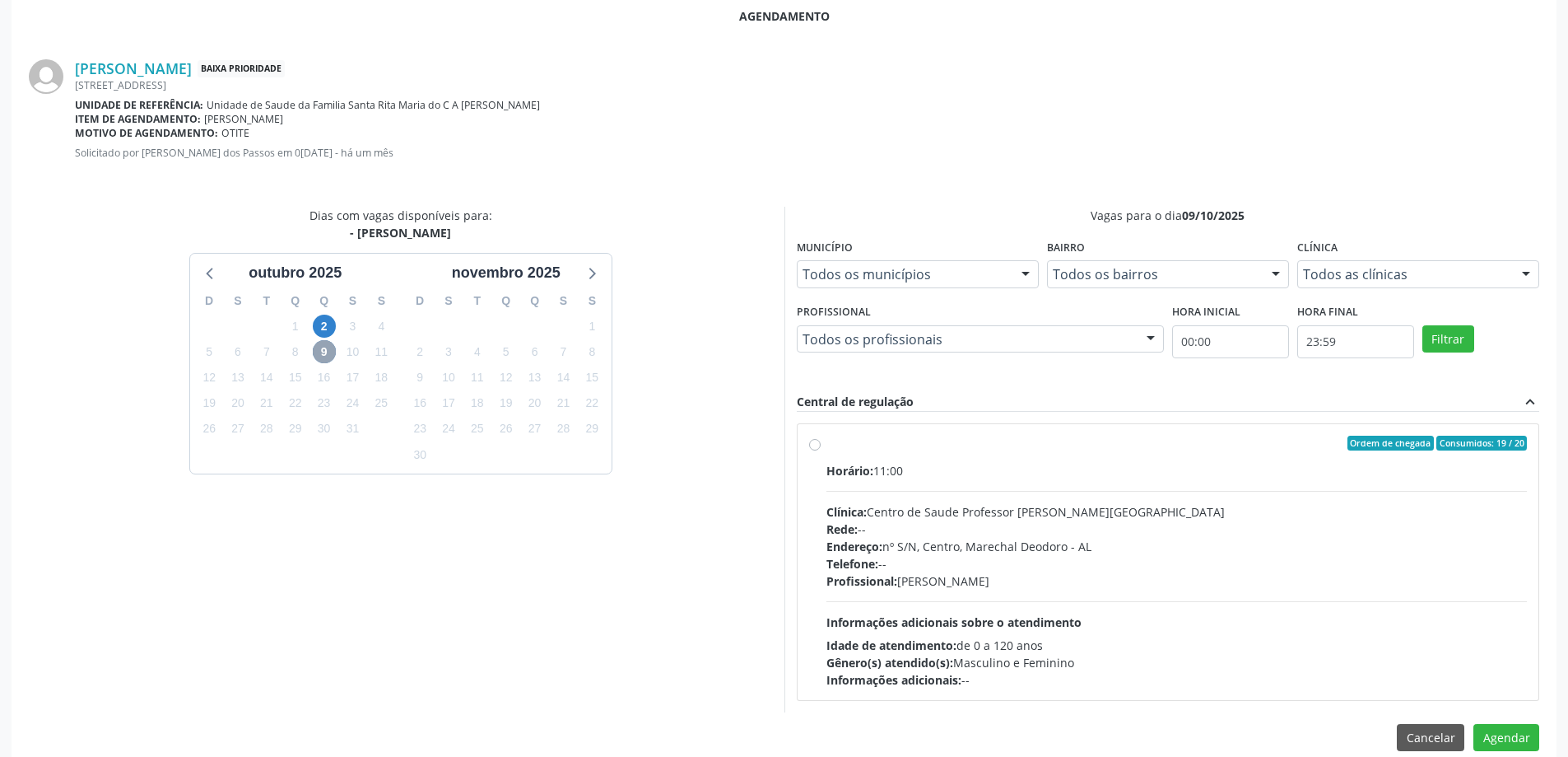
scroll to position [457, 0]
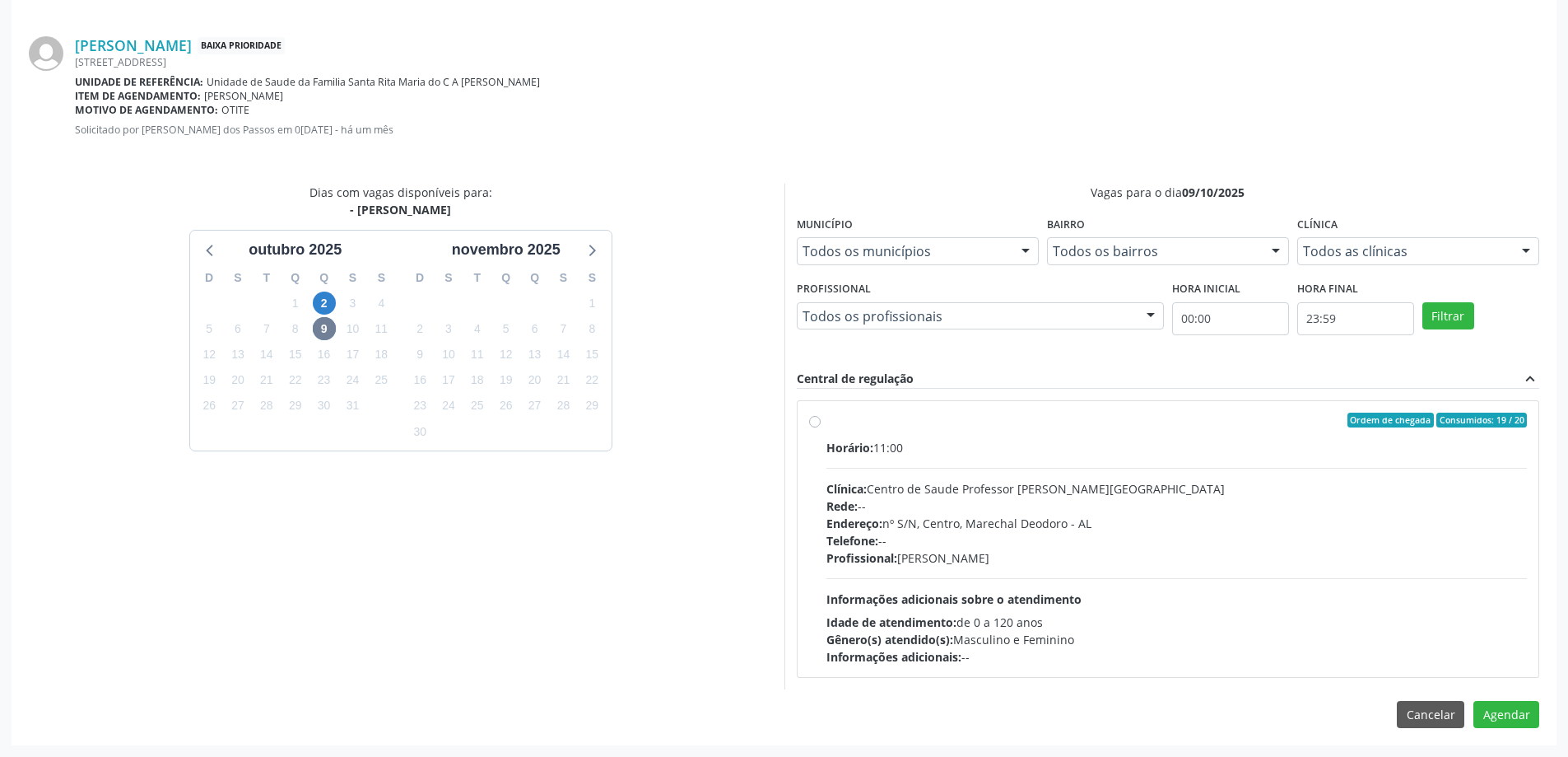
click at [818, 427] on div "Ordem de chegada Consumidos: 19 / 20 Horário: 11:00 Clínica: Centro de Saude Pr…" at bounding box center [1168, 540] width 718 height 253
radio input "true"
click at [1506, 746] on button "Agendar" at bounding box center [1506, 744] width 66 height 28
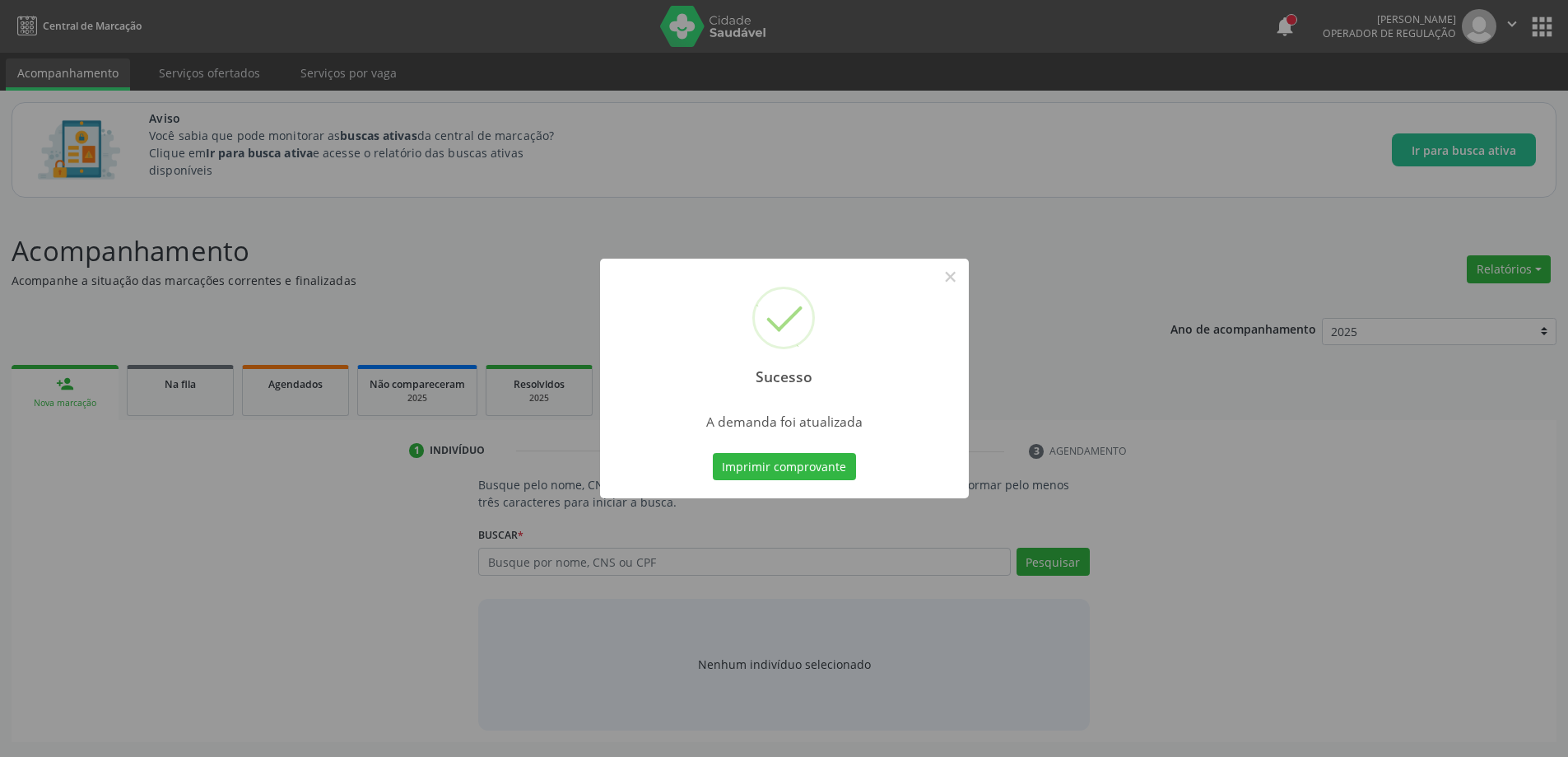
scroll to position [0, 0]
click at [940, 283] on div "Sucesso ×" at bounding box center [790, 330] width 369 height 142
click at [955, 277] on button "×" at bounding box center [957, 277] width 28 height 28
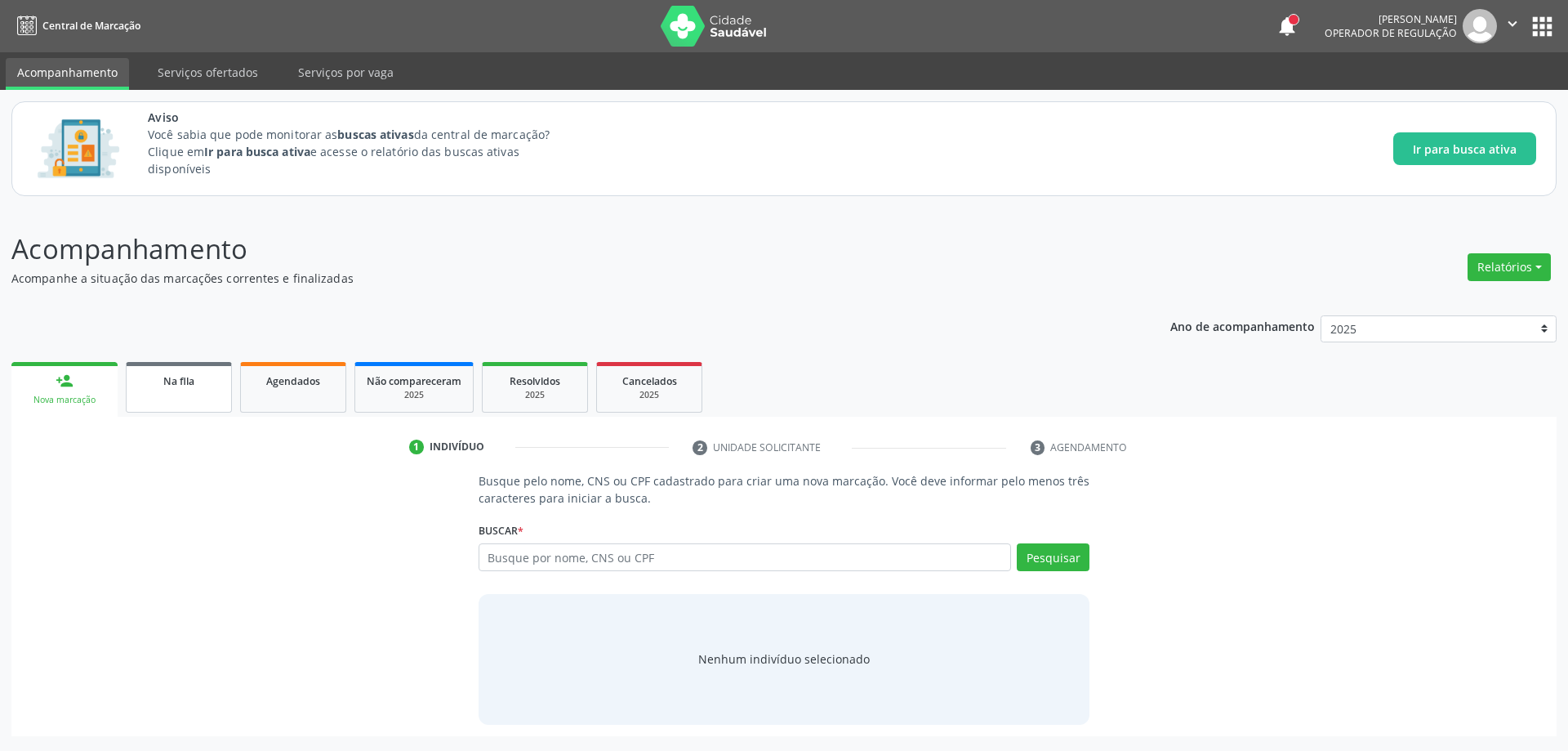
click at [217, 402] on link "Na fila" at bounding box center [178, 387] width 107 height 50
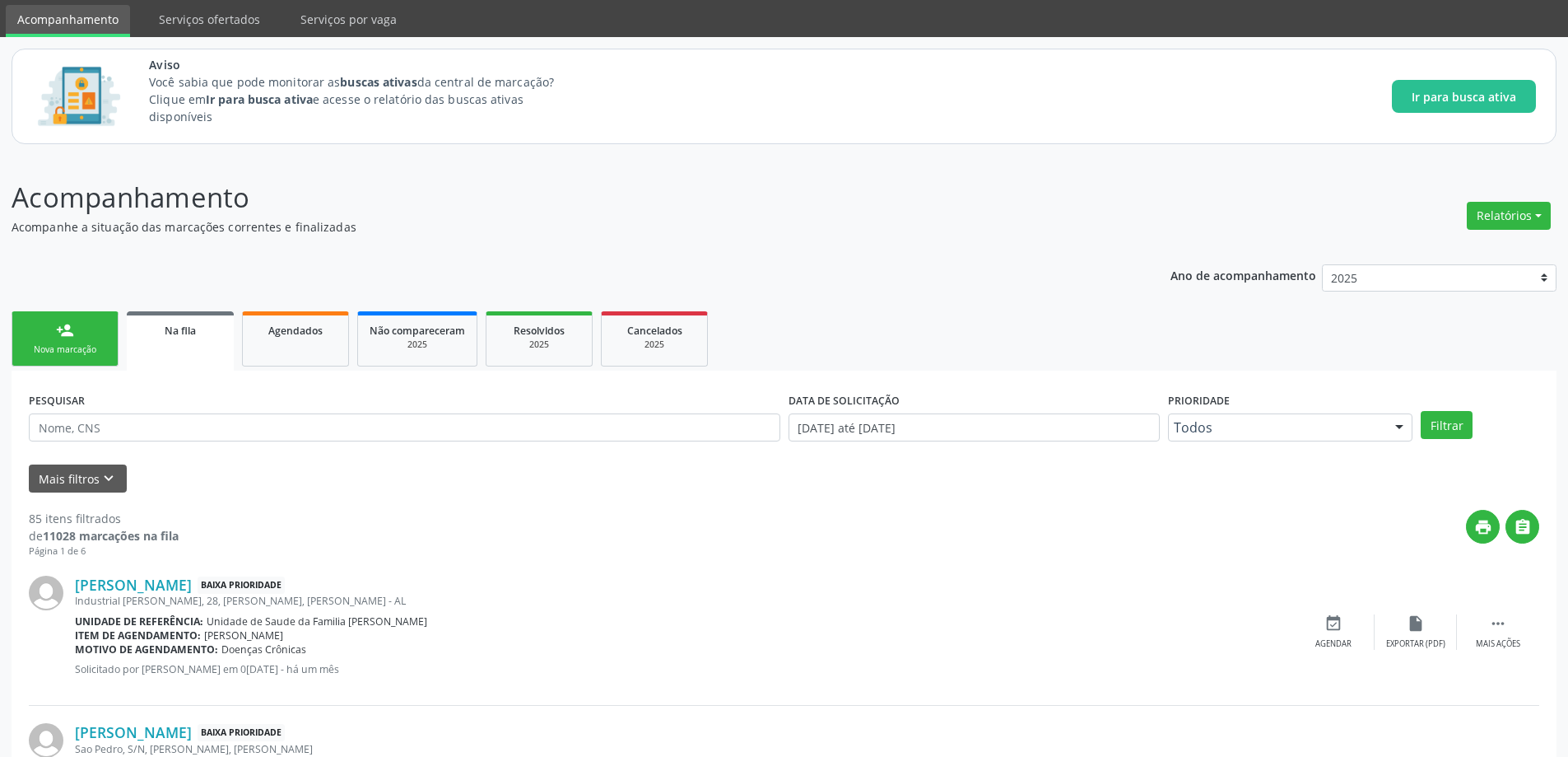
scroll to position [82, 0]
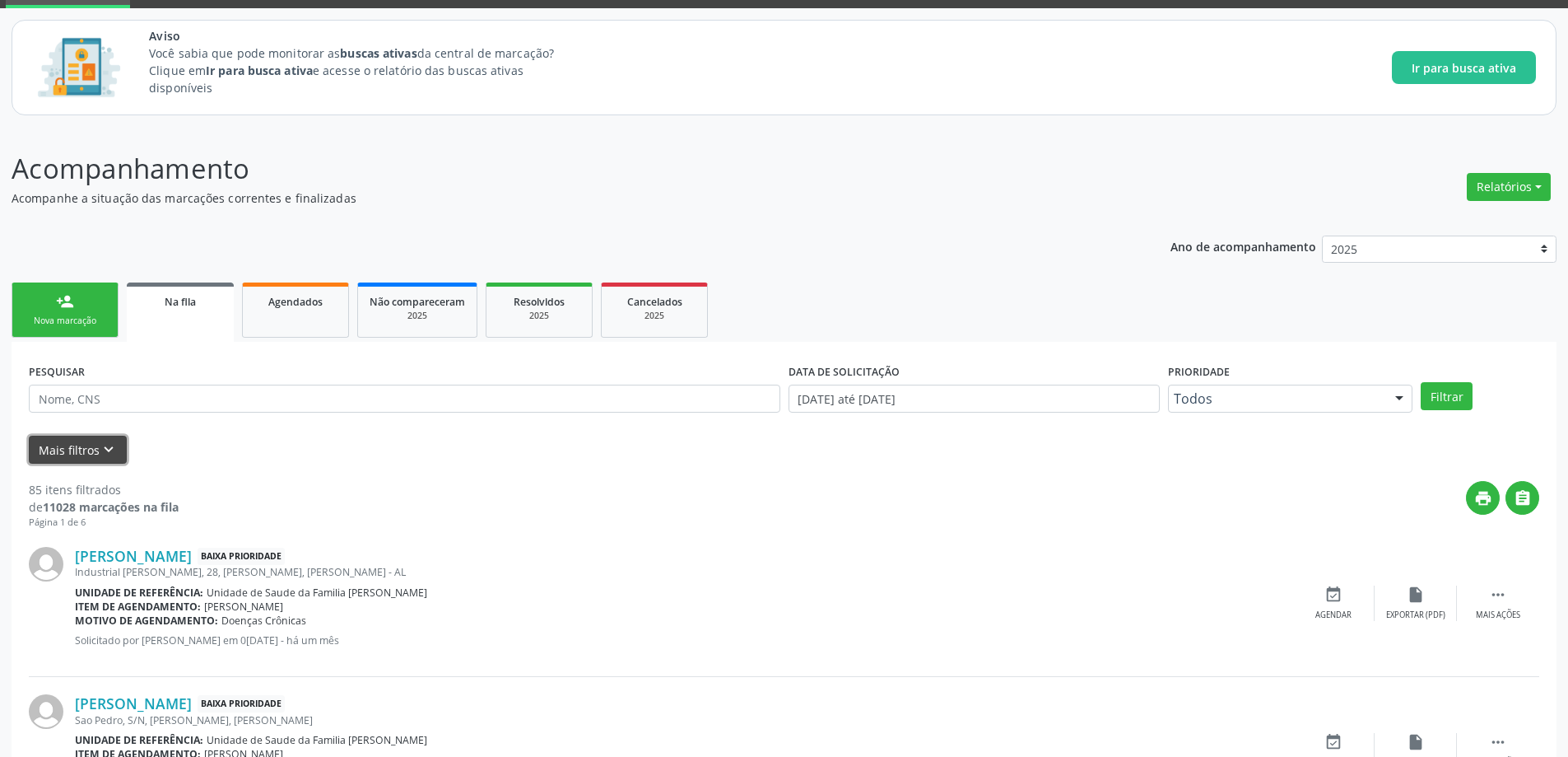
click at [84, 455] on button "Mais filtros keyboard_arrow_down" at bounding box center [78, 450] width 98 height 29
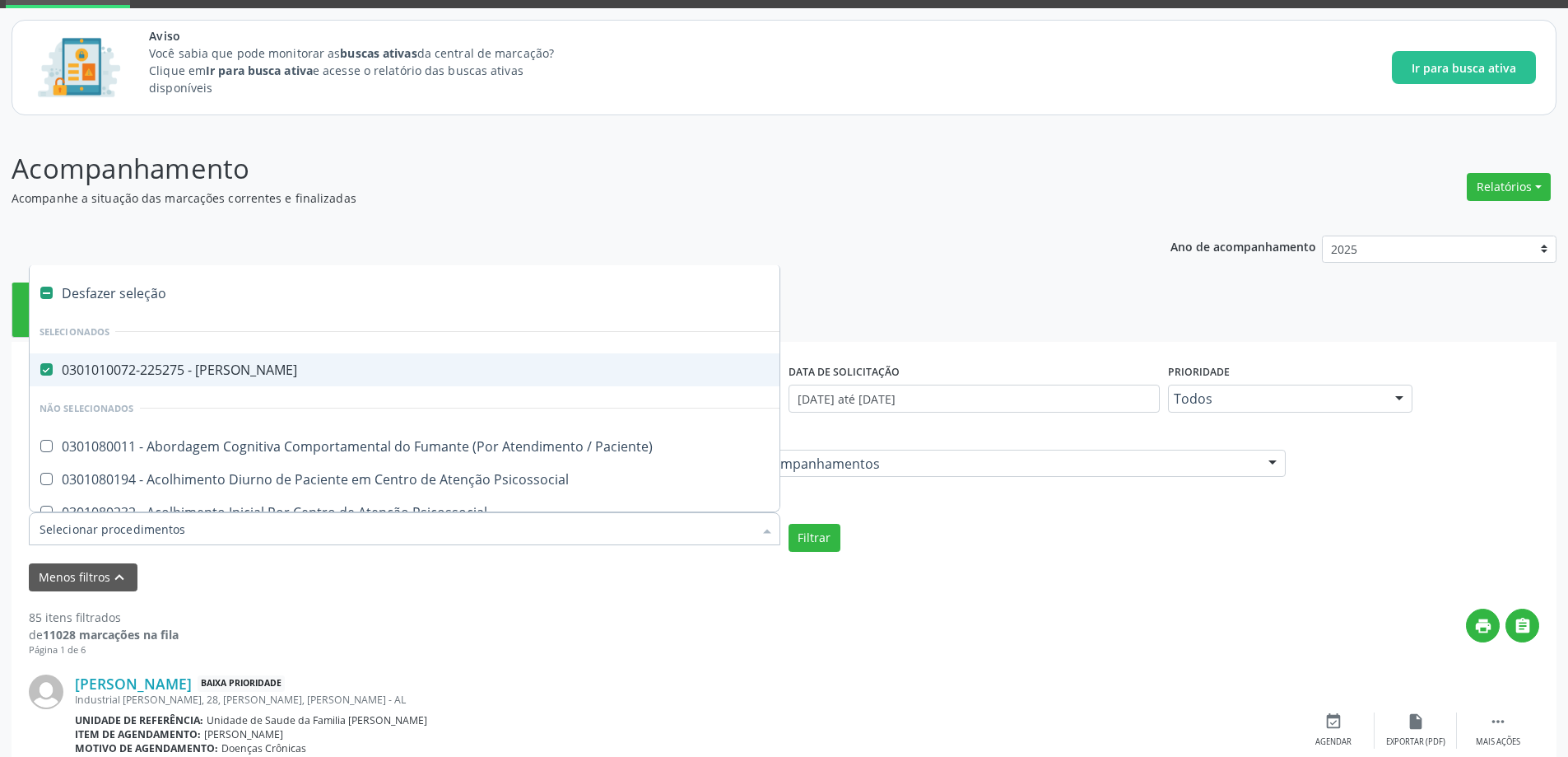
click at [46, 370] on Otorrinolaringologista at bounding box center [46, 369] width 12 height 12
click at [40, 370] on Otorrinolaringologista "checkbox" at bounding box center [35, 369] width 11 height 11
checkbox Otorrinolaringologista "false"
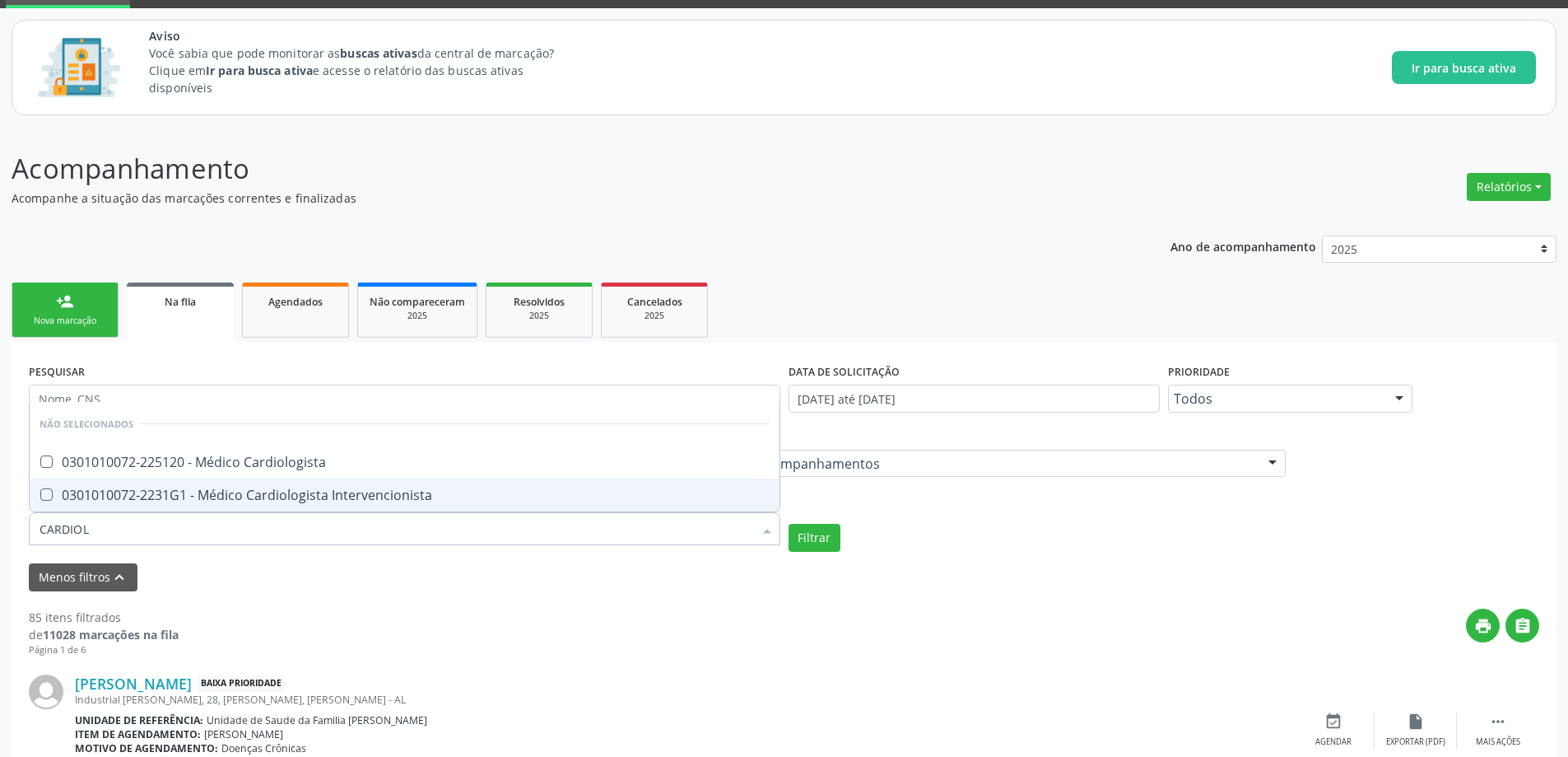
type input "CARDIOLO"
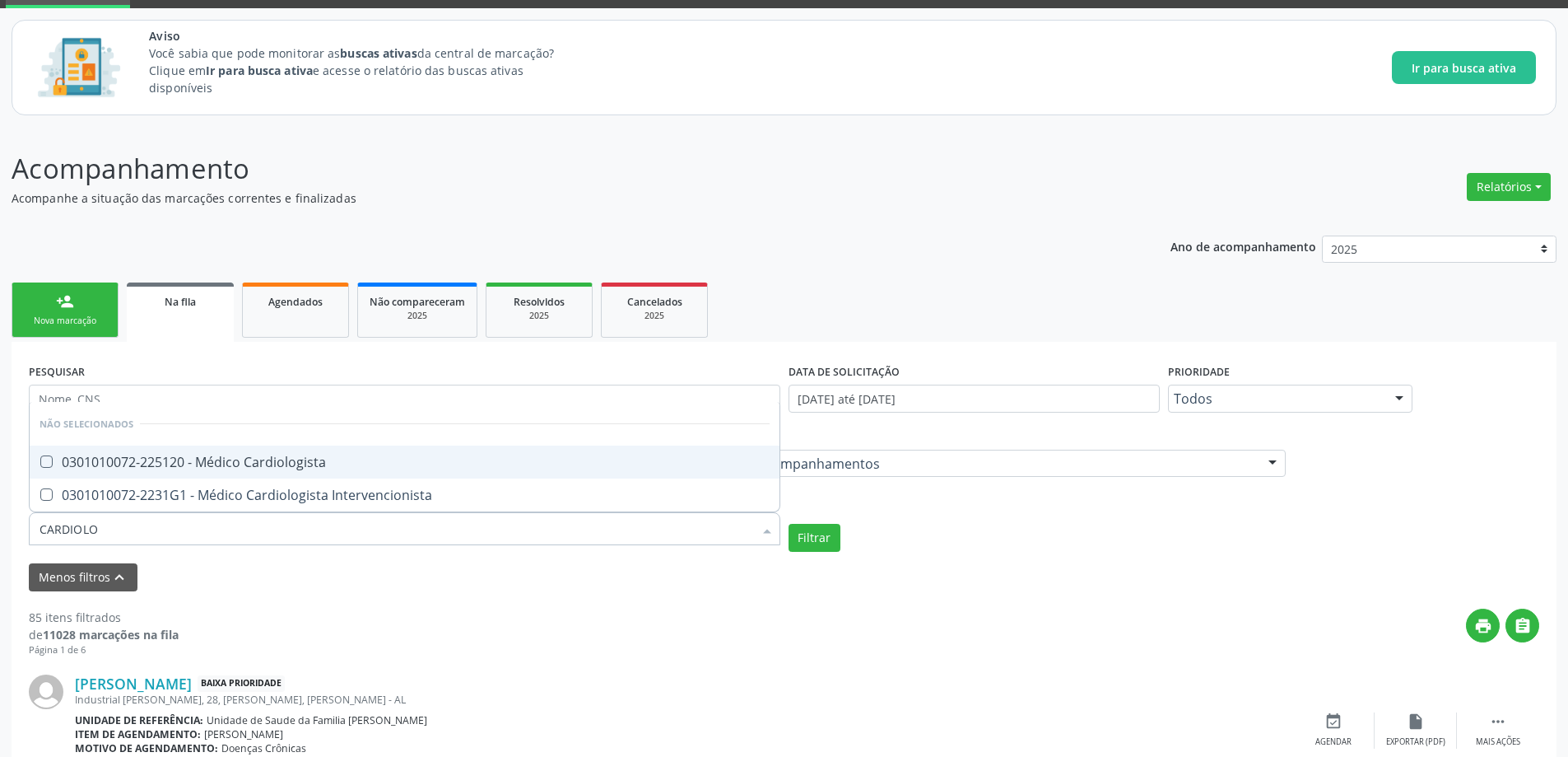
click at [186, 460] on div "0301010072-225120 - Médico Cardiologista" at bounding box center [404, 462] width 730 height 13
checkbox Cardiologista "true"
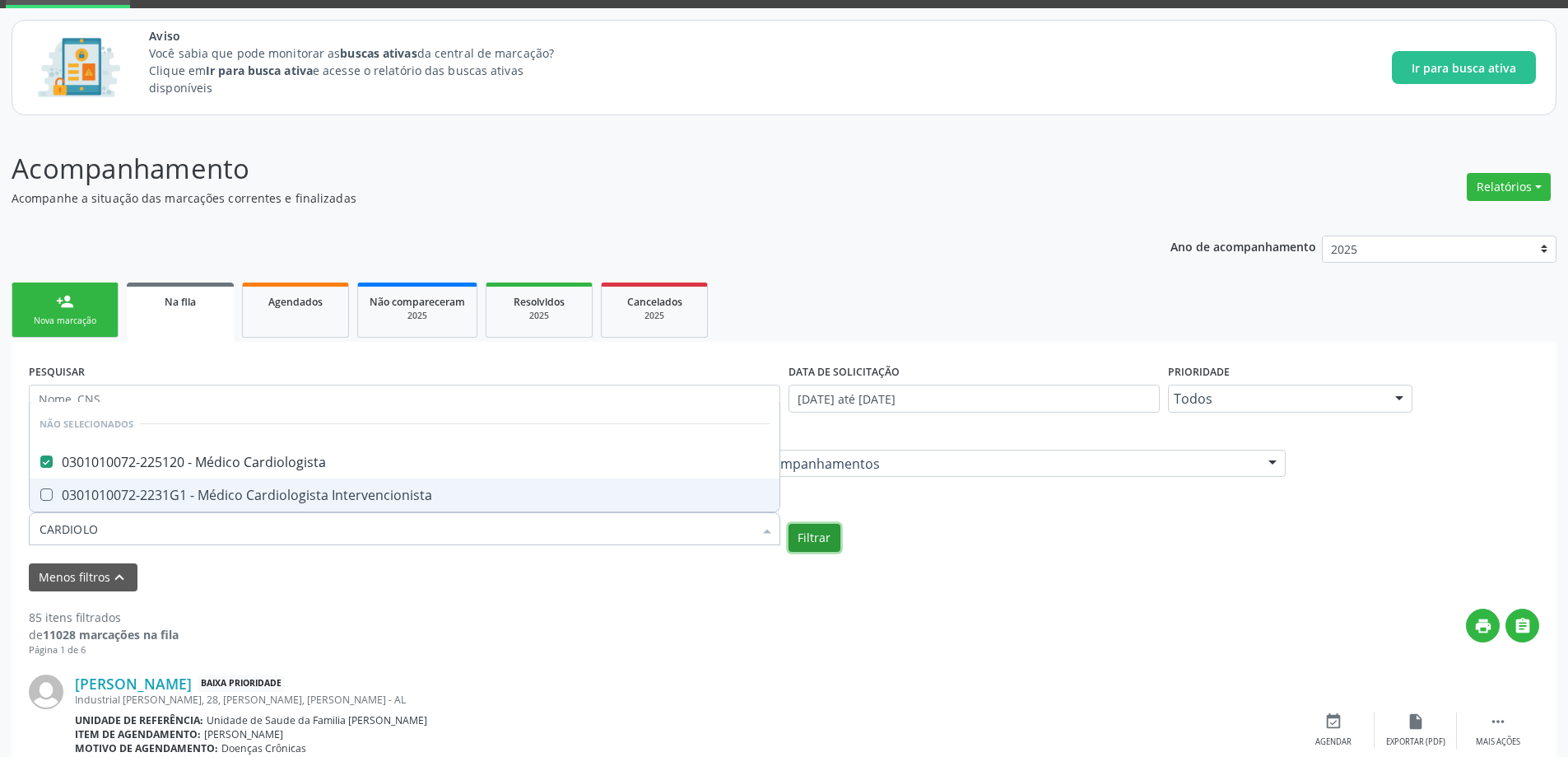
click at [820, 534] on button "Filtrar" at bounding box center [815, 538] width 52 height 28
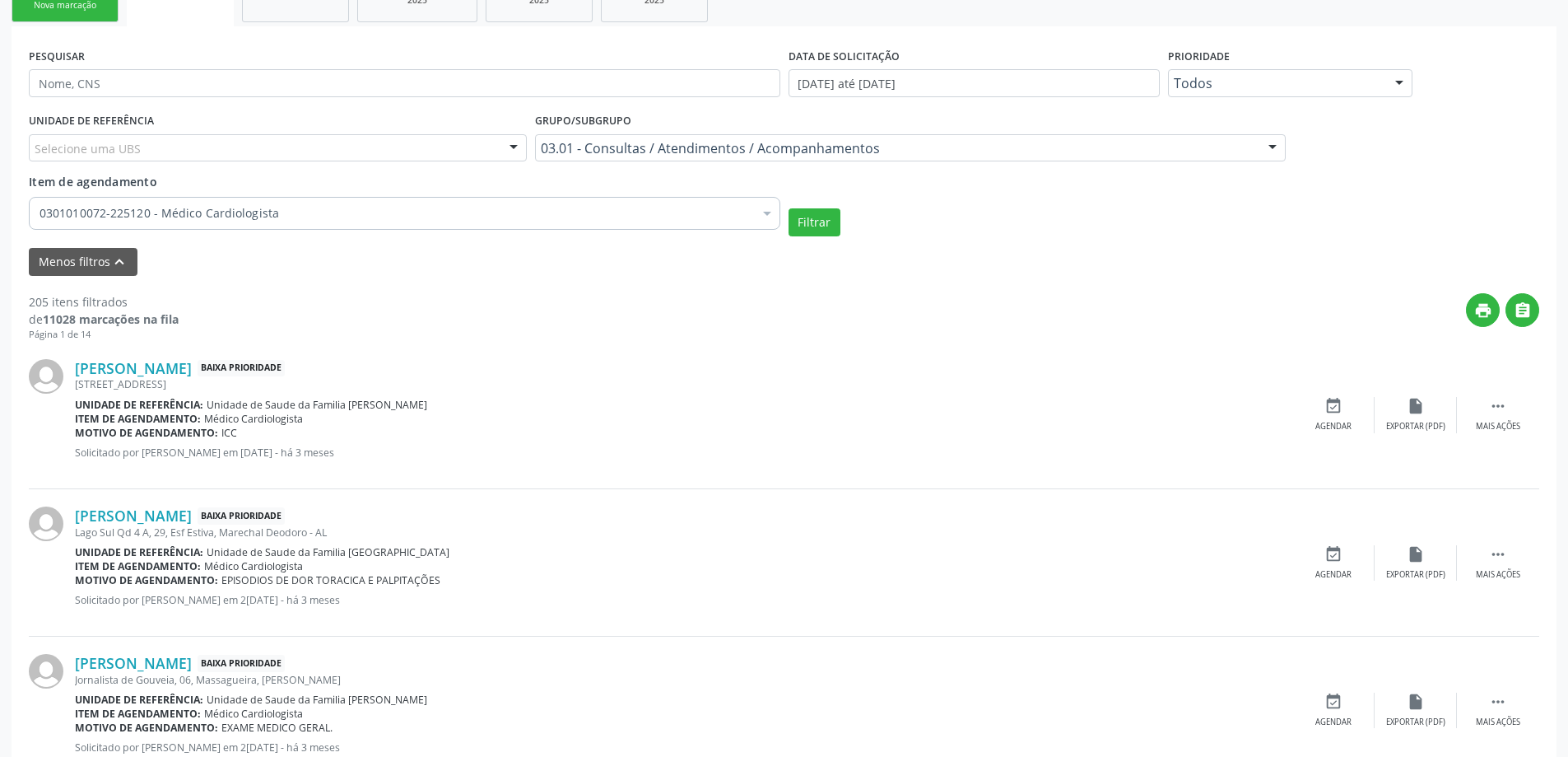
scroll to position [412, 0]
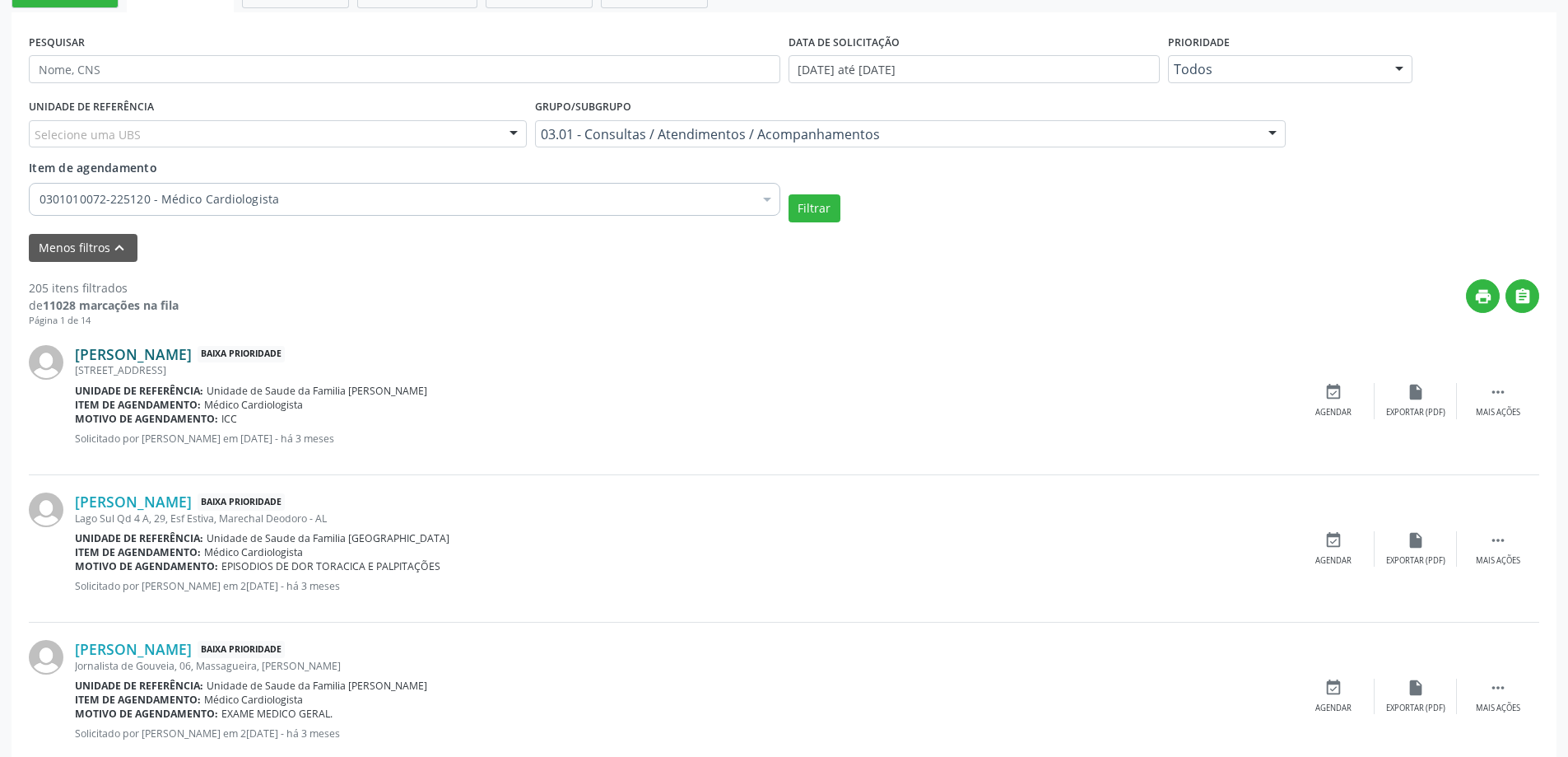
click at [135, 351] on link "[PERSON_NAME]" at bounding box center [133, 354] width 117 height 18
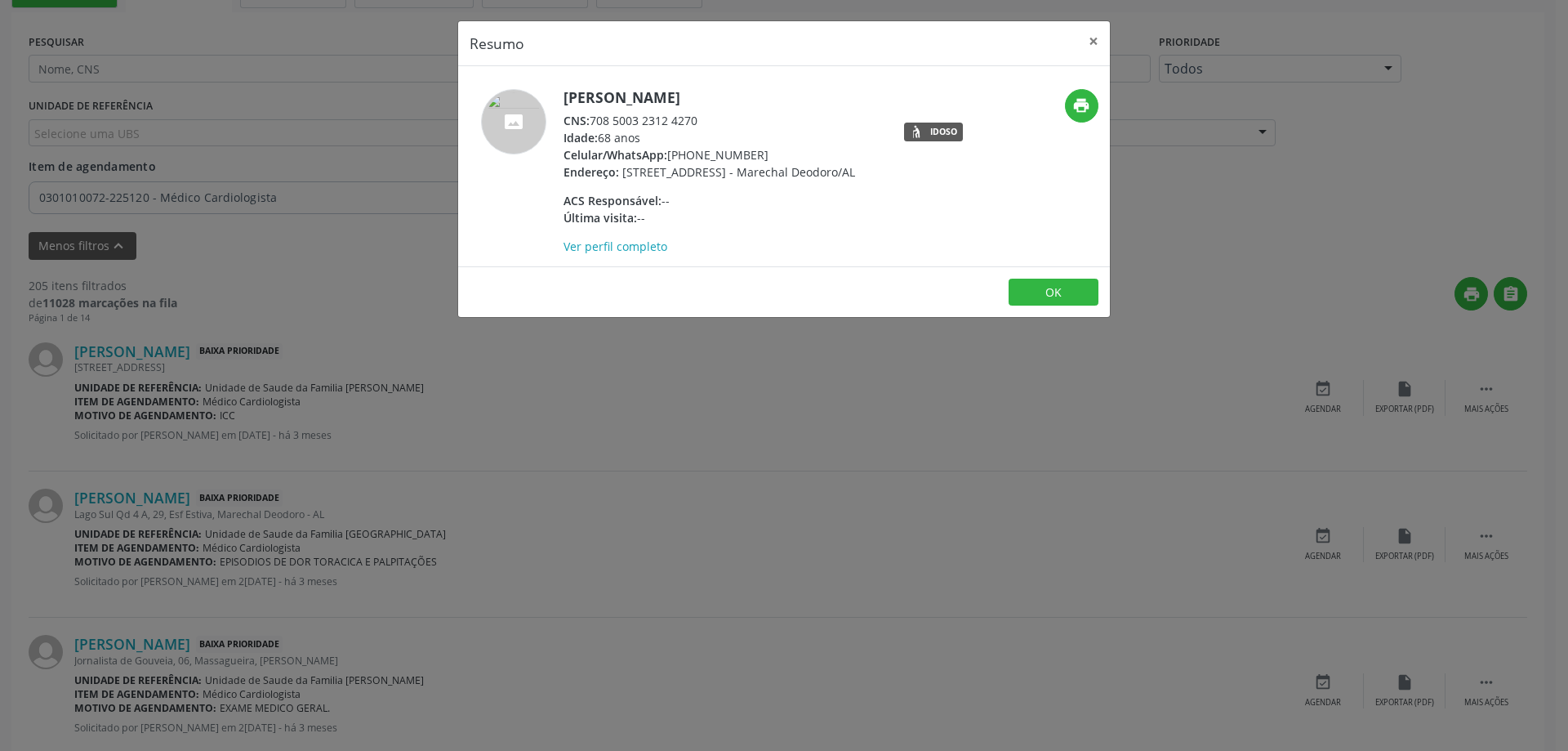
drag, startPoint x: 702, startPoint y: 117, endPoint x: 595, endPoint y: 124, distance: 107.2
click at [595, 124] on div "CNS: 708 5003 2312 4270" at bounding box center [708, 121] width 291 height 17
copy div "708 5003 2312 4270"
click at [1094, 40] on button "×" at bounding box center [1094, 41] width 33 height 40
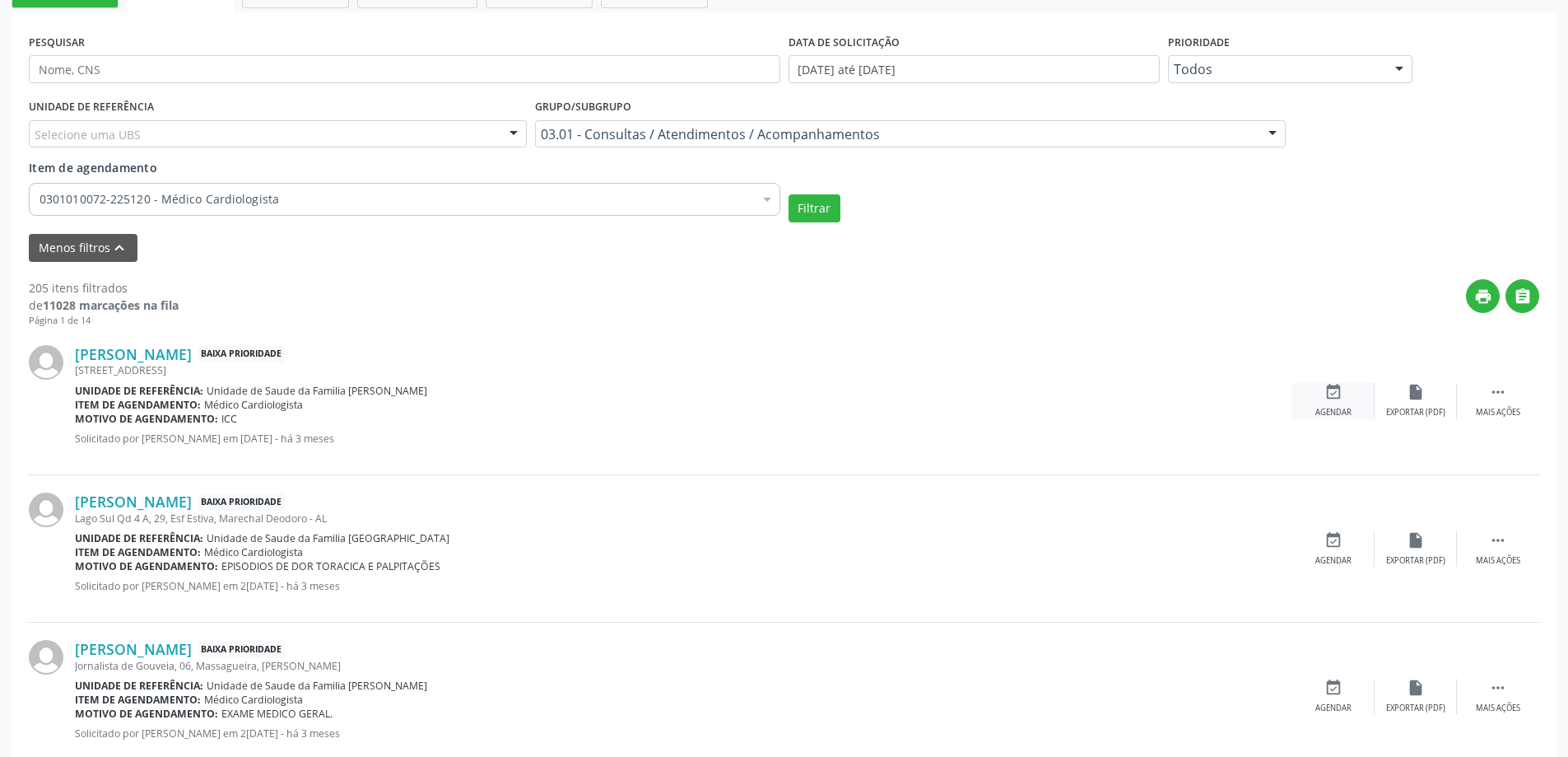
click at [1329, 401] on icon "event_available" at bounding box center [1333, 392] width 18 height 18
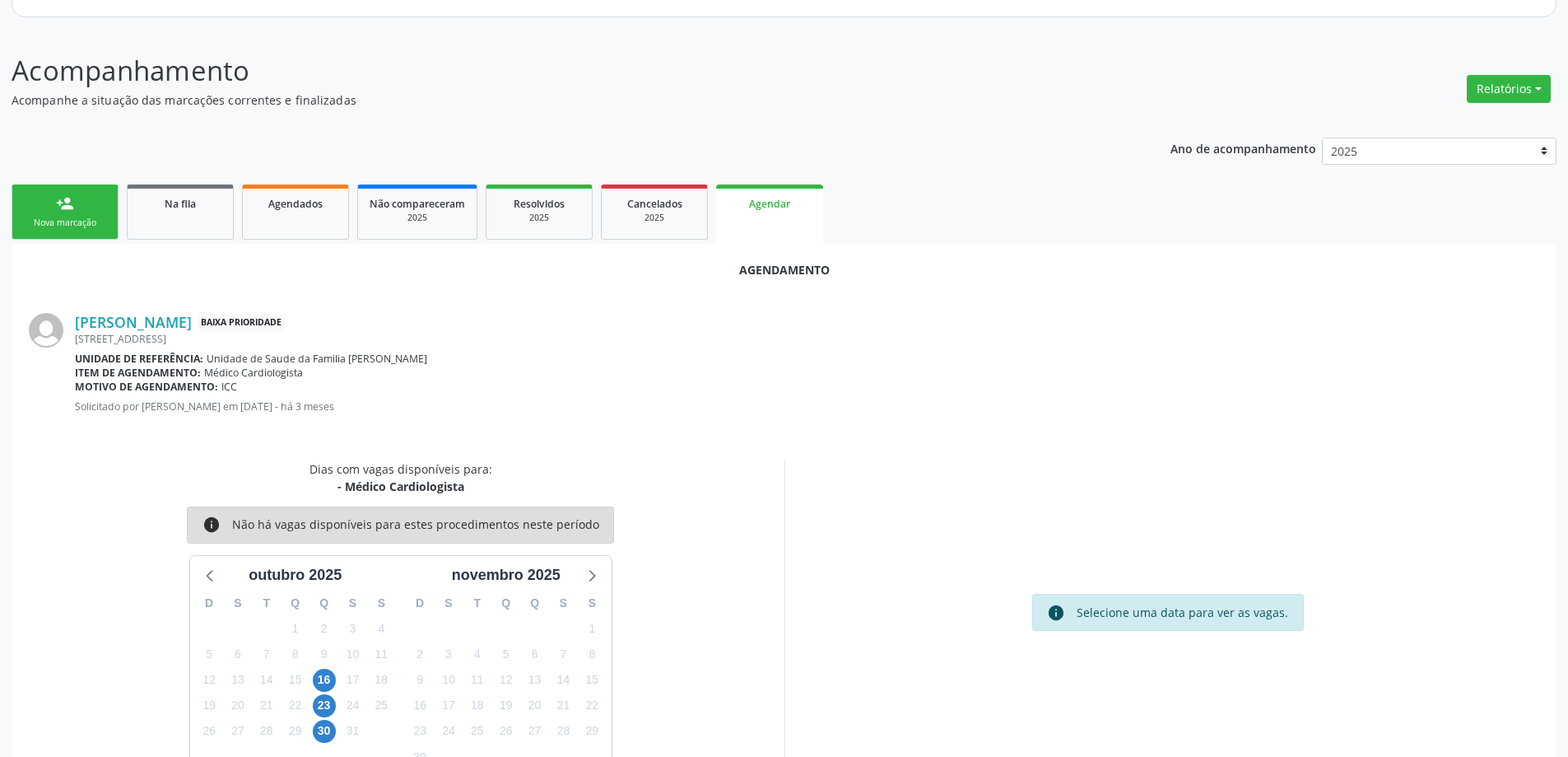
scroll to position [219, 0]
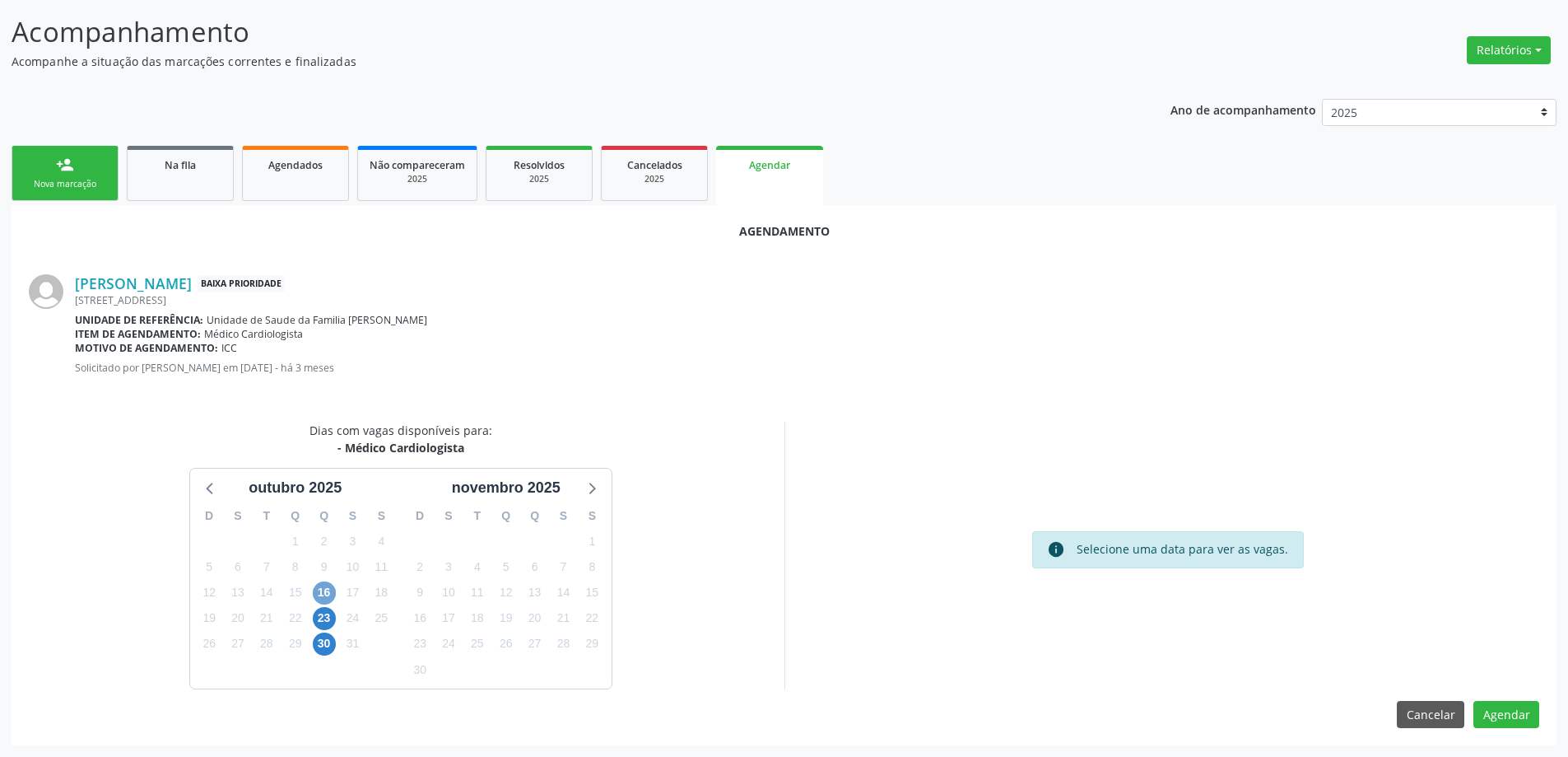
click at [320, 598] on span "16" at bounding box center [325, 593] width 23 height 23
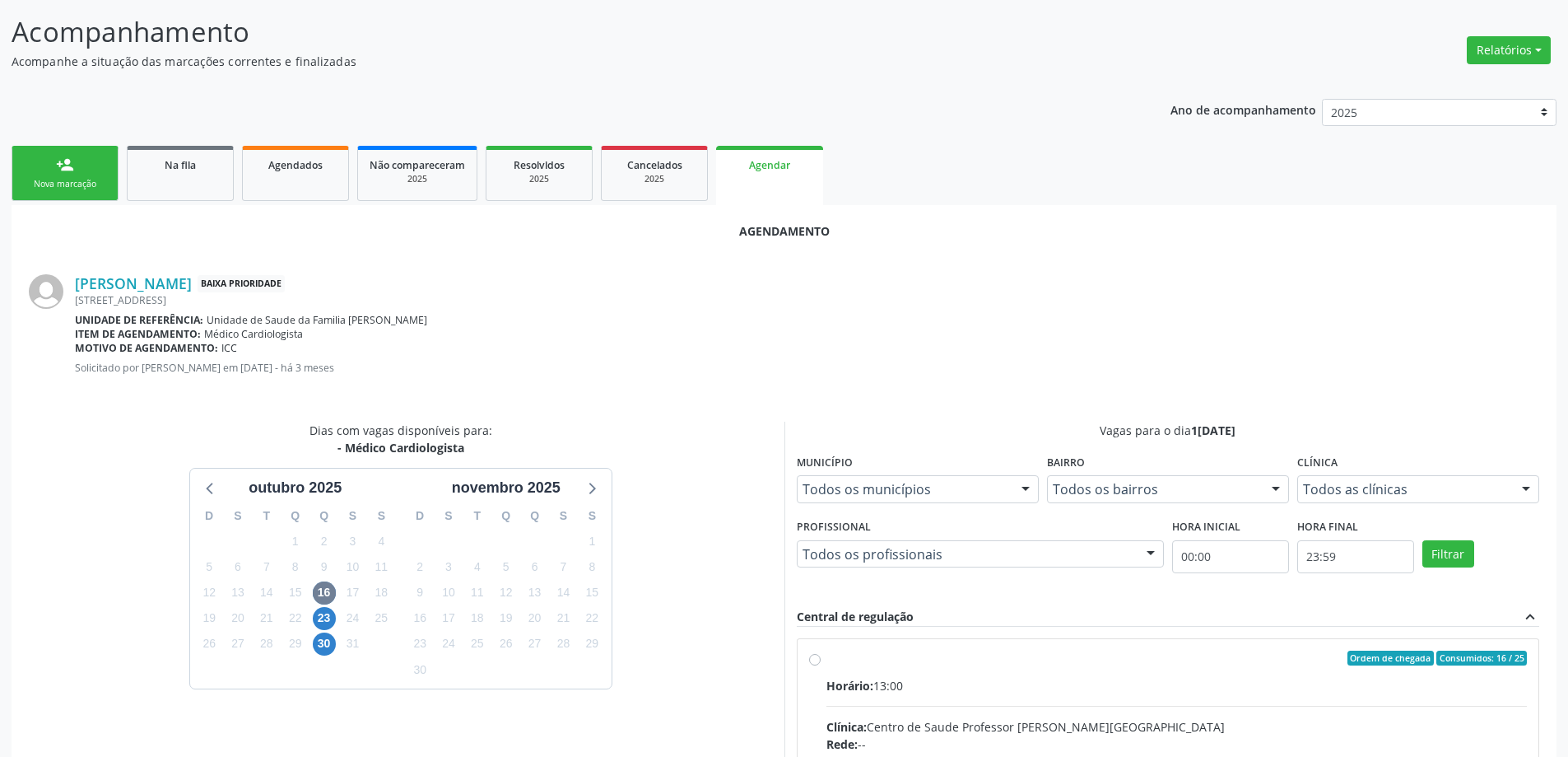
click at [817, 661] on input "Ordem de chegada Consumidos: 16 / 25 Horário: 13:00 Clínica: Centro de Saude Pr…" at bounding box center [815, 658] width 12 height 15
radio input "true"
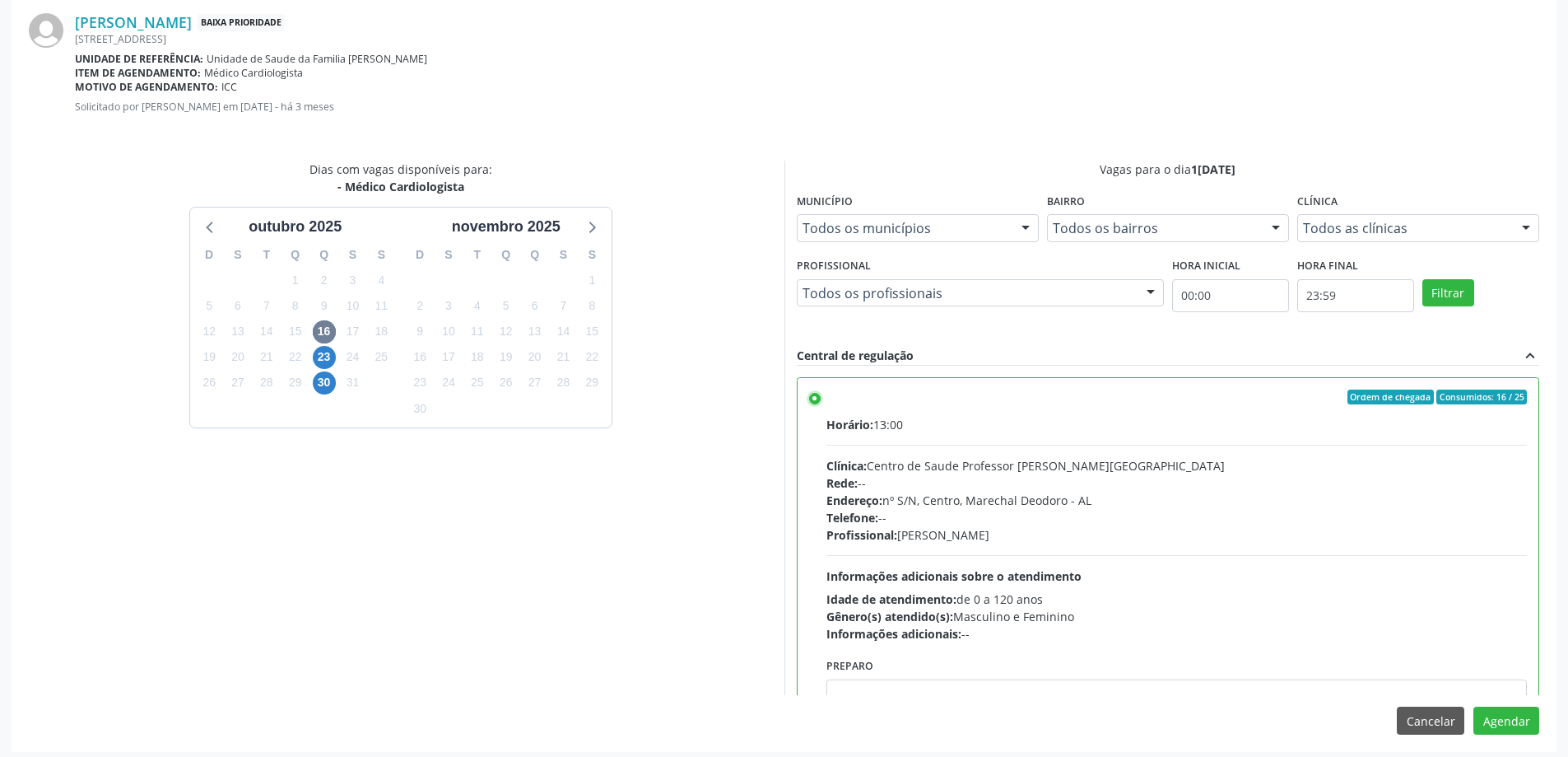
scroll to position [487, 0]
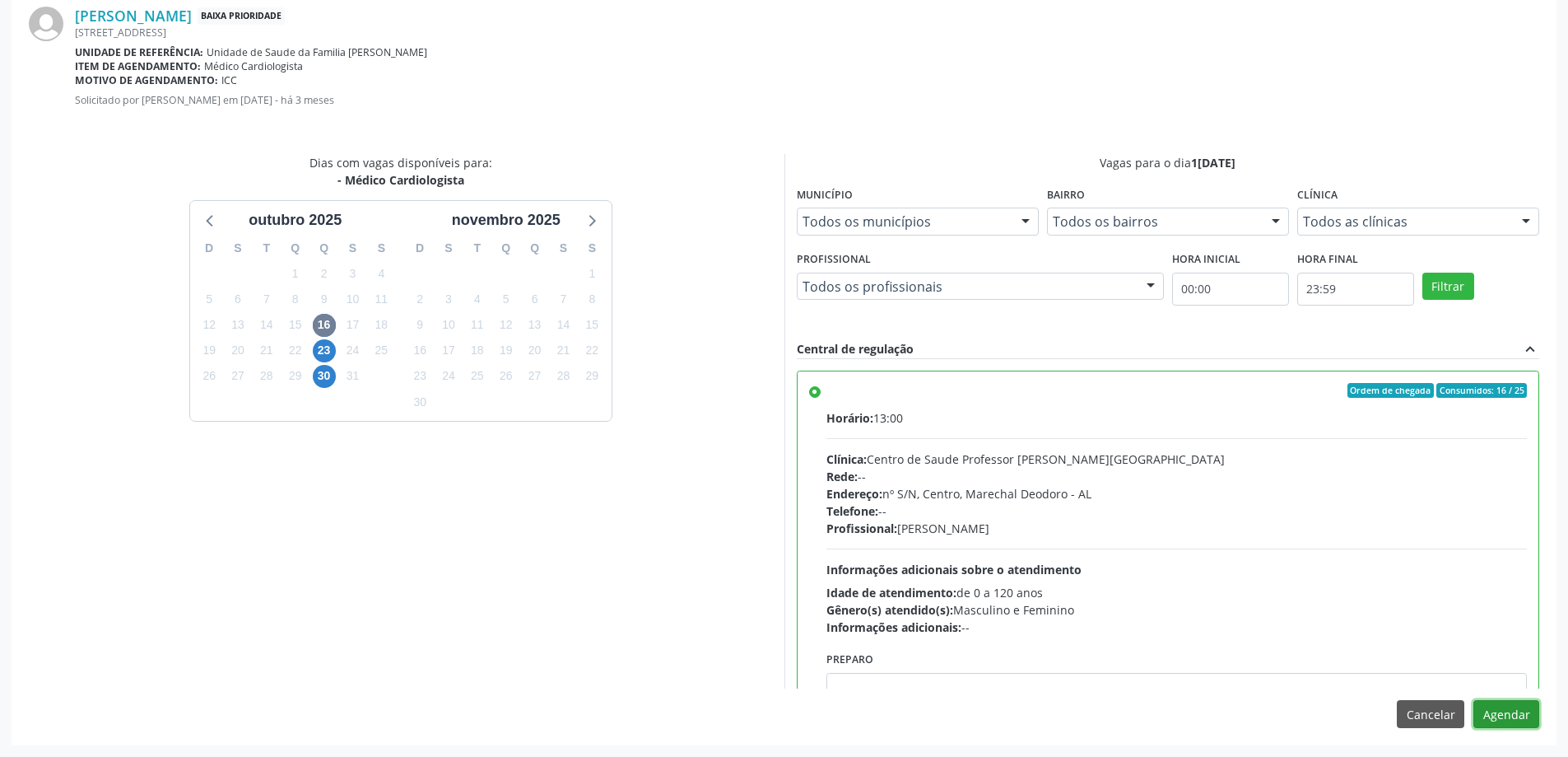
click at [1512, 717] on button "Agendar" at bounding box center [1506, 715] width 66 height 28
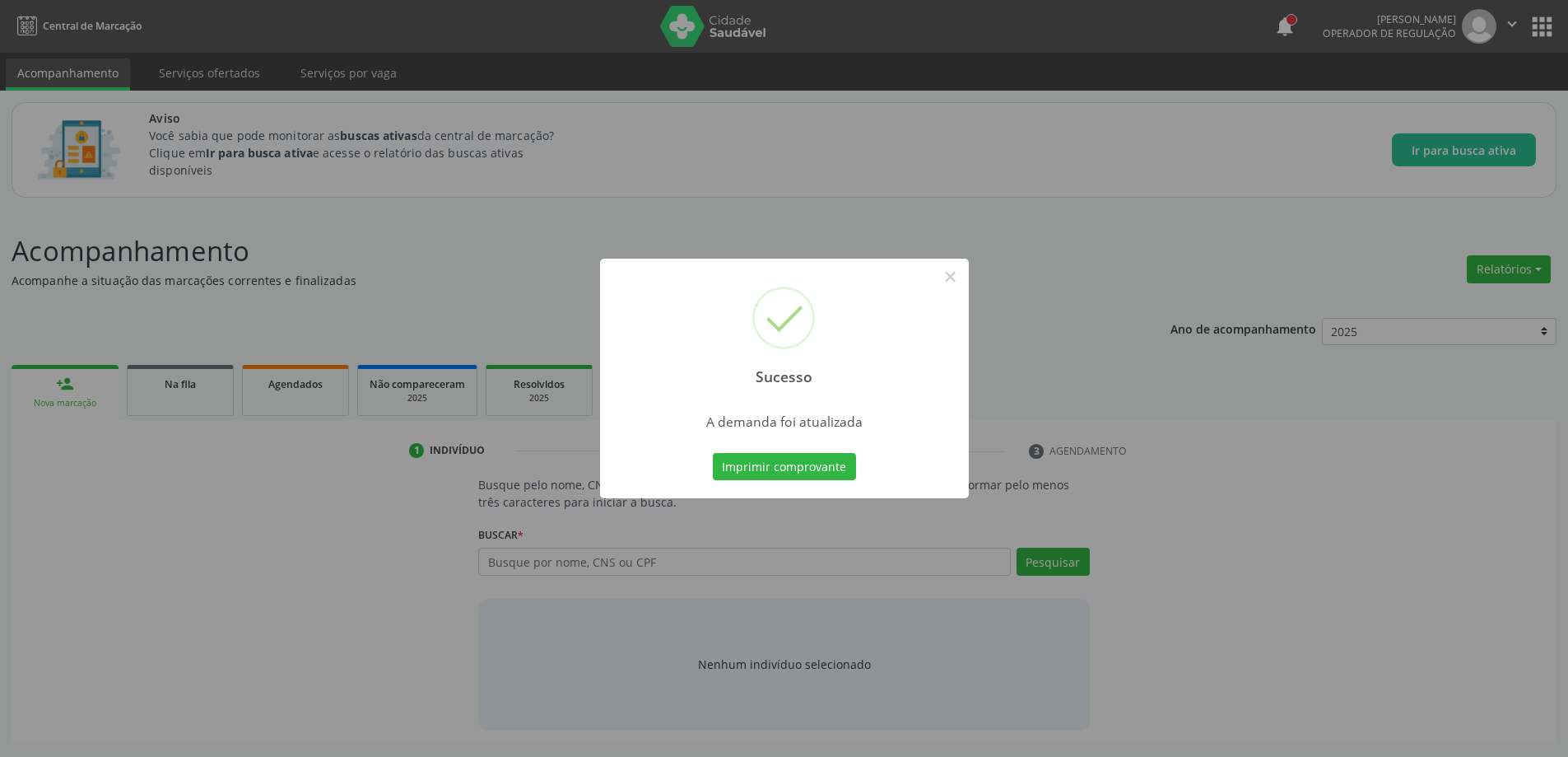
scroll to position [0, 0]
click at [955, 270] on button "×" at bounding box center [957, 277] width 28 height 28
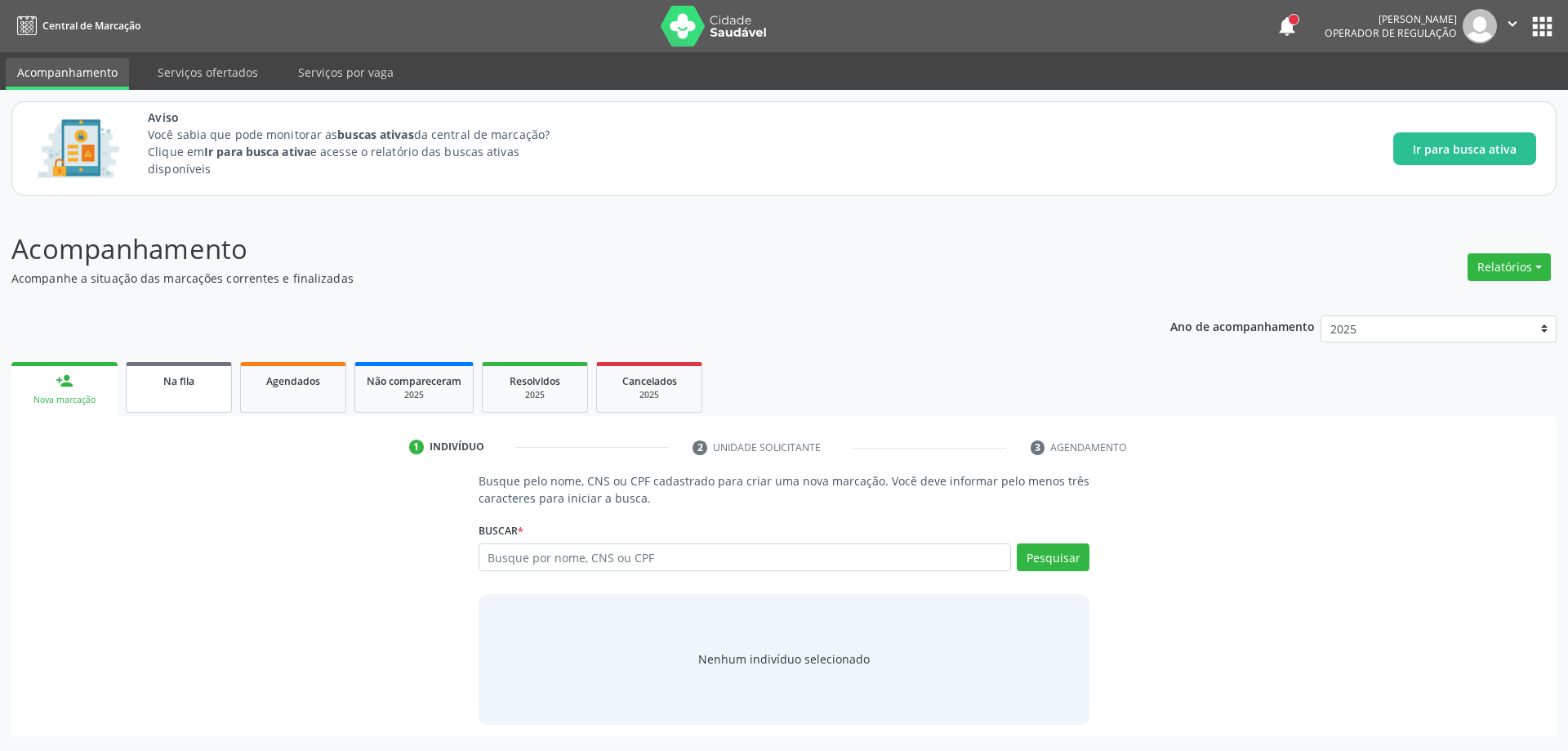
click at [152, 394] on link "Na fila" at bounding box center [178, 387] width 107 height 50
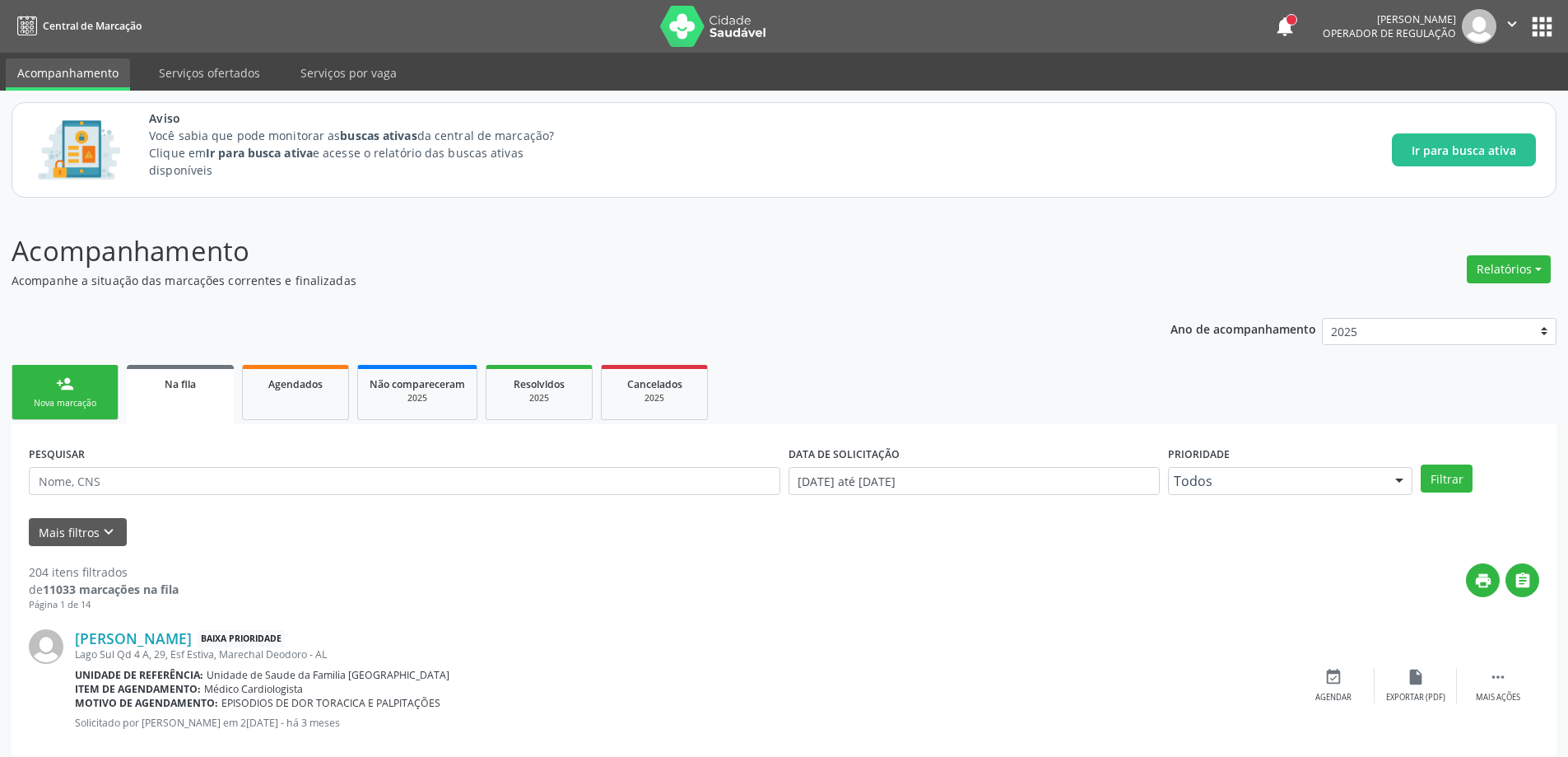
click at [186, 418] on link "Na fila" at bounding box center [180, 394] width 107 height 59
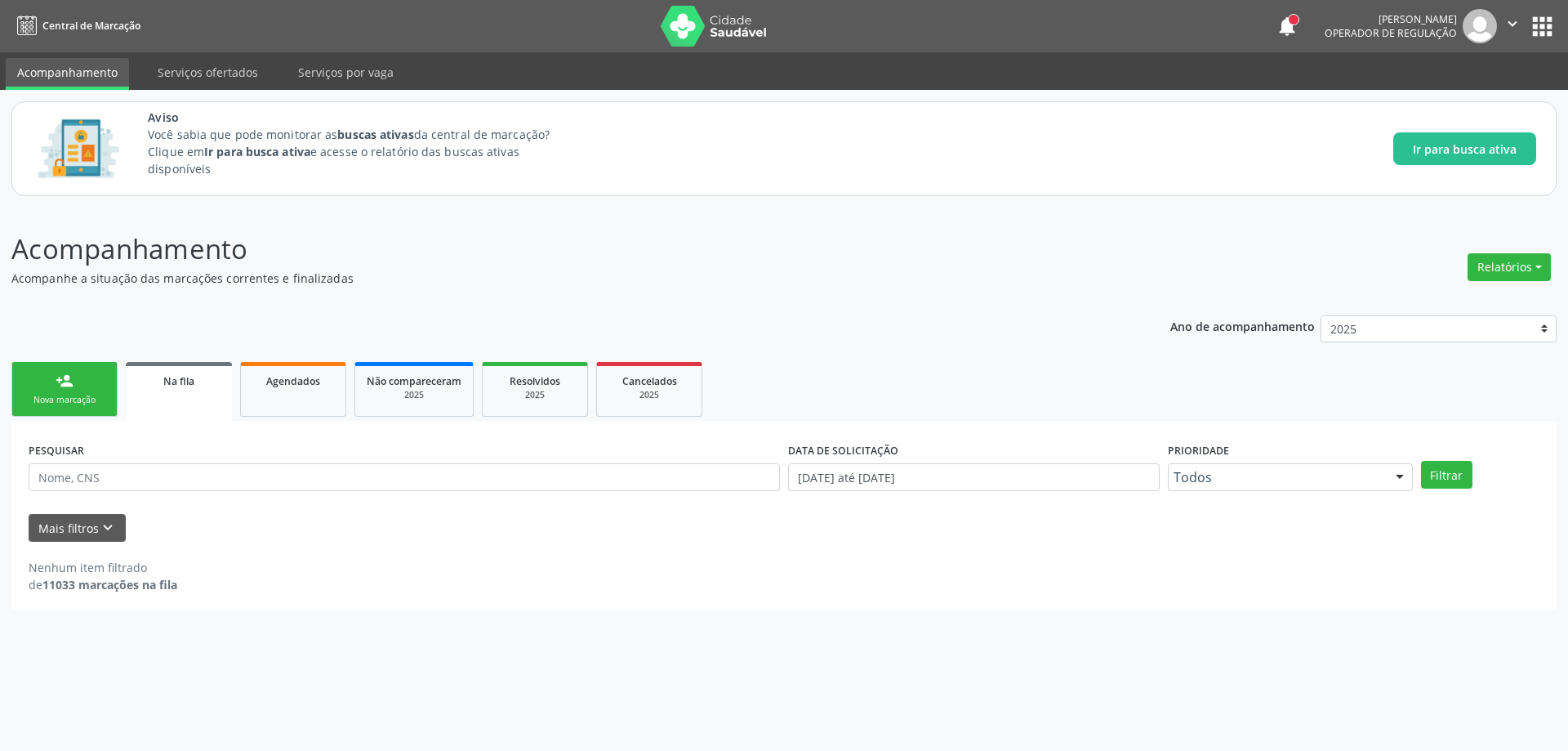
click at [124, 521] on div "Mais filtros keyboard_arrow_down" at bounding box center [784, 528] width 1519 height 29
click at [122, 521] on button "Mais filtros keyboard_arrow_down" at bounding box center [78, 528] width 97 height 29
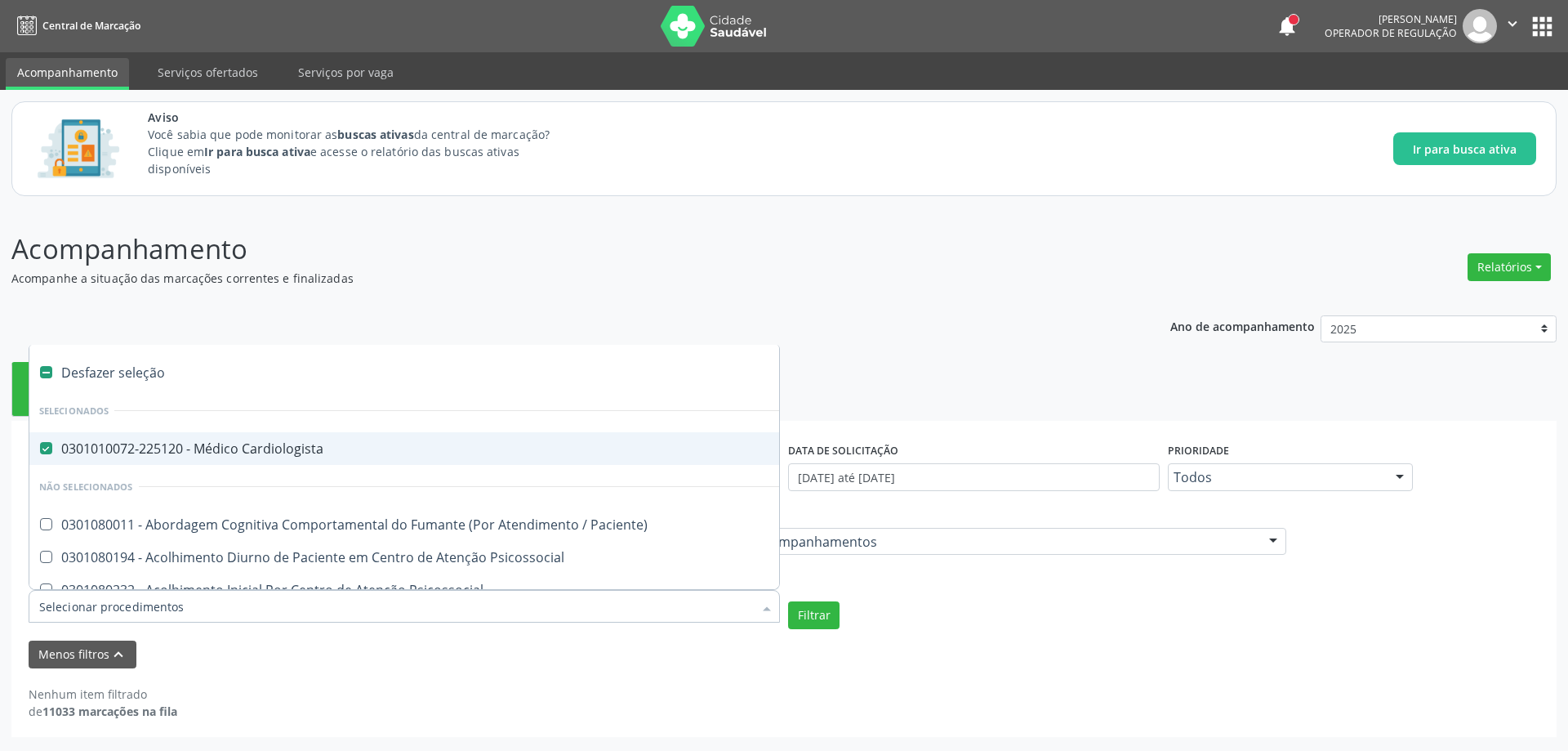
click at [50, 444] on Cardiologista at bounding box center [45, 448] width 12 height 12
click at [40, 444] on Cardiologista "checkbox" at bounding box center [35, 448] width 11 height 11
checkbox Cardiologista "false"
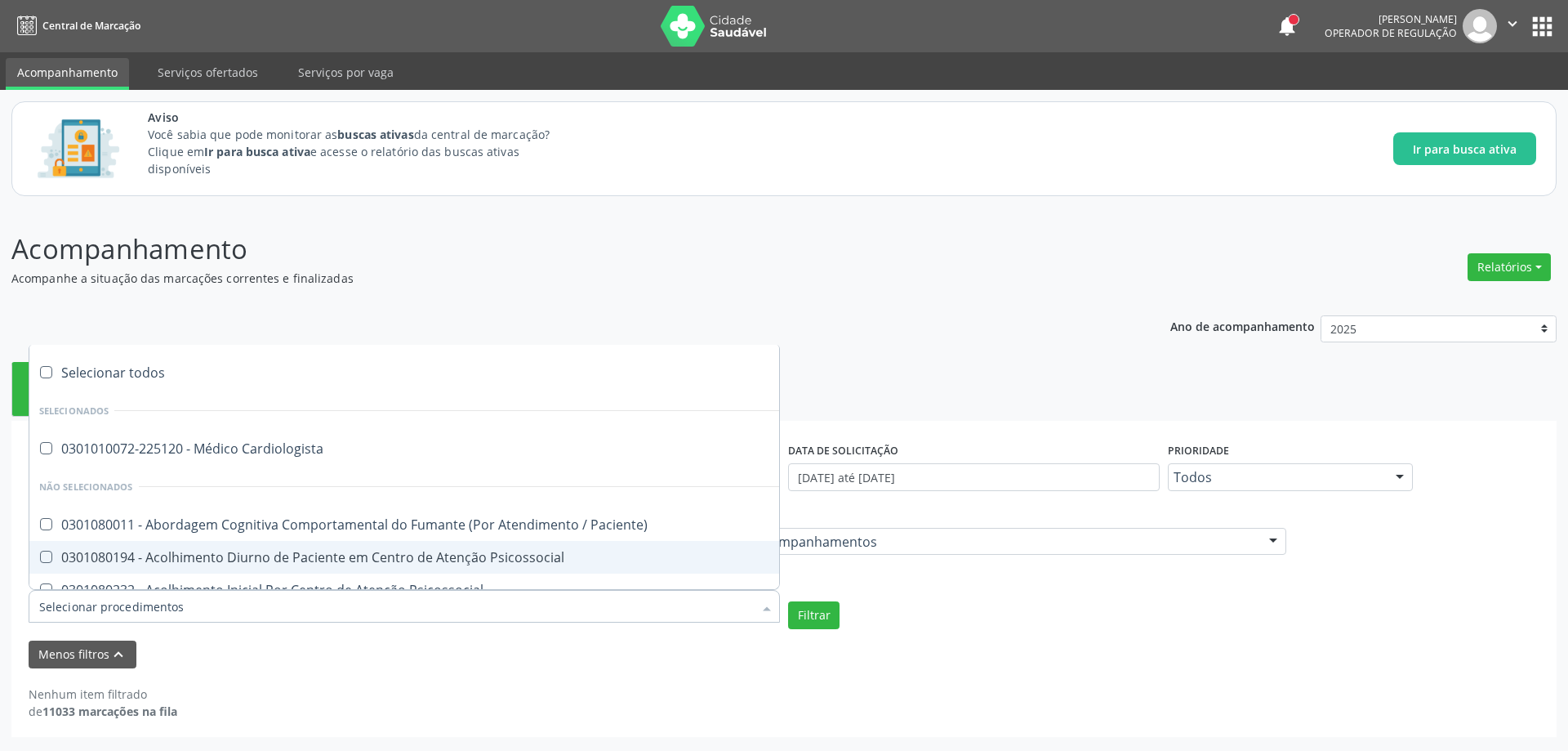
click at [182, 606] on input "Item de agendamento" at bounding box center [396, 606] width 713 height 33
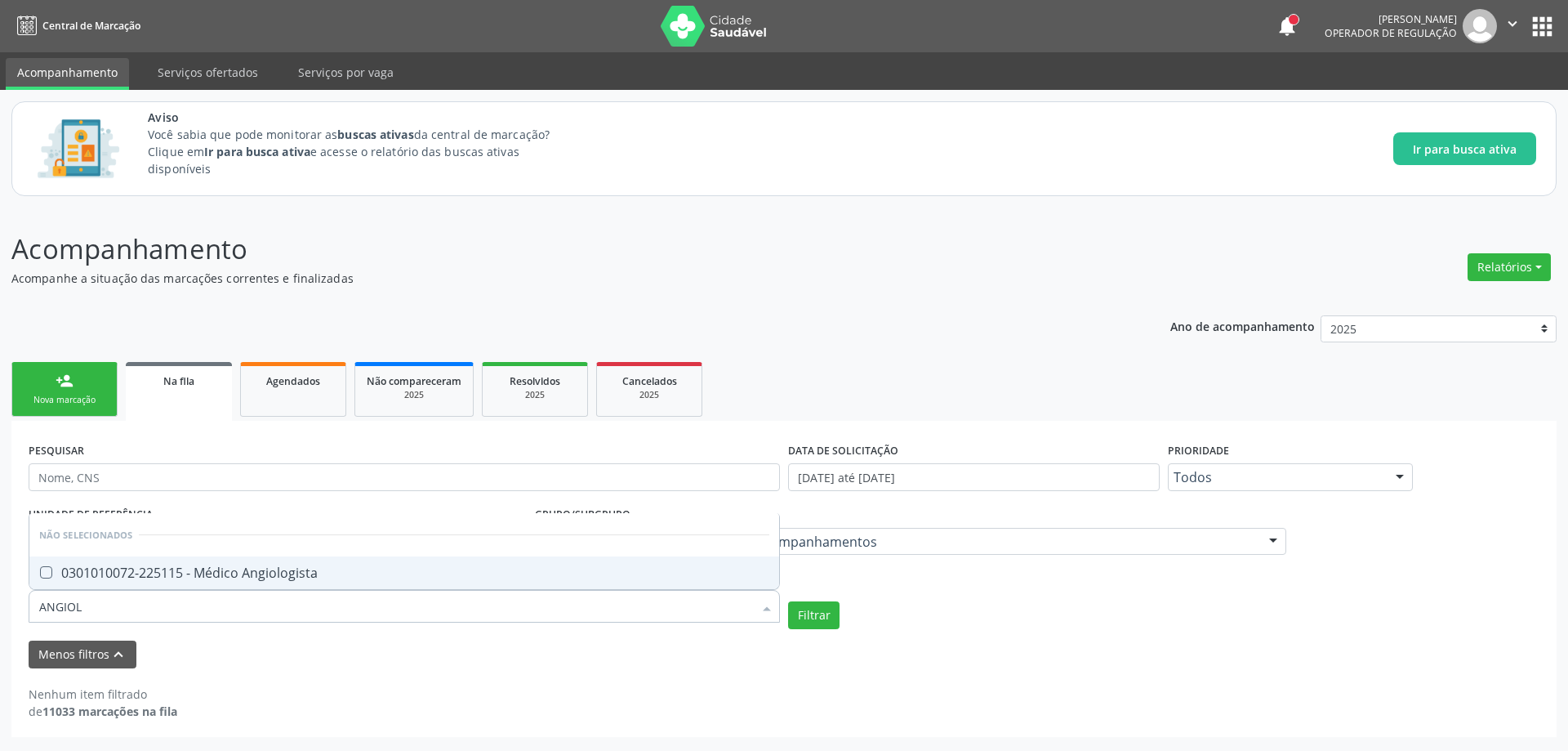
type input "ANGIOLO"
click at [227, 578] on div "0301010072-225115 - Médico Angiologista" at bounding box center [404, 573] width 730 height 13
checkbox Angiologista "true"
click at [813, 627] on button "Filtrar" at bounding box center [813, 616] width 51 height 28
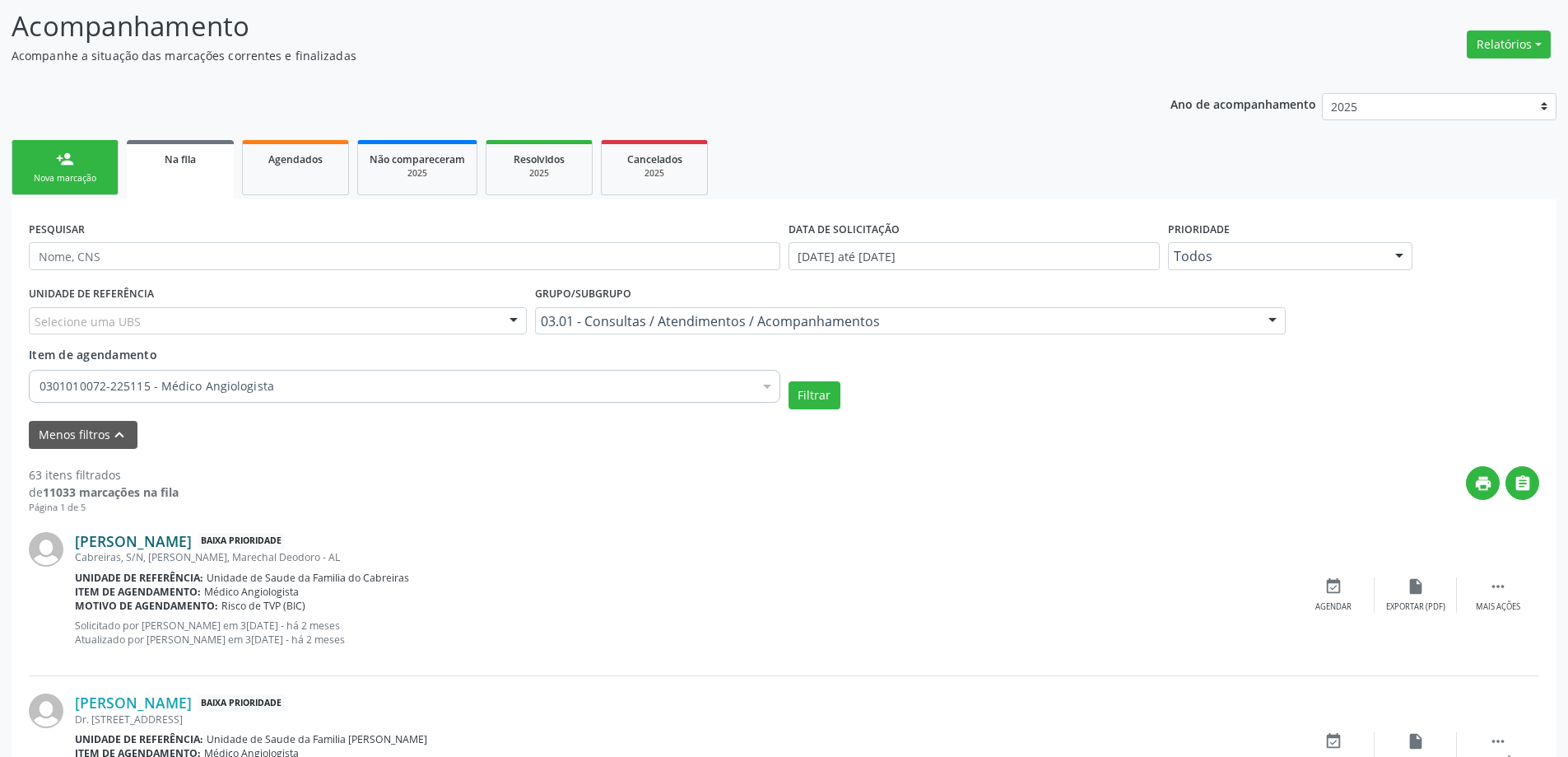
scroll to position [247, 0]
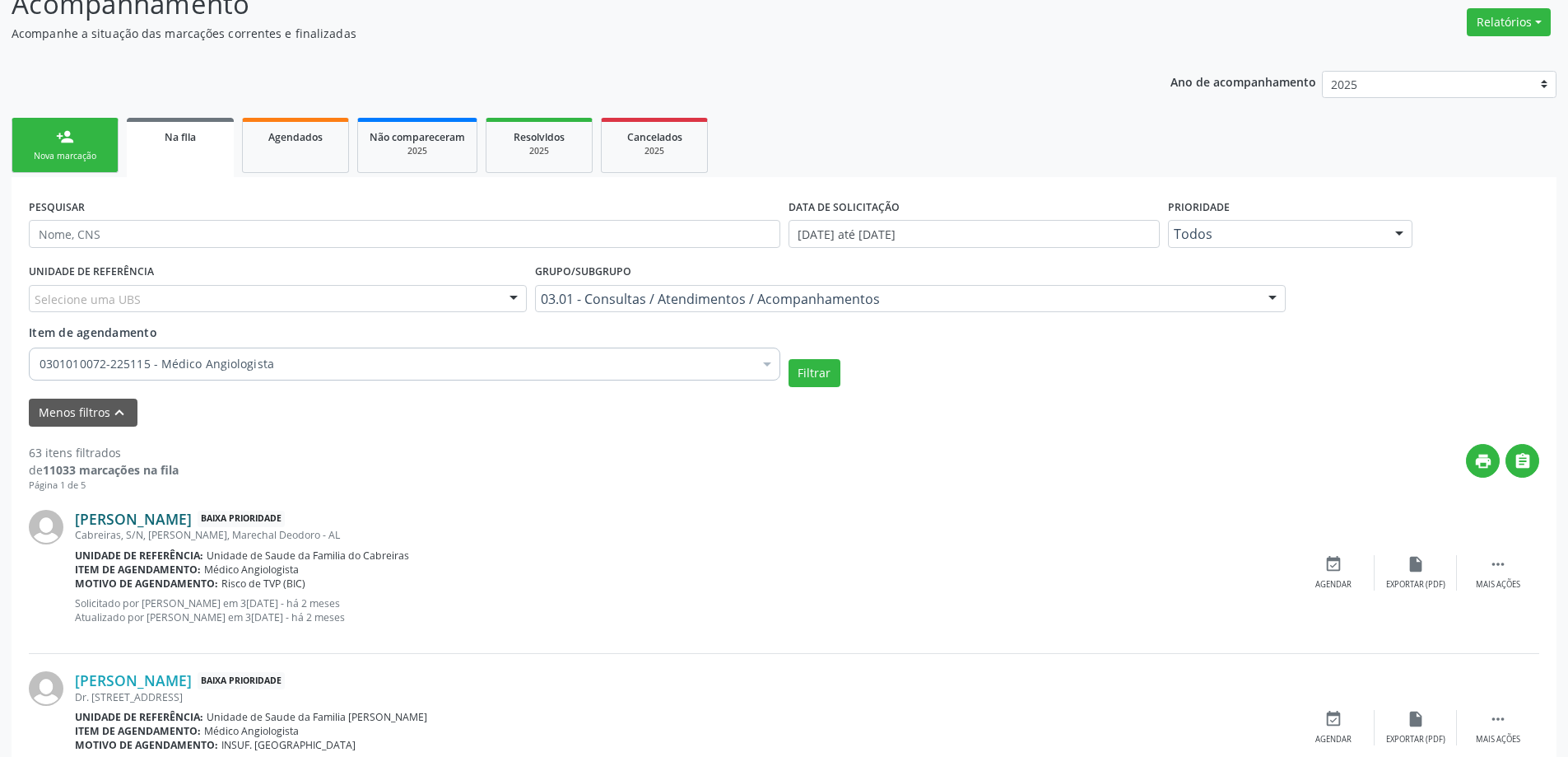
click at [191, 516] on link "[PERSON_NAME]" at bounding box center [133, 519] width 117 height 18
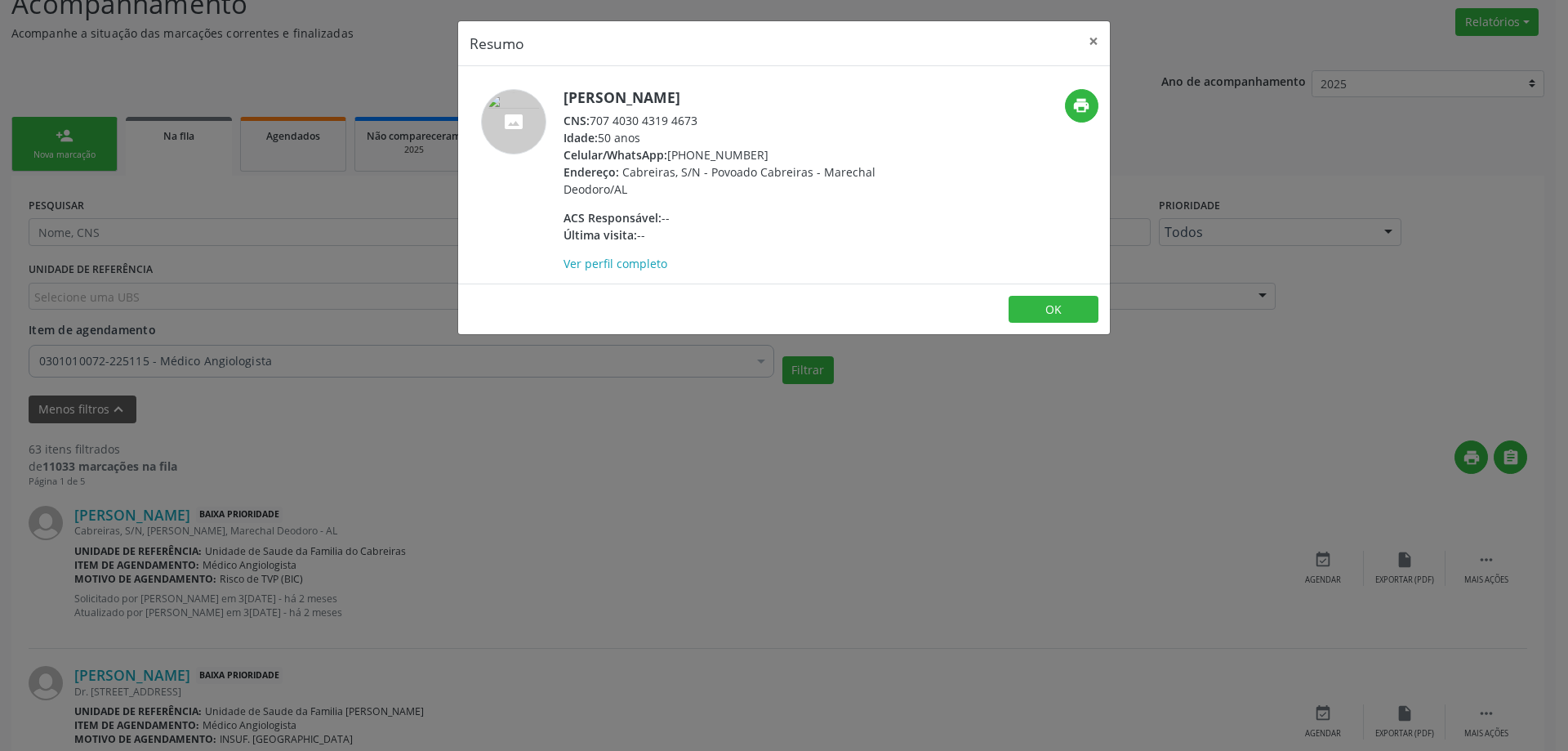
drag, startPoint x: 705, startPoint y: 117, endPoint x: 595, endPoint y: 120, distance: 110.0
click at [595, 120] on div "CNS: 707 4030 4319 4673" at bounding box center [722, 121] width 318 height 17
copy div "707 4030 4319 4673"
click at [1087, 44] on button "×" at bounding box center [1094, 41] width 33 height 40
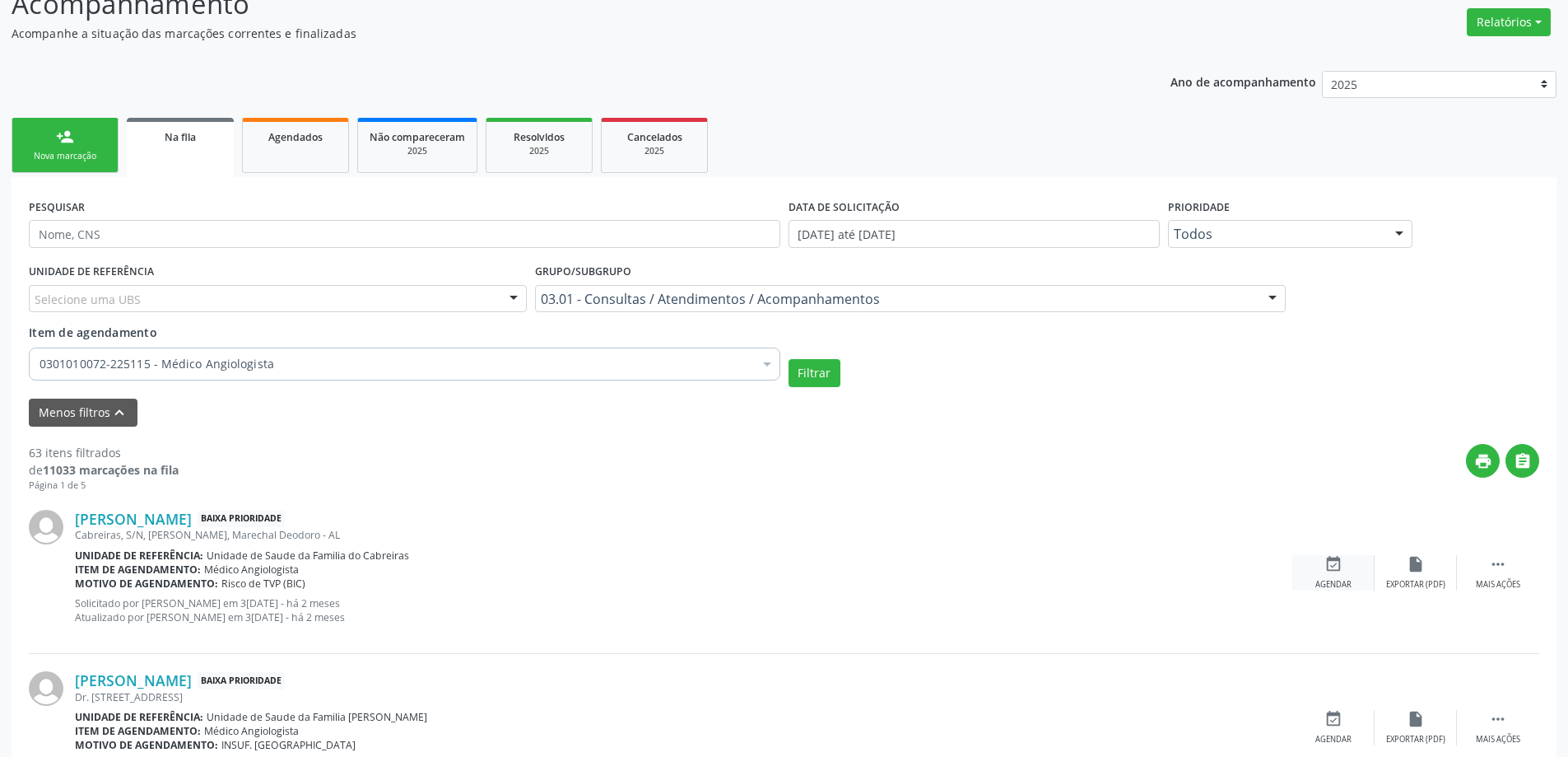
click at [1348, 570] on div "event_available Agendar" at bounding box center [1333, 573] width 82 height 36
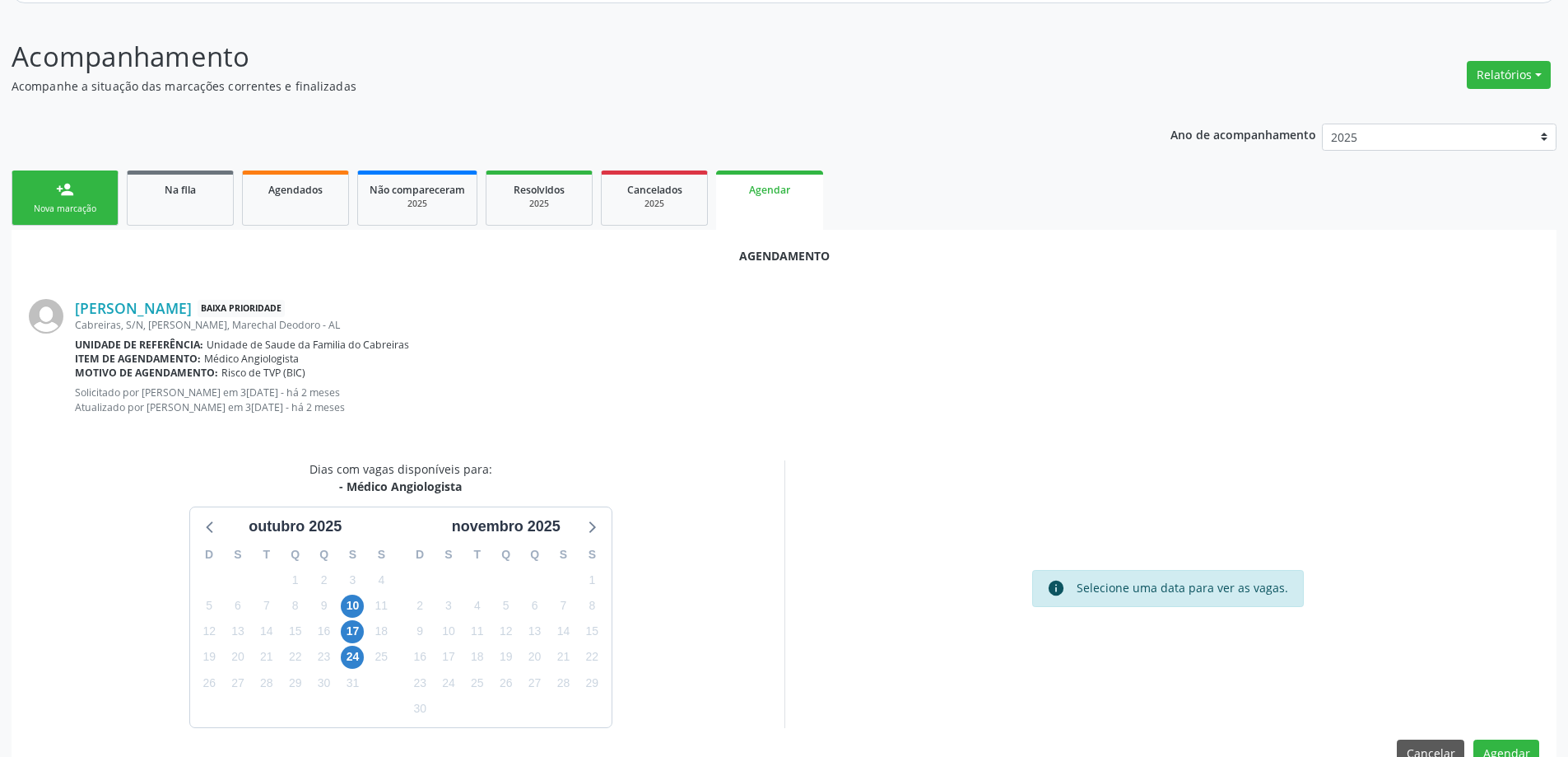
scroll to position [233, 0]
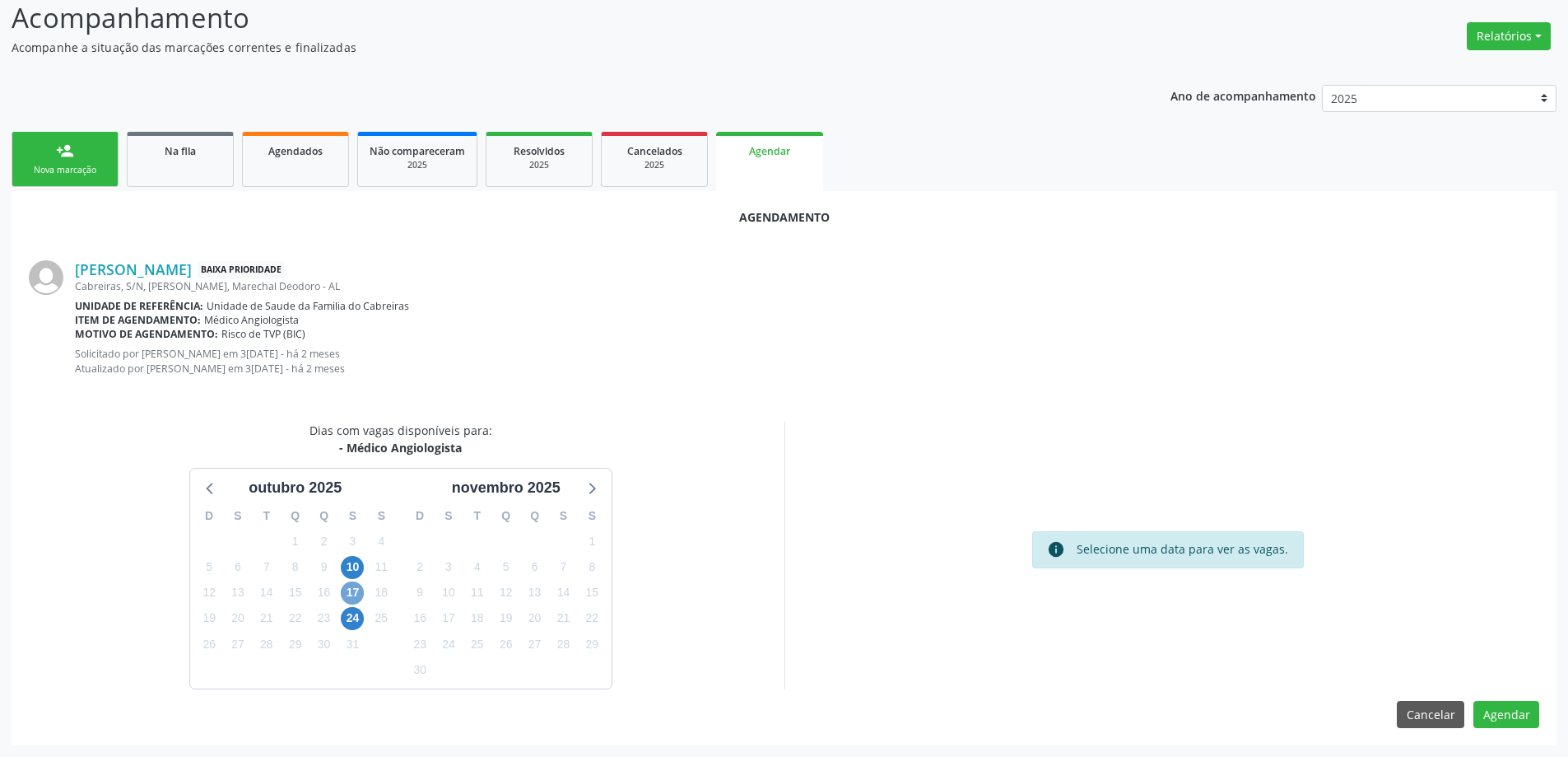
click at [359, 594] on span "17" at bounding box center [352, 593] width 23 height 23
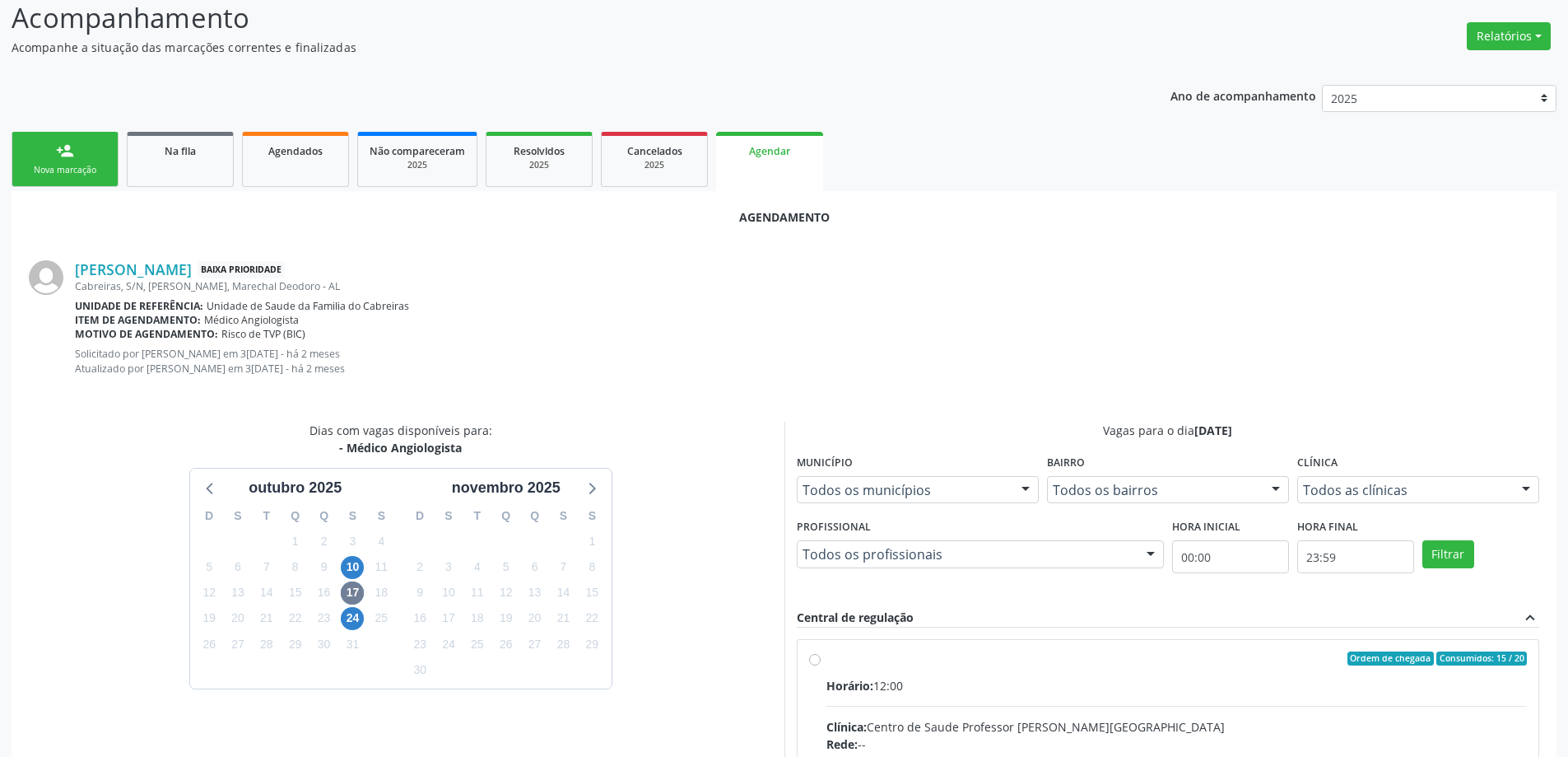
click at [809, 661] on input "Ordem de chegada Consumidos: 15 / 20 Horário: 12:00 Clínica: Centro de Saude Pr…" at bounding box center [815, 659] width 12 height 15
radio input "true"
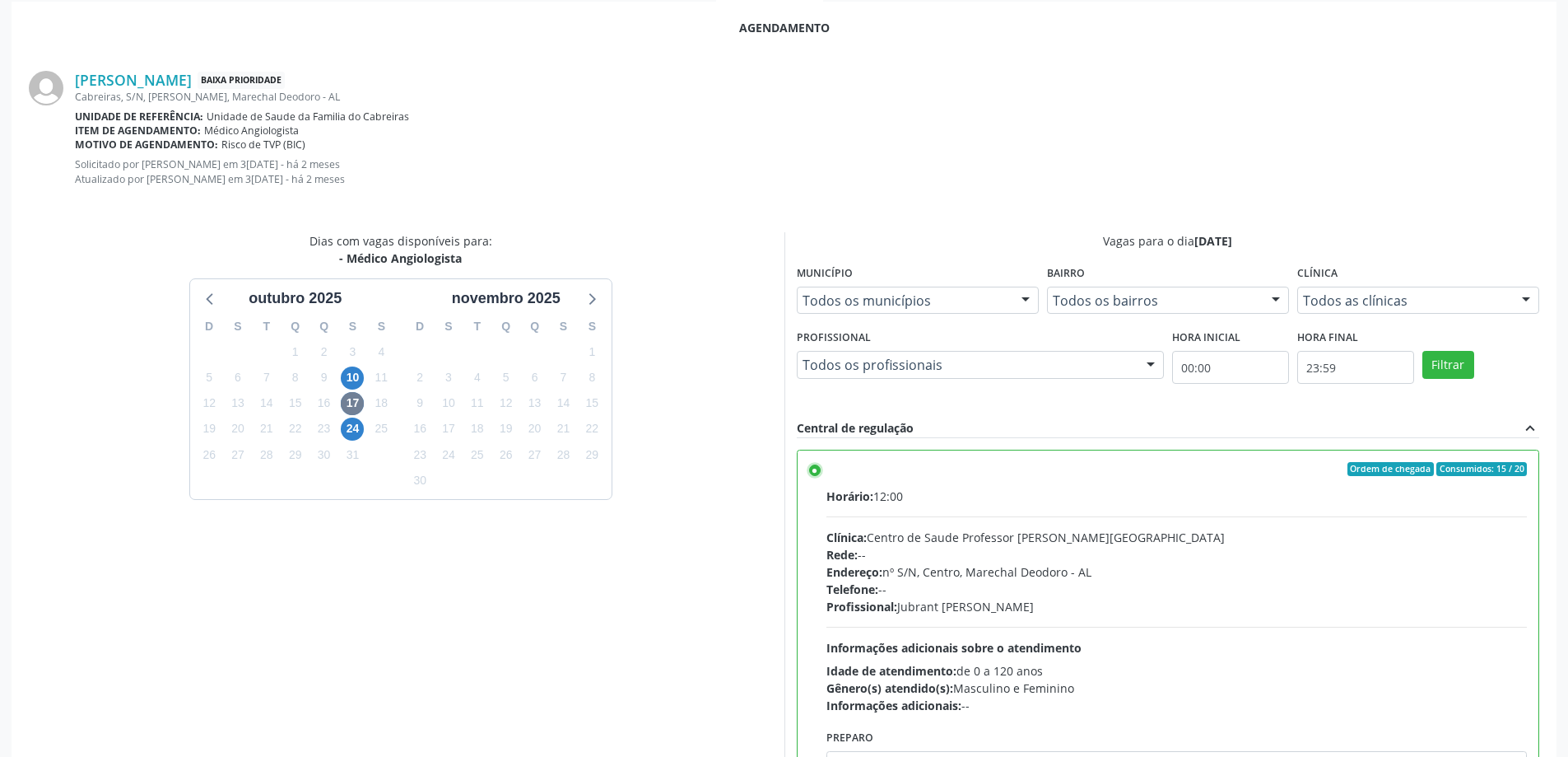
scroll to position [501, 0]
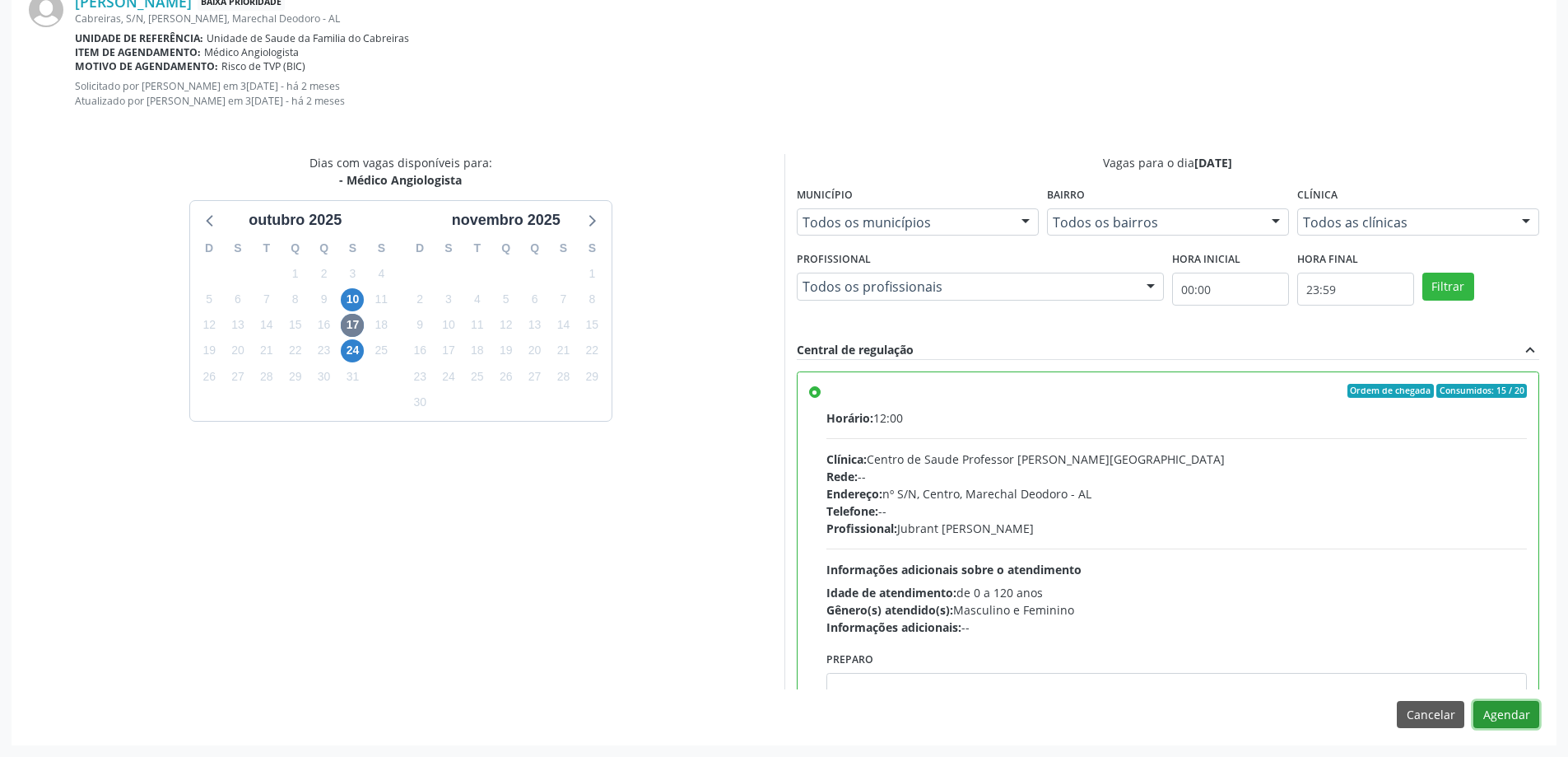
click at [1498, 724] on button "Agendar" at bounding box center [1506, 715] width 66 height 28
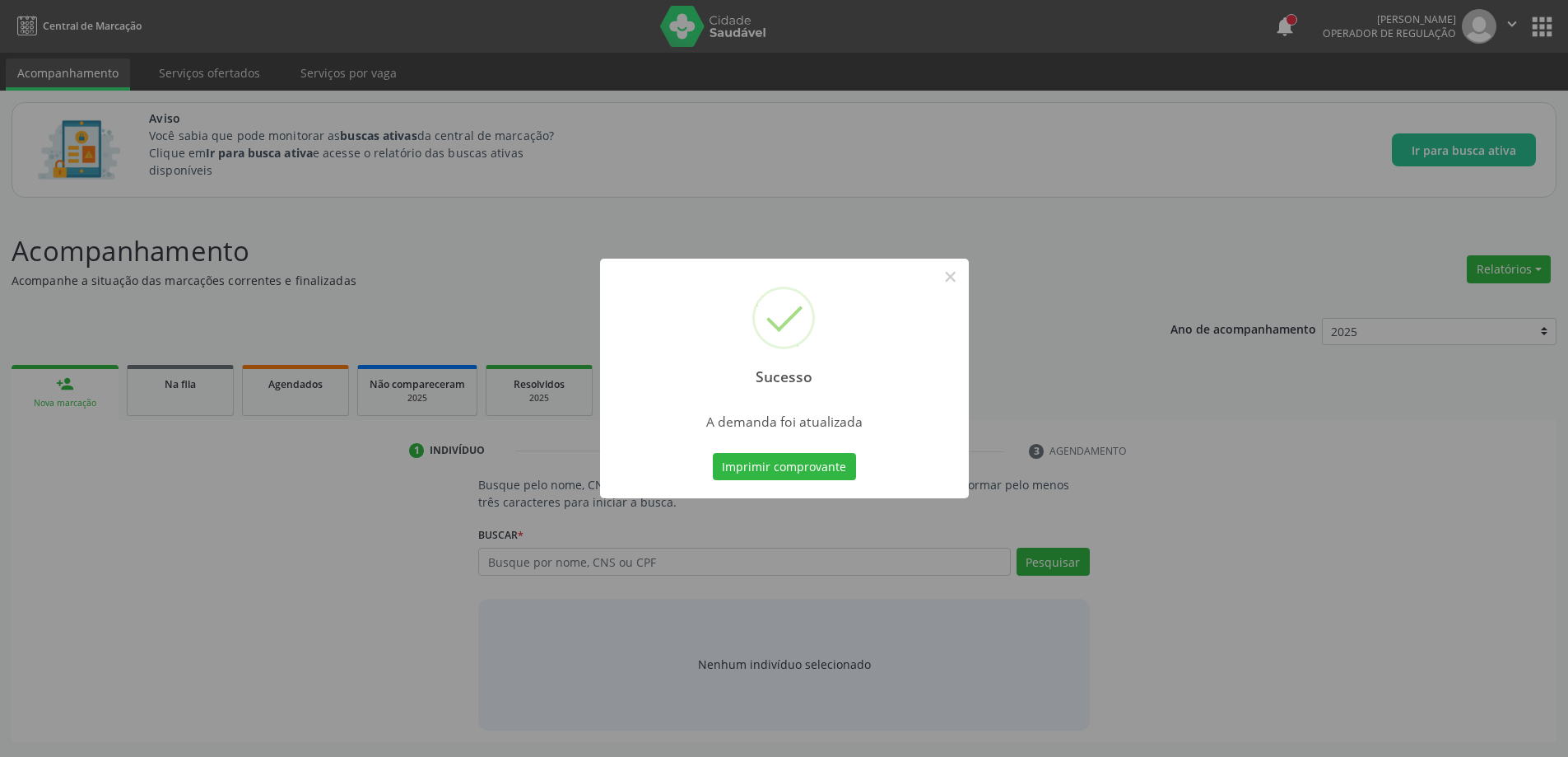
scroll to position [0, 0]
click at [960, 276] on button "×" at bounding box center [957, 277] width 28 height 28
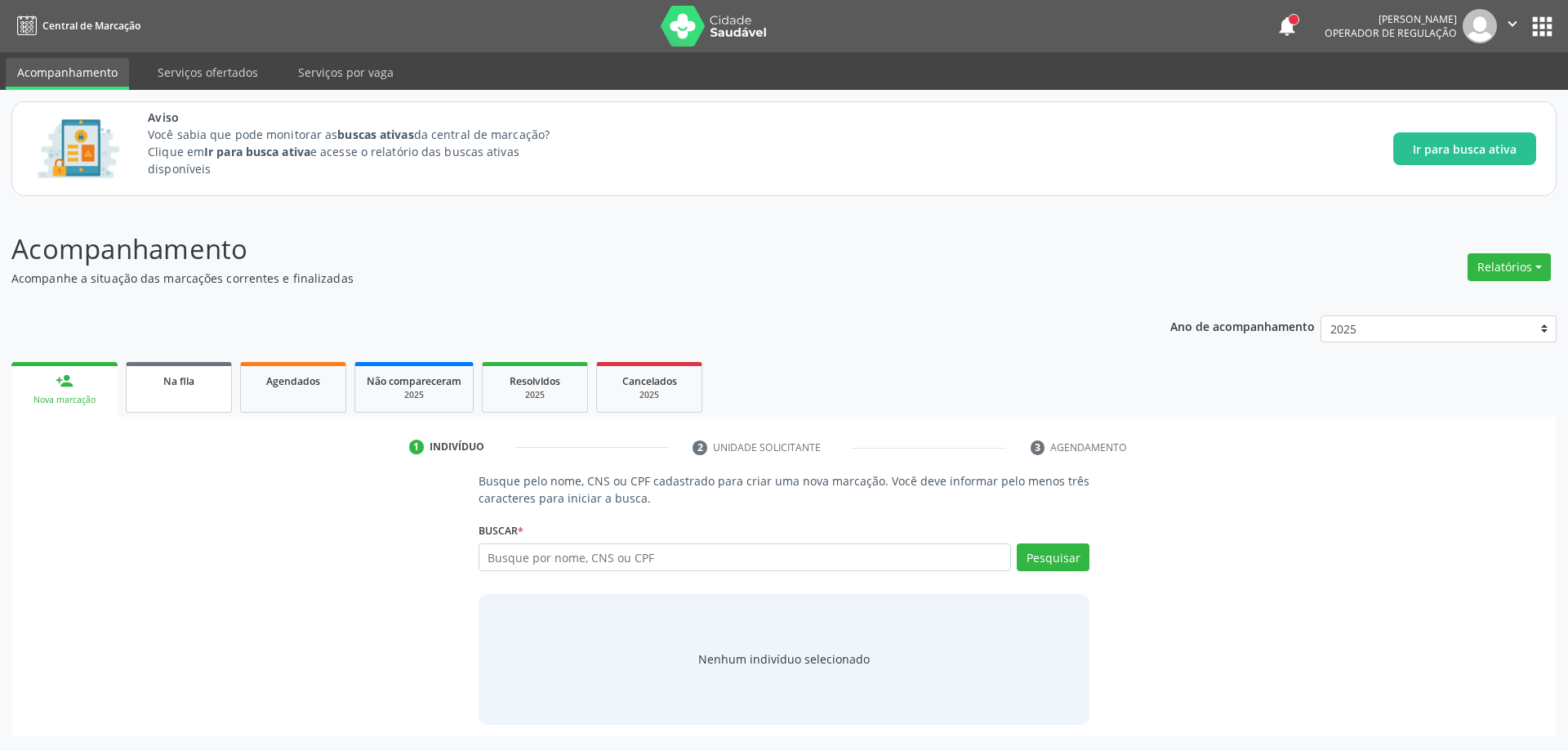
click at [130, 389] on link "Na fila" at bounding box center [178, 387] width 107 height 50
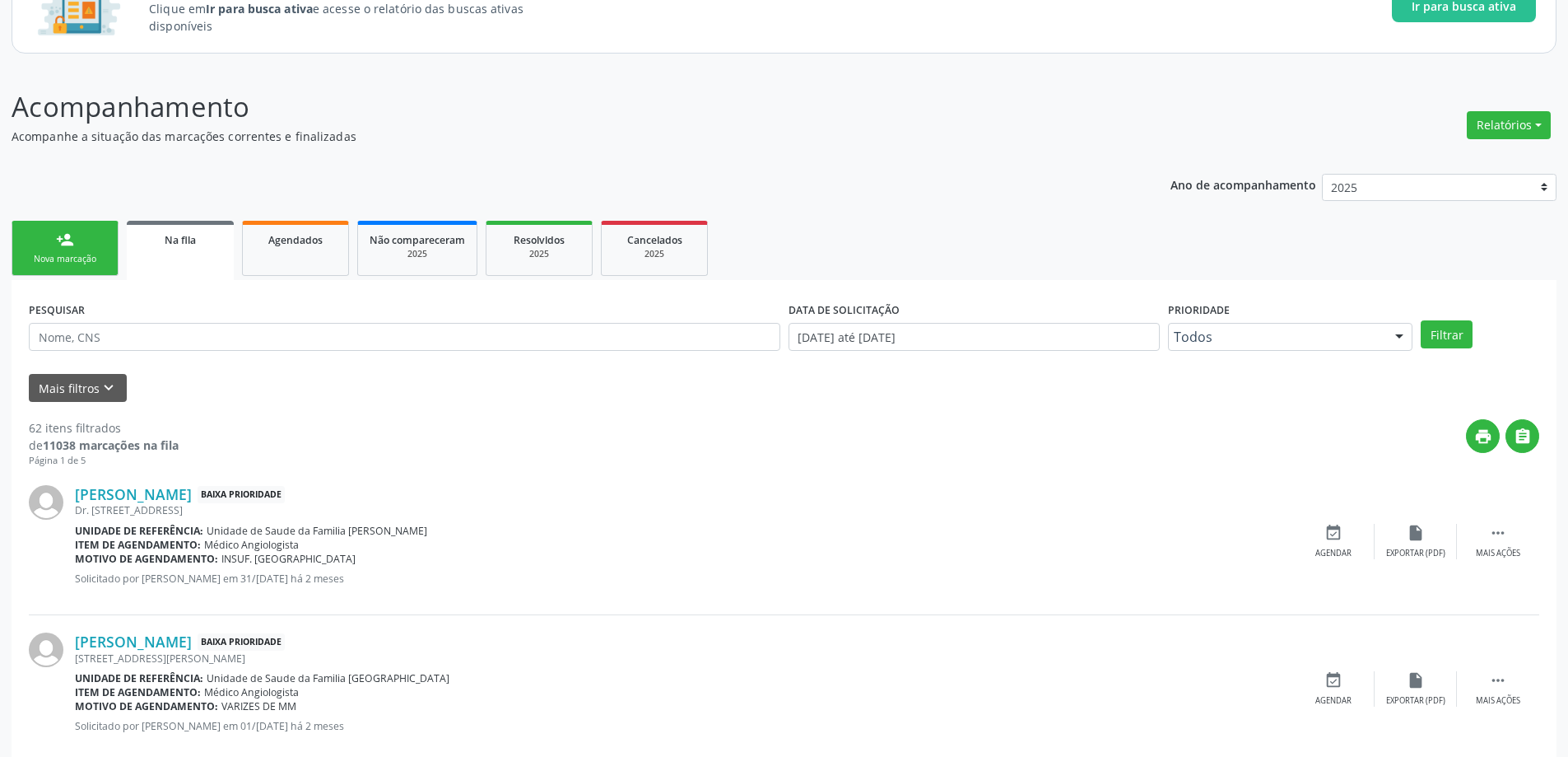
scroll to position [165, 0]
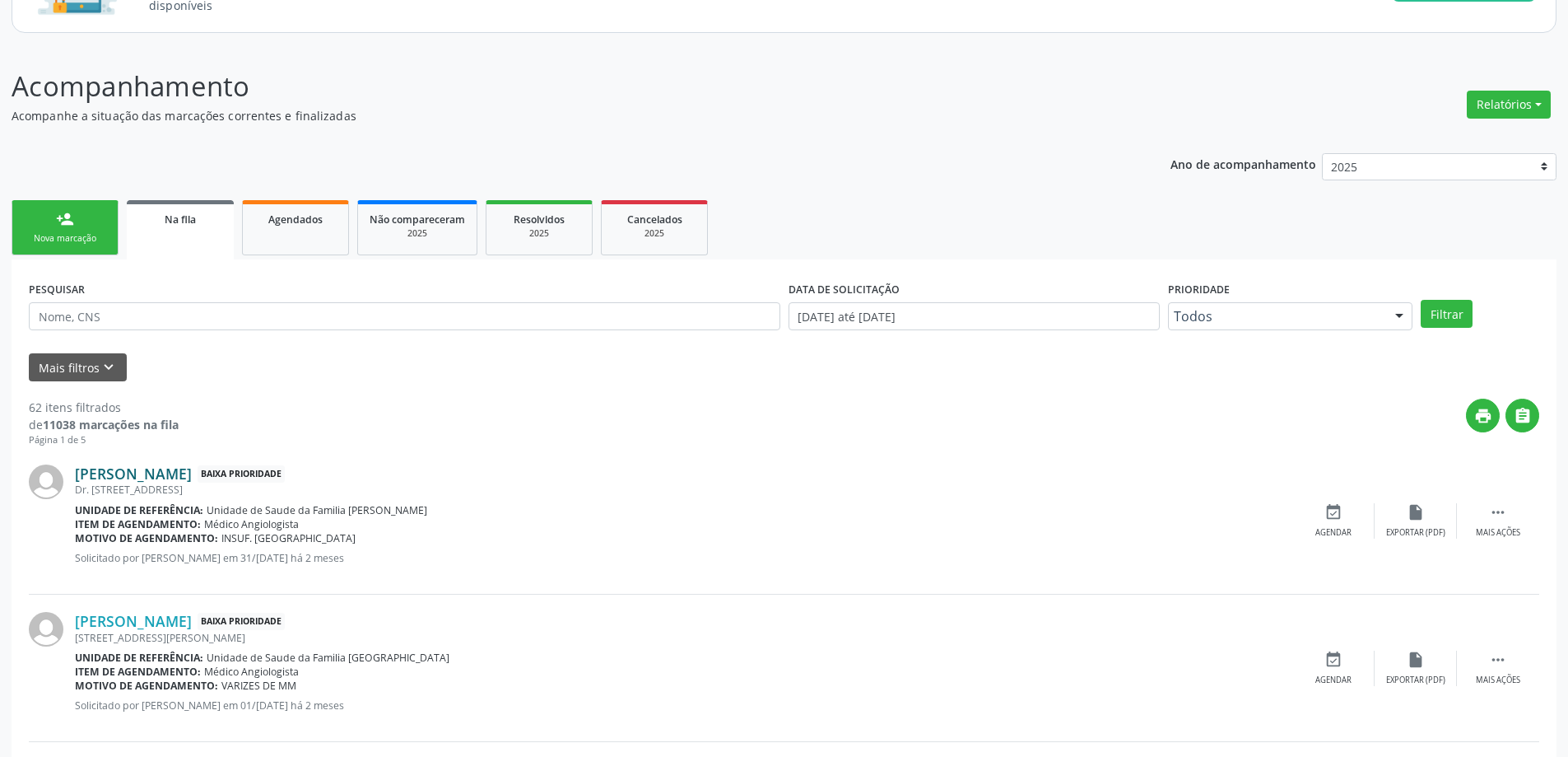
click at [112, 480] on link "[PERSON_NAME]" at bounding box center [133, 474] width 117 height 18
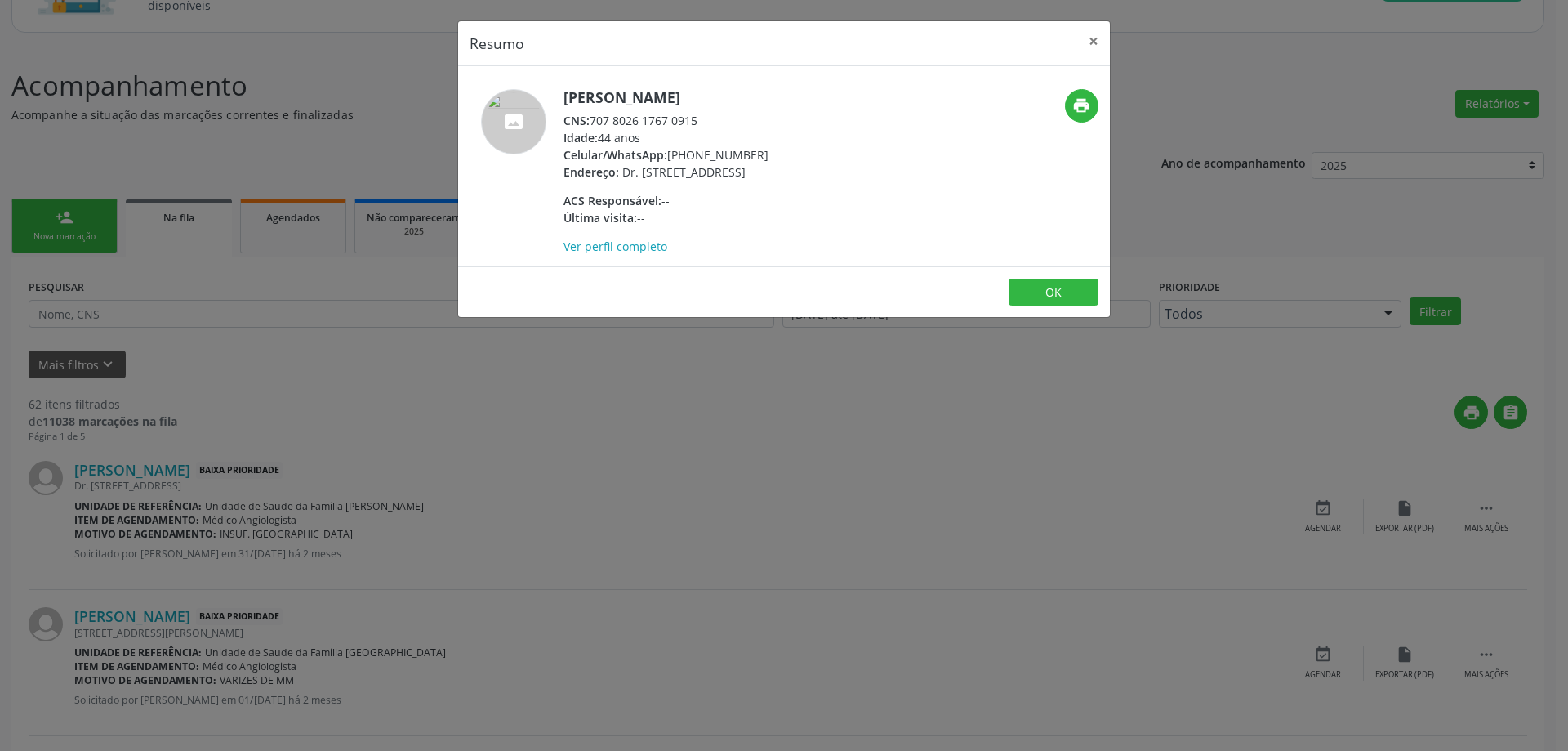
drag, startPoint x: 707, startPoint y: 112, endPoint x: 595, endPoint y: 121, distance: 112.4
click at [595, 121] on div "CNS: 707 8026 1767 0915" at bounding box center [666, 121] width 205 height 17
copy div "707 8026 1767 0915"
click at [1093, 37] on button "×" at bounding box center [1094, 41] width 33 height 40
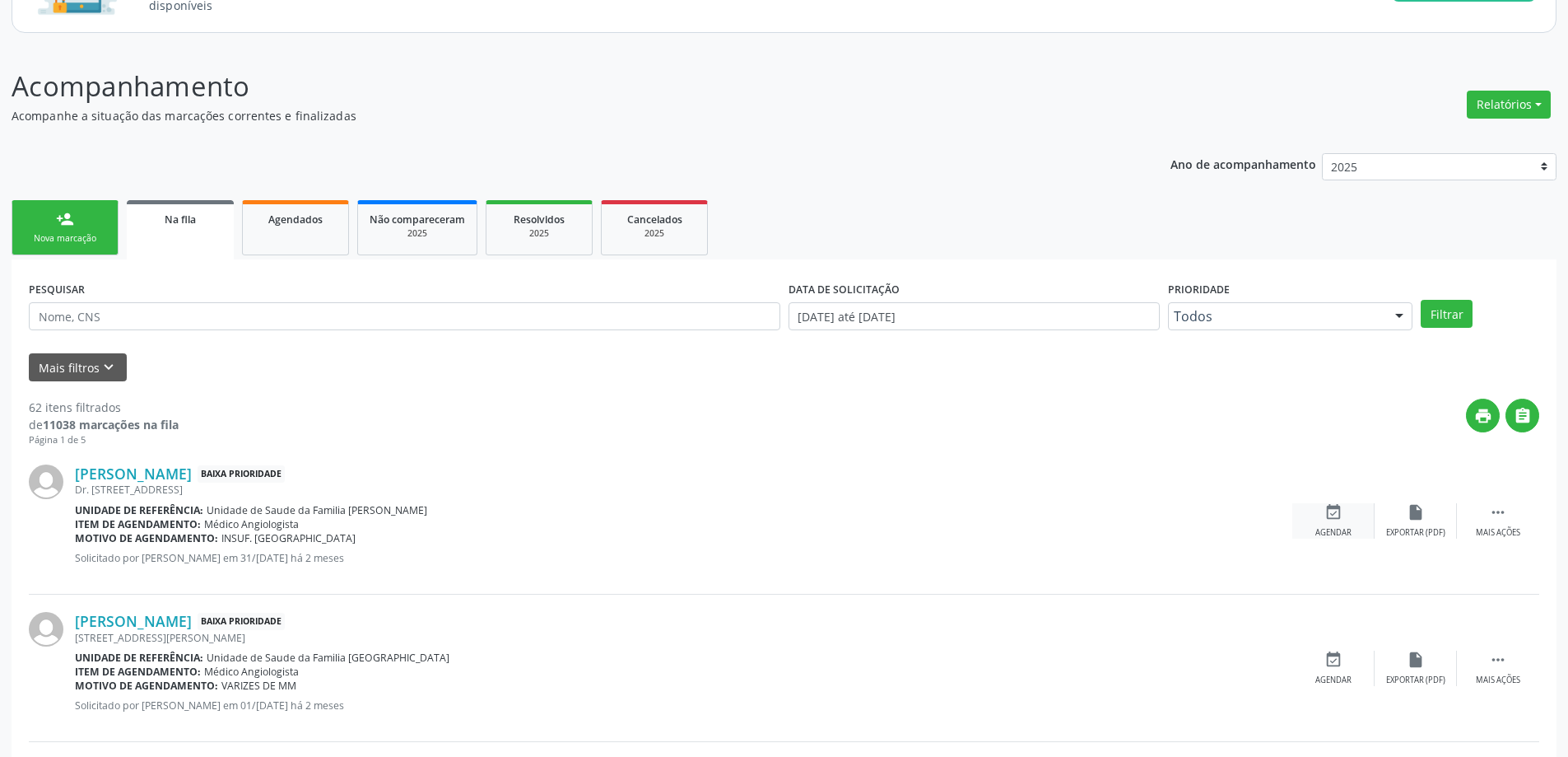
click at [1332, 520] on icon "event_available" at bounding box center [1333, 512] width 18 height 18
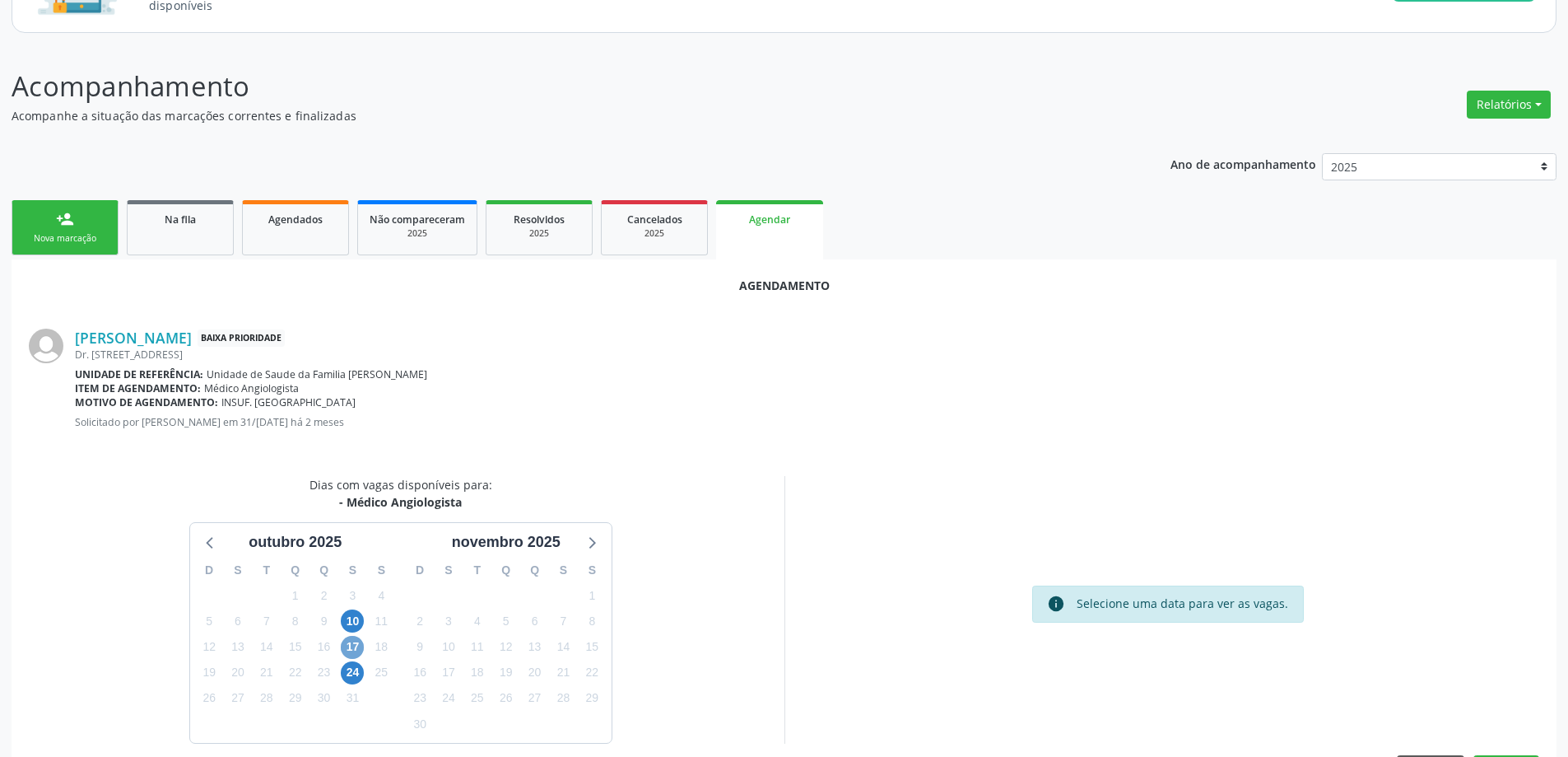
click at [347, 650] on span "17" at bounding box center [352, 648] width 23 height 23
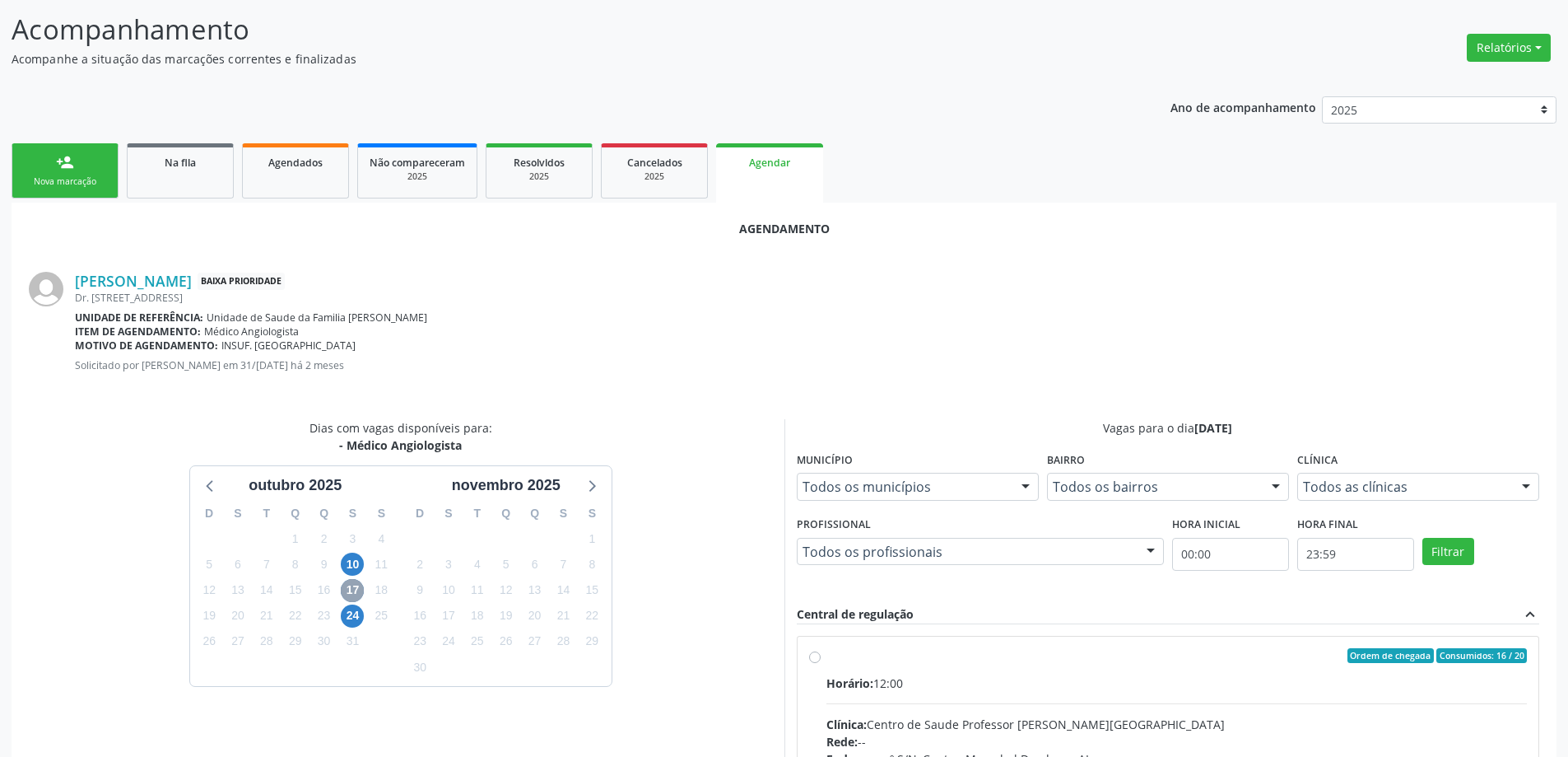
scroll to position [330, 0]
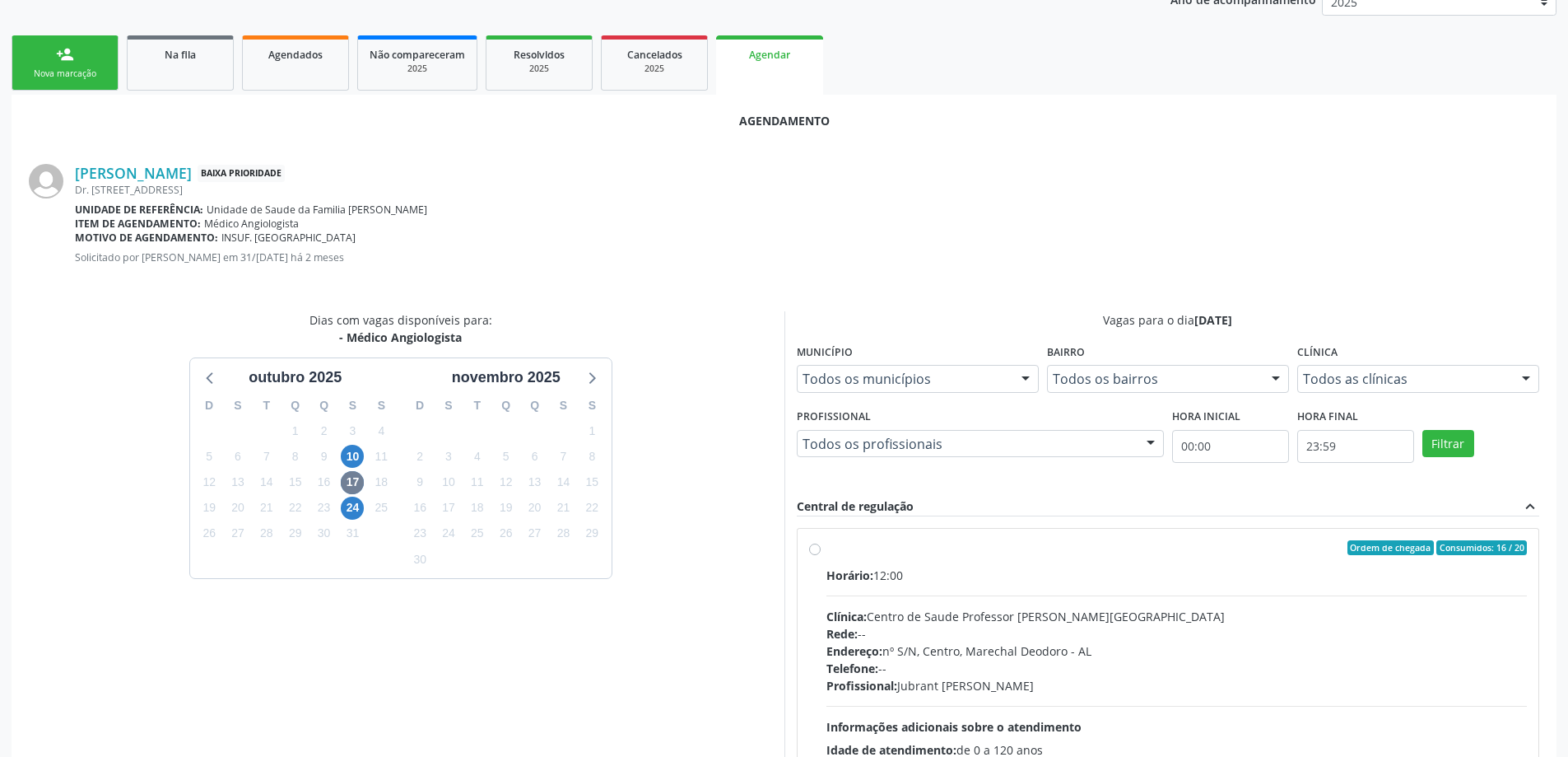
click at [826, 548] on label "Ordem de chegada Consumidos: 16 / 20 Horário: 12:00 Clínica: Centro de Saude Pr…" at bounding box center [1177, 667] width 702 height 253
click at [816, 548] on input "Ordem de chegada Consumidos: 16 / 20 Horário: 12:00 Clínica: Centro de Saude Pr…" at bounding box center [815, 548] width 12 height 15
radio input "true"
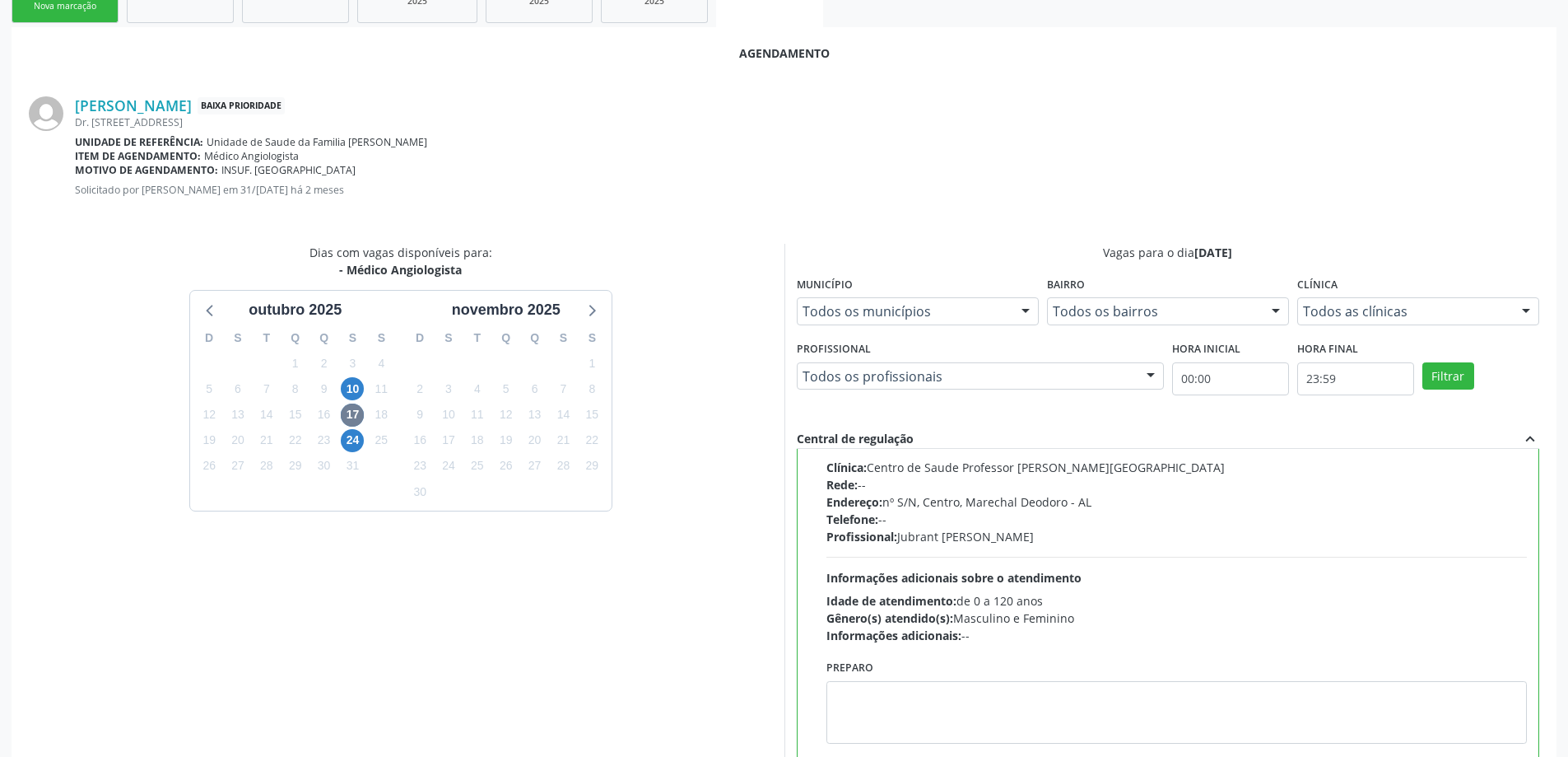
scroll to position [487, 0]
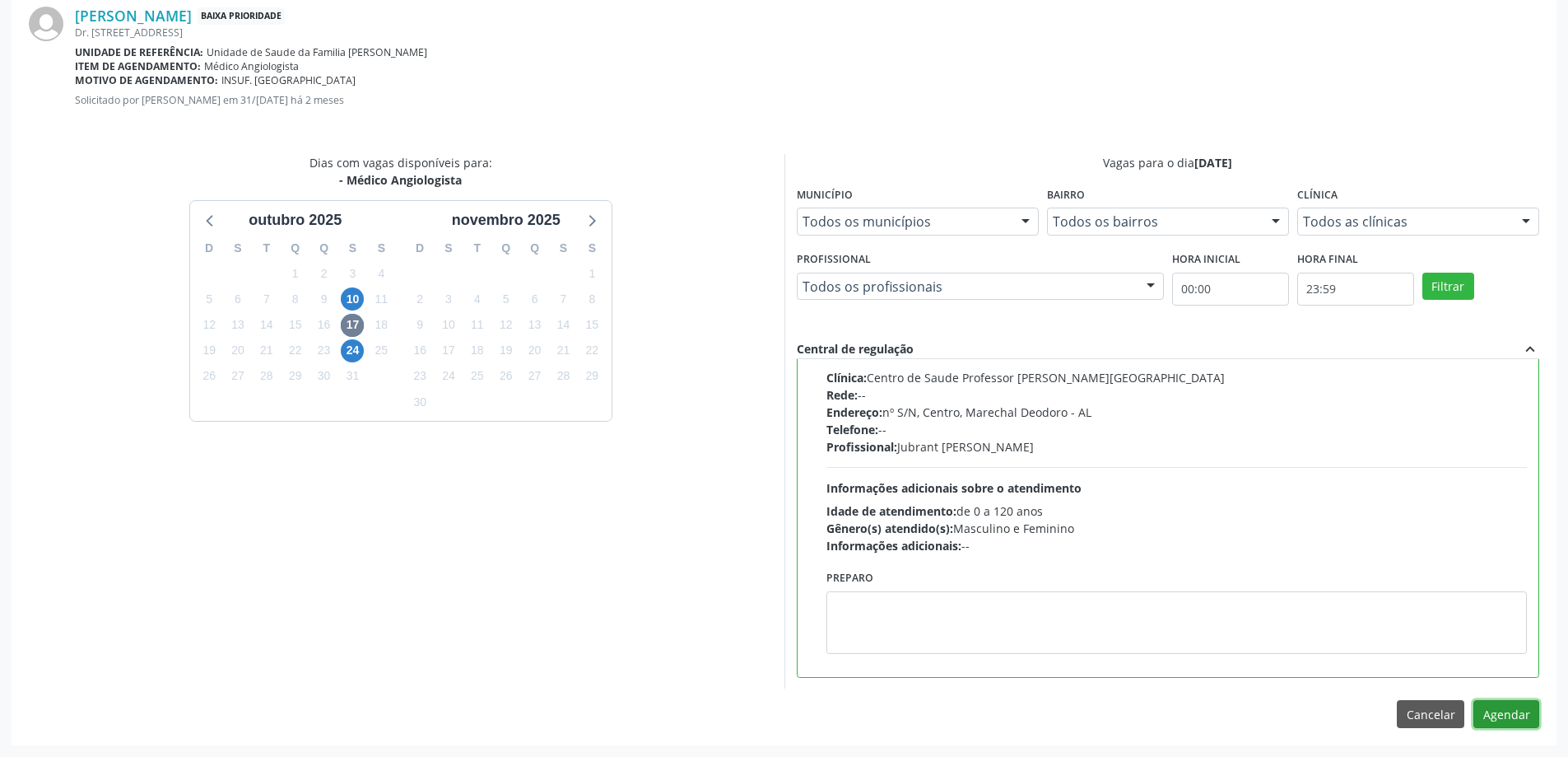
click at [1503, 722] on button "Agendar" at bounding box center [1506, 715] width 66 height 28
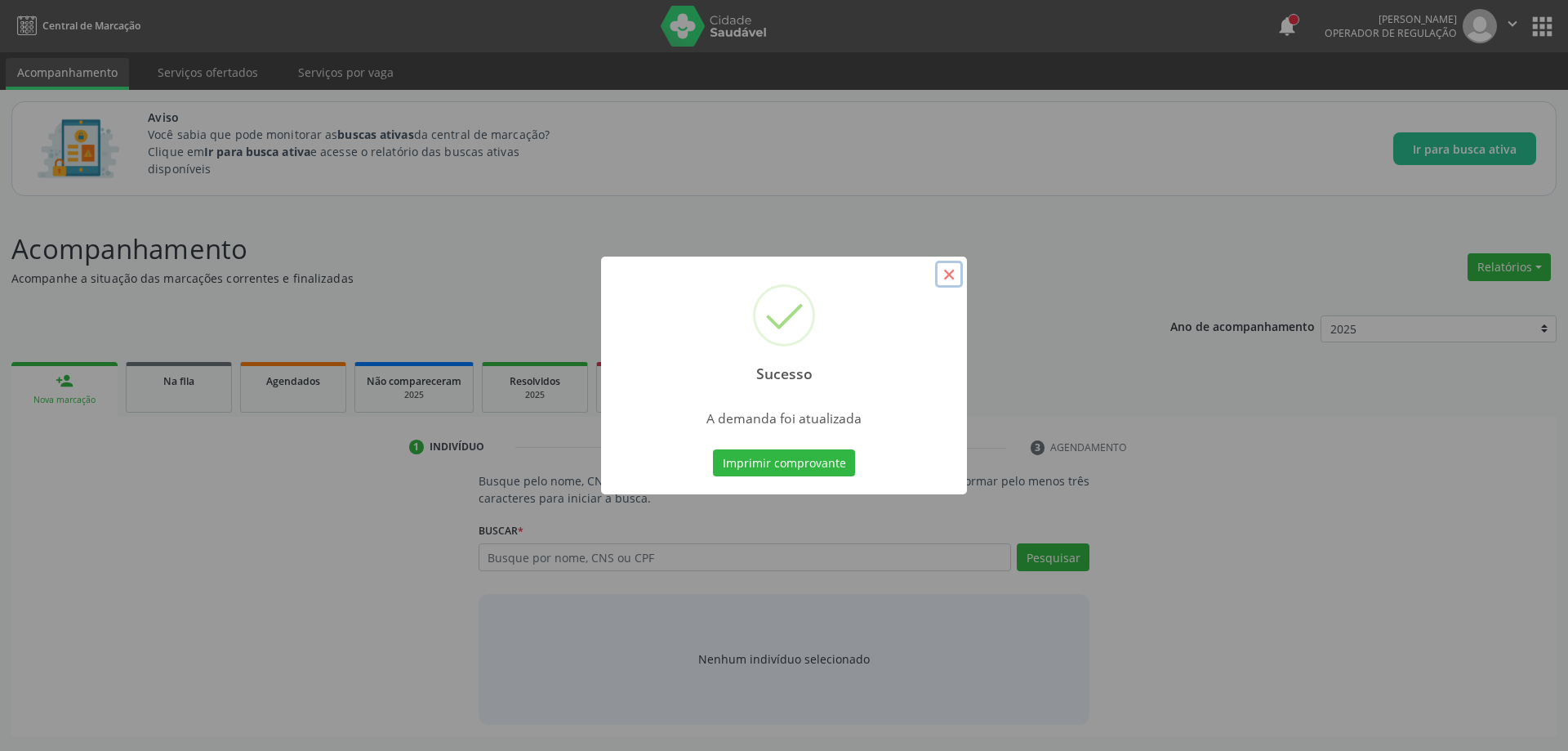
click at [949, 280] on button "×" at bounding box center [950, 275] width 28 height 28
